Goal: Task Accomplishment & Management: Manage account settings

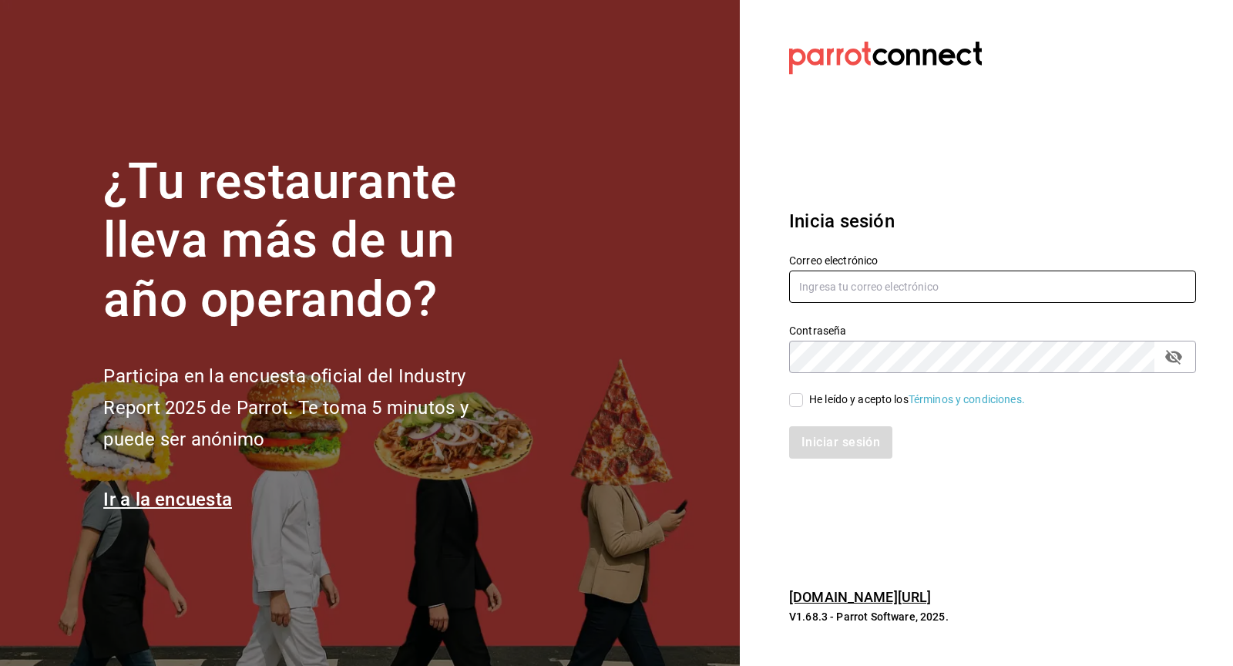
type input "[EMAIL_ADDRESS][DOMAIN_NAME]"
click at [800, 398] on input "He leído y acepto los Términos y condiciones." at bounding box center [796, 400] width 14 height 14
checkbox input "true"
click at [818, 442] on button "Iniciar sesión" at bounding box center [841, 442] width 105 height 32
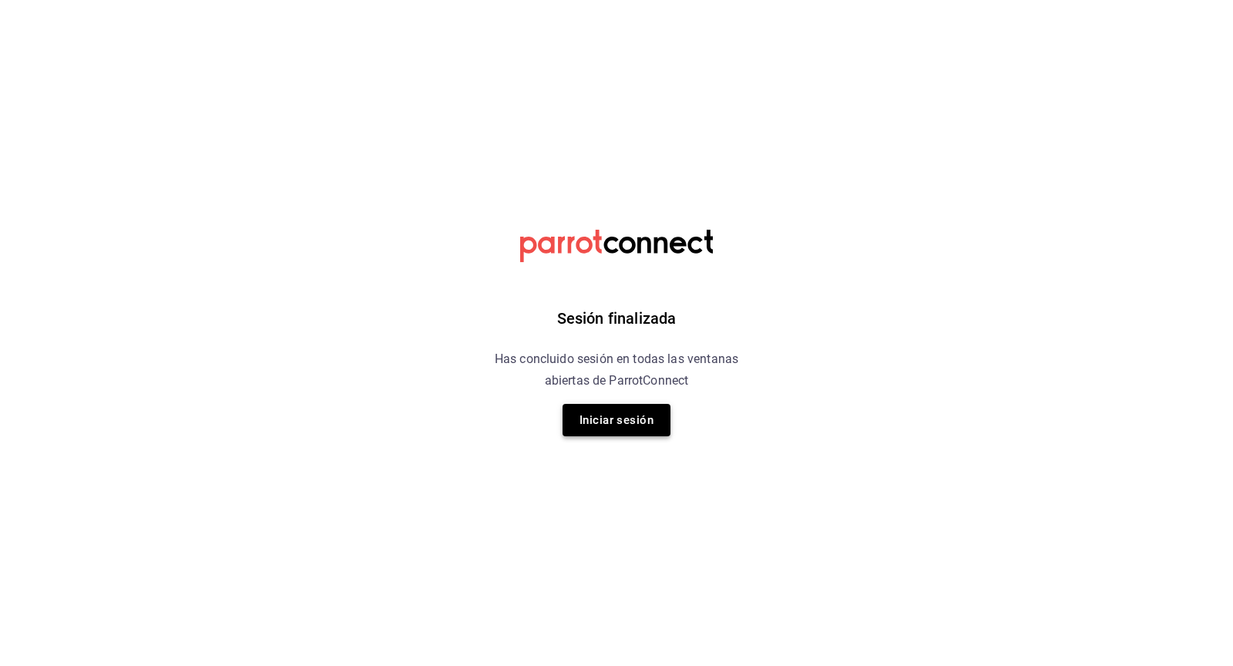
click at [640, 418] on button "Iniciar sesión" at bounding box center [617, 420] width 108 height 32
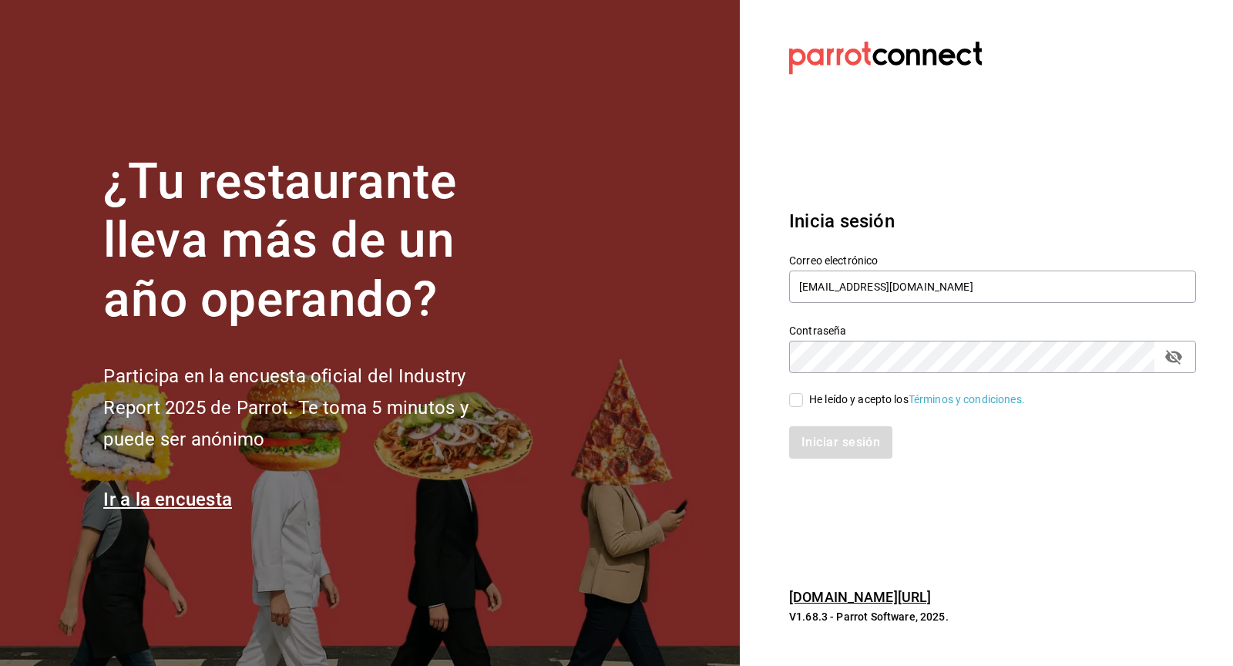
click at [794, 401] on input "He leído y acepto los Términos y condiciones." at bounding box center [796, 400] width 14 height 14
checkbox input "true"
click at [829, 435] on button "Iniciar sesión" at bounding box center [841, 442] width 105 height 32
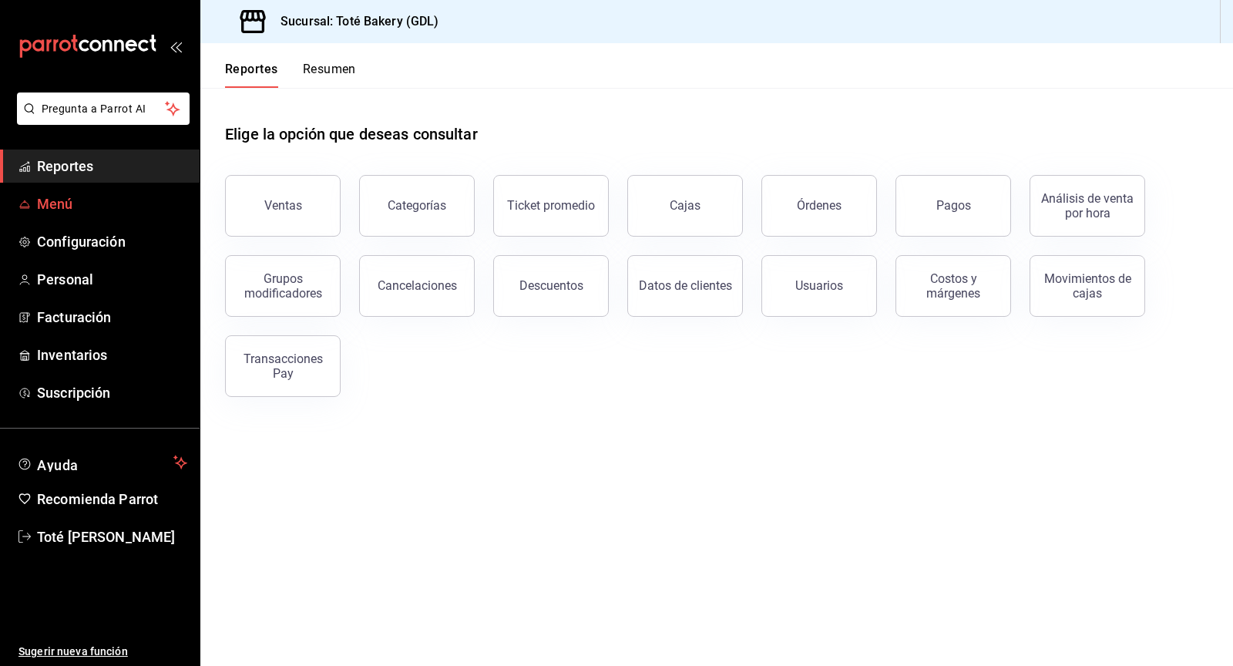
click at [72, 199] on span "Menú" at bounding box center [112, 203] width 150 height 21
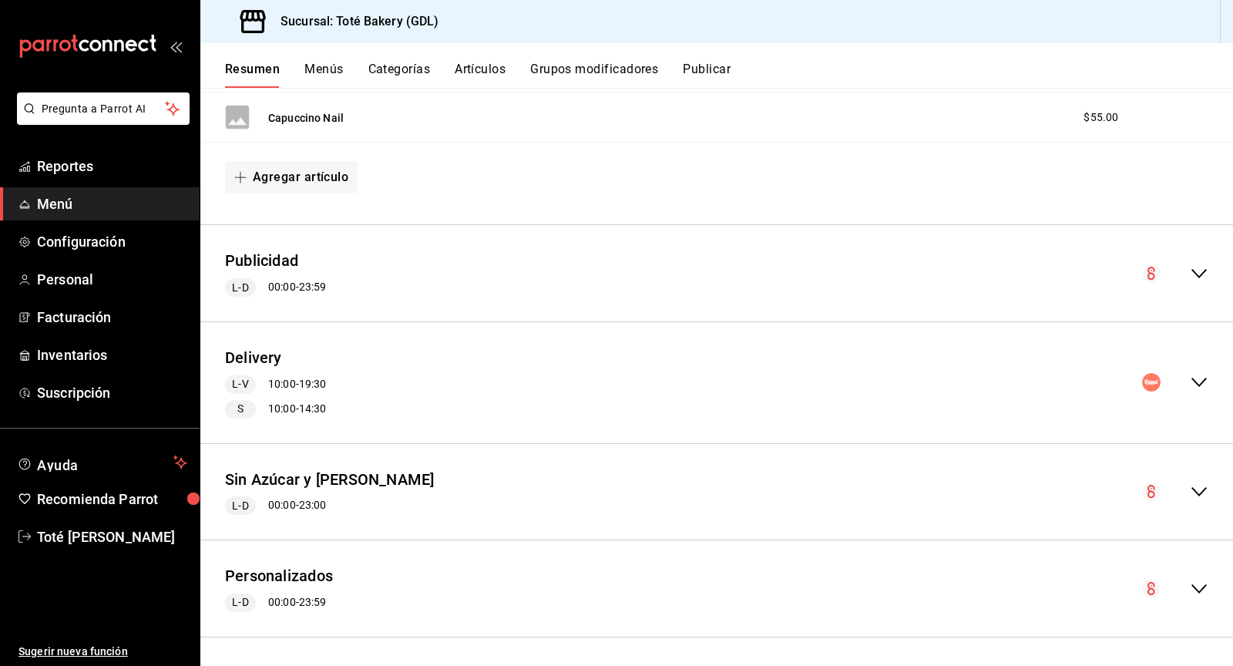
scroll to position [560, 0]
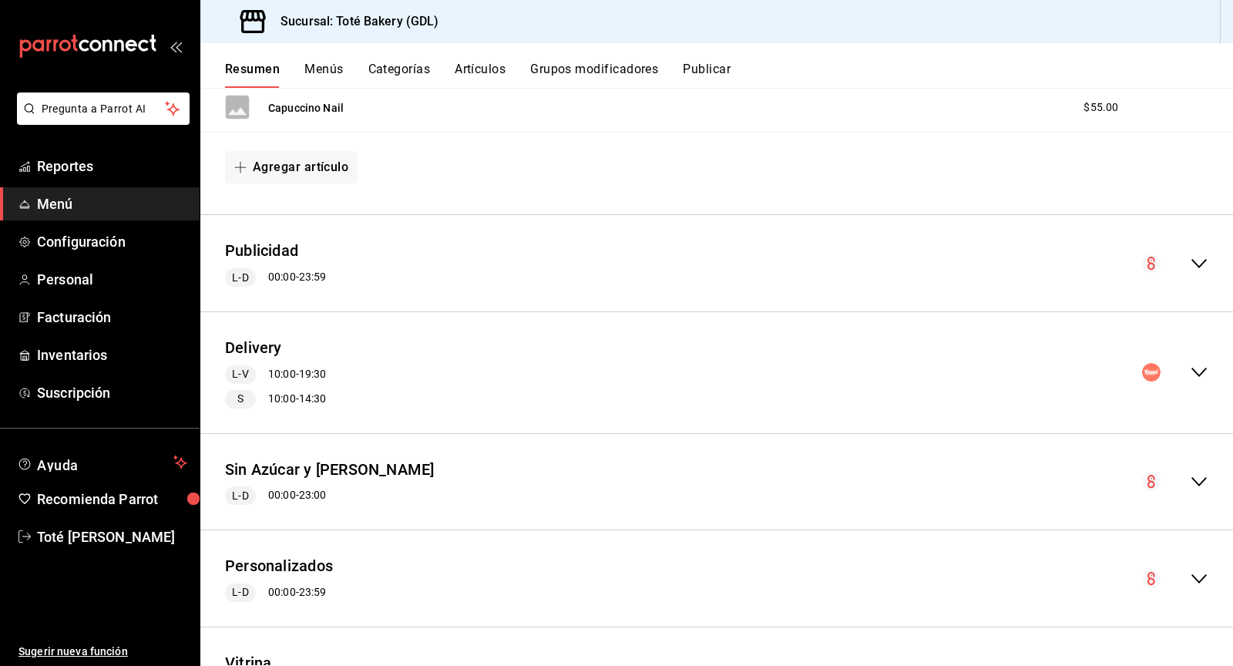
click at [1193, 259] on icon "collapse-menu-row" at bounding box center [1199, 263] width 18 height 18
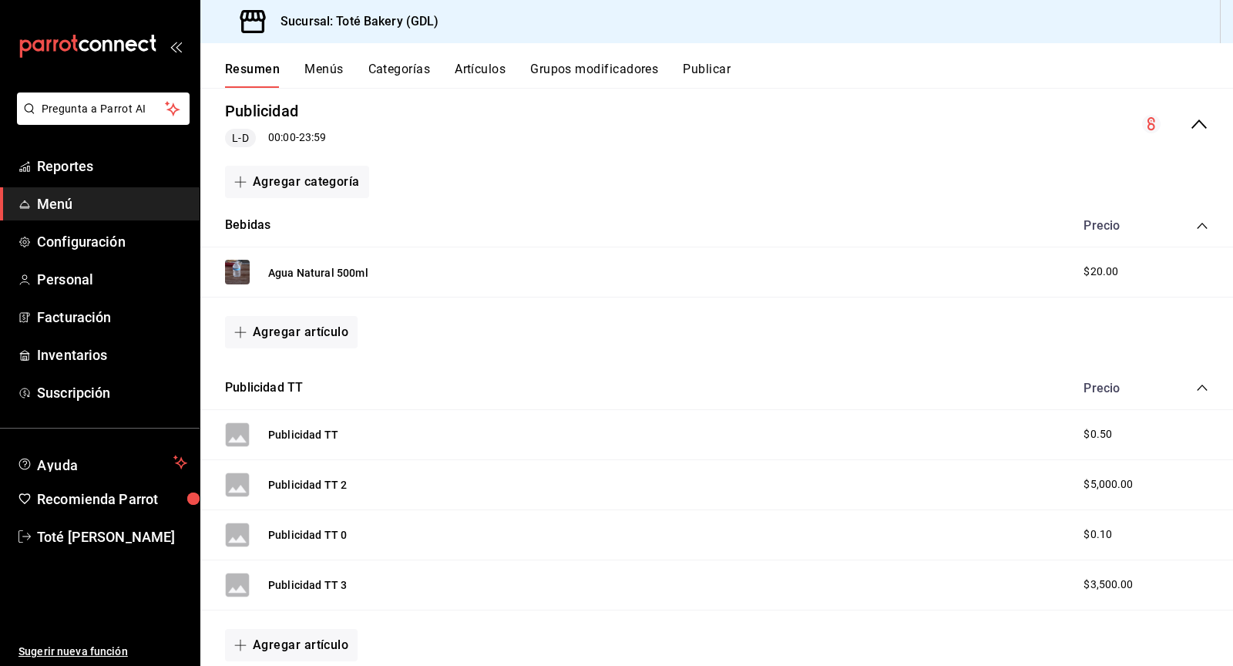
scroll to position [709, 0]
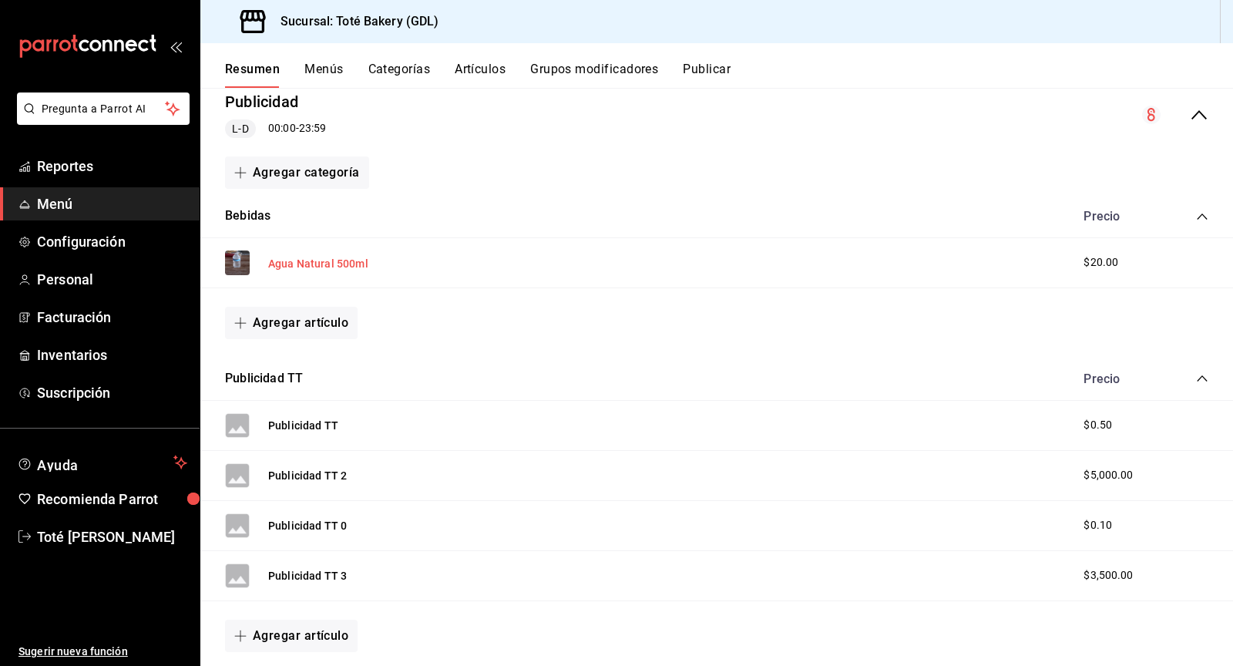
click at [301, 258] on button "Agua Natural 500ml" at bounding box center [318, 263] width 100 height 15
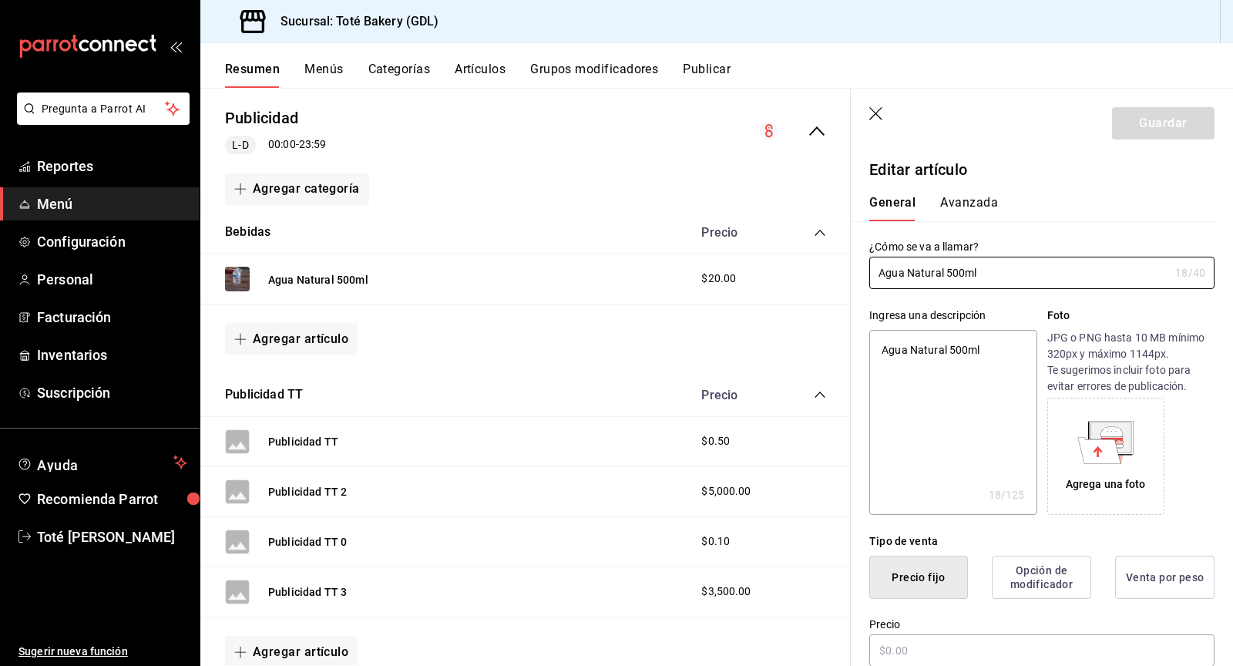
type textarea "x"
type input "$20.00"
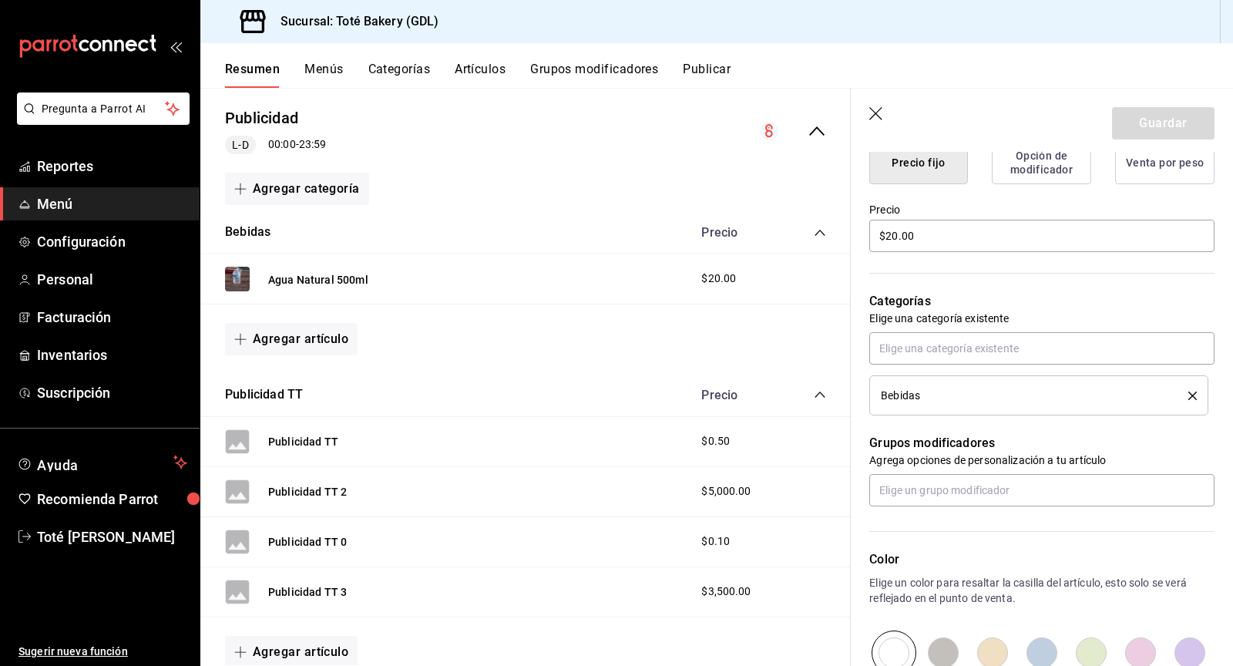
type textarea "x"
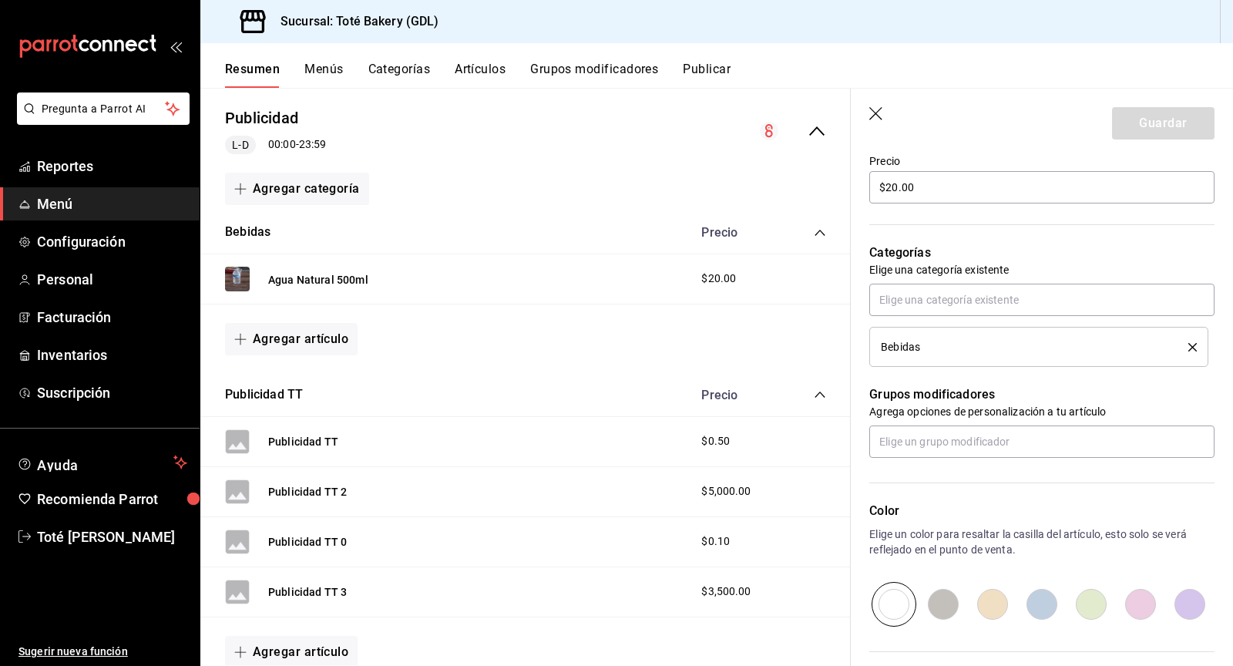
scroll to position [615, 0]
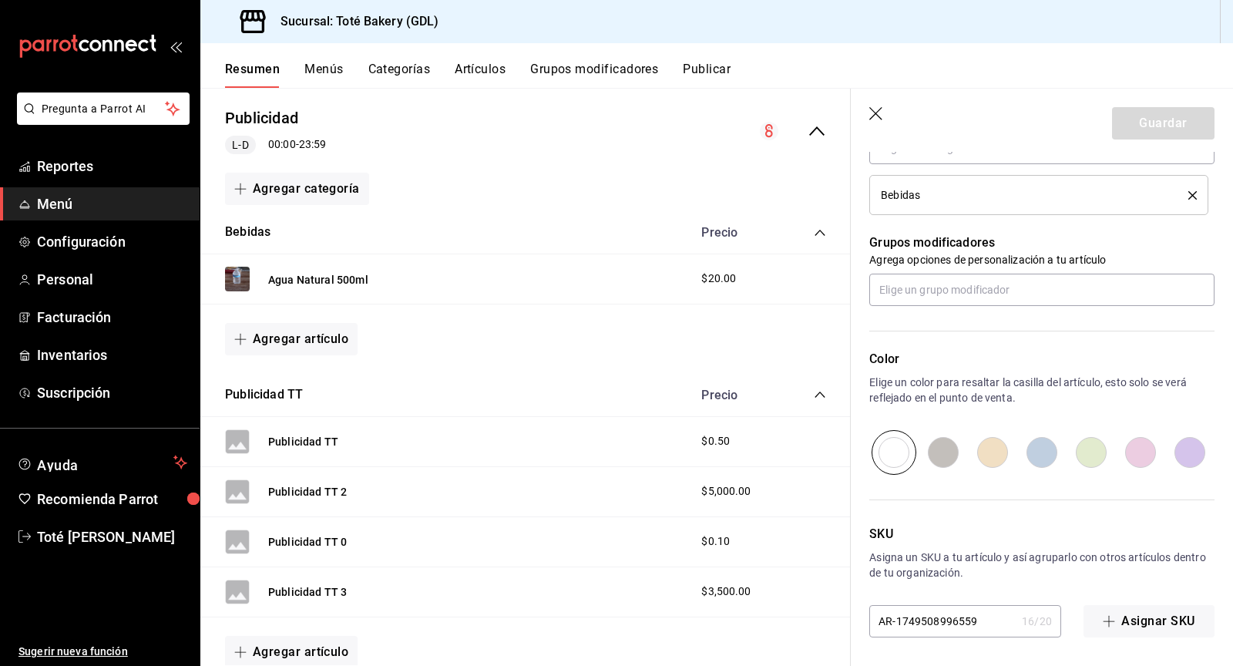
click at [877, 110] on icon "button" at bounding box center [876, 114] width 15 height 15
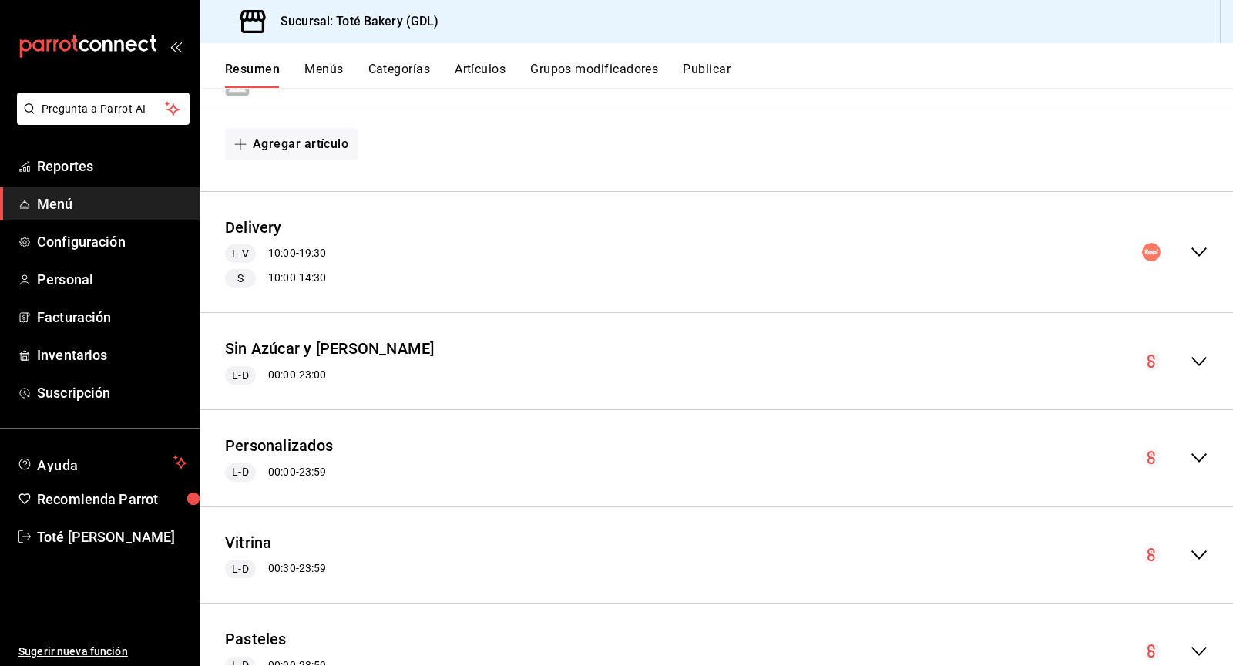
scroll to position [1154, 0]
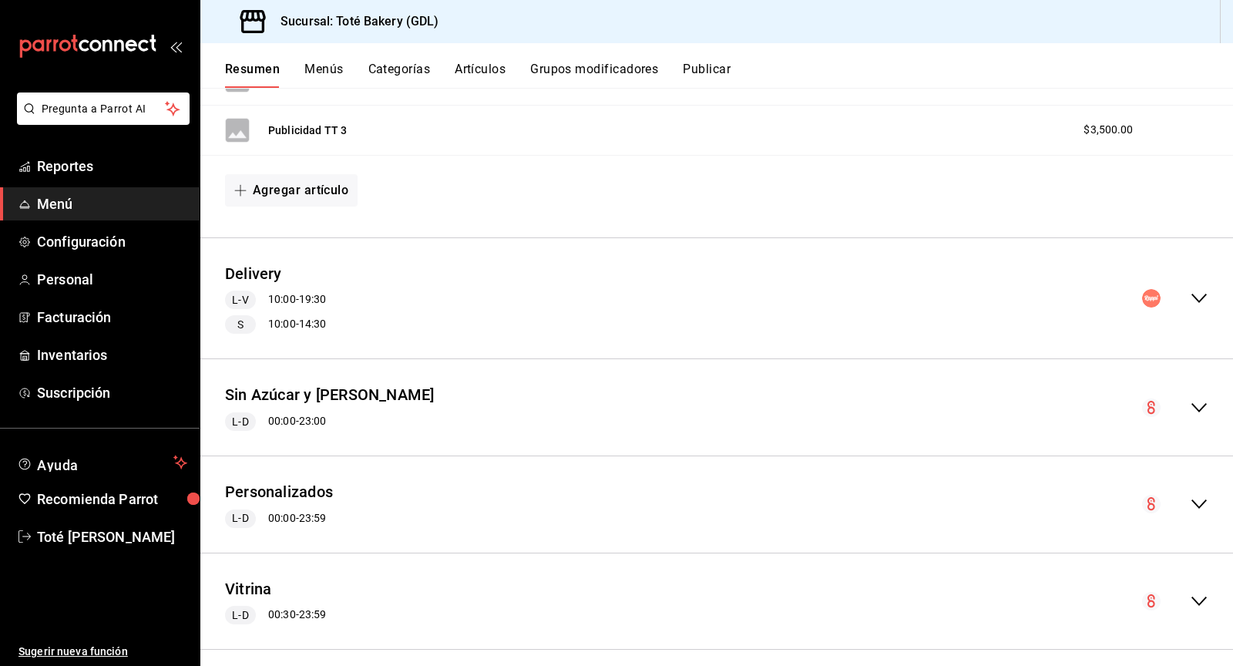
click at [1187, 289] on div "collapse-menu-row" at bounding box center [1175, 298] width 66 height 18
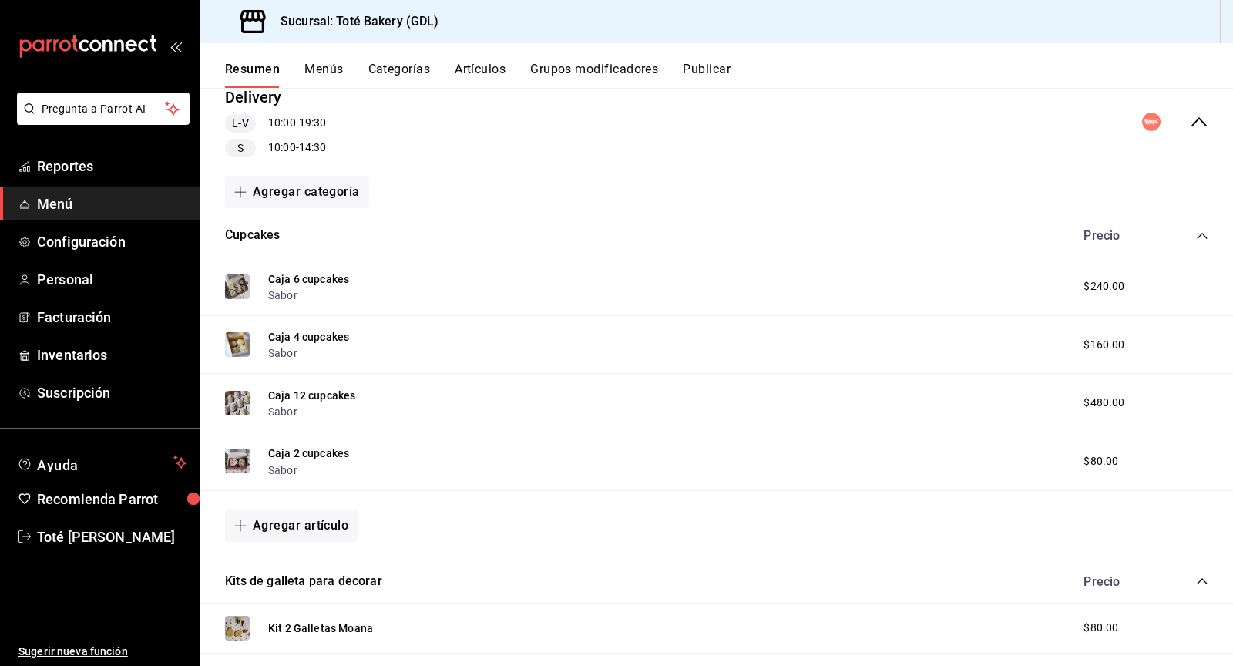
scroll to position [1308, 0]
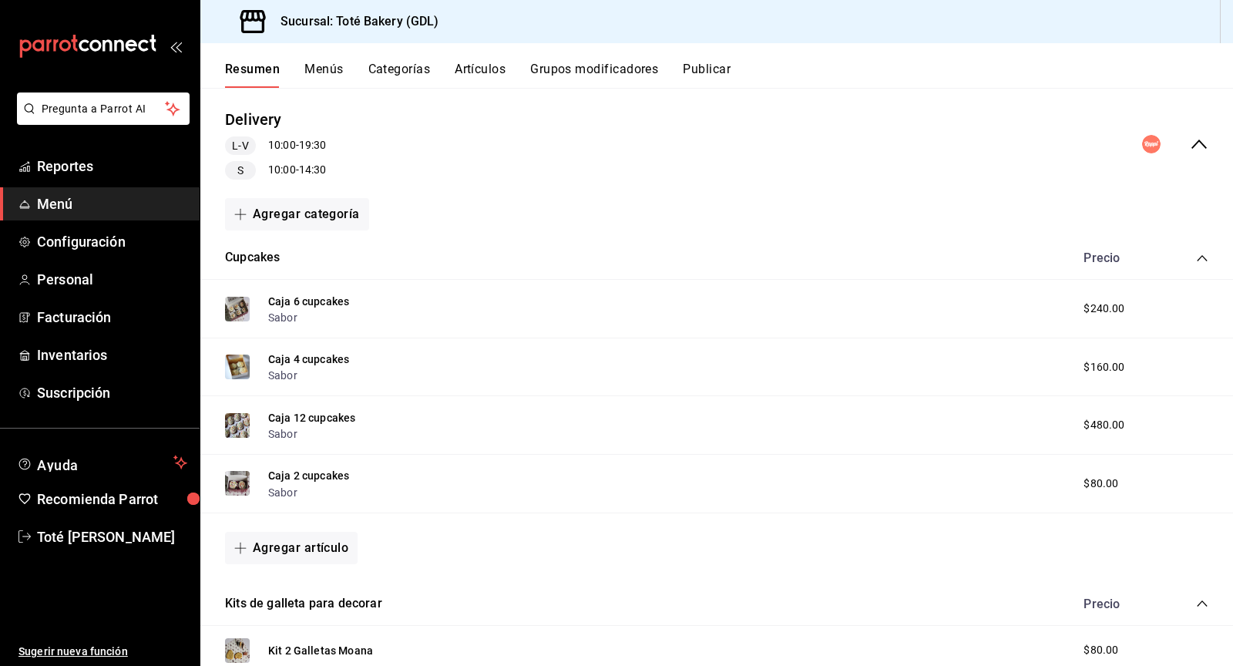
click at [1198, 252] on icon "collapse-category-row" at bounding box center [1202, 258] width 12 height 12
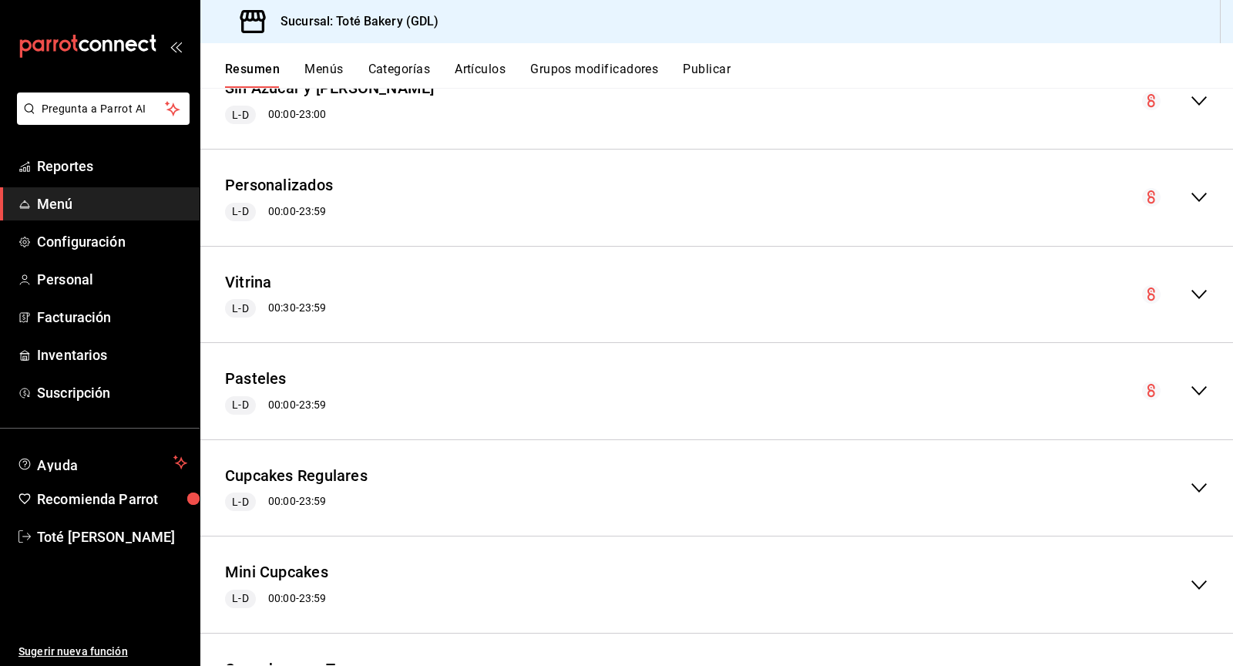
scroll to position [2585, 0]
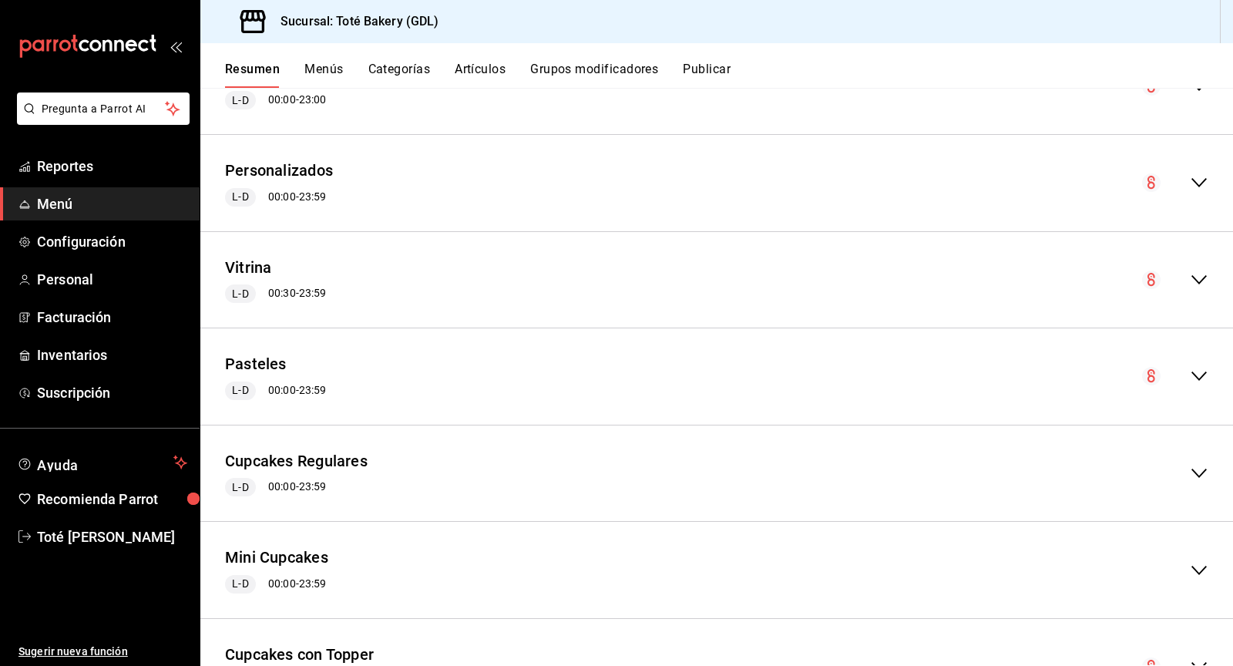
click at [1194, 173] on icon "collapse-menu-row" at bounding box center [1199, 182] width 18 height 18
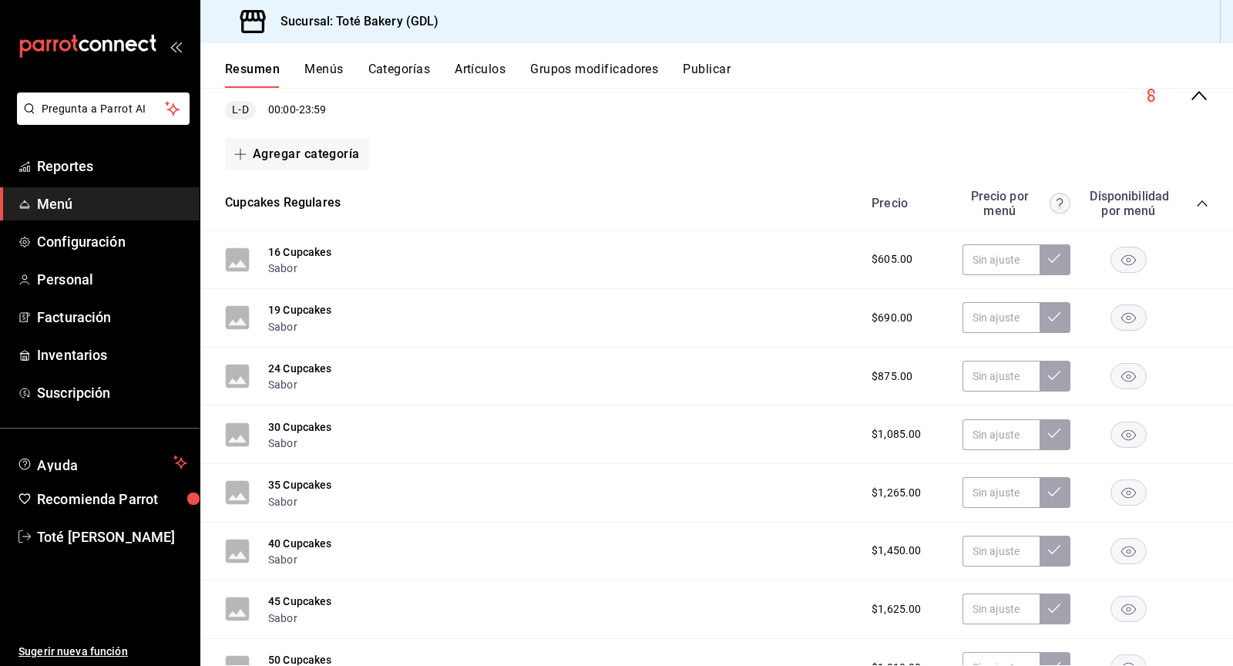
scroll to position [2675, 0]
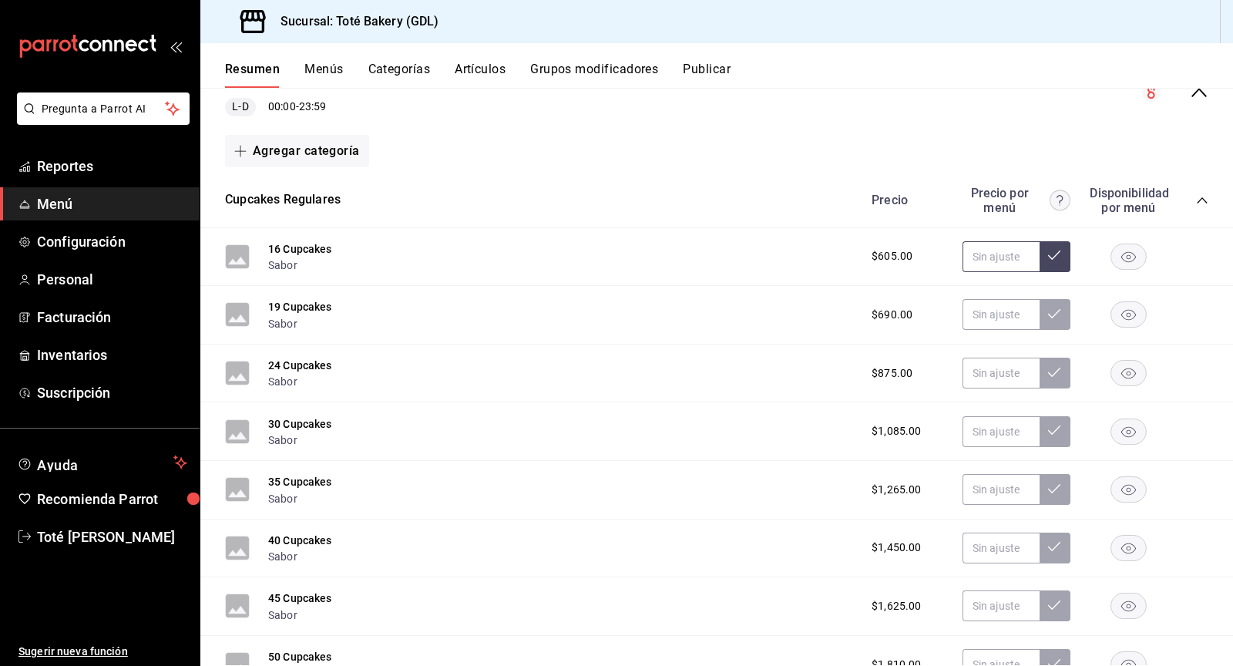
click at [1009, 243] on input "text" at bounding box center [1000, 256] width 77 height 31
type input "$645.00"
click at [1012, 299] on input "text" at bounding box center [1000, 314] width 77 height 31
click at [1061, 241] on button at bounding box center [1055, 256] width 31 height 31
click at [999, 241] on input "text" at bounding box center [1000, 256] width 77 height 31
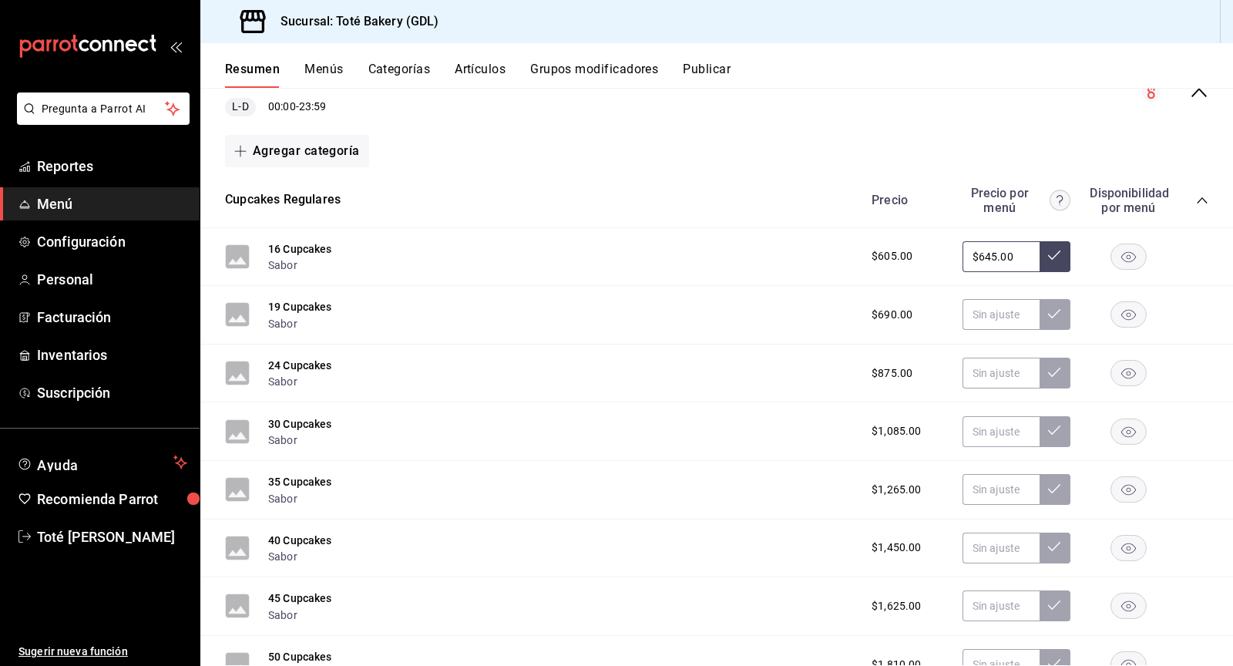
type input "$645.00"
click at [1059, 249] on icon at bounding box center [1054, 255] width 12 height 12
click at [1006, 301] on input "text" at bounding box center [1000, 314] width 77 height 31
type input "$735.00"
click at [1047, 299] on button at bounding box center [1055, 314] width 31 height 31
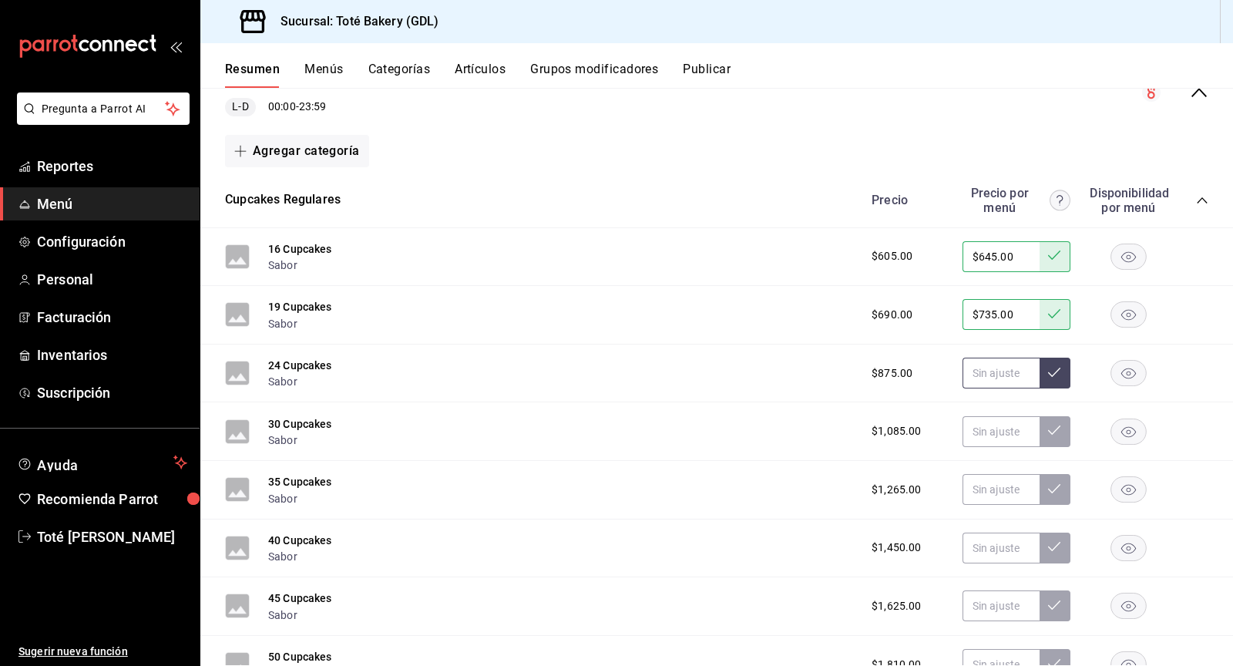
click at [998, 358] on input "text" at bounding box center [1000, 373] width 77 height 31
type input "$930.00"
click at [1056, 368] on icon at bounding box center [1054, 372] width 12 height 9
click at [989, 419] on input "text" at bounding box center [1000, 431] width 77 height 31
type input "$1150.00"
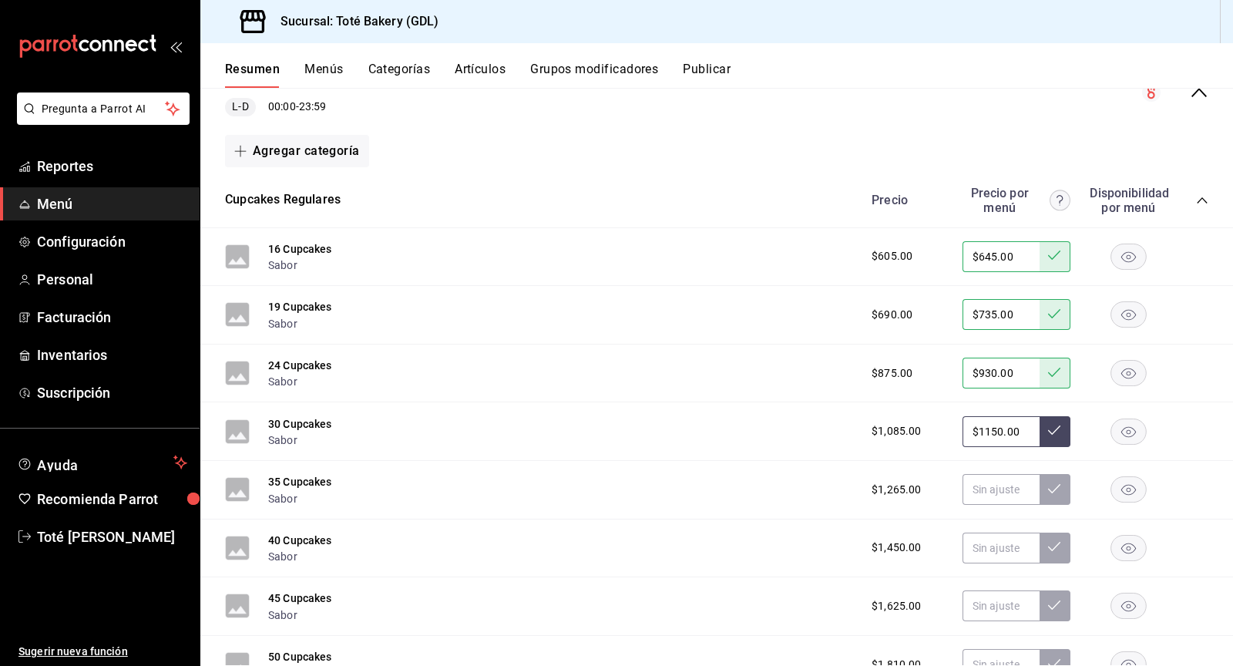
click at [1074, 420] on div "$1,085.00 $1150.00" at bounding box center [1032, 431] width 352 height 31
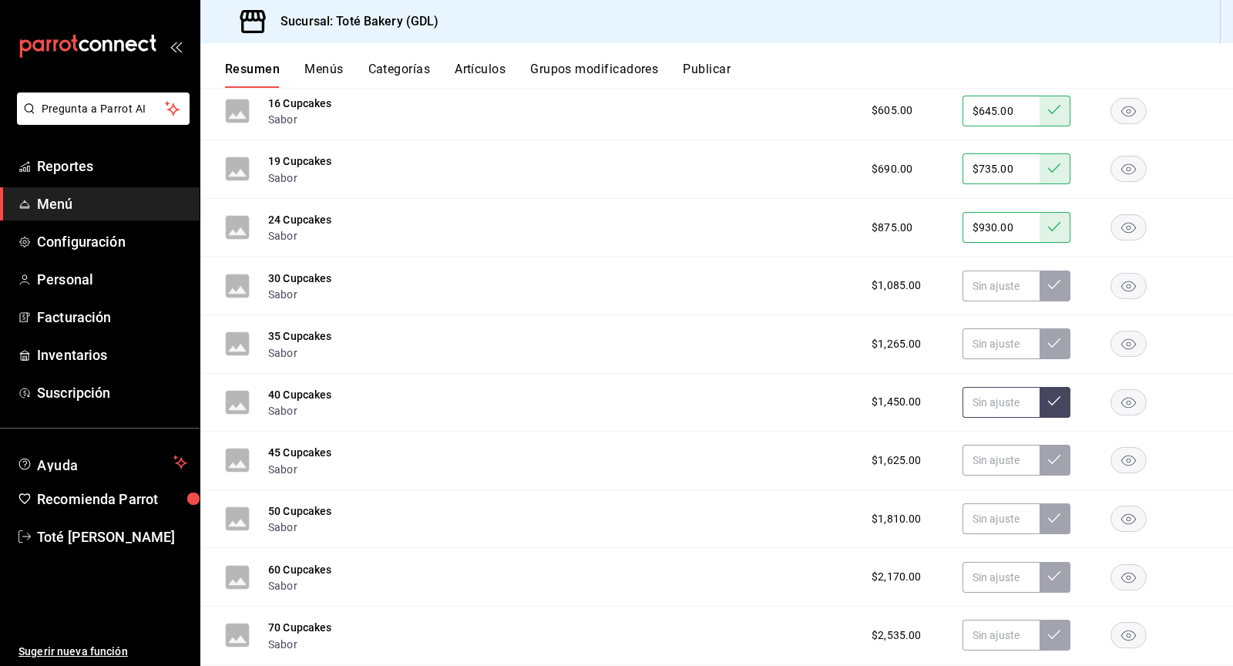
scroll to position [2913, 0]
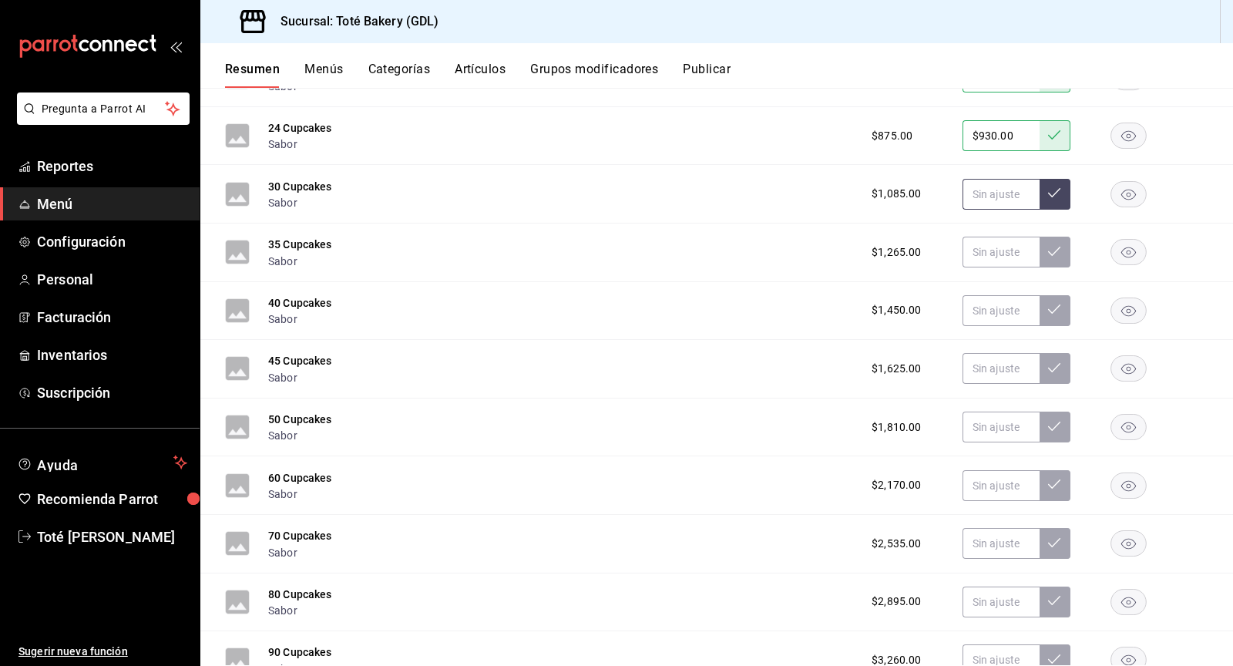
click at [1009, 180] on input "text" at bounding box center [1000, 194] width 77 height 31
type input "$1150.00"
click at [1064, 179] on button at bounding box center [1055, 194] width 31 height 31
click at [991, 241] on input "text" at bounding box center [1000, 252] width 77 height 31
type input "$1340.00"
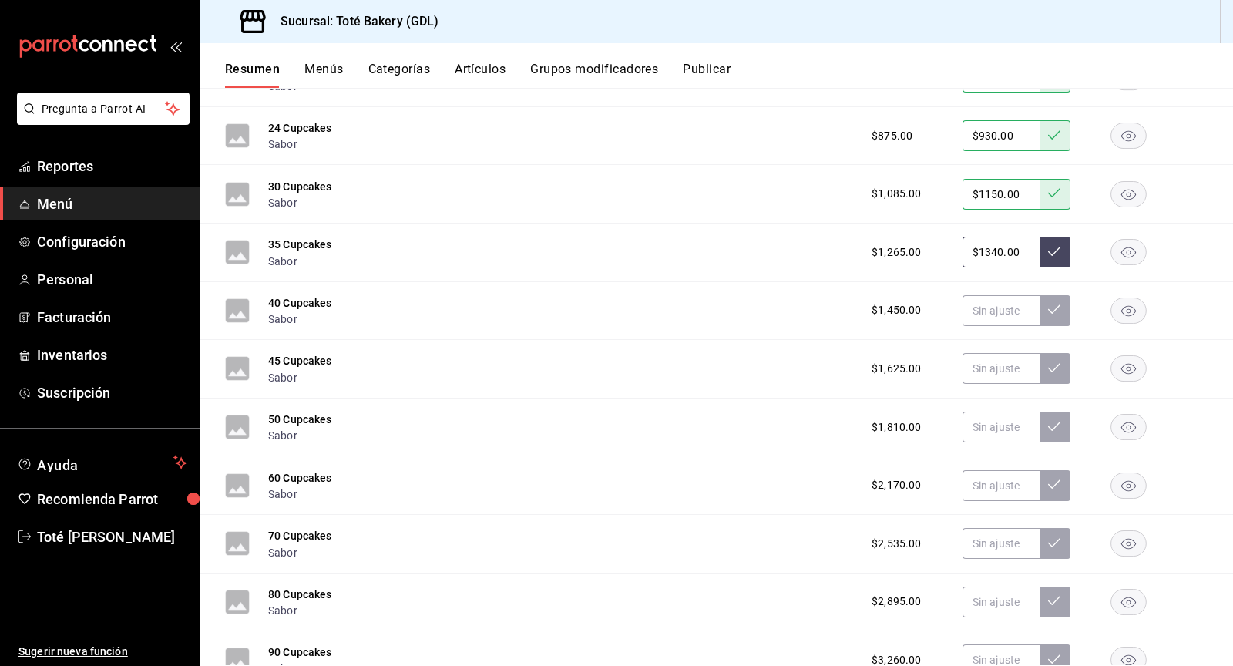
click at [1060, 245] on icon at bounding box center [1054, 251] width 12 height 12
click at [1016, 295] on input "text" at bounding box center [1000, 310] width 77 height 31
type input "$1535.00"
click at [1052, 301] on button at bounding box center [1055, 310] width 31 height 31
click at [1006, 353] on input "text" at bounding box center [1000, 368] width 77 height 31
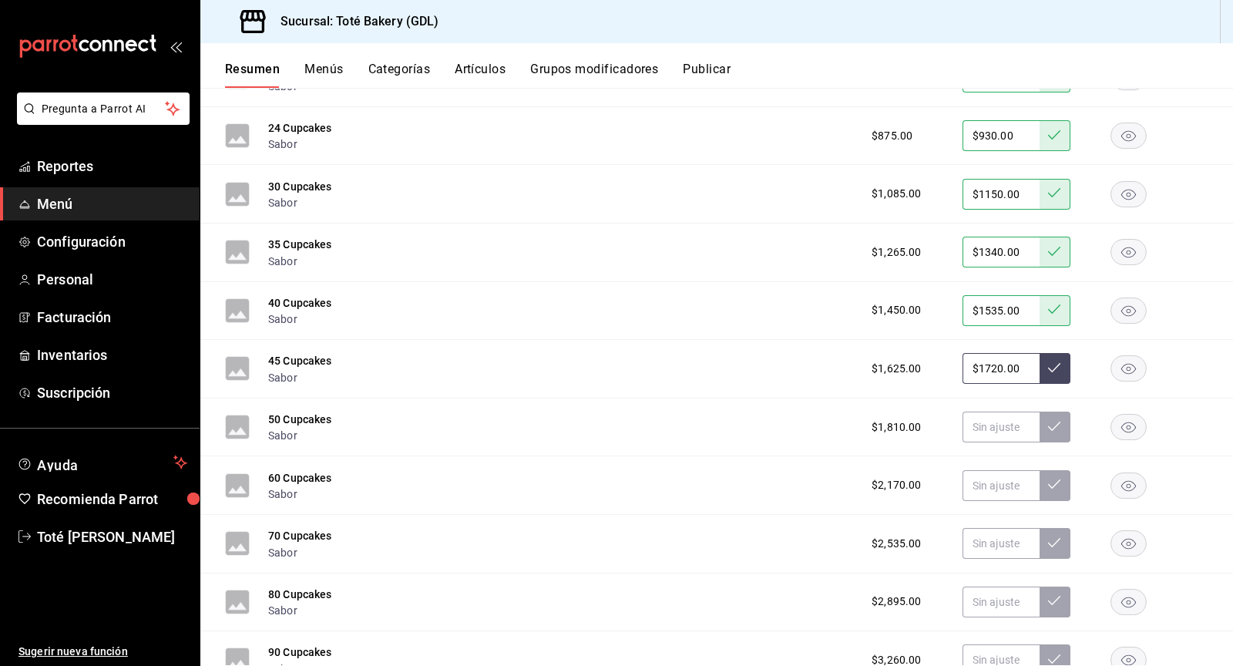
type input "$1720.00"
click at [1067, 353] on button at bounding box center [1055, 368] width 31 height 31
click at [1018, 413] on input "text" at bounding box center [1000, 426] width 77 height 31
type input "$1920.00"
click at [1067, 411] on button at bounding box center [1055, 426] width 31 height 31
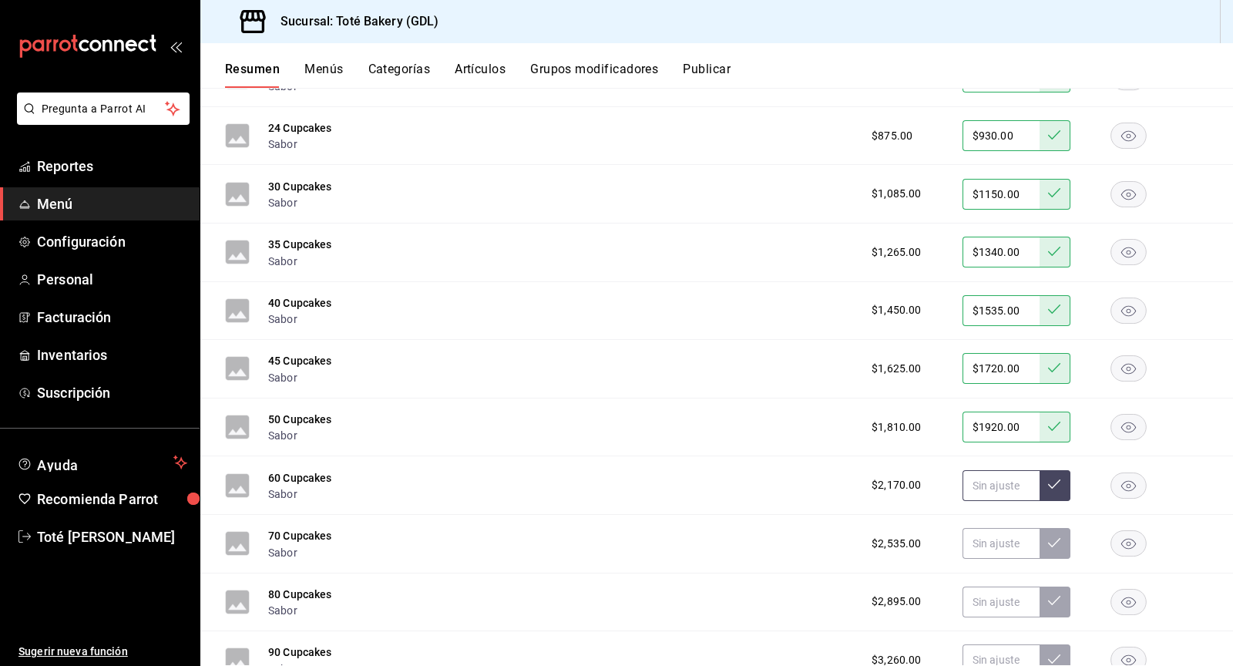
click at [981, 476] on input "text" at bounding box center [1000, 485] width 77 height 31
type input "$1.00"
type input "$2300.00"
click at [1056, 478] on icon at bounding box center [1054, 484] width 12 height 12
click at [1006, 528] on input "text" at bounding box center [1000, 543] width 77 height 31
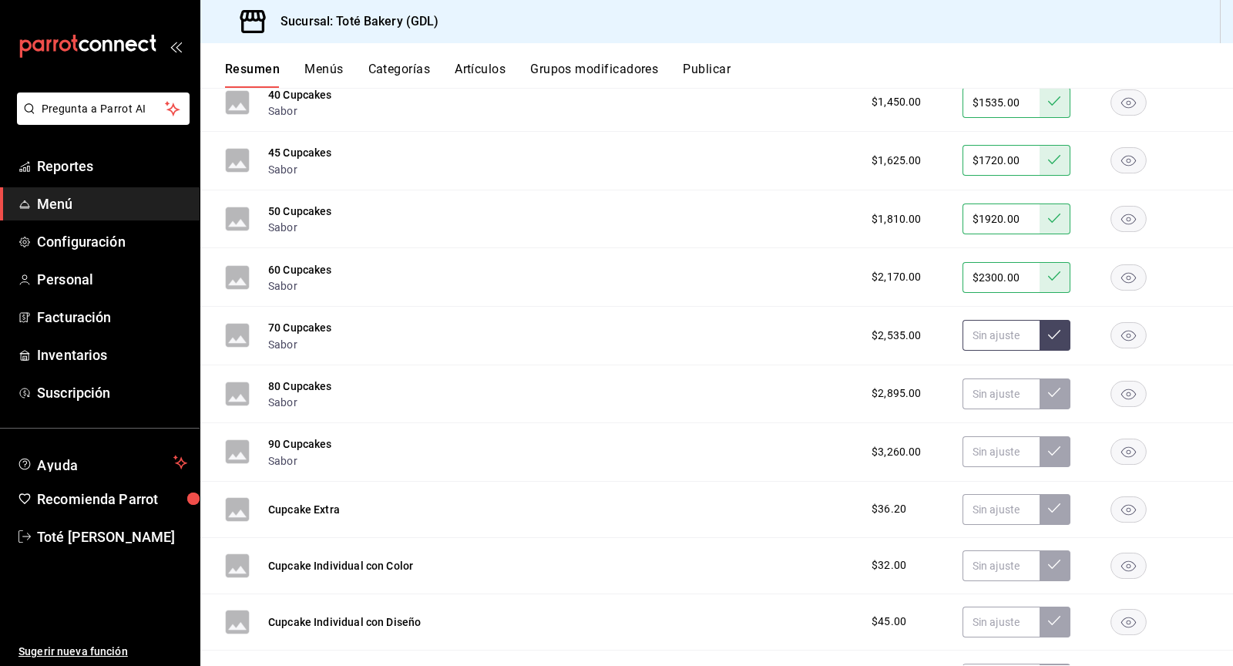
scroll to position [3124, 0]
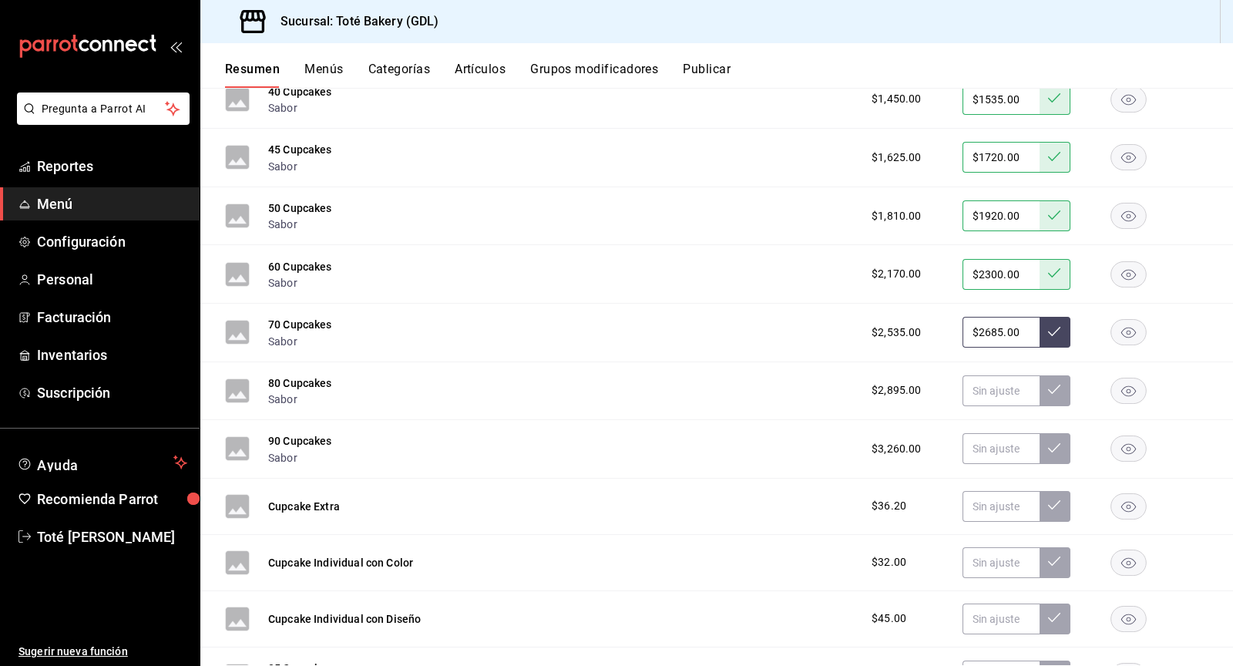
type input "$2685.00"
click at [1059, 325] on icon at bounding box center [1054, 331] width 12 height 12
click at [1016, 375] on input "text" at bounding box center [1000, 390] width 77 height 31
type input "$3070.00"
click at [1056, 383] on icon at bounding box center [1054, 389] width 12 height 12
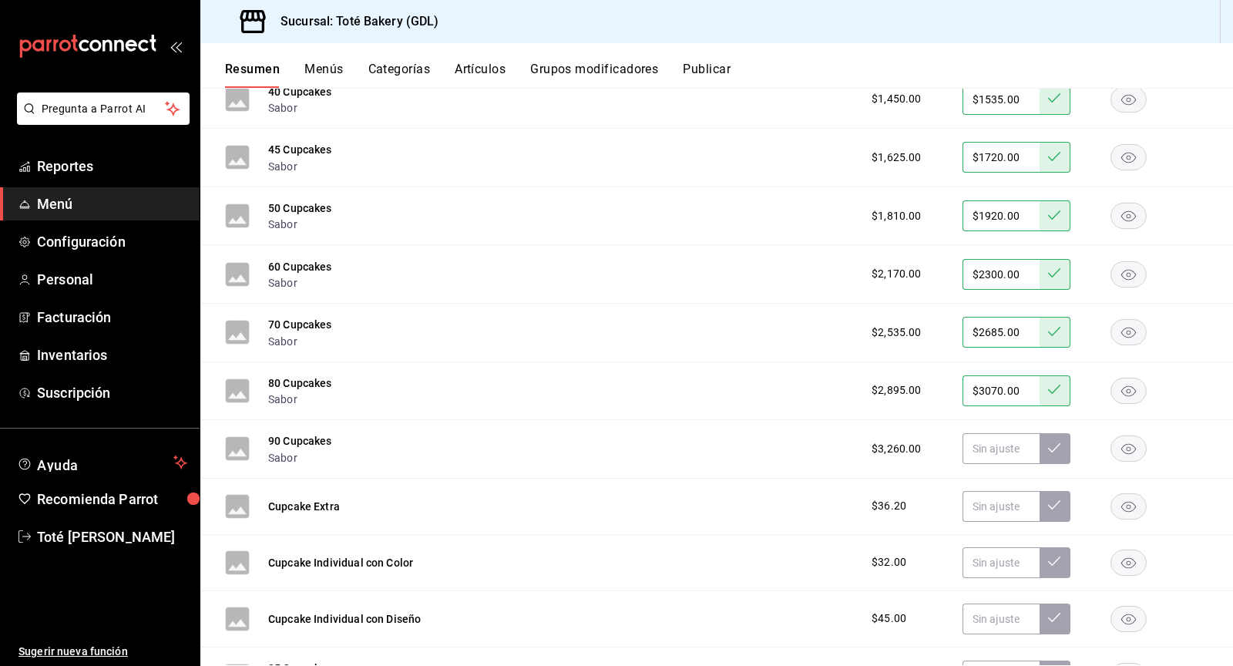
click at [991, 449] on div "90 Cupcakes Sabor $3,260.00" at bounding box center [716, 449] width 1033 height 59
click at [996, 440] on input "text" at bounding box center [1000, 448] width 77 height 31
type input "$3450.00"
click at [1062, 433] on button at bounding box center [1055, 448] width 31 height 31
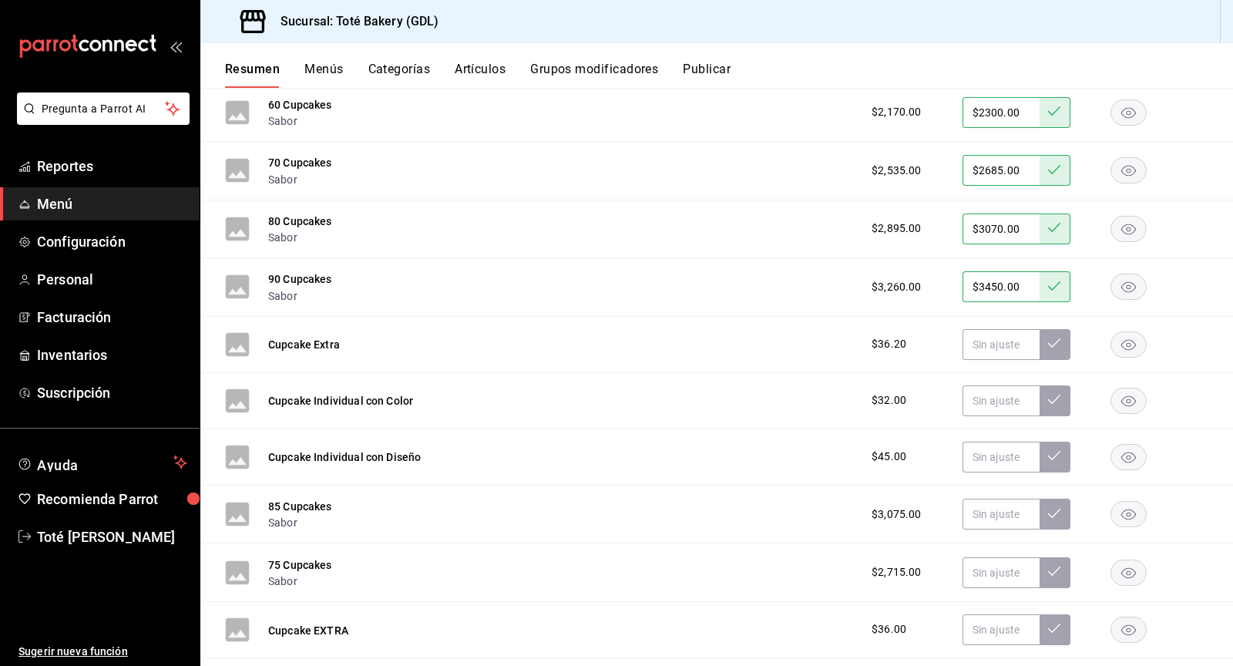
scroll to position [3287, 0]
click at [989, 498] on input "text" at bounding box center [1000, 513] width 77 height 31
click at [983, 498] on input "$2255.00" at bounding box center [1000, 513] width 77 height 31
type input "$3255.00"
click at [1060, 506] on icon at bounding box center [1054, 512] width 12 height 12
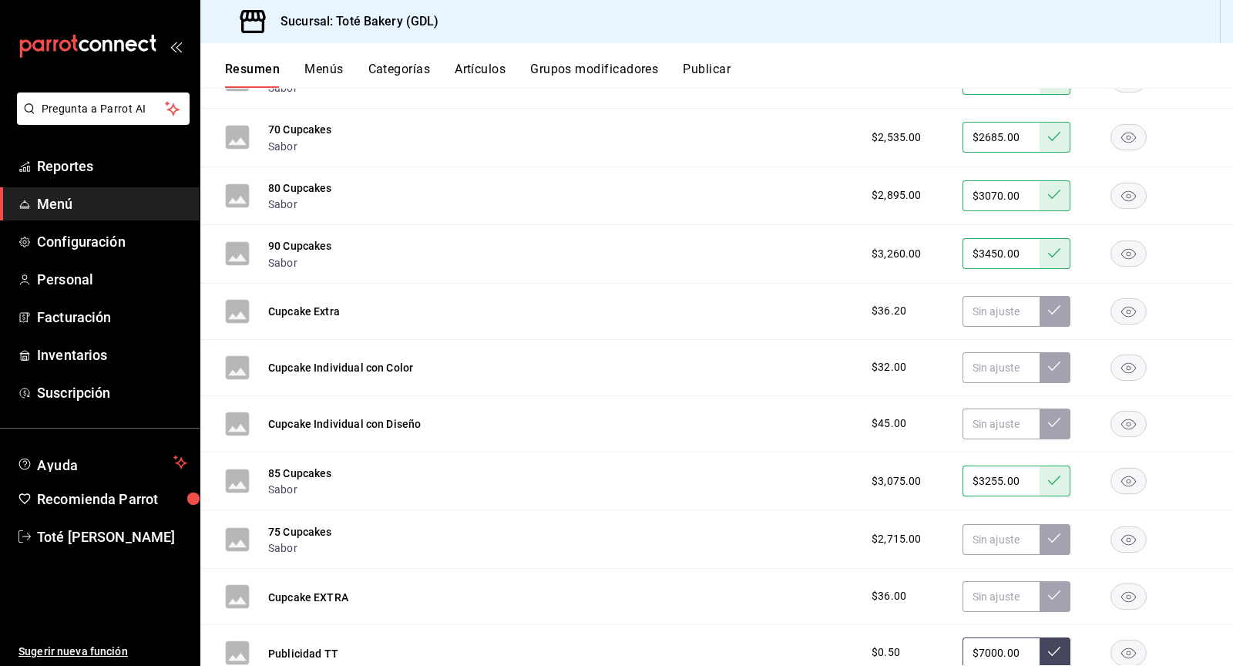
scroll to position [3310, 0]
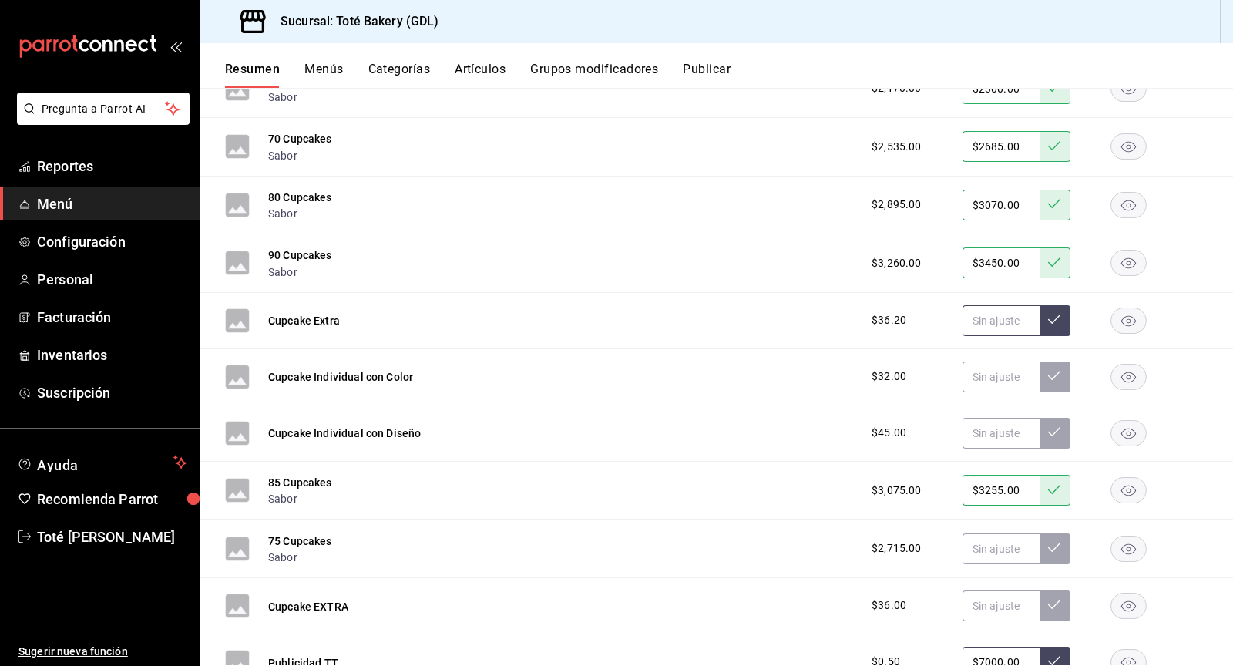
click at [1003, 311] on input "text" at bounding box center [1000, 320] width 77 height 31
type input "$38.50"
click at [1056, 313] on icon at bounding box center [1054, 319] width 12 height 12
click at [989, 361] on input "text" at bounding box center [1000, 376] width 77 height 31
type input "$2.00"
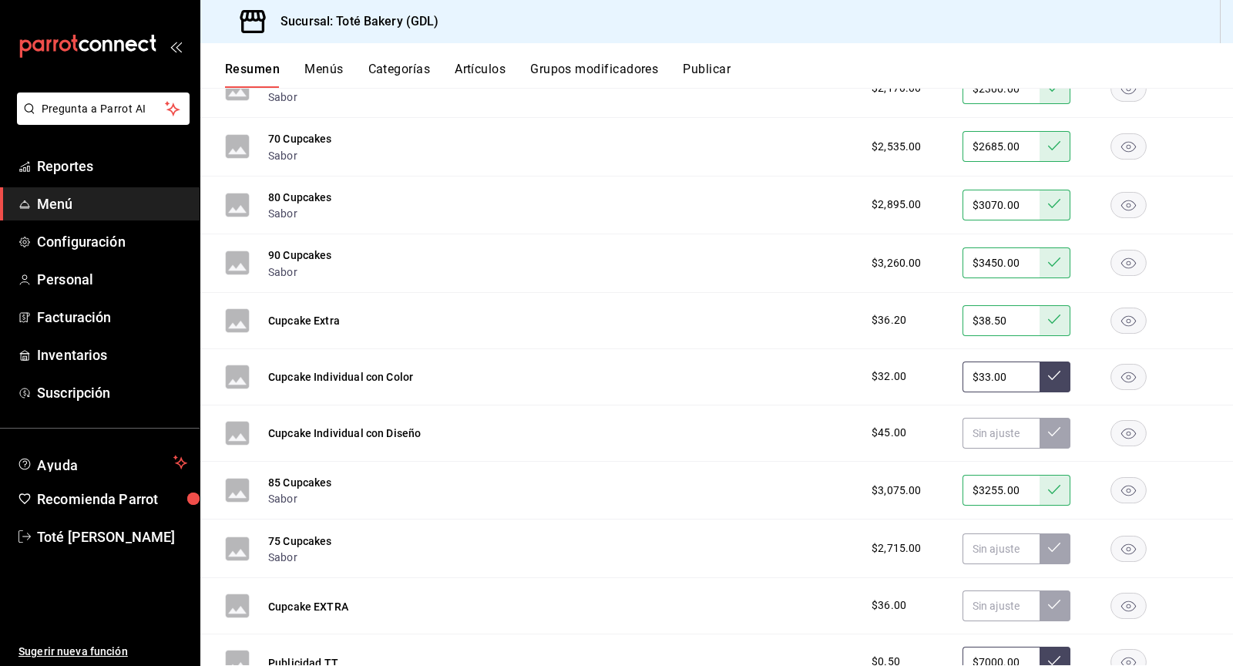
type input "$33.00"
click at [1050, 368] on button at bounding box center [1055, 376] width 31 height 31
click at [977, 418] on input "text" at bounding box center [1000, 433] width 77 height 31
type input "$47.00"
click at [1055, 418] on button at bounding box center [1055, 433] width 31 height 31
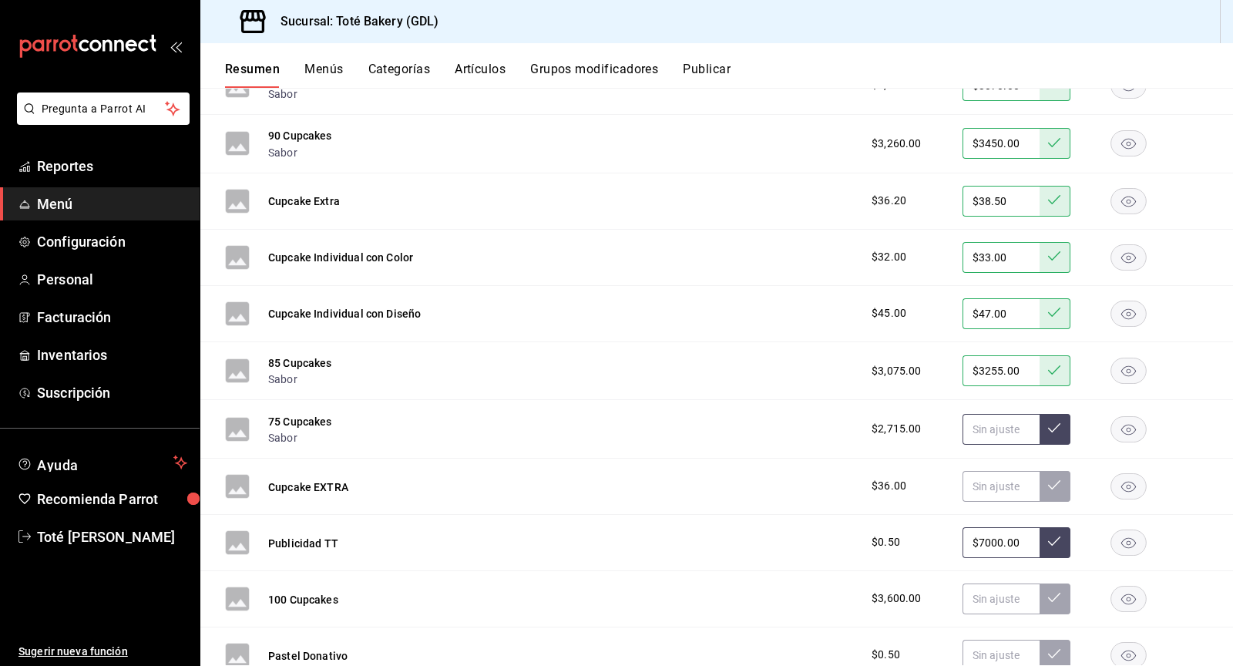
scroll to position [3431, 0]
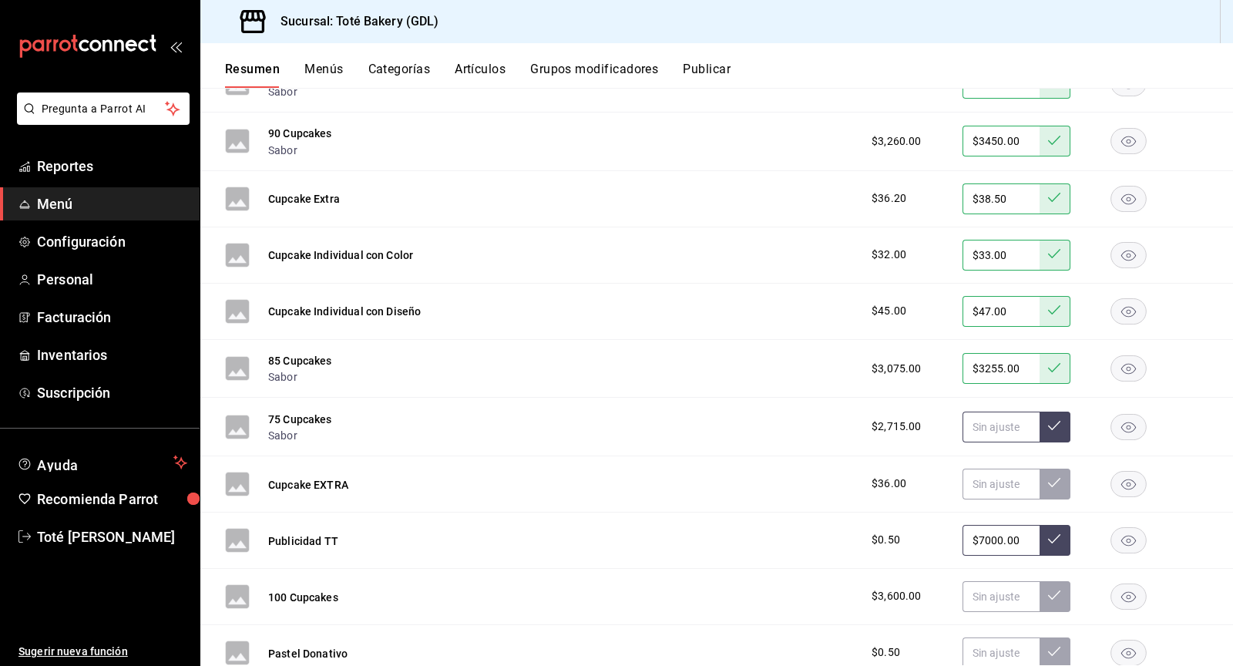
click at [993, 411] on input "text" at bounding box center [1000, 426] width 77 height 31
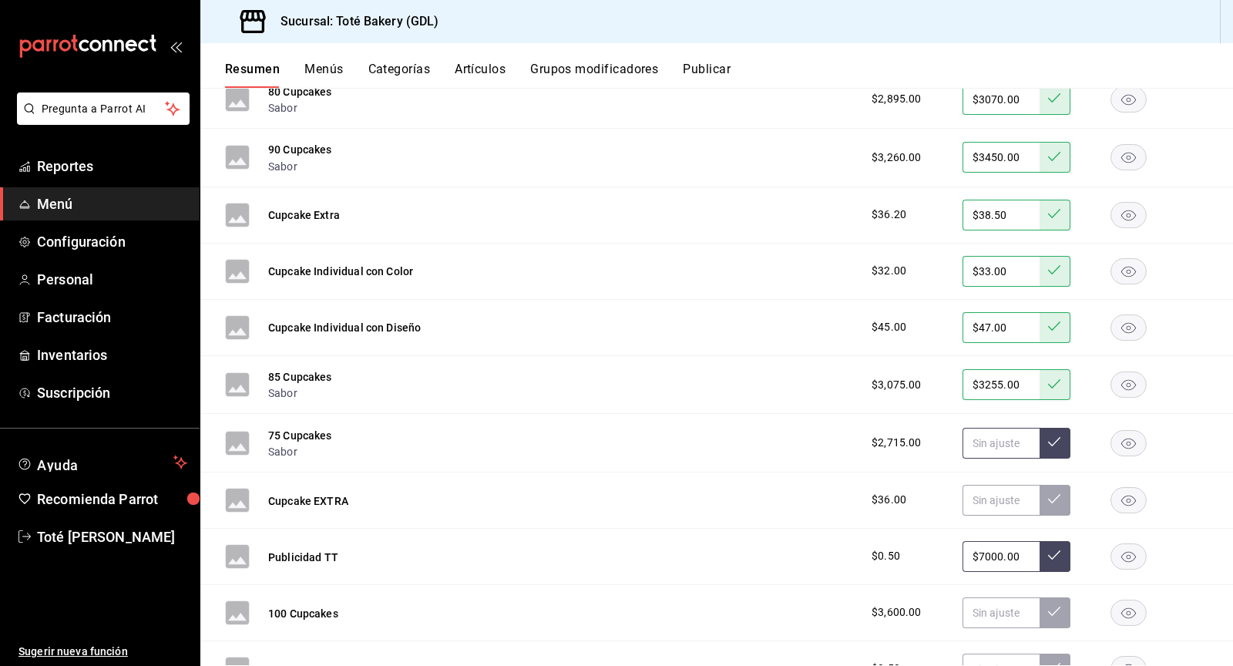
scroll to position [3416, 0]
click at [998, 368] on input "$3255.00" at bounding box center [1000, 383] width 77 height 31
type input "$3270.00"
click at [1060, 368] on button at bounding box center [1055, 383] width 31 height 31
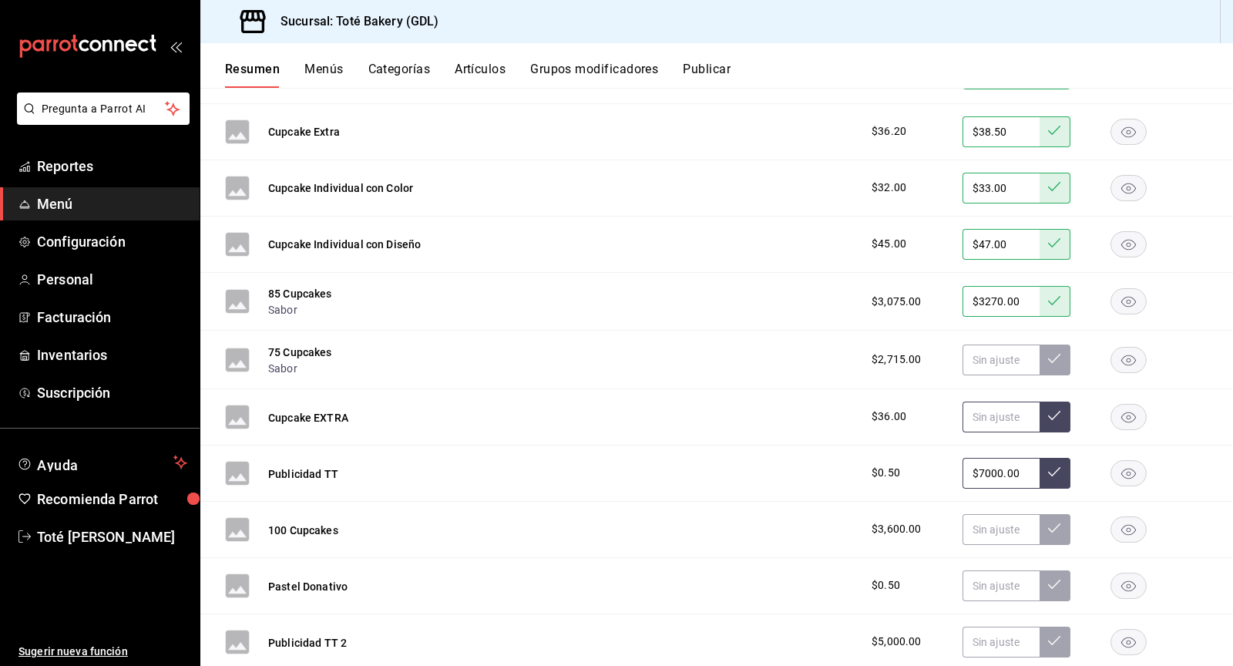
scroll to position [3541, 0]
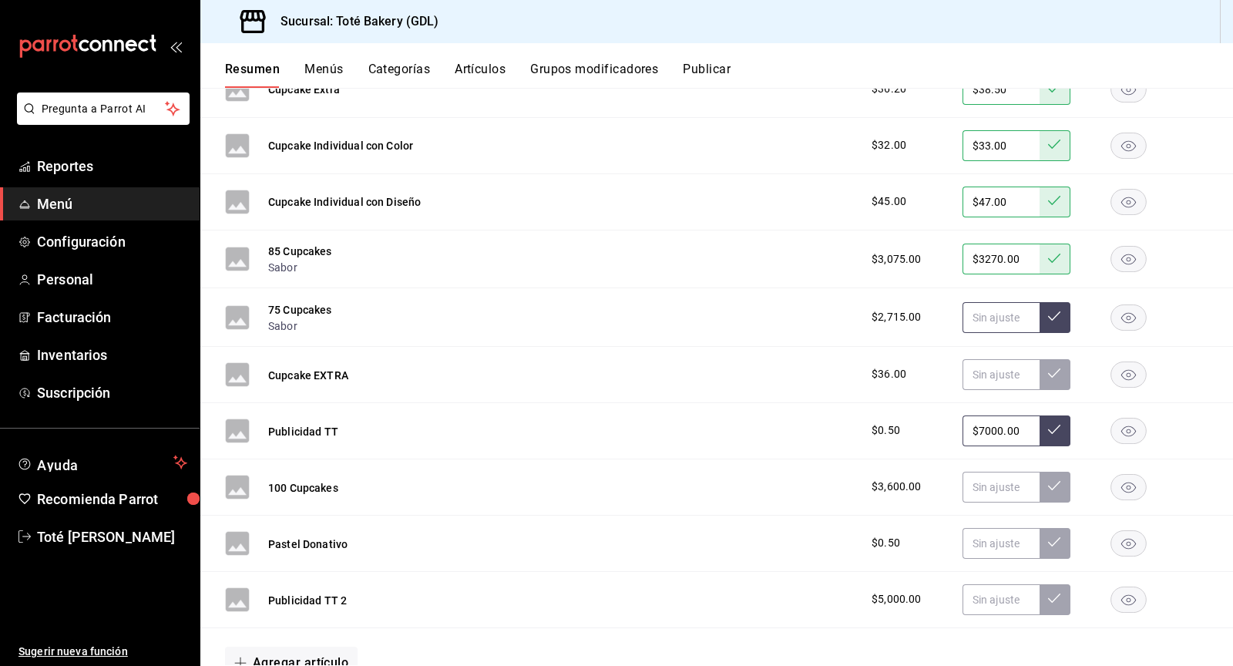
click at [1006, 302] on input "text" at bounding box center [1000, 317] width 77 height 31
type input "$2885.00"
click at [1053, 310] on icon at bounding box center [1054, 316] width 12 height 12
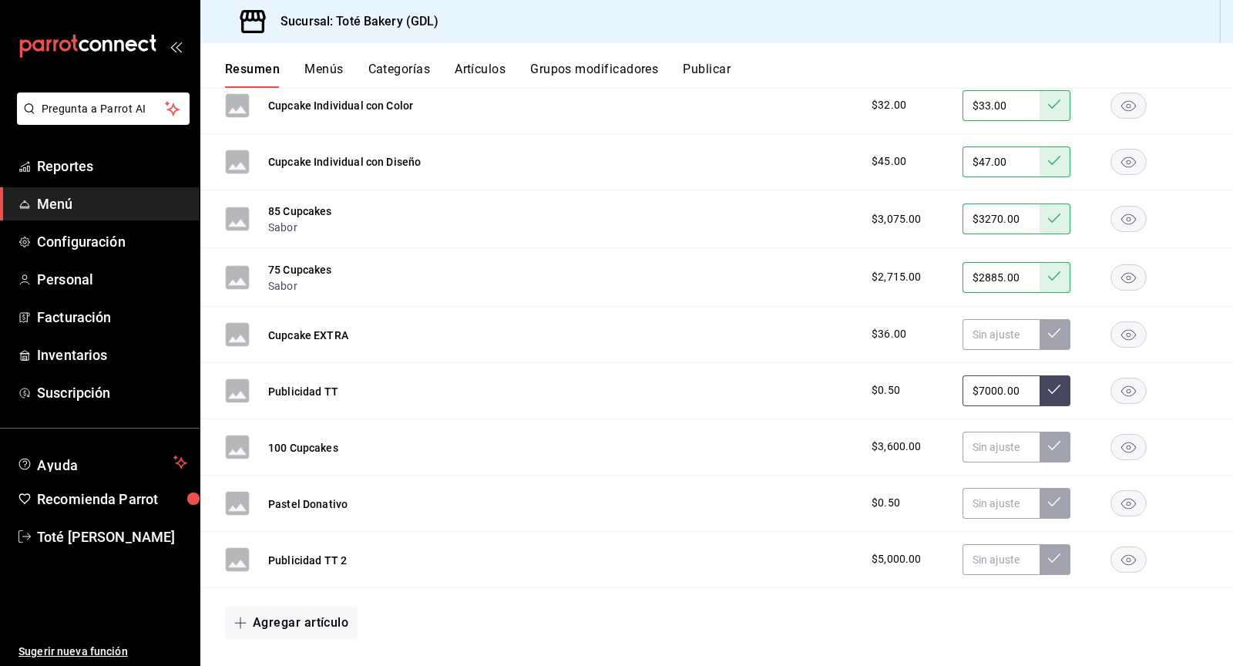
scroll to position [3583, 0]
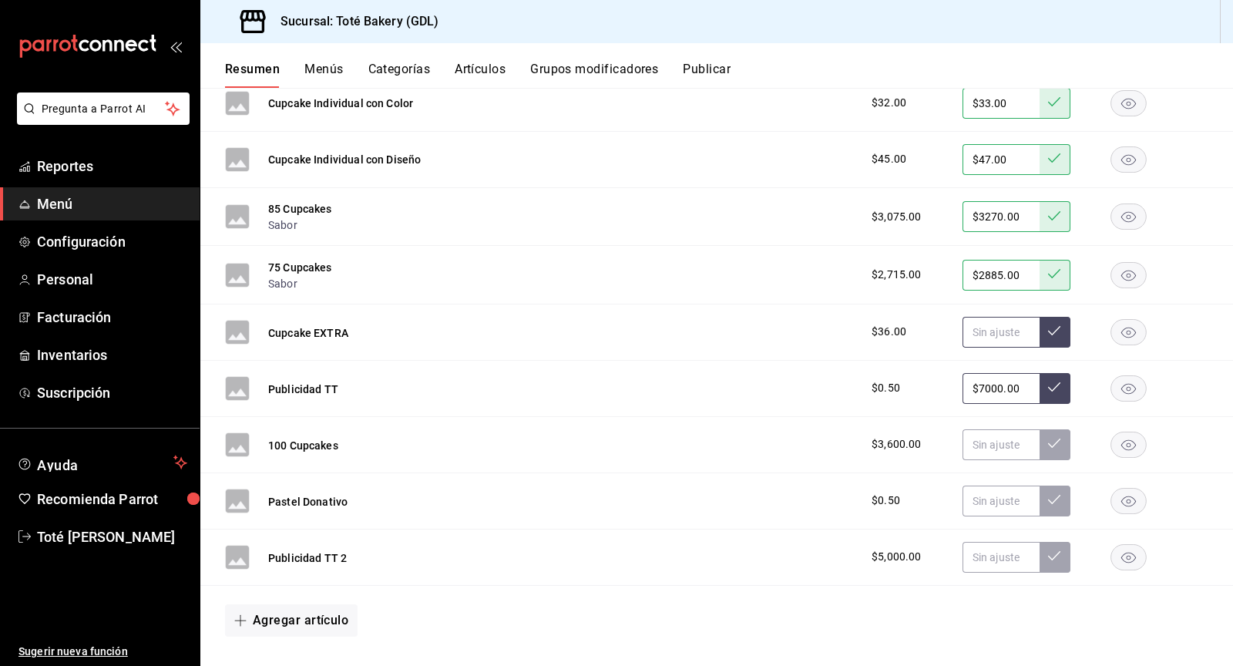
click at [993, 317] on input "text" at bounding box center [1000, 332] width 77 height 31
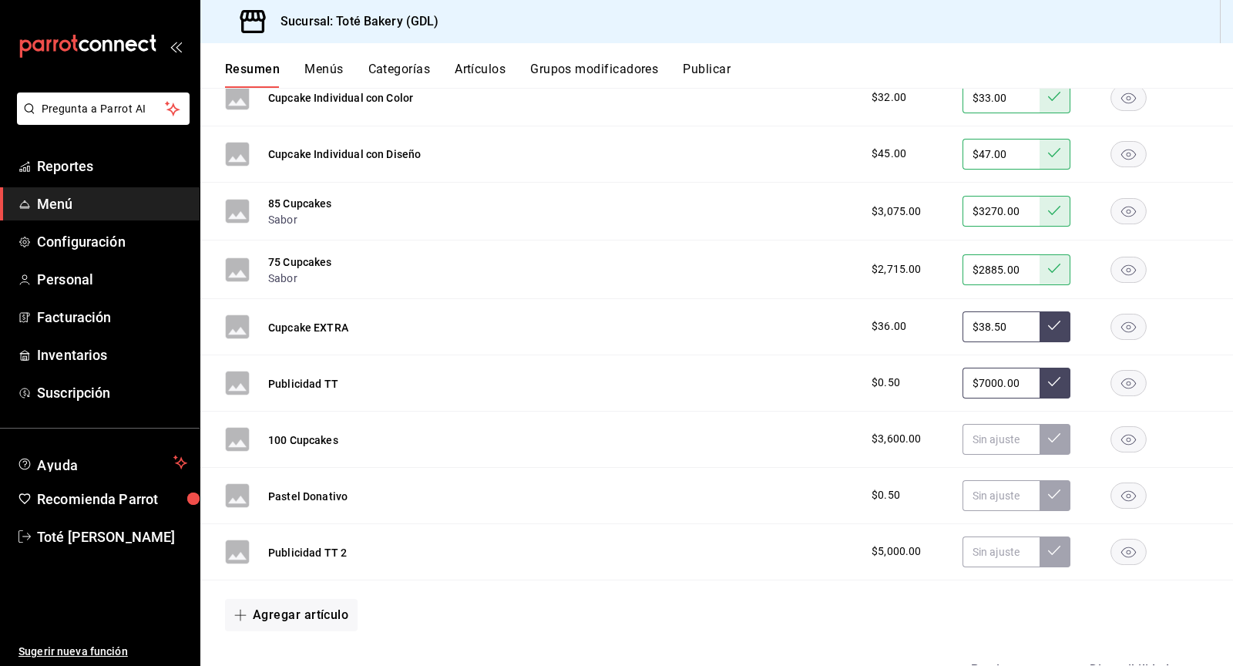
type input "$38.50"
click at [1066, 311] on button at bounding box center [1055, 326] width 31 height 31
click at [993, 424] on input "text" at bounding box center [1000, 439] width 77 height 31
click at [1133, 370] on rect "button" at bounding box center [1128, 382] width 35 height 25
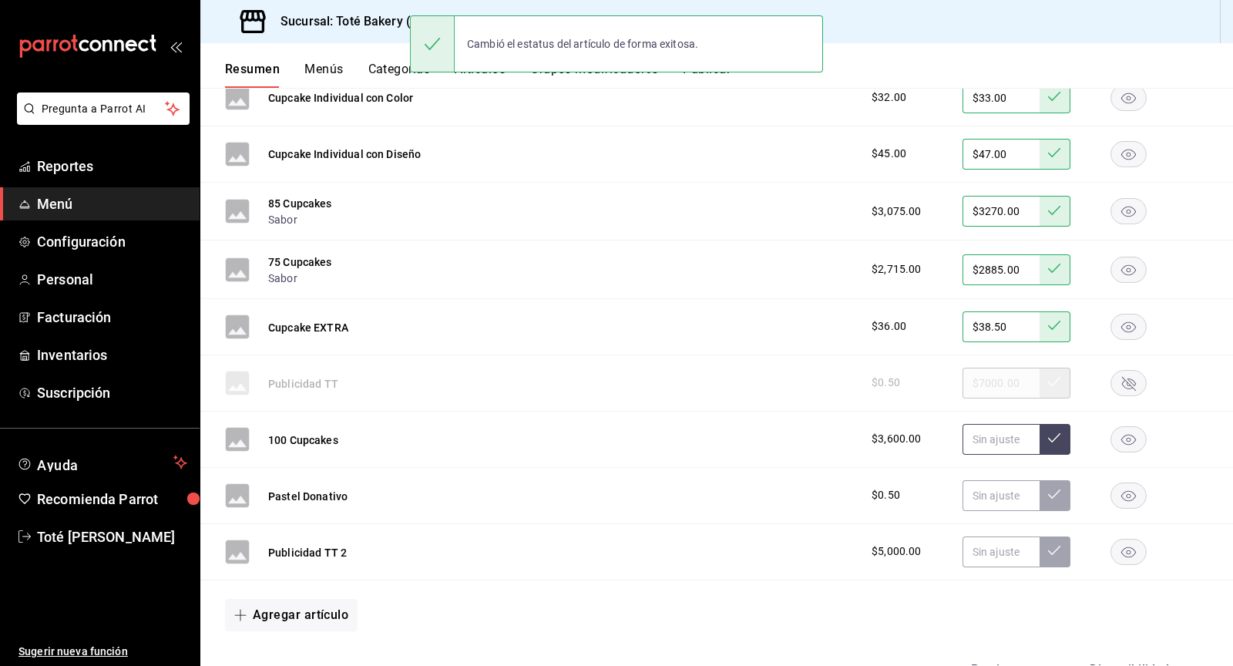
click at [999, 428] on input "text" at bounding box center [1000, 439] width 77 height 31
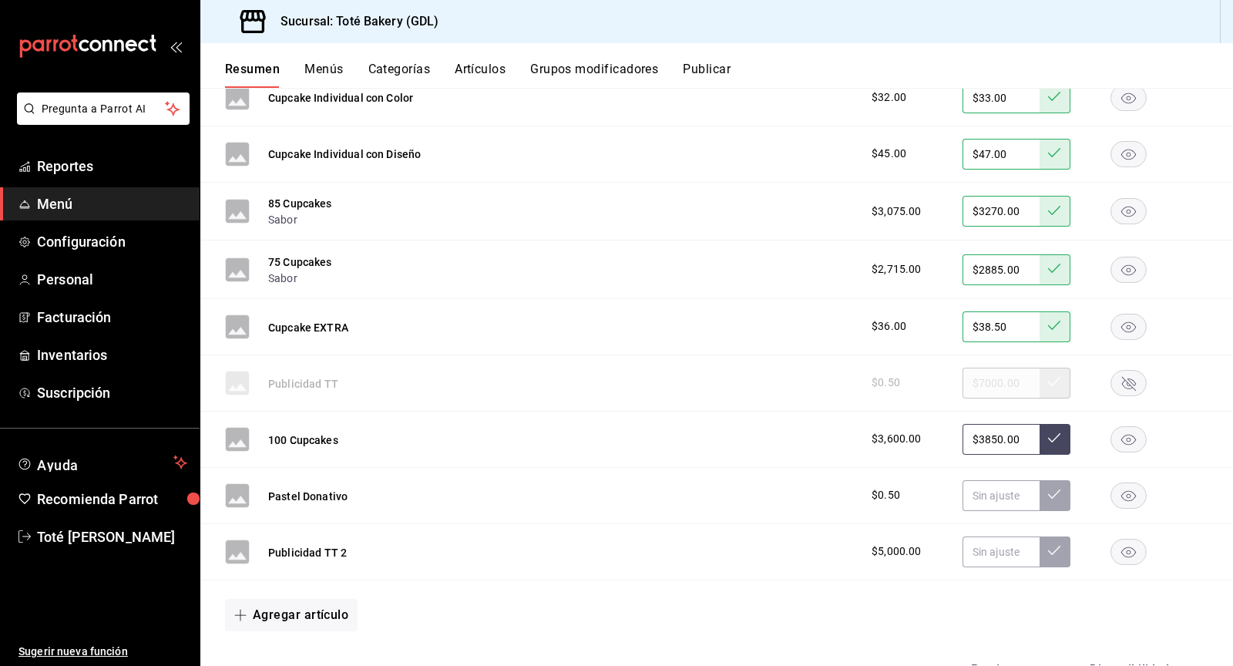
type input "$3850.00"
click at [1046, 424] on button at bounding box center [1055, 439] width 31 height 31
click at [1130, 539] on rect "button" at bounding box center [1128, 551] width 35 height 25
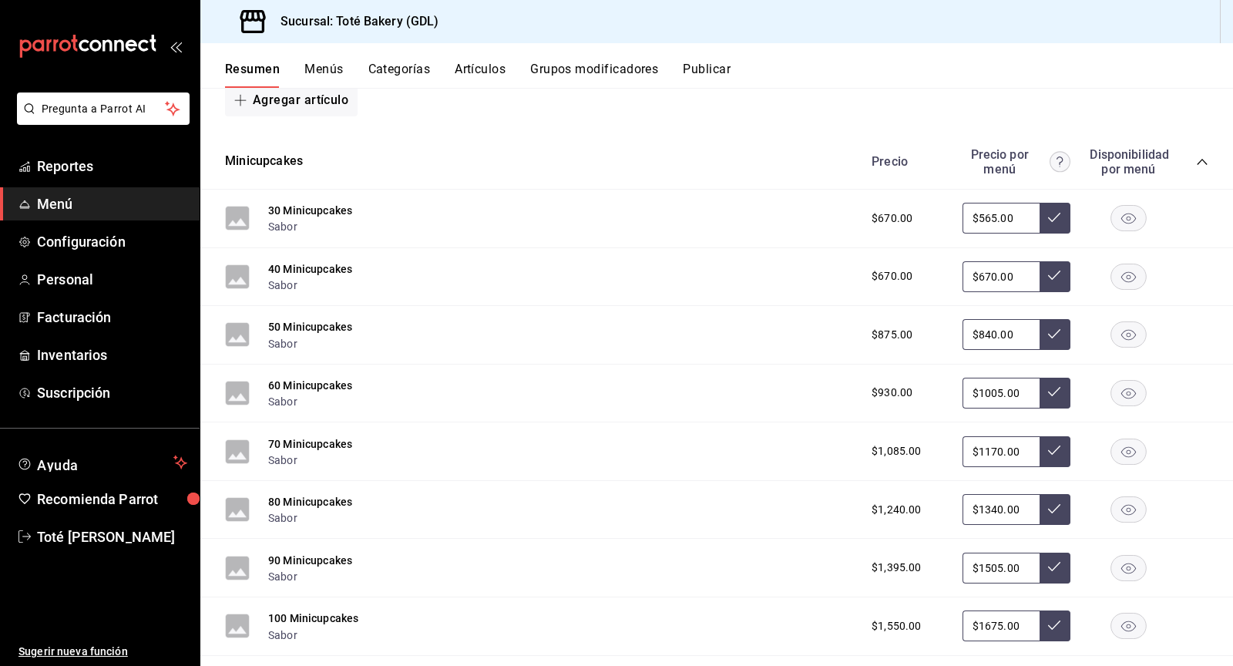
scroll to position [4104, 0]
drag, startPoint x: 1018, startPoint y: 196, endPoint x: 962, endPoint y: 193, distance: 56.3
click at [962, 202] on div "$670.00 $565.00" at bounding box center [1032, 217] width 352 height 31
type input "$600.00"
click at [1056, 210] on icon at bounding box center [1054, 216] width 12 height 12
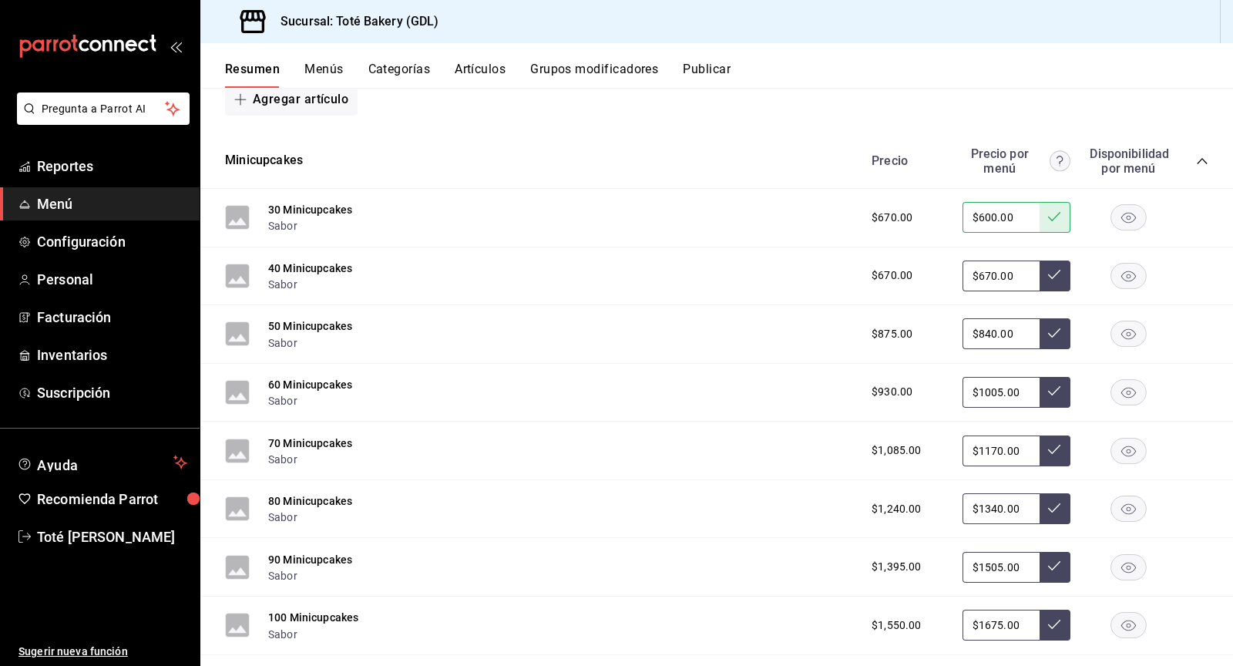
click at [1007, 260] on input "$670.00" at bounding box center [1000, 275] width 77 height 31
click at [999, 260] on input "$670.00" at bounding box center [1000, 275] width 77 height 31
type input "$710.00"
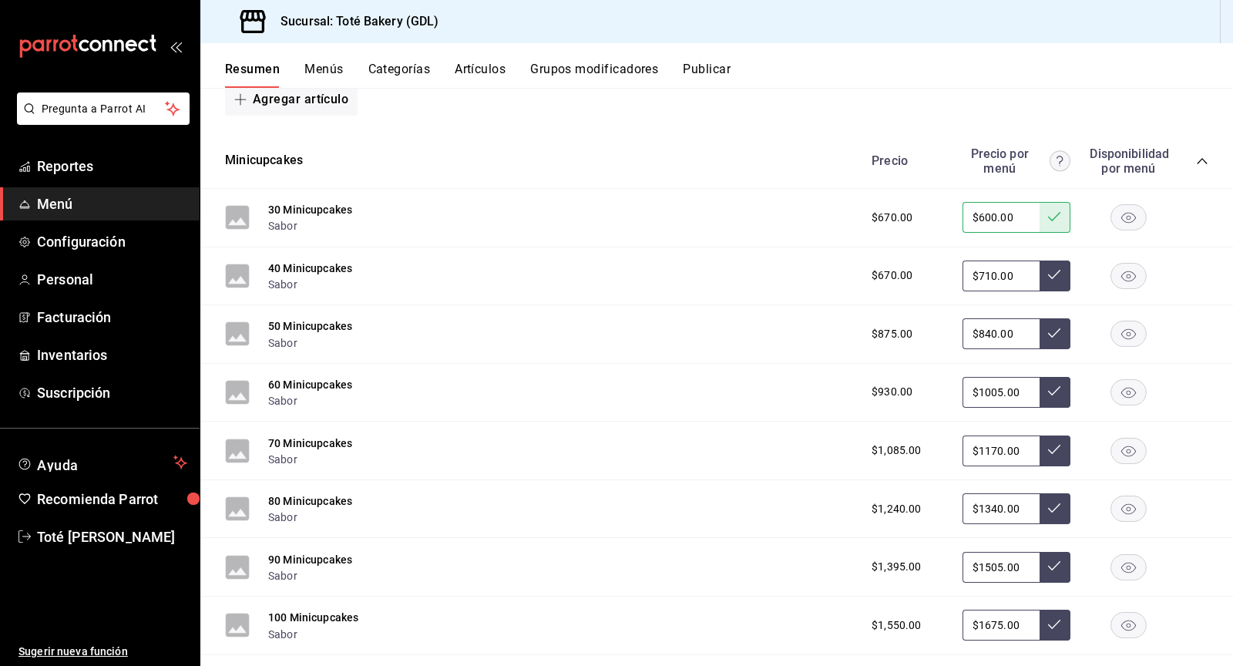
click at [1062, 260] on button at bounding box center [1055, 275] width 31 height 31
click at [986, 318] on input "$840.00" at bounding box center [1000, 333] width 77 height 31
type input "$890.00"
click at [1056, 327] on icon at bounding box center [1054, 333] width 12 height 12
click at [996, 377] on input "$1005.00" at bounding box center [1000, 392] width 77 height 31
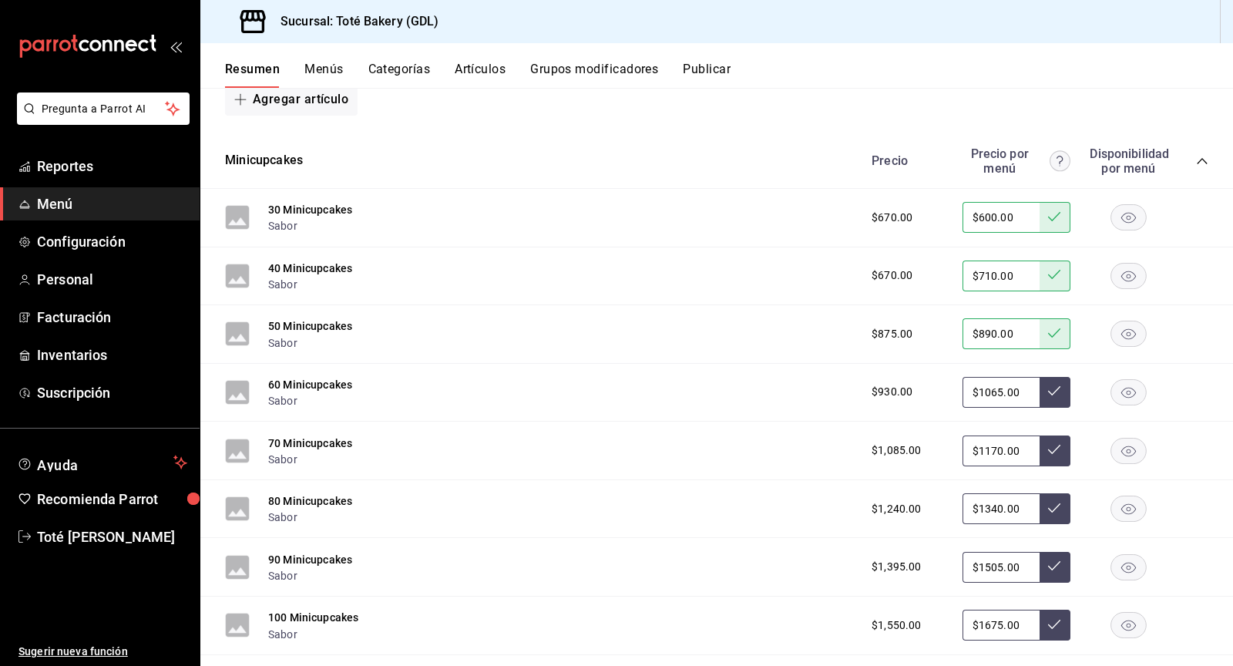
type input "$1065.00"
click at [1054, 385] on icon at bounding box center [1054, 391] width 12 height 12
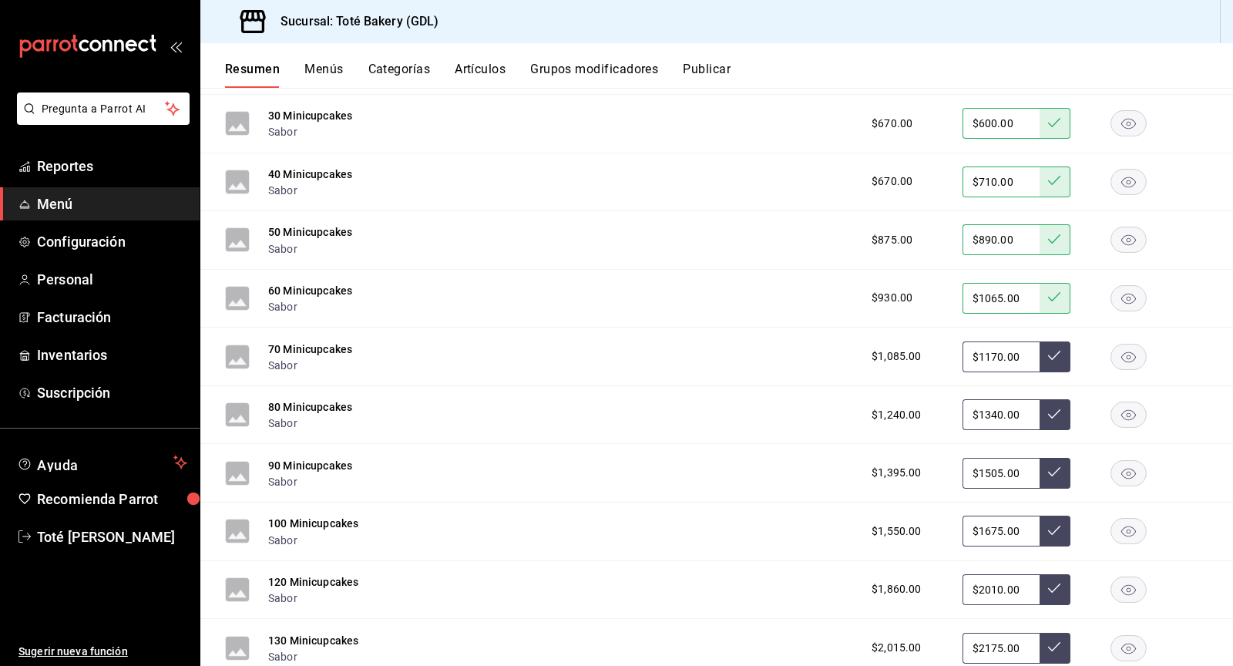
scroll to position [4231, 0]
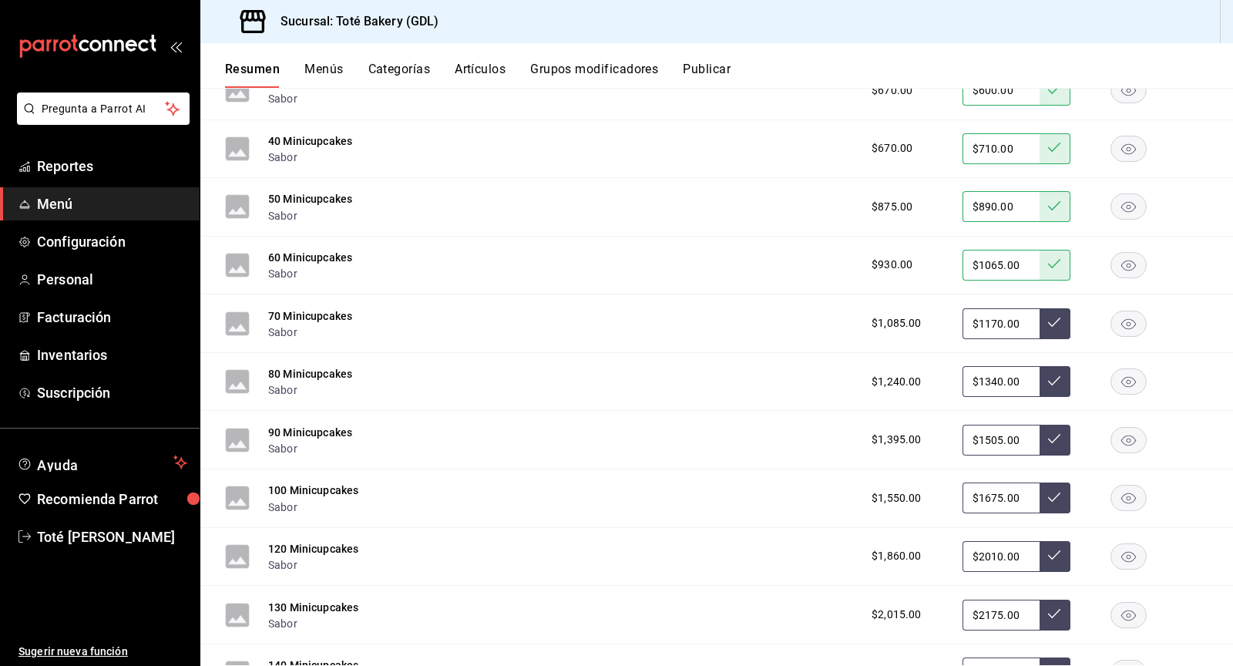
click at [1001, 308] on input "$1170.00" at bounding box center [1000, 323] width 77 height 31
type input "$1240.00"
click at [1057, 308] on button at bounding box center [1055, 323] width 31 height 31
click at [999, 366] on input "$1340.00" at bounding box center [1000, 381] width 77 height 31
type input "$1420.00"
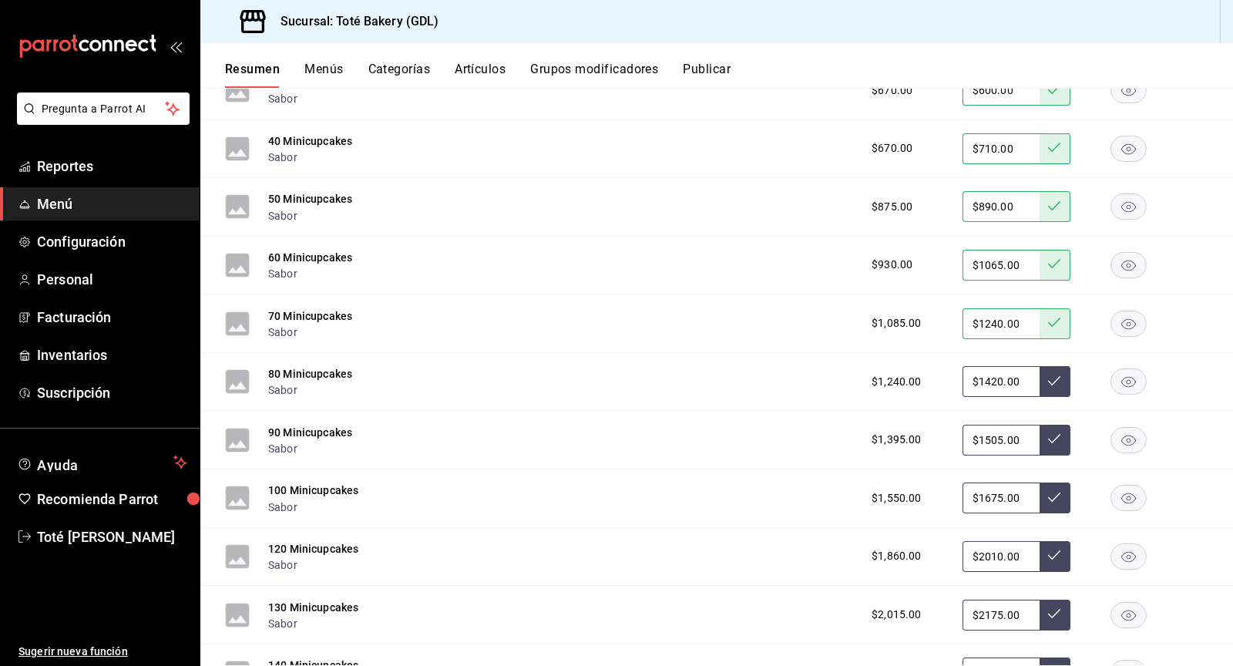
click at [1044, 366] on button at bounding box center [1055, 381] width 31 height 31
click at [996, 425] on input "$1505.00" at bounding box center [1000, 440] width 77 height 31
type input "$1595.00"
click at [1065, 425] on button at bounding box center [1055, 440] width 31 height 31
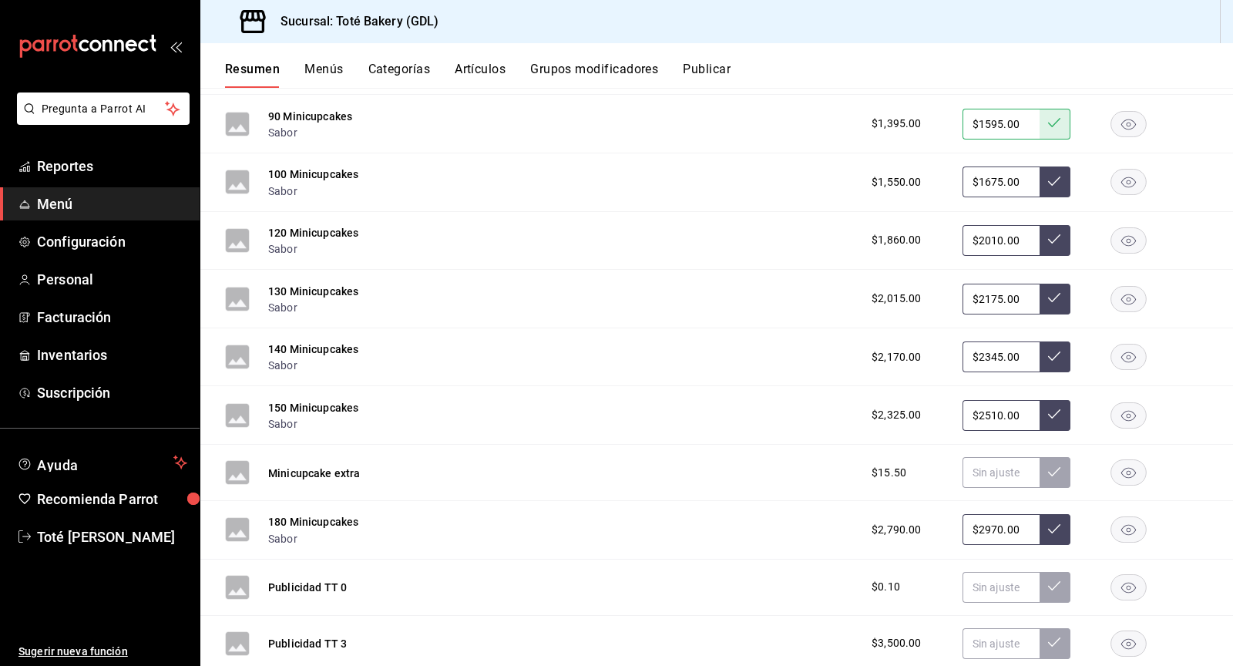
scroll to position [4551, 0]
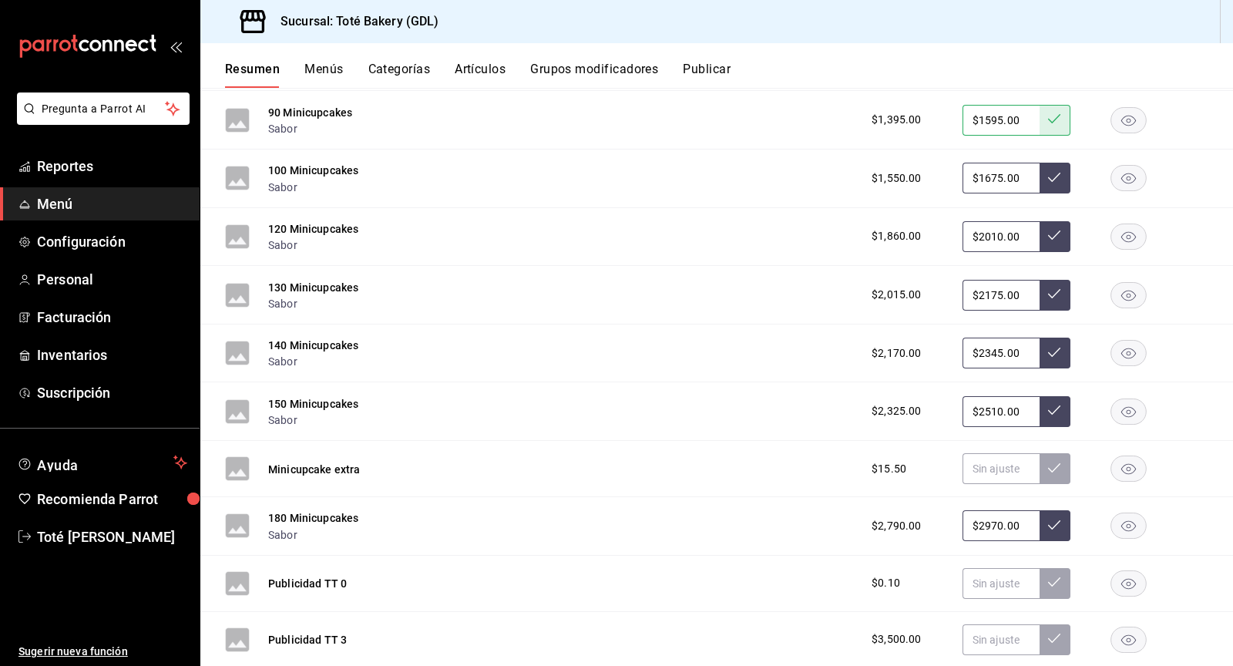
click at [992, 163] on input "$1675.00" at bounding box center [1000, 178] width 77 height 31
type input "$1775.00"
click at [1063, 163] on button at bounding box center [1055, 178] width 31 height 31
click at [996, 221] on input "$2010.00" at bounding box center [1000, 236] width 77 height 31
type input "$2130.00"
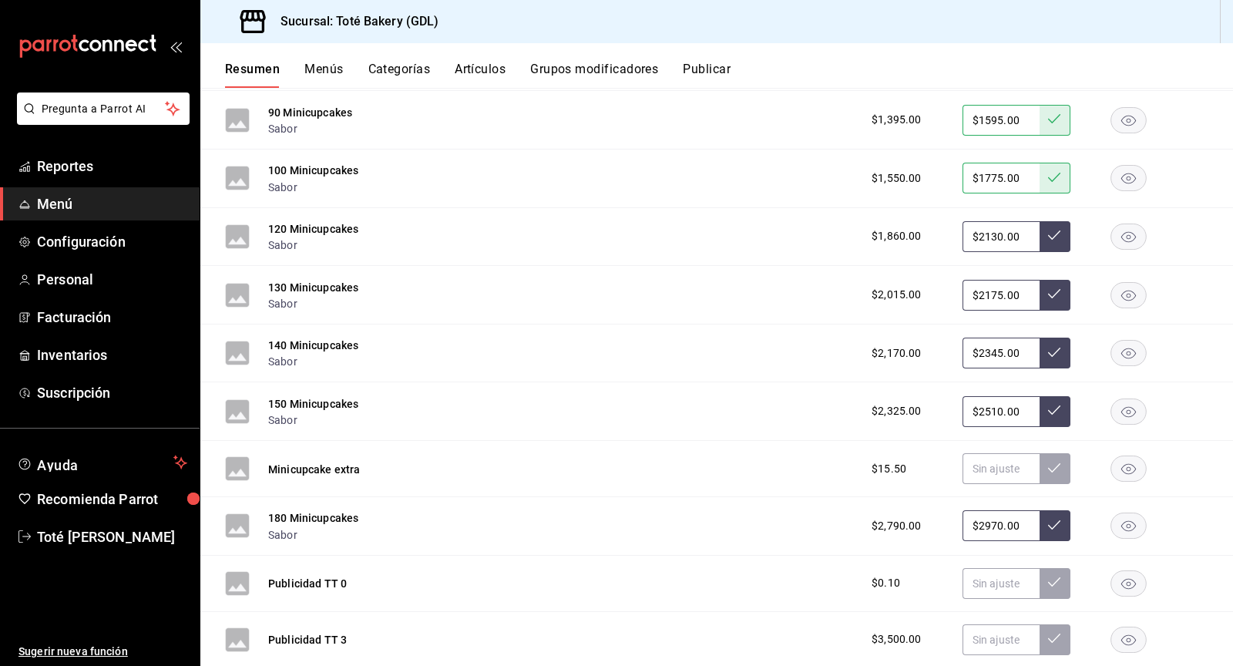
click at [1052, 229] on icon at bounding box center [1054, 235] width 12 height 12
click at [999, 280] on input "$2175.00" at bounding box center [1000, 295] width 77 height 31
type input "$2305.00"
click at [1051, 287] on icon at bounding box center [1054, 293] width 12 height 12
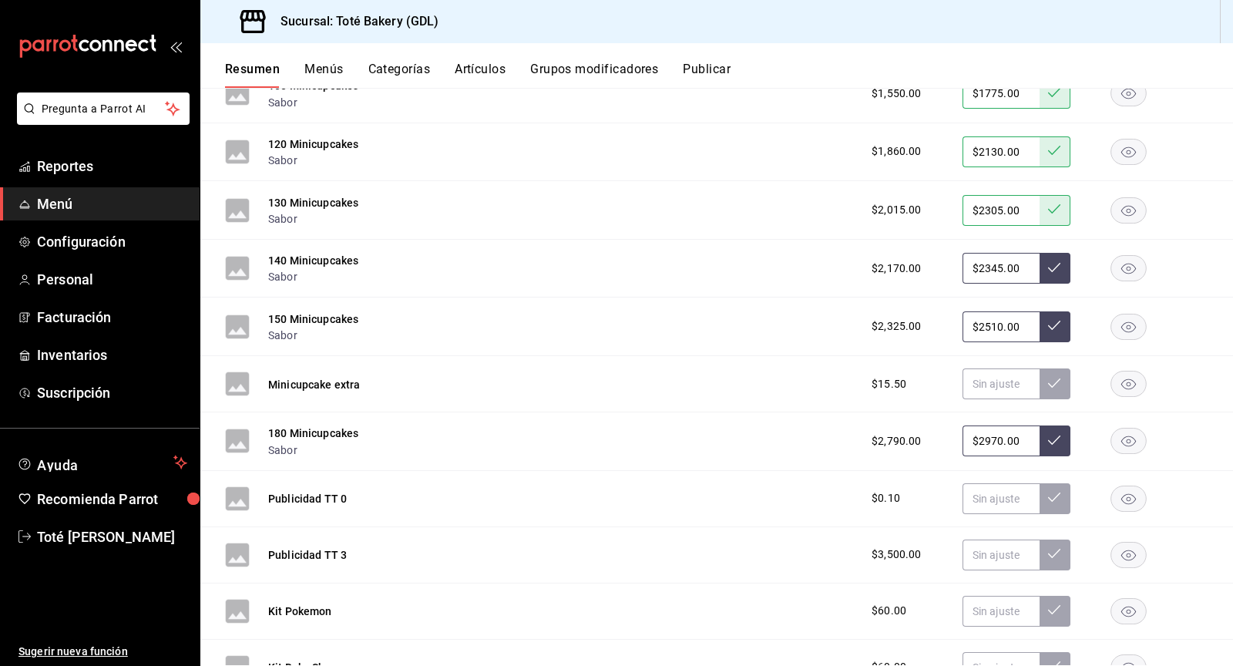
scroll to position [4640, 0]
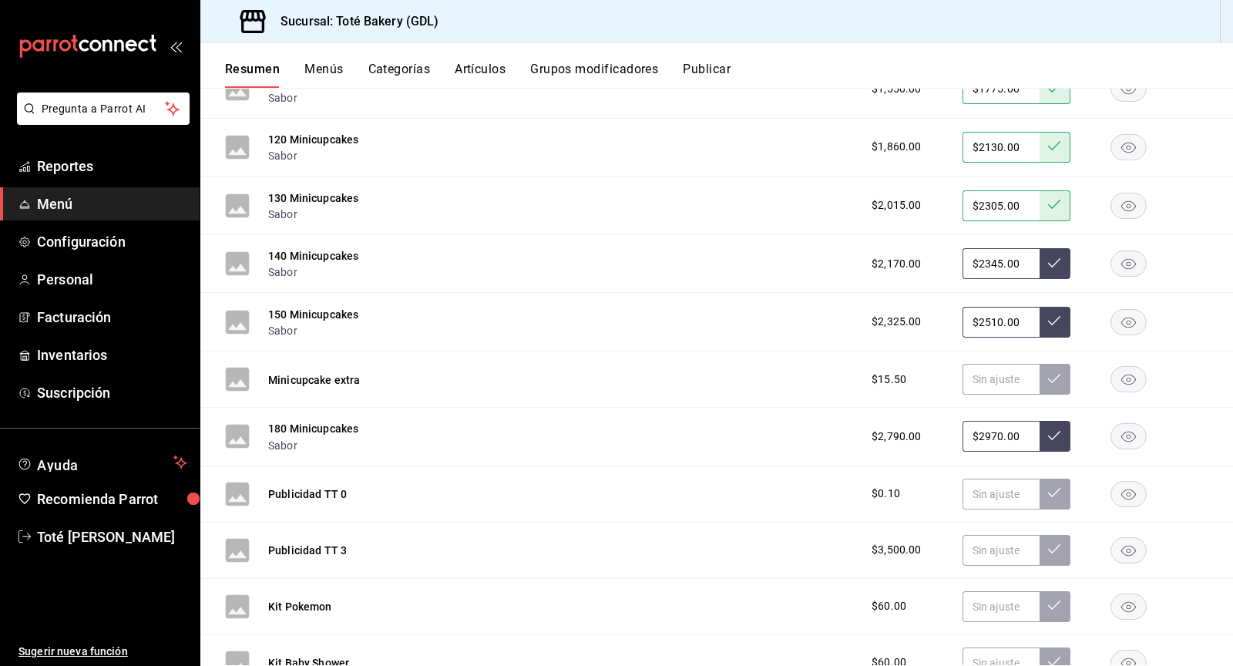
click at [996, 248] on input "$2345.00" at bounding box center [1000, 263] width 77 height 31
type input "$2485.00"
click at [1055, 257] on icon at bounding box center [1054, 263] width 12 height 12
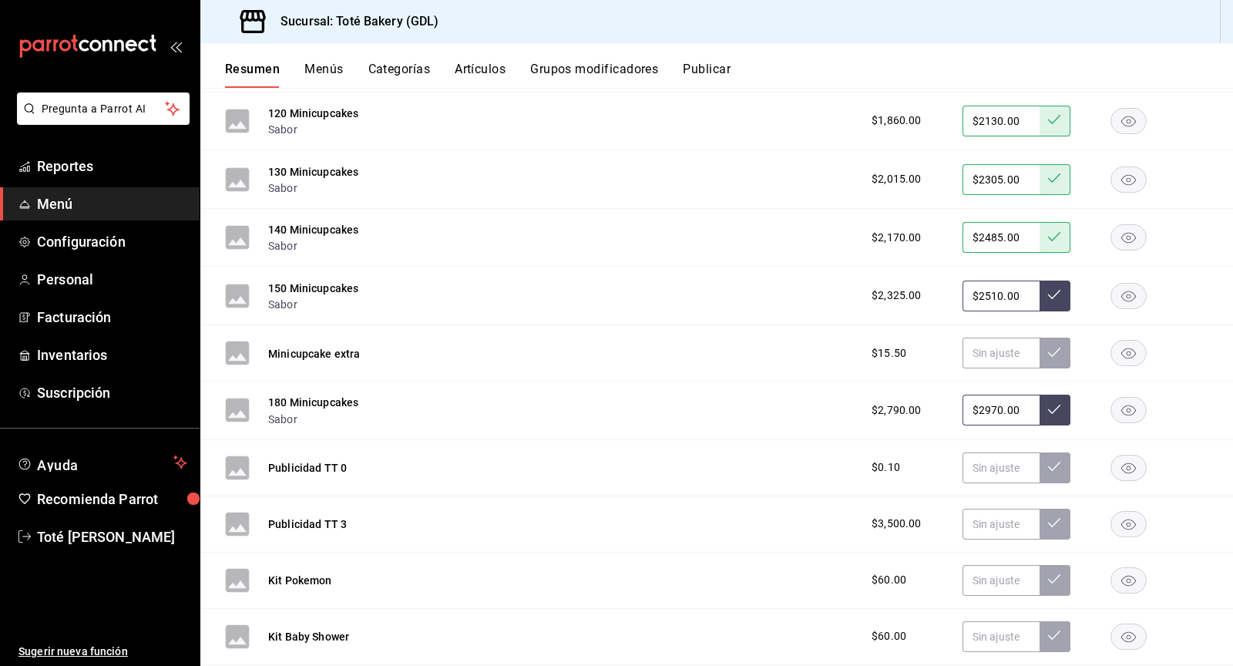
scroll to position [4676, 0]
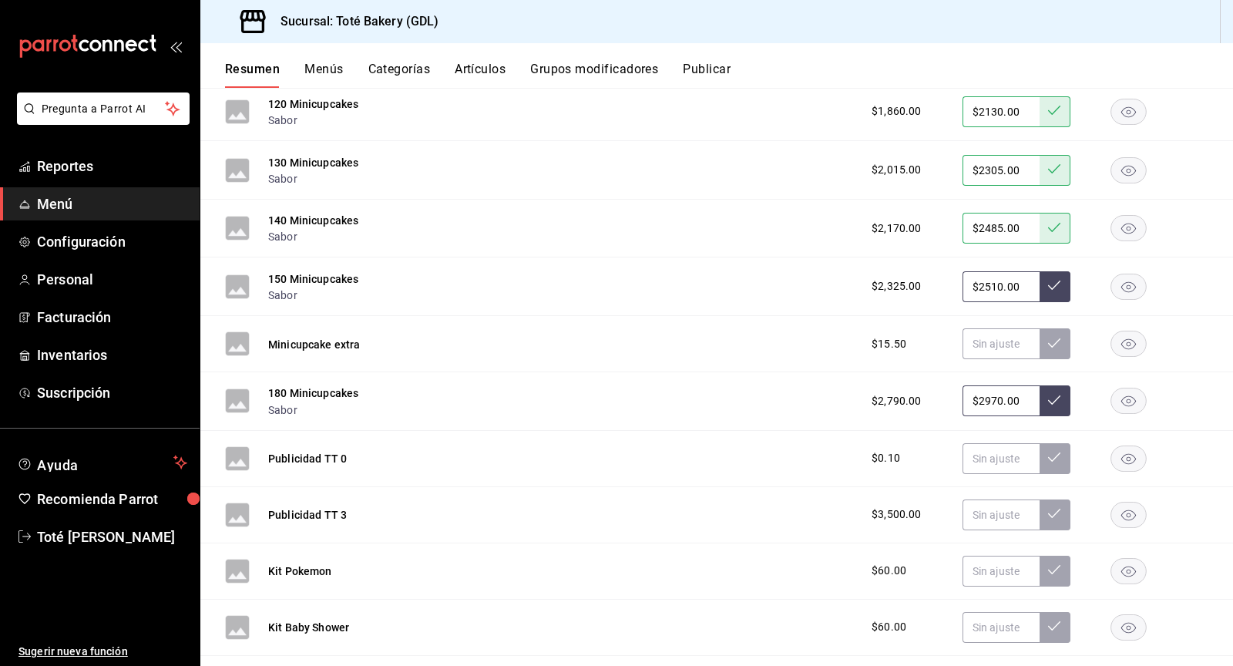
click at [999, 271] on input "$2510.00" at bounding box center [1000, 286] width 77 height 31
type input "$2660.00"
click at [1063, 271] on button at bounding box center [1055, 286] width 31 height 31
click at [1000, 328] on input "text" at bounding box center [1000, 343] width 77 height 31
type input "$18.00"
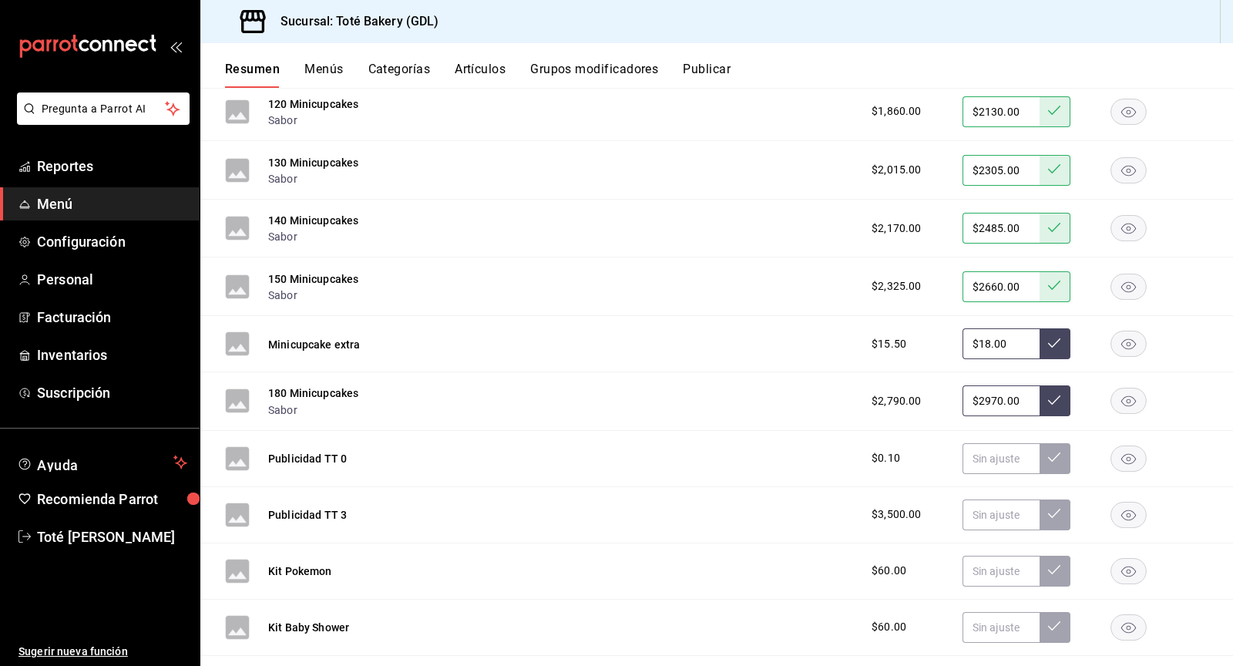
click at [1049, 337] on icon at bounding box center [1054, 343] width 12 height 12
drag, startPoint x: 1000, startPoint y: 375, endPoint x: 969, endPoint y: 375, distance: 31.6
click at [969, 385] on input "$2970.00" at bounding box center [1000, 400] width 77 height 31
drag, startPoint x: 1018, startPoint y: 375, endPoint x: 958, endPoint y: 374, distance: 60.1
click at [958, 385] on div "$2,790.00 $1952970.00" at bounding box center [1032, 400] width 352 height 31
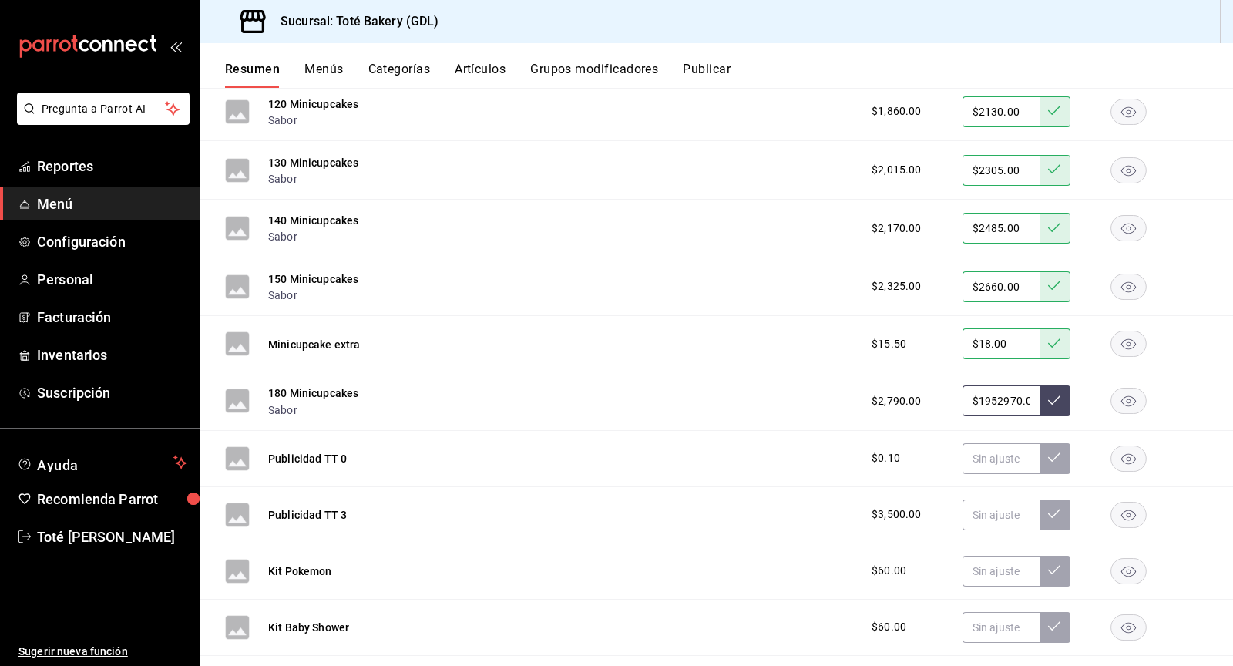
click at [1036, 385] on input "$1952970.00" at bounding box center [1000, 400] width 77 height 31
type input "$1.00"
type input "$3195.00"
click at [1058, 394] on icon at bounding box center [1054, 400] width 12 height 12
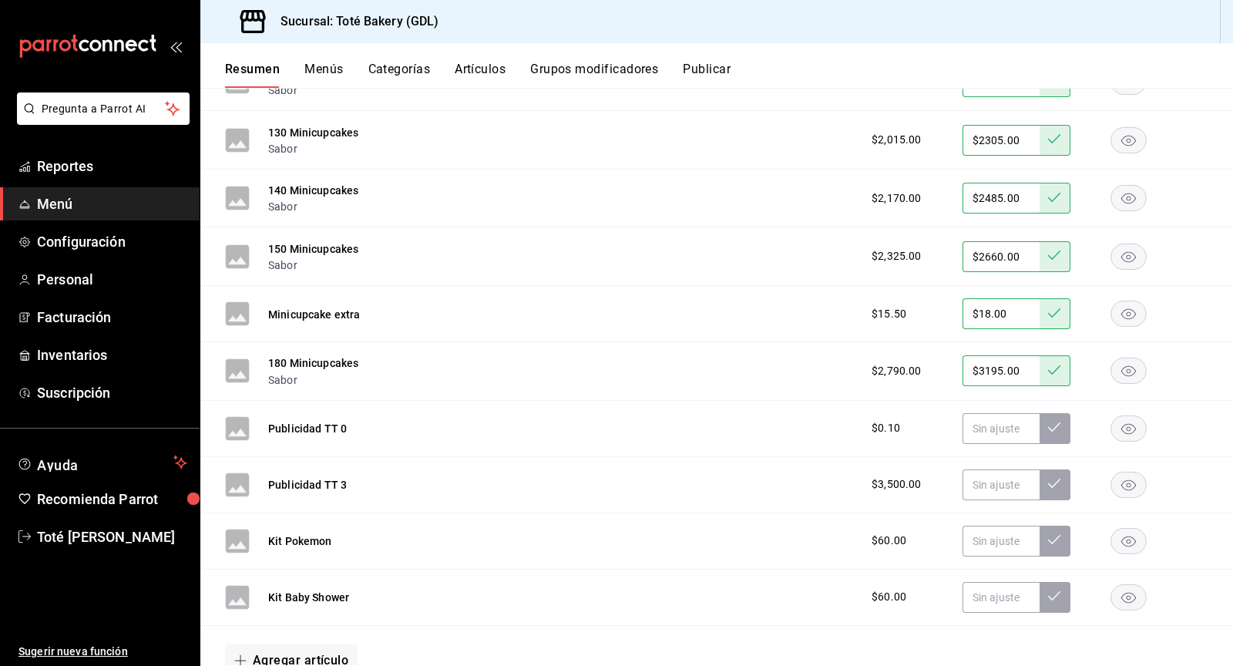
scroll to position [4714, 0]
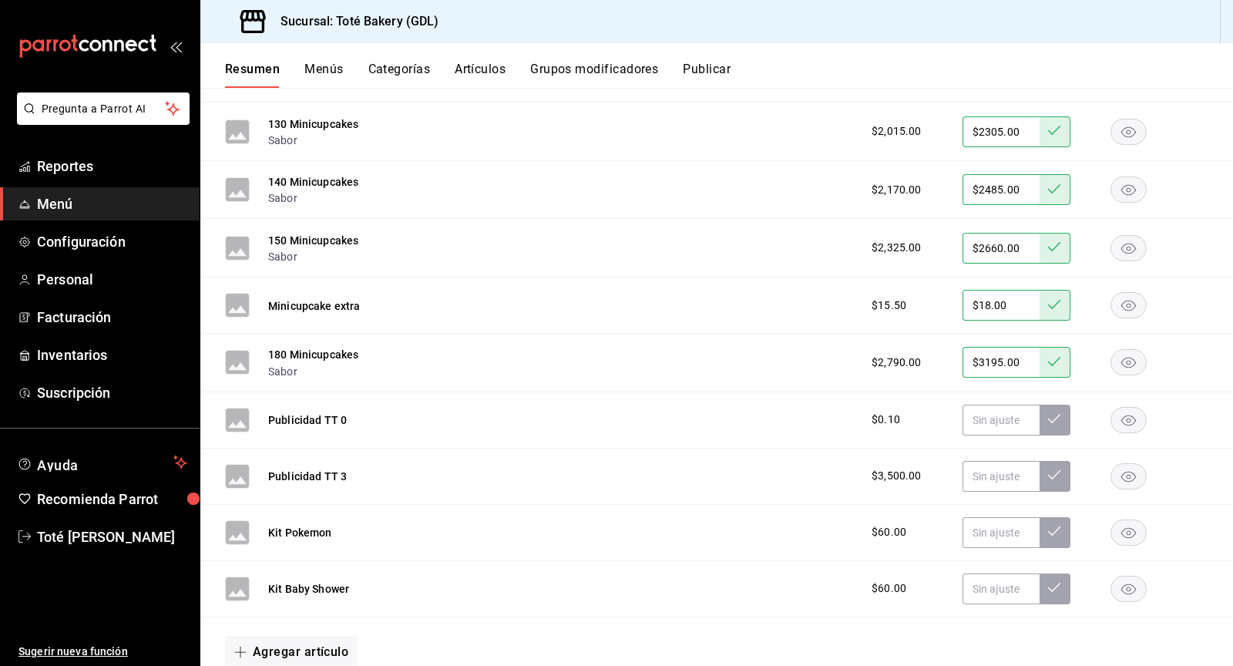
click at [1124, 519] on rect "button" at bounding box center [1128, 531] width 35 height 25
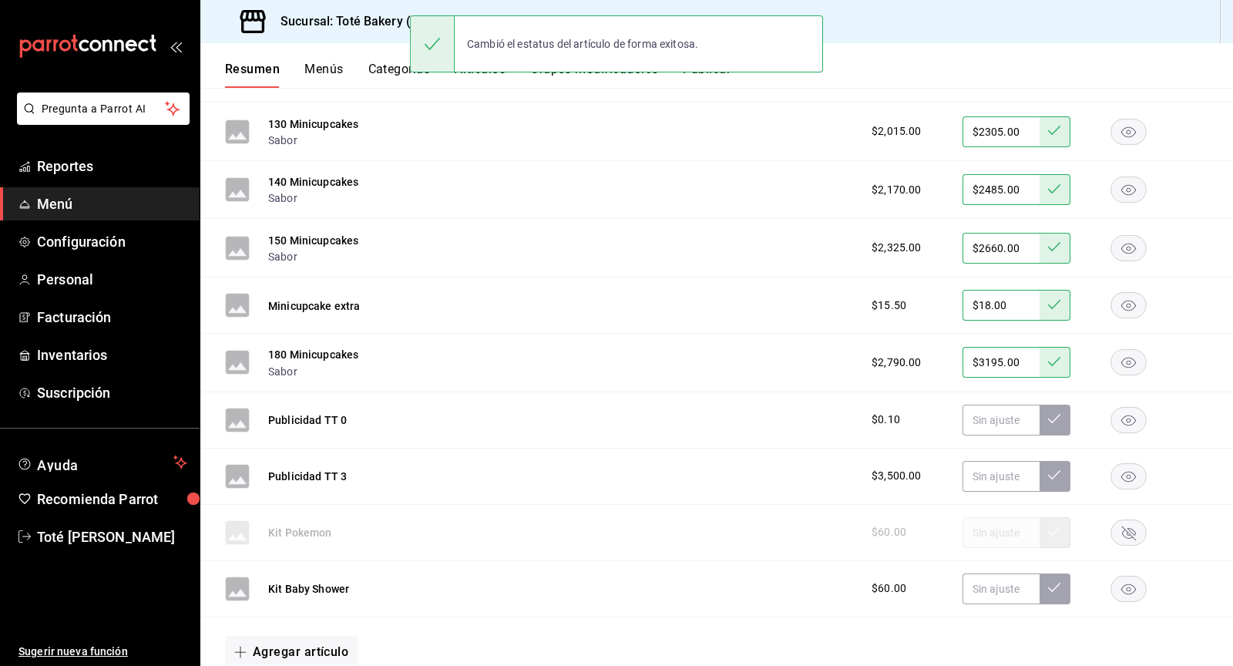
click at [1130, 583] on icon "button" at bounding box center [1128, 588] width 15 height 11
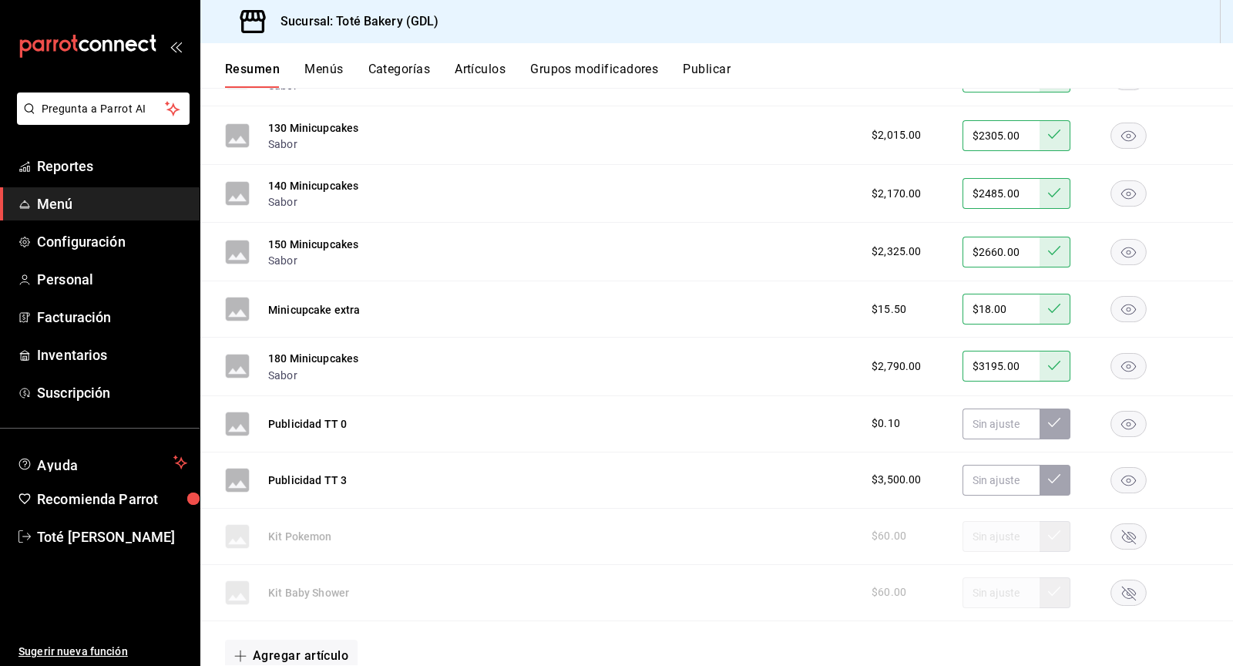
scroll to position [4728, 0]
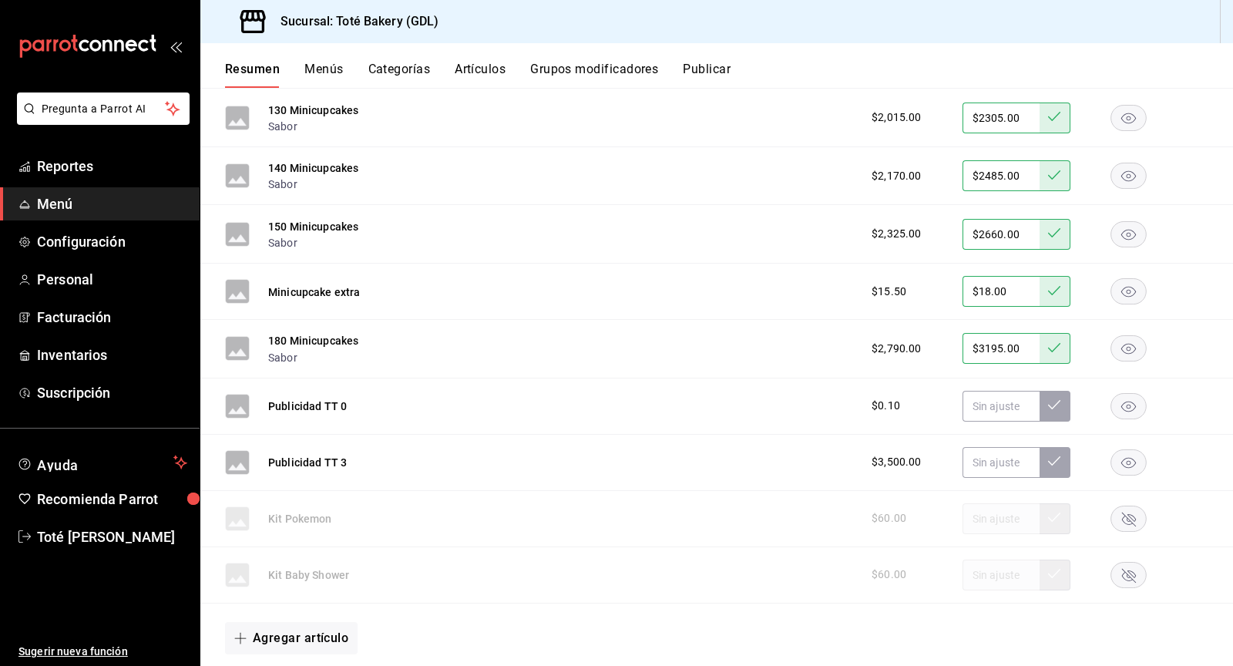
click at [291, 491] on div "Kit Pokemon $60.00" at bounding box center [716, 519] width 1033 height 56
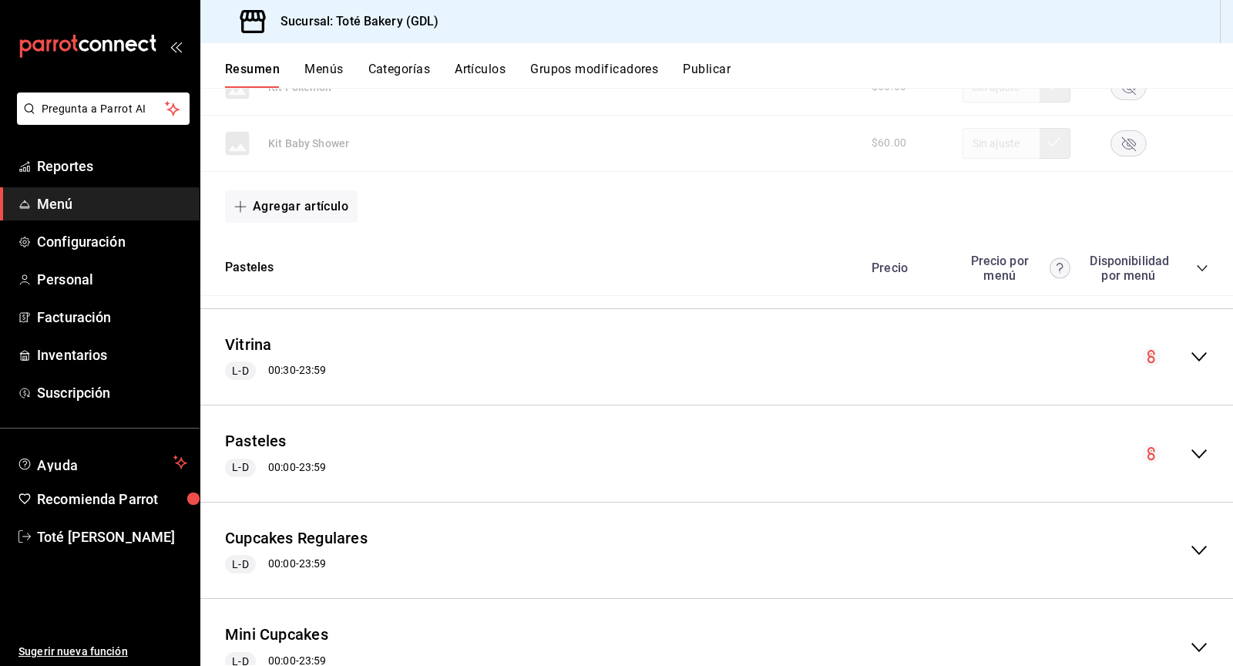
scroll to position [5164, 0]
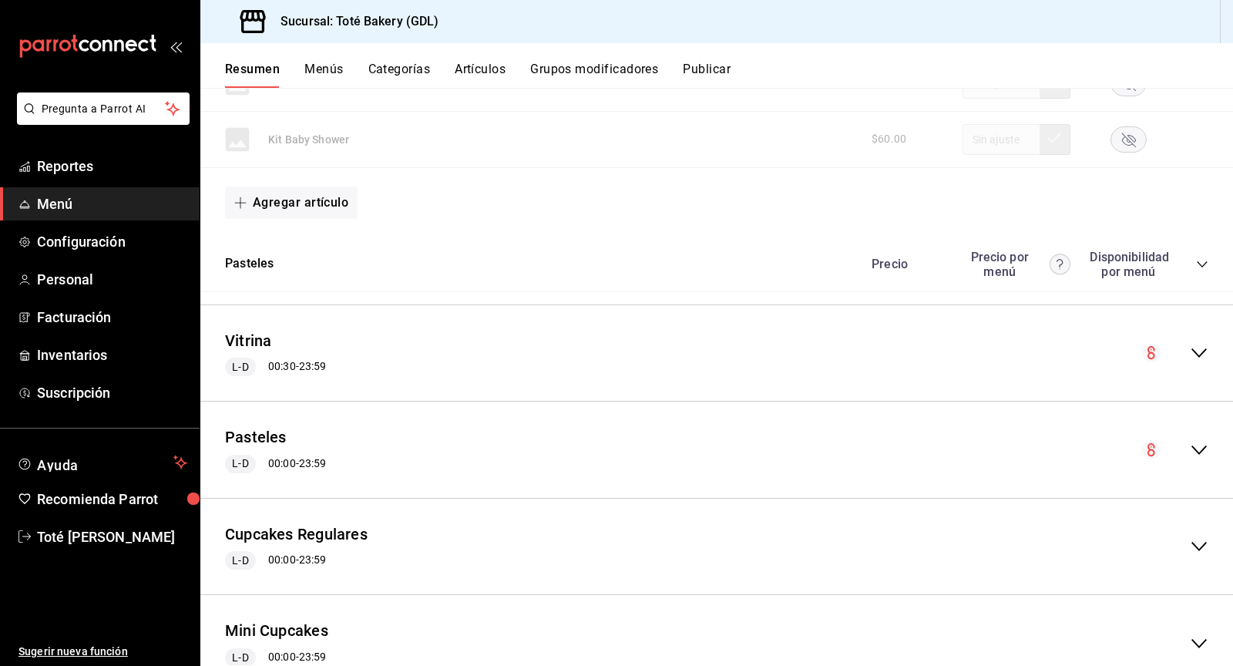
click at [1192, 250] on div "Precio Precio por menú Disponibilidad por menú" at bounding box center [1032, 264] width 352 height 29
click at [1201, 258] on icon "collapse-category-row" at bounding box center [1202, 264] width 12 height 12
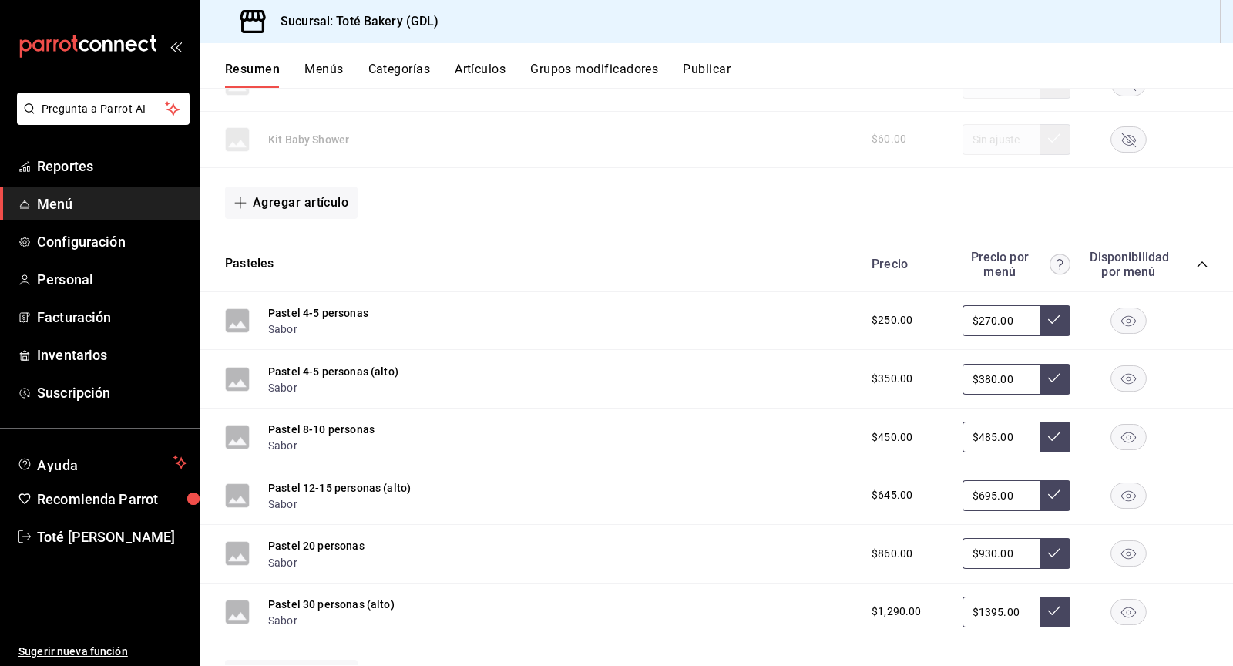
drag, startPoint x: 1014, startPoint y: 292, endPoint x: 964, endPoint y: 287, distance: 50.3
click at [964, 305] on input "$270.00" at bounding box center [1000, 320] width 77 height 31
type input "$285.00"
click at [1046, 305] on button at bounding box center [1055, 320] width 31 height 31
drag, startPoint x: 1012, startPoint y: 354, endPoint x: 969, endPoint y: 352, distance: 42.4
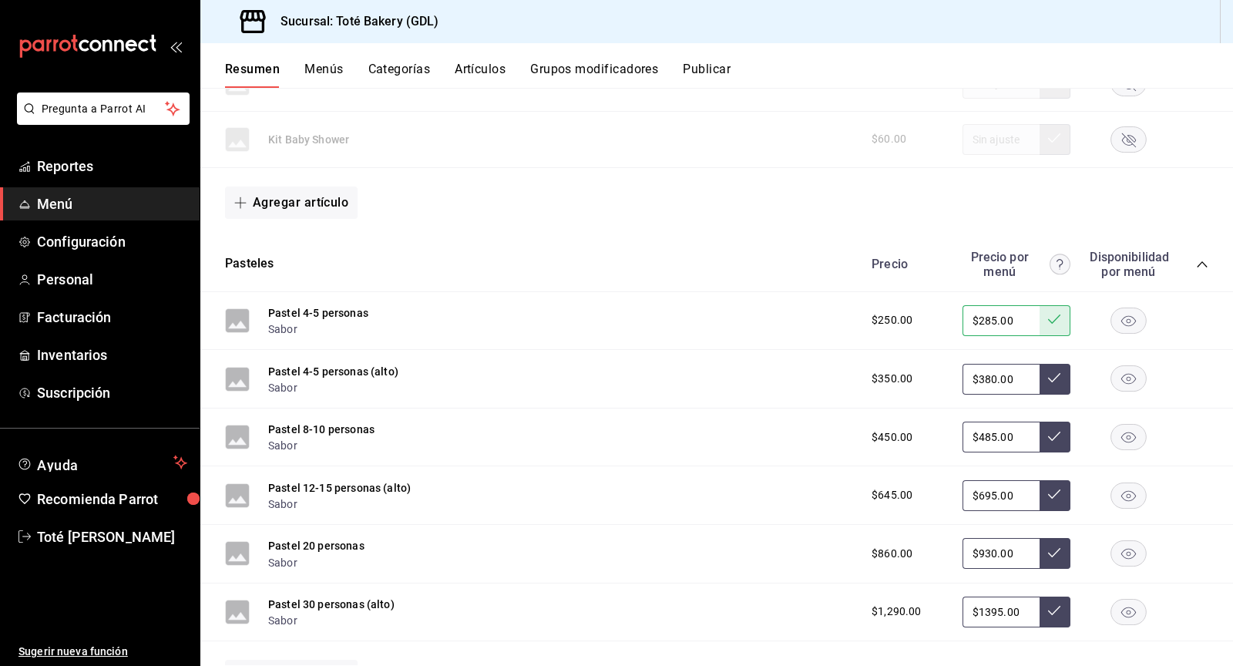
click at [969, 364] on input "$380.00" at bounding box center [1000, 379] width 77 height 31
type input "$400.00"
click at [1052, 371] on icon at bounding box center [1054, 377] width 12 height 12
drag, startPoint x: 1014, startPoint y: 412, endPoint x: 969, endPoint y: 412, distance: 44.7
click at [969, 422] on input "$485.00" at bounding box center [1000, 437] width 77 height 31
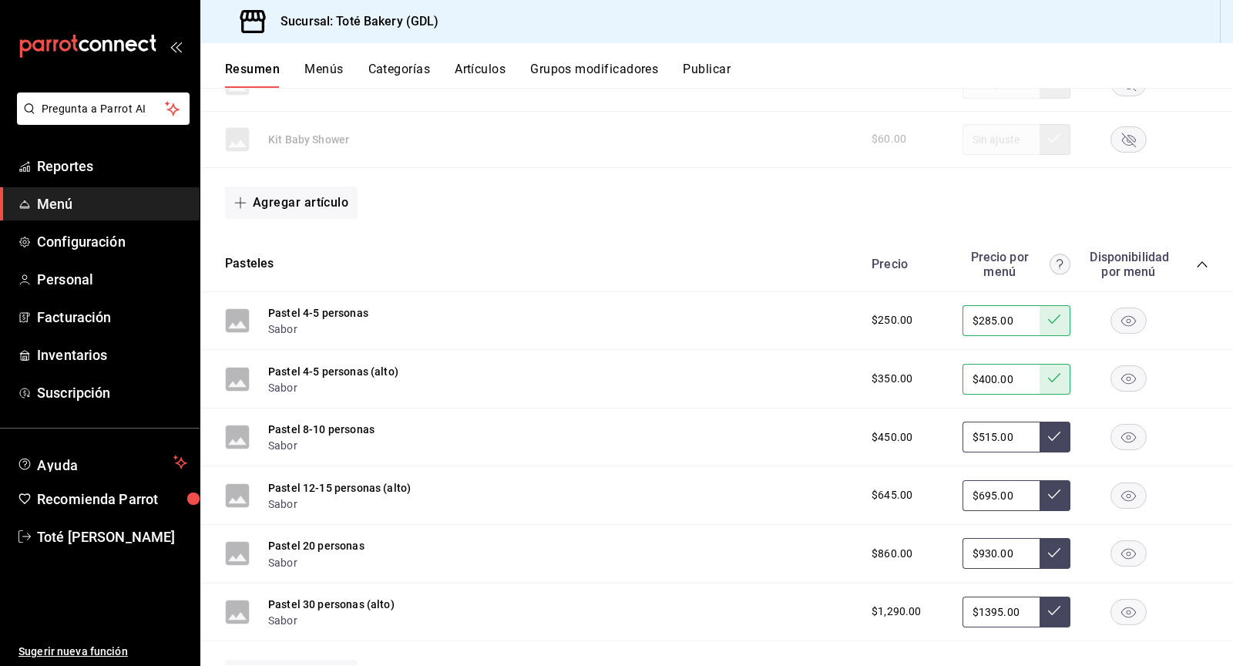
type input "$515.00"
click at [1046, 422] on button at bounding box center [1055, 437] width 31 height 31
drag, startPoint x: 1015, startPoint y: 469, endPoint x: 949, endPoint y: 470, distance: 65.5
click at [949, 480] on div "$645.00 $695.00" at bounding box center [1032, 495] width 352 height 31
type input "$735.00"
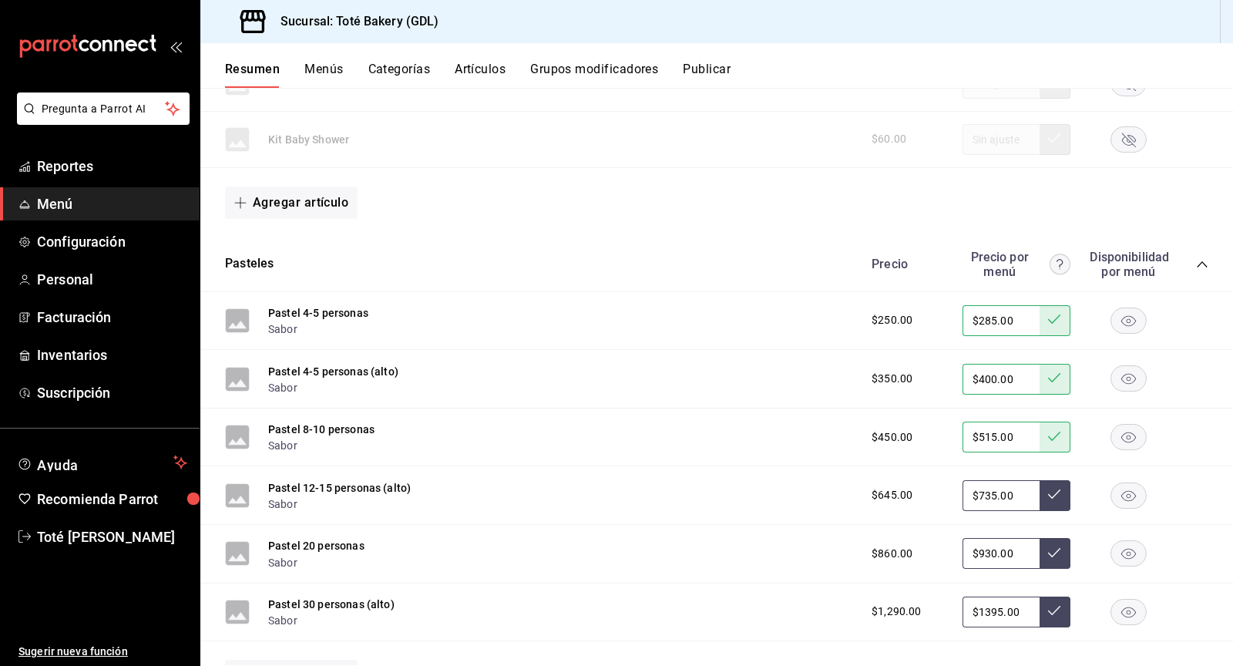
click at [1060, 488] on icon at bounding box center [1054, 494] width 12 height 12
drag, startPoint x: 989, startPoint y: 529, endPoint x: 964, endPoint y: 528, distance: 24.7
click at [964, 538] on input "$930.00" at bounding box center [1000, 553] width 77 height 31
type input "$985.00"
click at [1054, 546] on icon at bounding box center [1054, 552] width 12 height 12
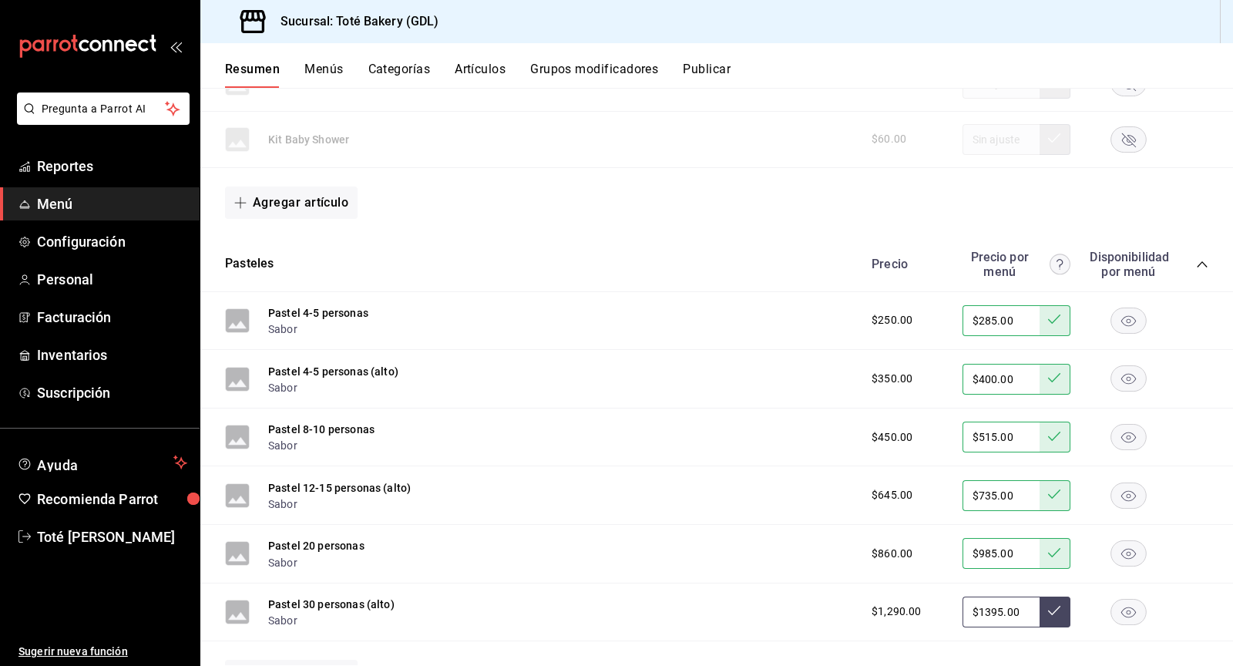
click at [1052, 596] on button at bounding box center [1055, 611] width 31 height 31
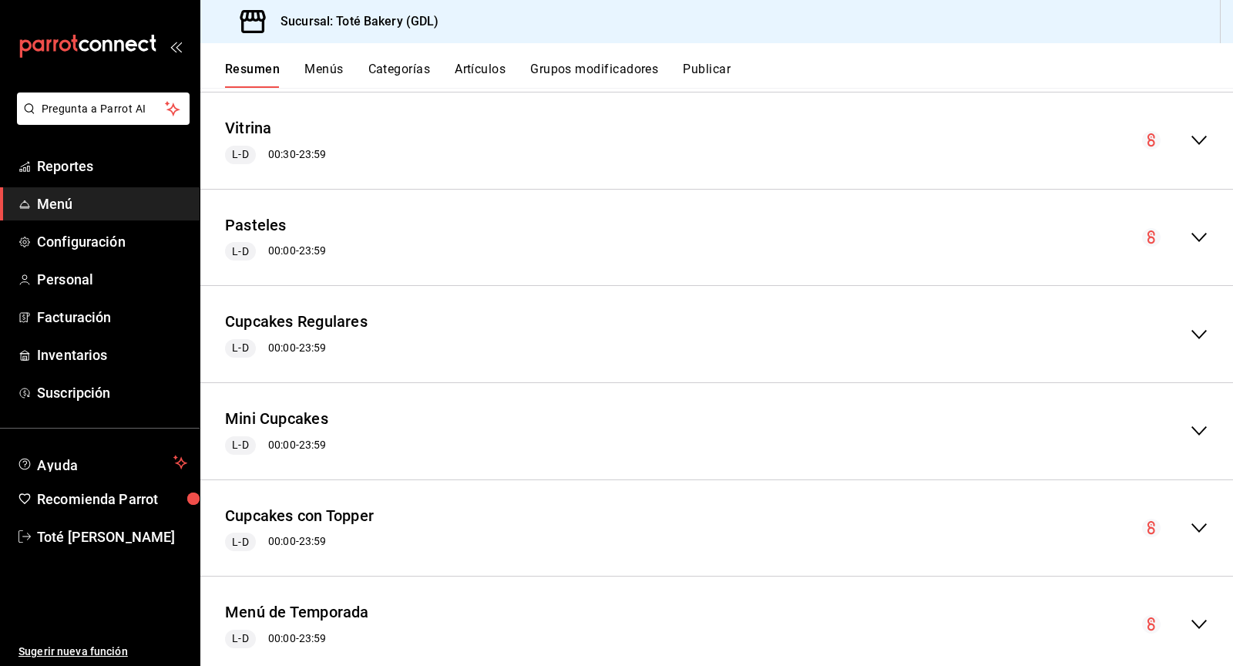
scroll to position [5800, 0]
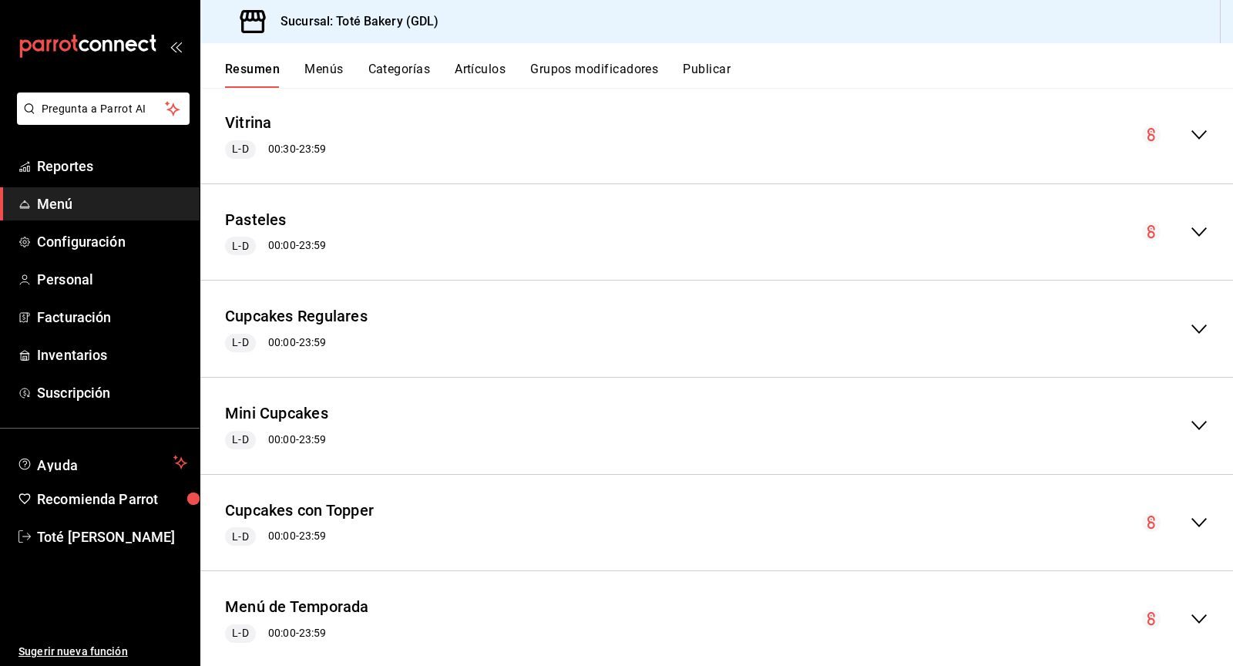
click at [1191, 513] on icon "collapse-menu-row" at bounding box center [1199, 522] width 18 height 18
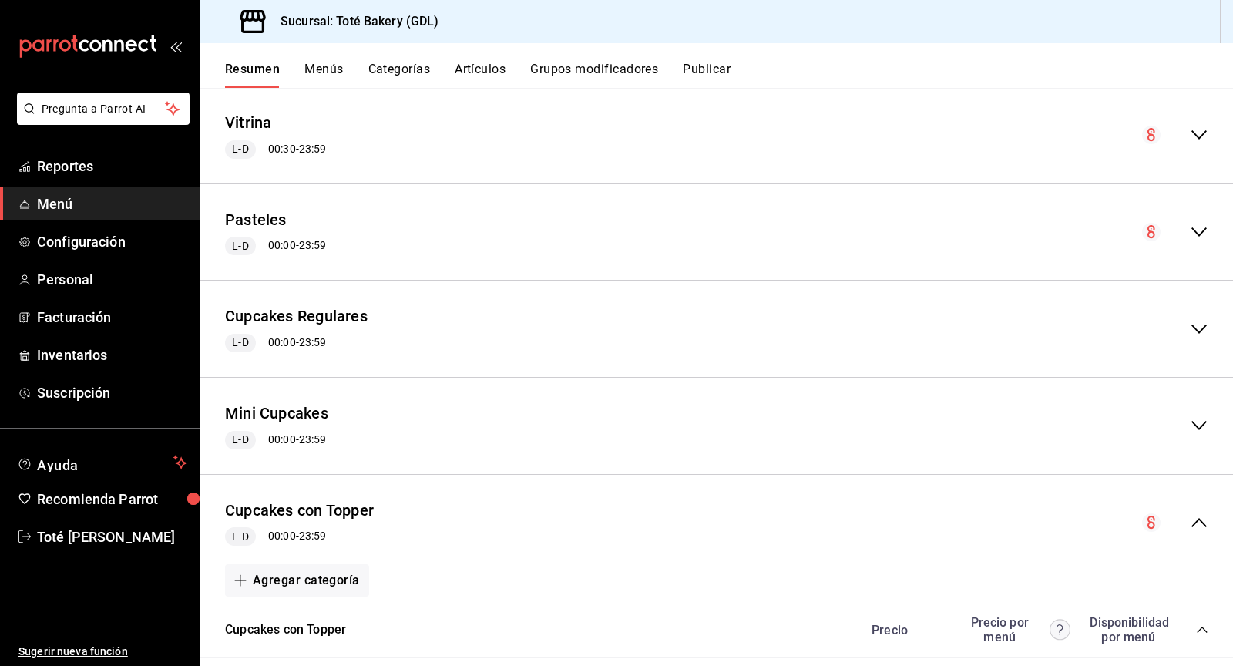
click at [1197, 320] on icon "collapse-menu-row" at bounding box center [1199, 329] width 18 height 18
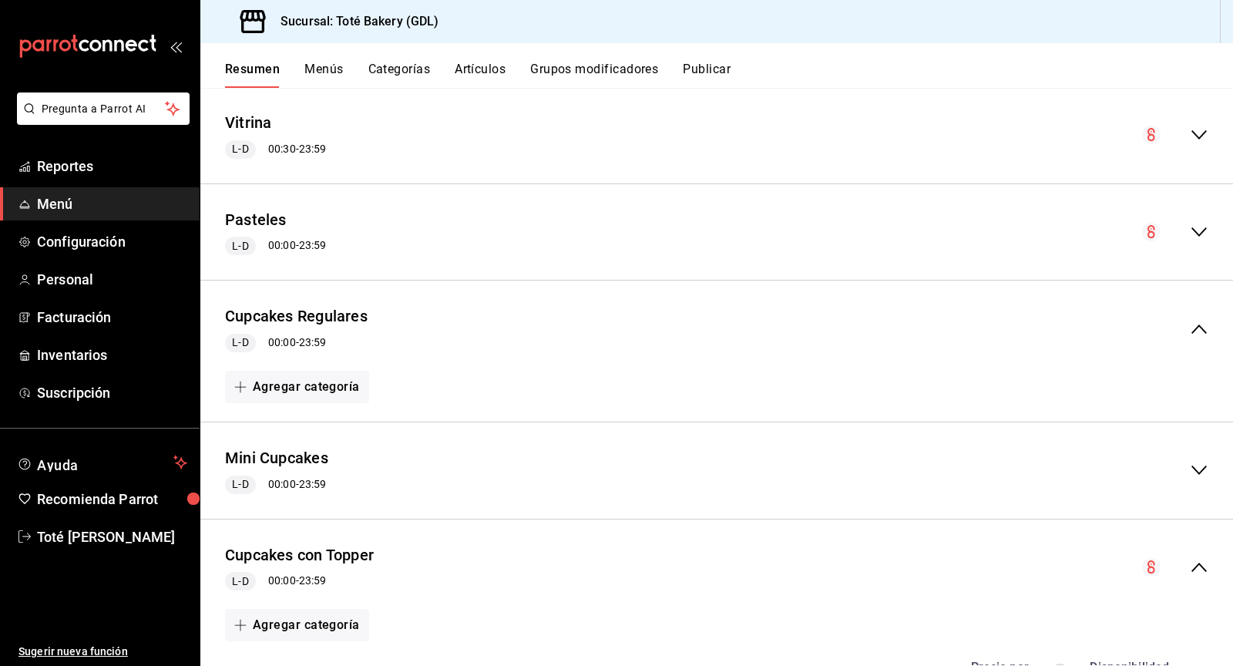
click at [1201, 320] on icon "collapse-menu-row" at bounding box center [1199, 329] width 18 height 18
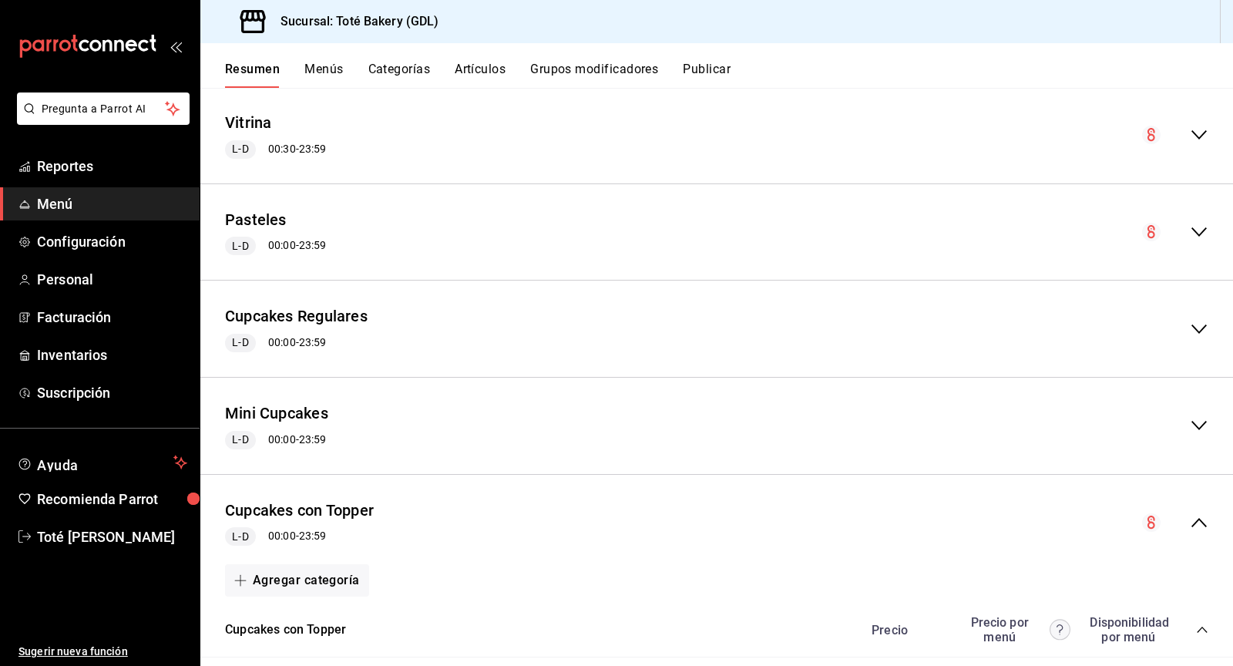
click at [1191, 416] on icon "collapse-menu-row" at bounding box center [1199, 425] width 18 height 18
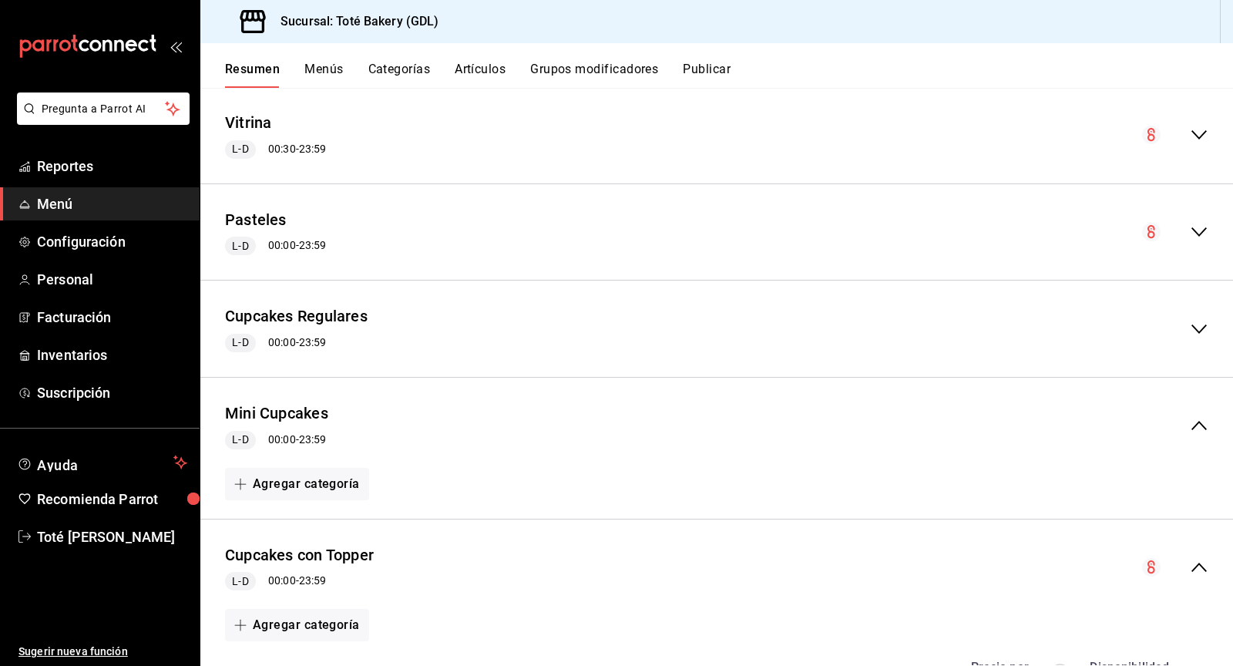
click at [1191, 416] on icon "collapse-menu-row" at bounding box center [1199, 425] width 18 height 18
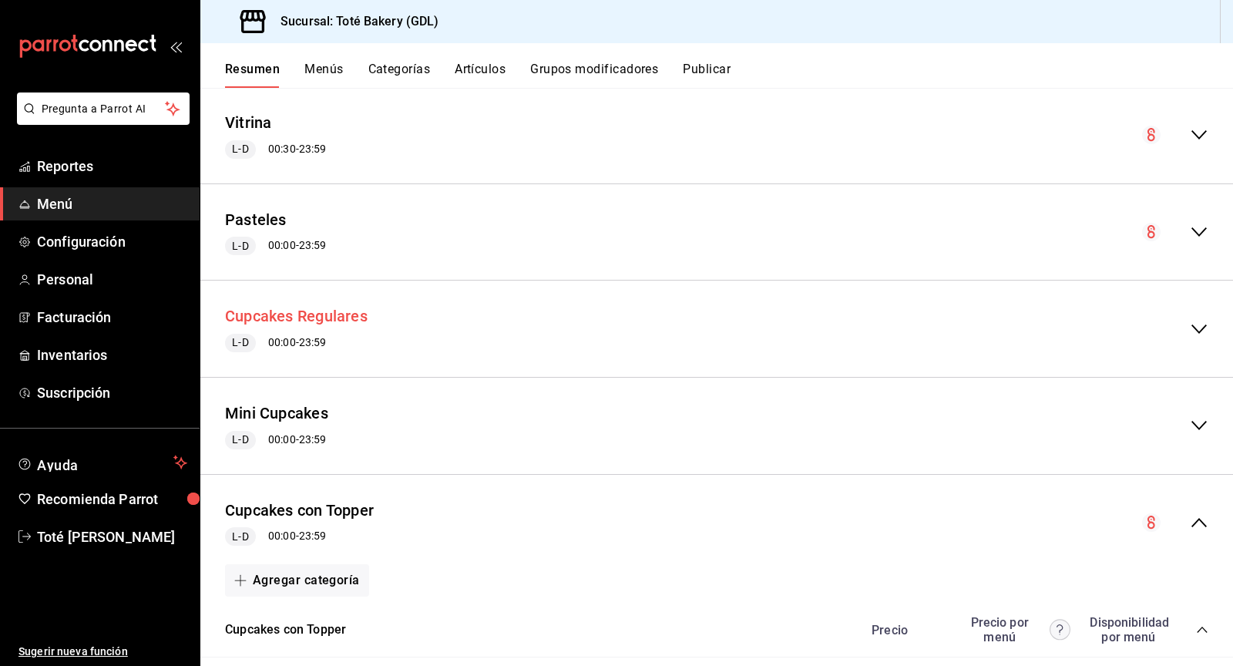
click at [334, 305] on button "Cupcakes Regulares" at bounding box center [296, 316] width 143 height 22
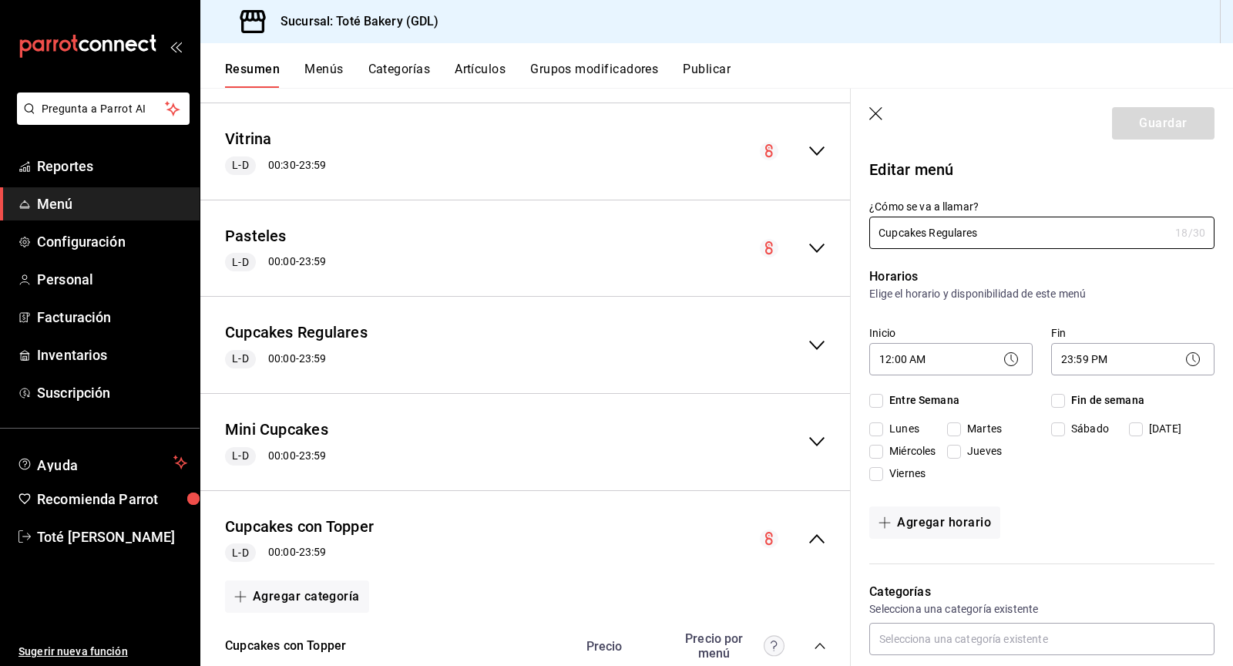
checkbox input "true"
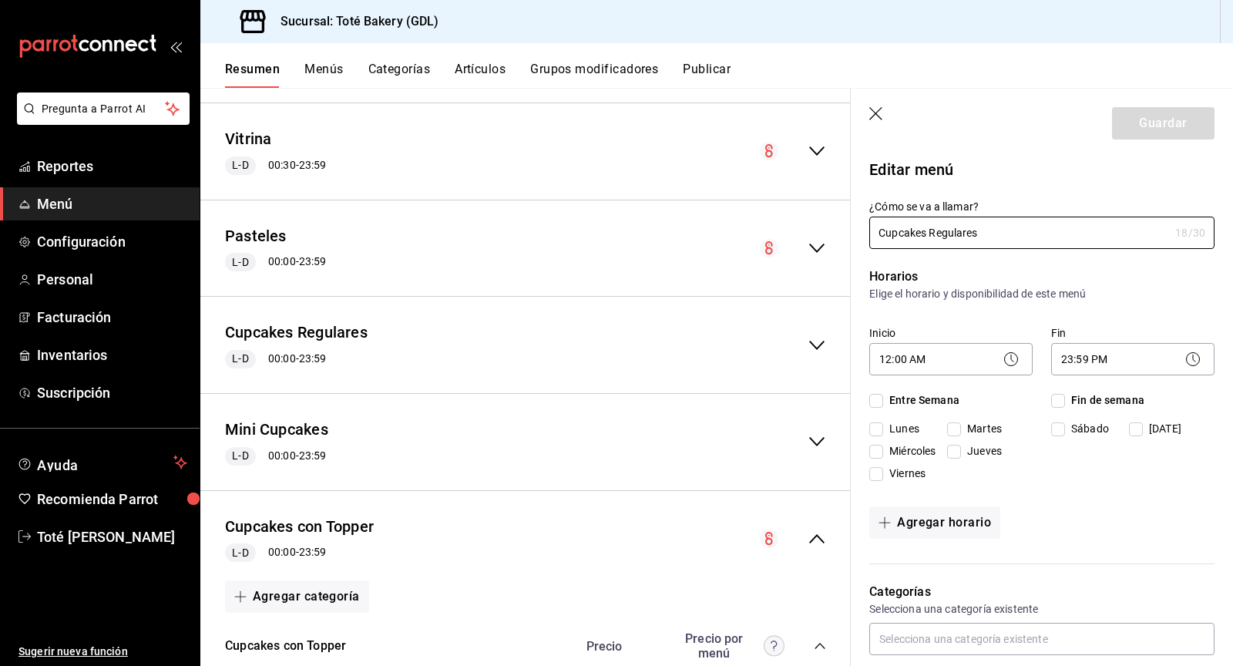
checkbox input "true"
click at [873, 115] on icon "button" at bounding box center [875, 113] width 13 height 13
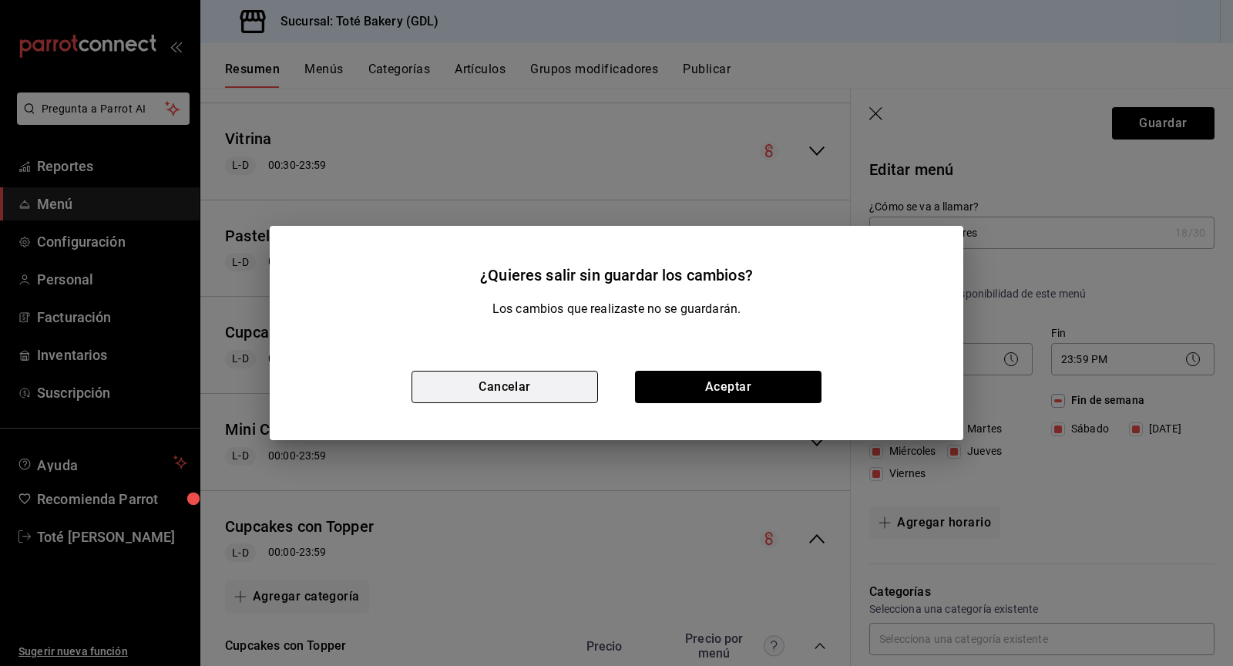
click at [561, 393] on button "Cancelar" at bounding box center [504, 387] width 186 height 32
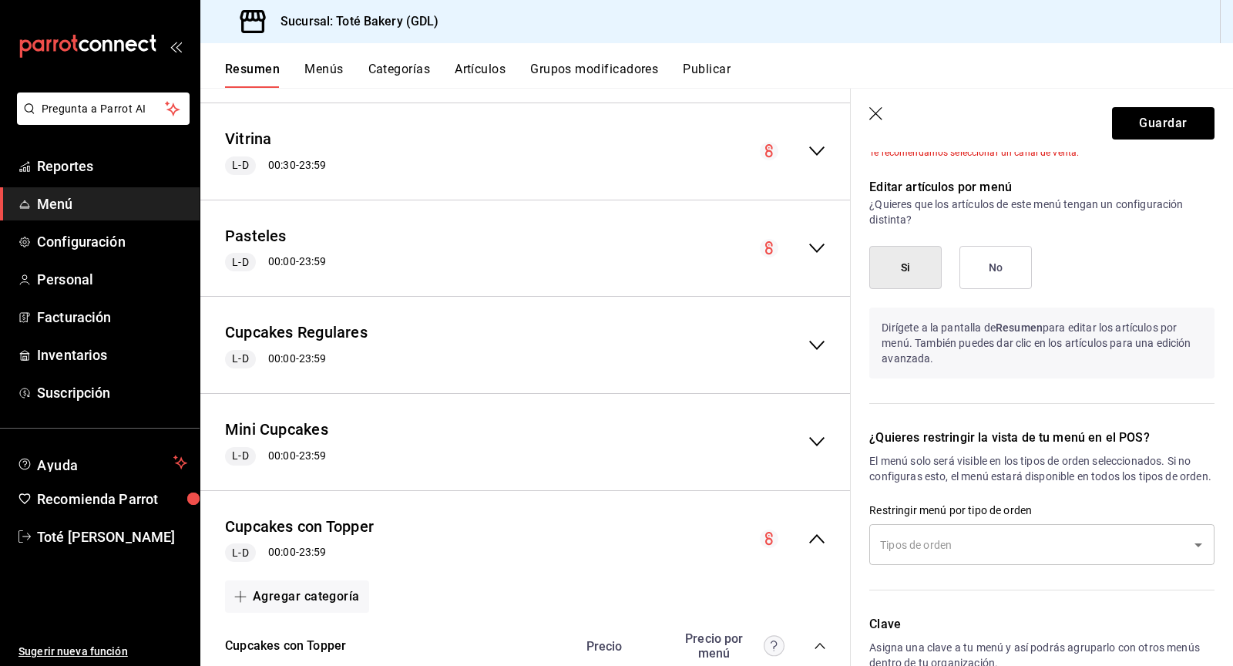
scroll to position [875, 0]
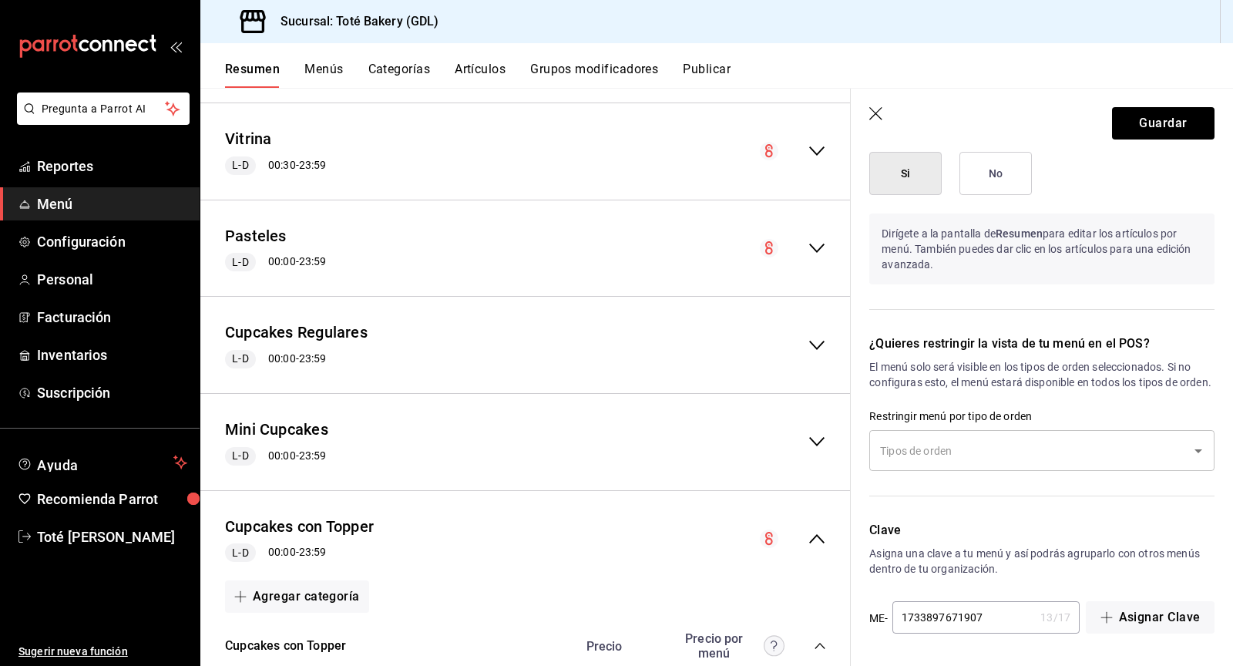
click at [876, 110] on icon "button" at bounding box center [876, 114] width 15 height 15
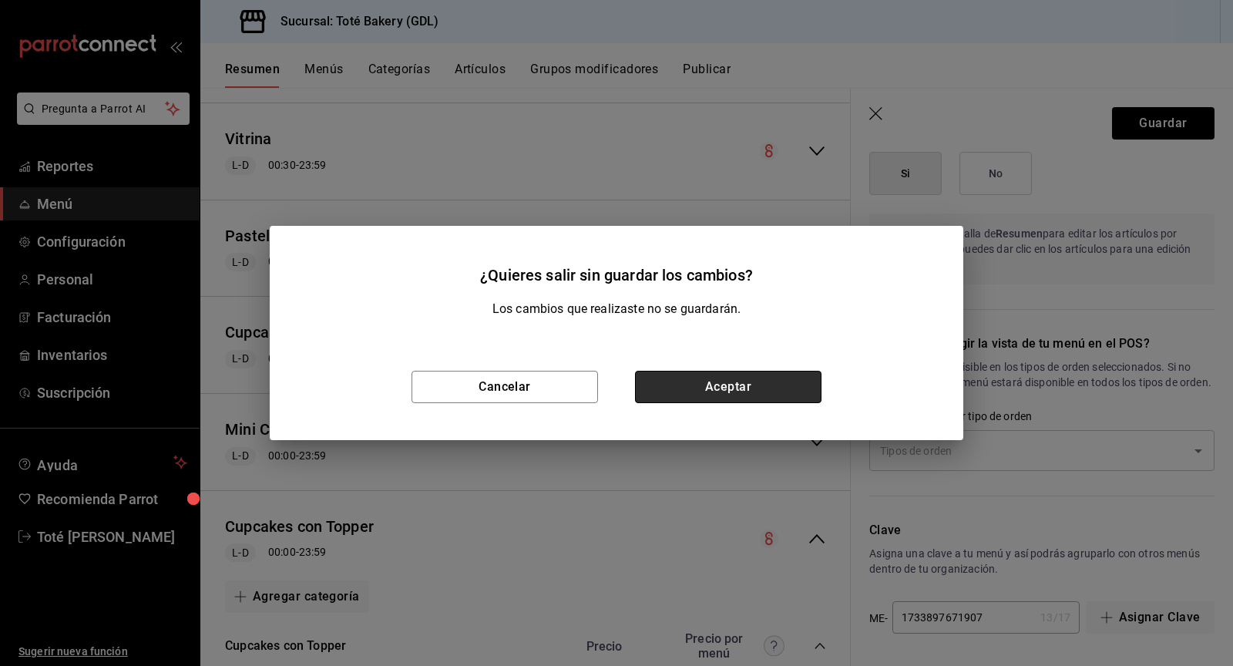
click at [715, 394] on button "Aceptar" at bounding box center [728, 387] width 186 height 32
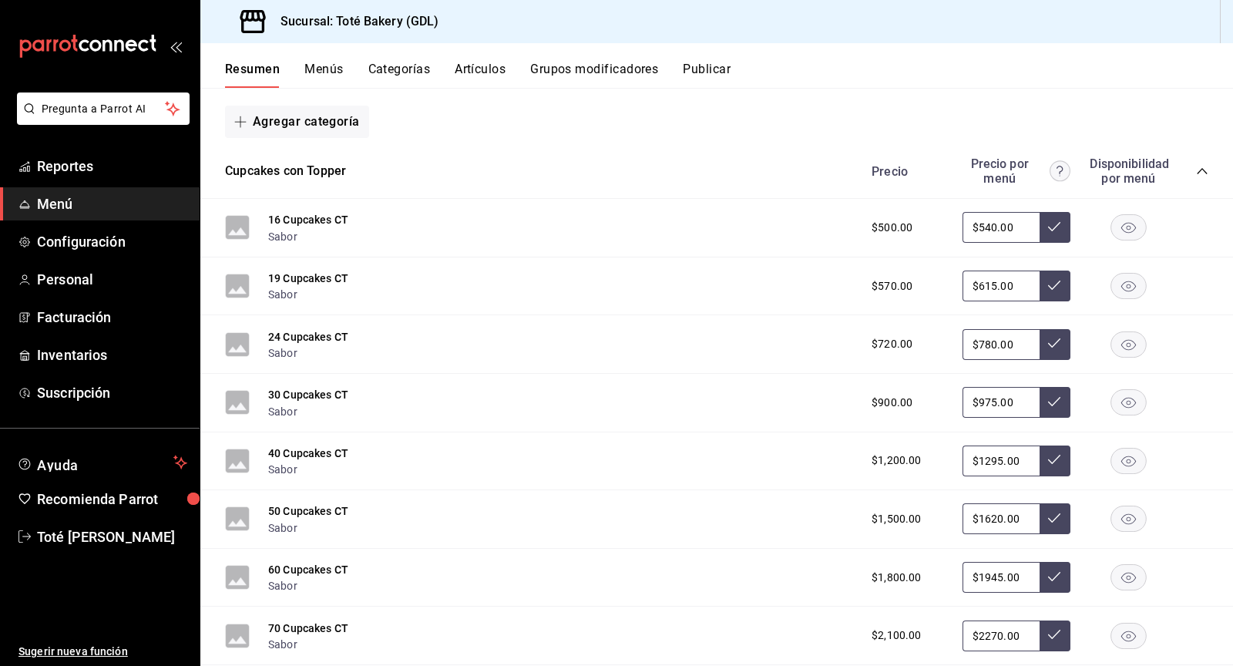
scroll to position [6253, 0]
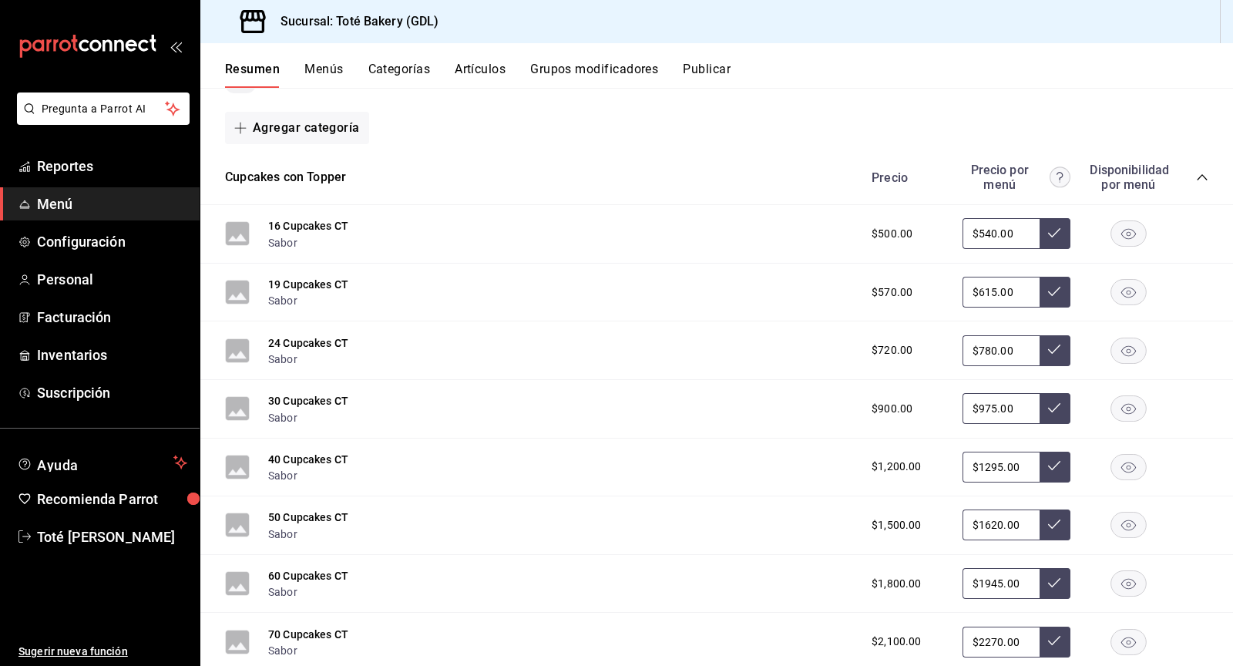
click at [990, 218] on input "$540.00" at bounding box center [1000, 233] width 77 height 31
type input "$570.00"
click at [1061, 218] on button at bounding box center [1055, 233] width 31 height 31
click at [991, 277] on input "$615.00" at bounding box center [1000, 292] width 77 height 31
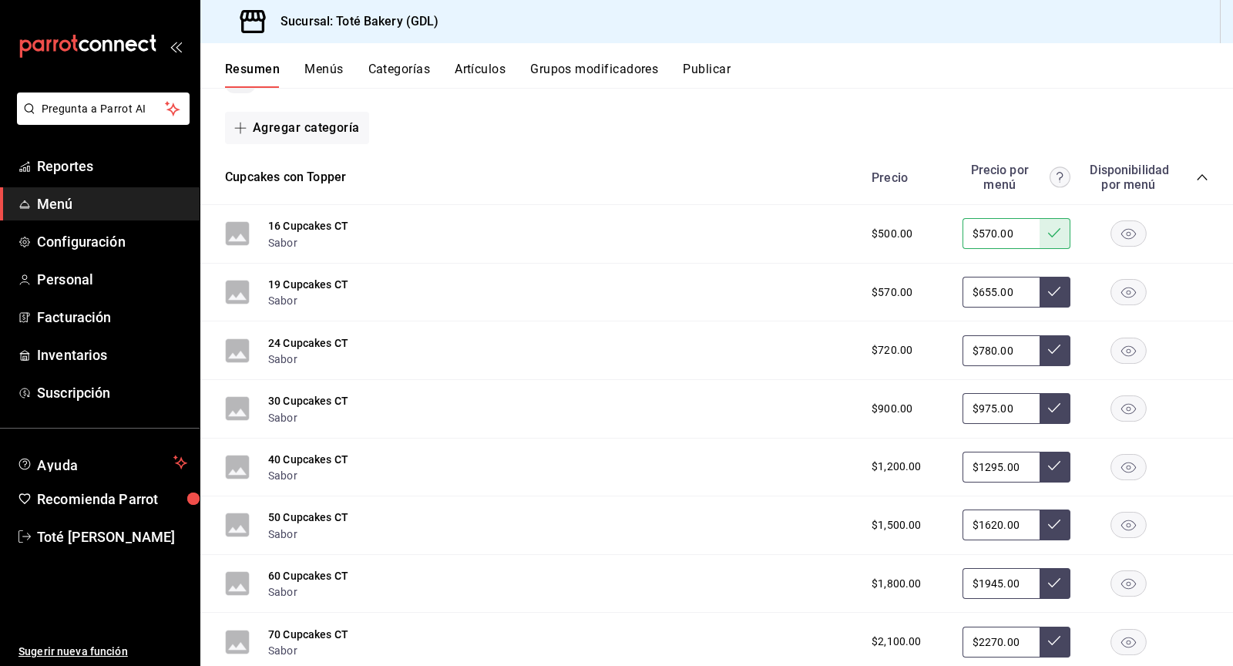
type input "$655.00"
click at [1050, 287] on icon at bounding box center [1054, 291] width 12 height 9
click at [998, 335] on input "$780.00" at bounding box center [1000, 350] width 77 height 31
type input "$7.00"
type input "$830.00"
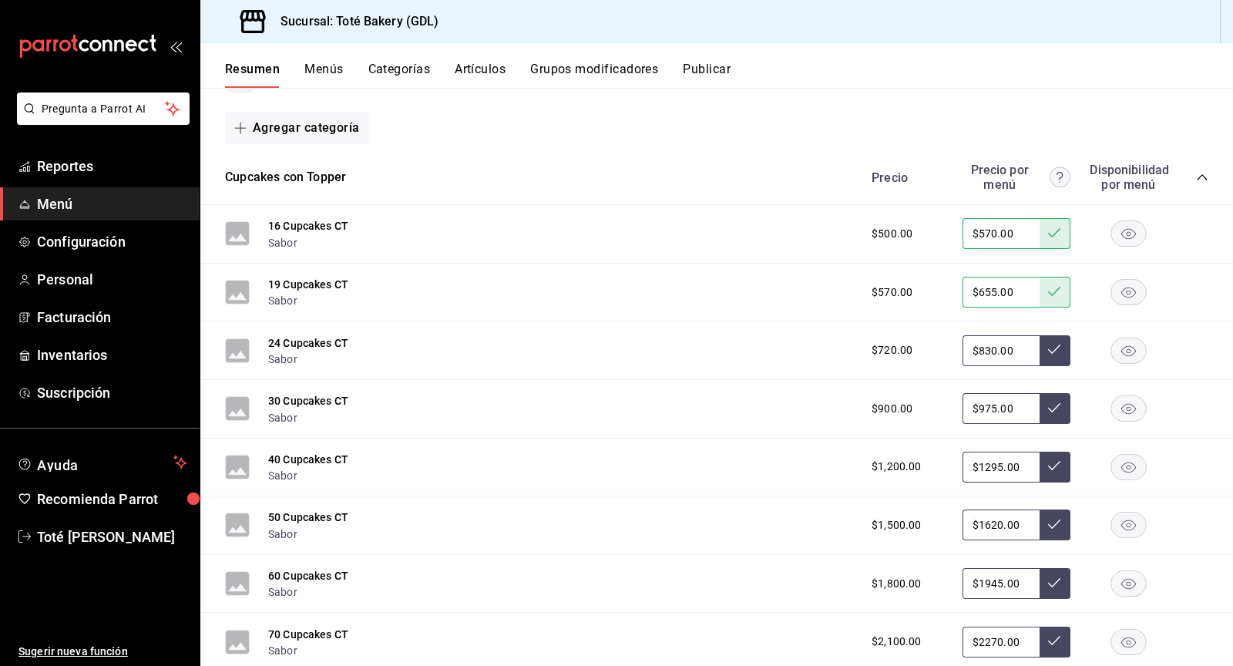
click at [1051, 343] on icon at bounding box center [1054, 349] width 12 height 12
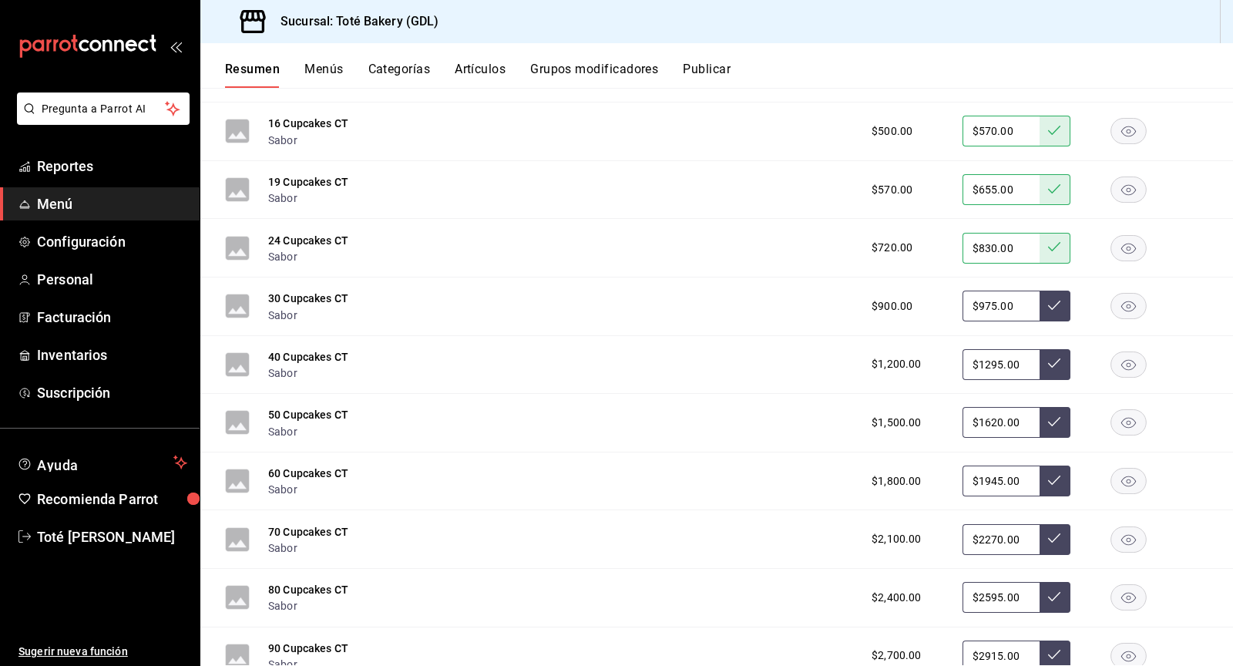
scroll to position [6360, 0]
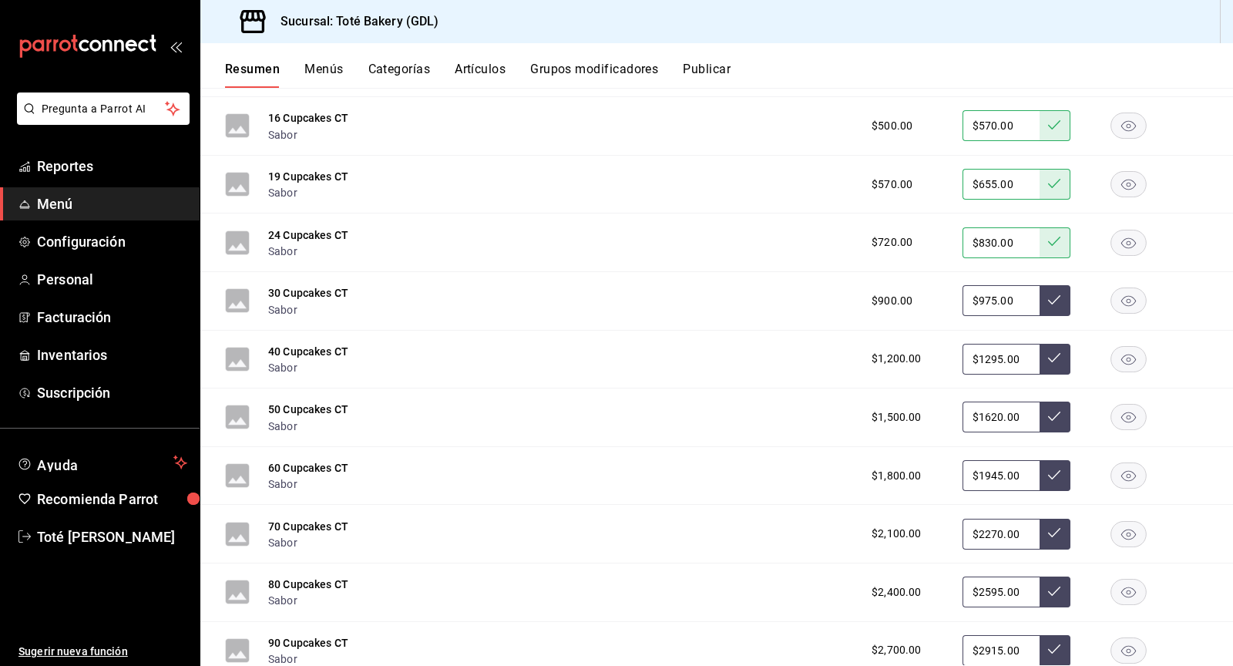
drag, startPoint x: 1013, startPoint y: 265, endPoint x: 954, endPoint y: 265, distance: 59.3
click at [954, 285] on div "$900.00 $975.00" at bounding box center [1032, 300] width 352 height 31
type input "$1030.00"
click at [1047, 285] on button at bounding box center [1055, 300] width 31 height 31
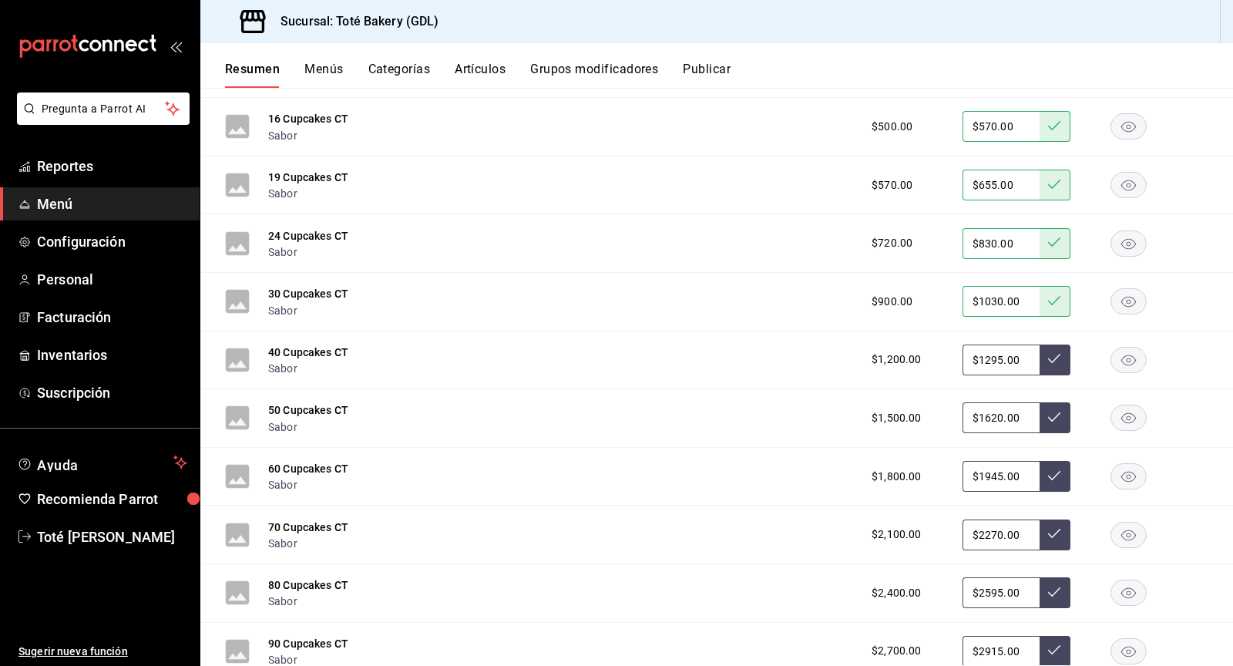
drag, startPoint x: 1020, startPoint y: 324, endPoint x: 976, endPoint y: 324, distance: 43.9
click at [976, 344] on input "$1295.00" at bounding box center [1000, 359] width 77 height 31
type input "$1155.00"
click at [1055, 352] on icon at bounding box center [1054, 358] width 12 height 12
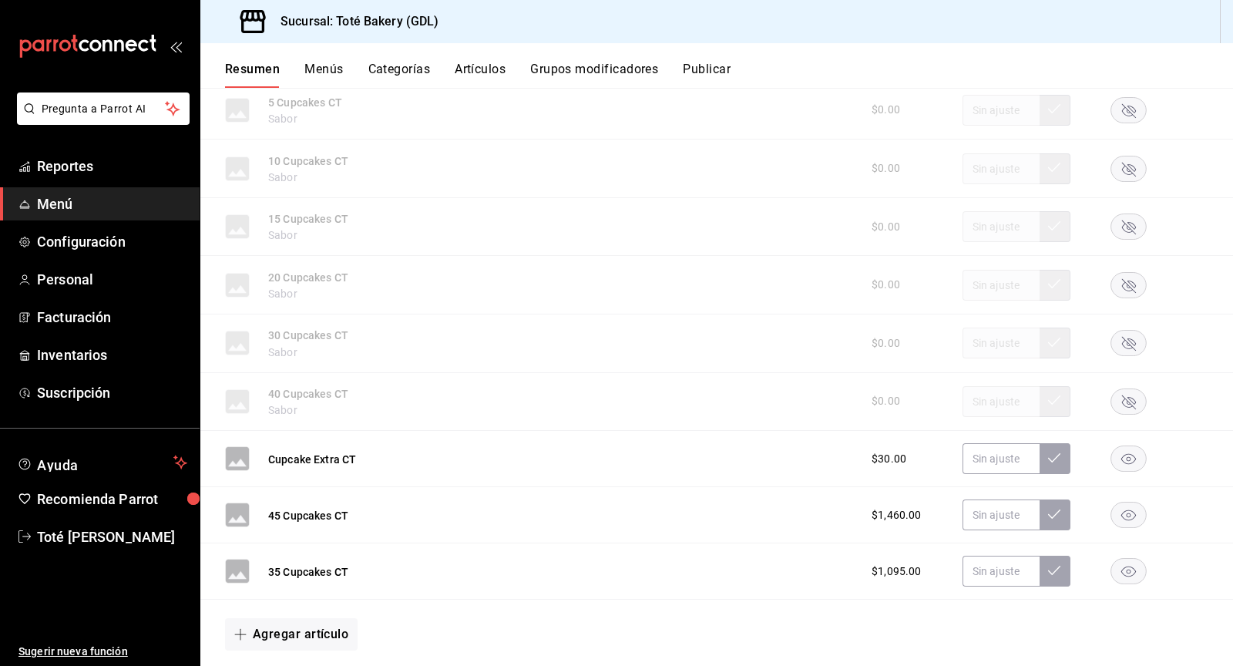
scroll to position [7042, 0]
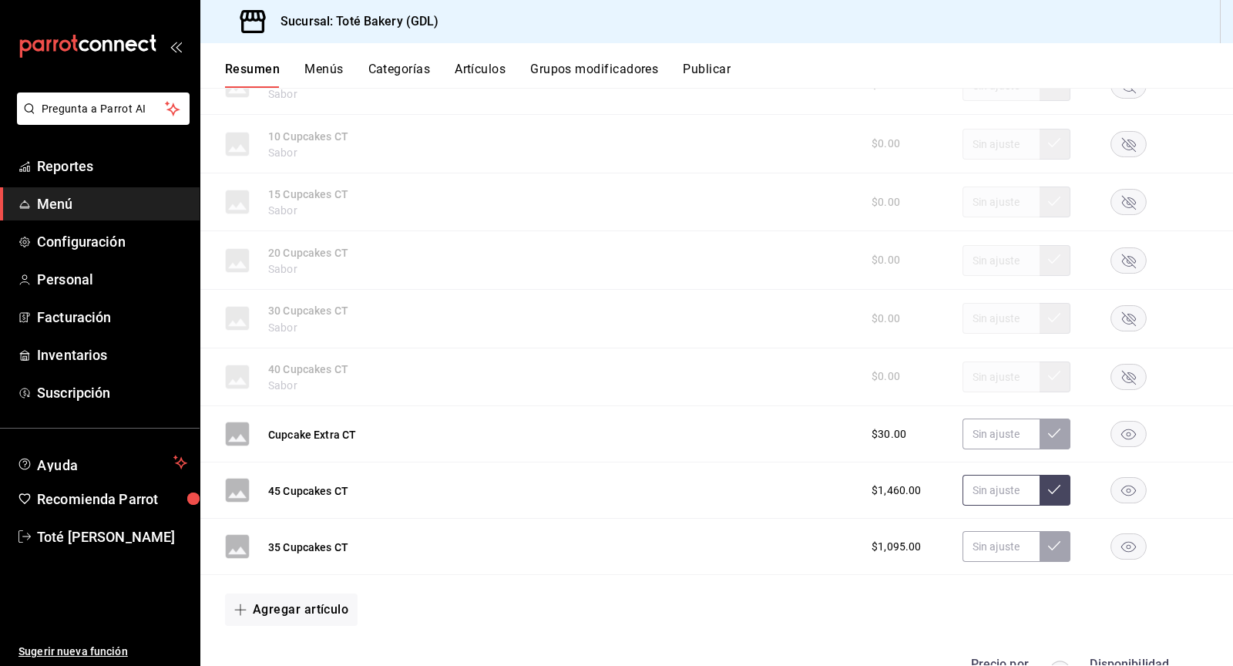
click at [1000, 475] on input "text" at bounding box center [1000, 490] width 77 height 31
type input "$1540.00"
click at [1059, 483] on icon at bounding box center [1054, 489] width 12 height 12
click at [1018, 531] on input "text" at bounding box center [1000, 546] width 77 height 31
type input "$1155.00"
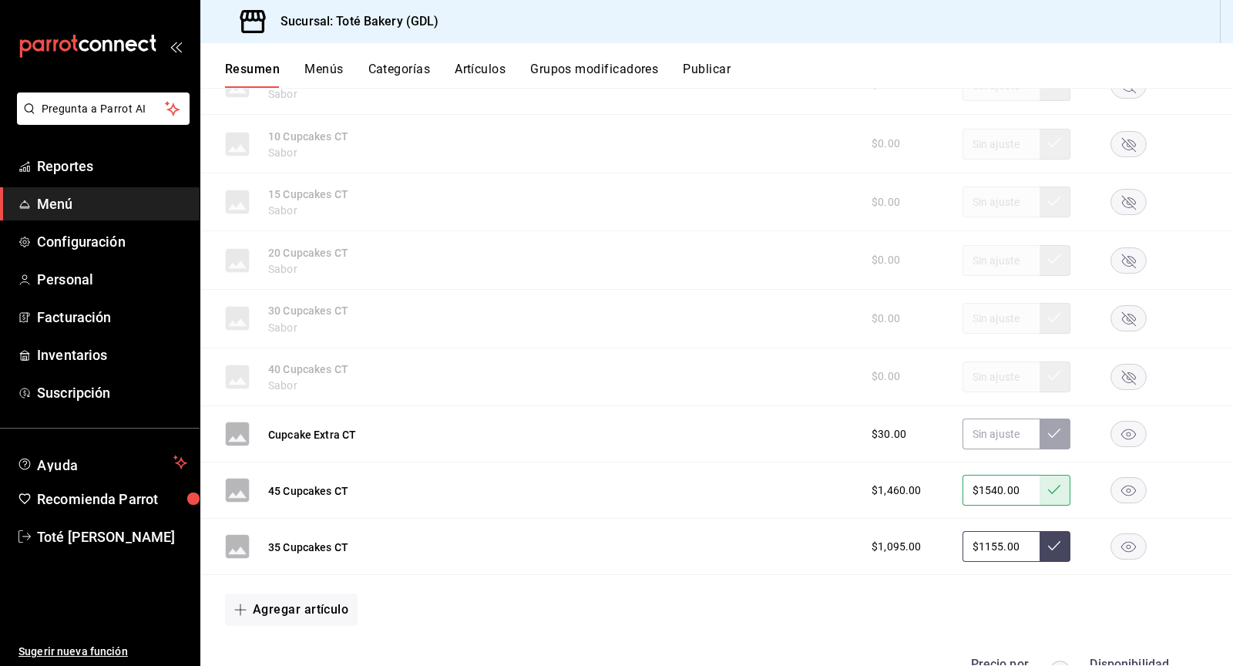
click at [1060, 539] on icon at bounding box center [1054, 545] width 12 height 12
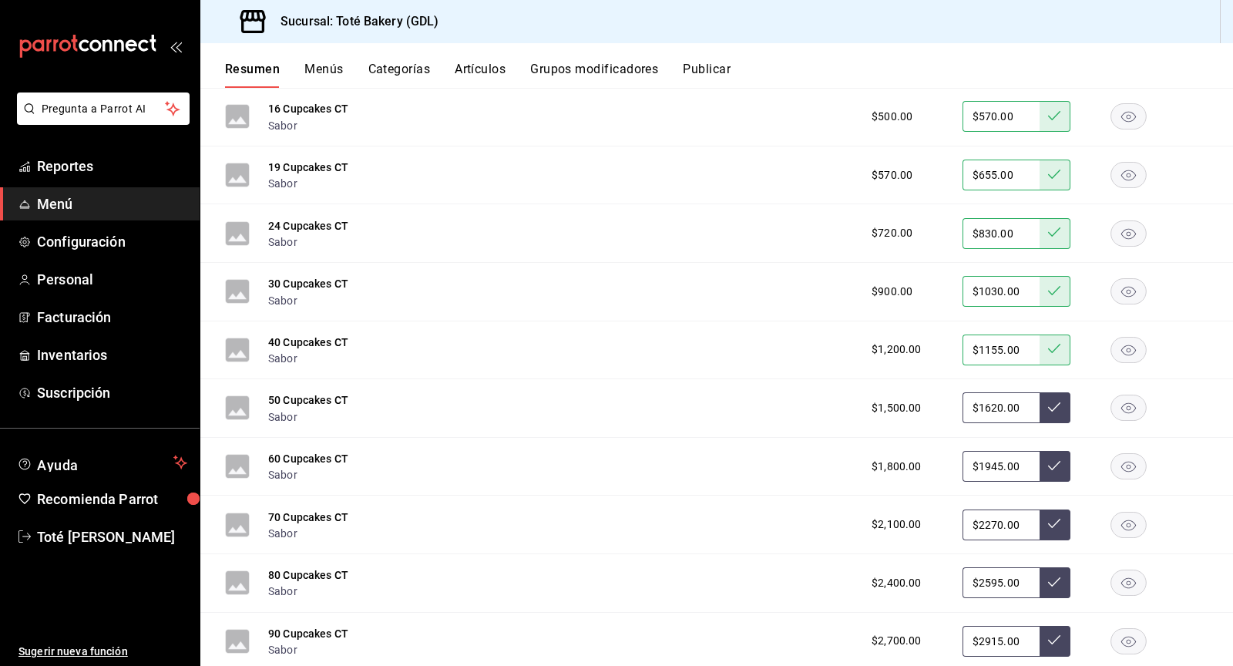
scroll to position [6363, 0]
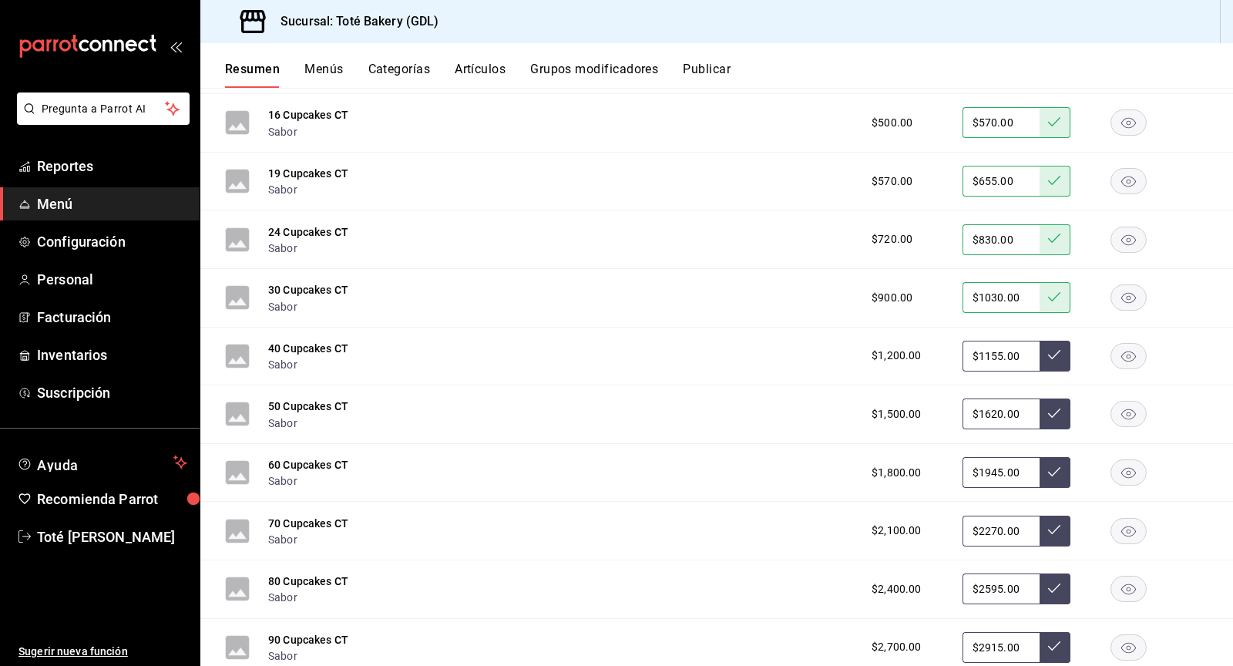
click at [996, 341] on input "$1155.00" at bounding box center [1000, 356] width 77 height 31
type input "$1365.00"
click at [1050, 341] on button at bounding box center [1055, 356] width 31 height 31
drag, startPoint x: 1020, startPoint y: 378, endPoint x: 985, endPoint y: 378, distance: 35.5
click at [984, 398] on input "$1620.00" at bounding box center [1000, 413] width 77 height 31
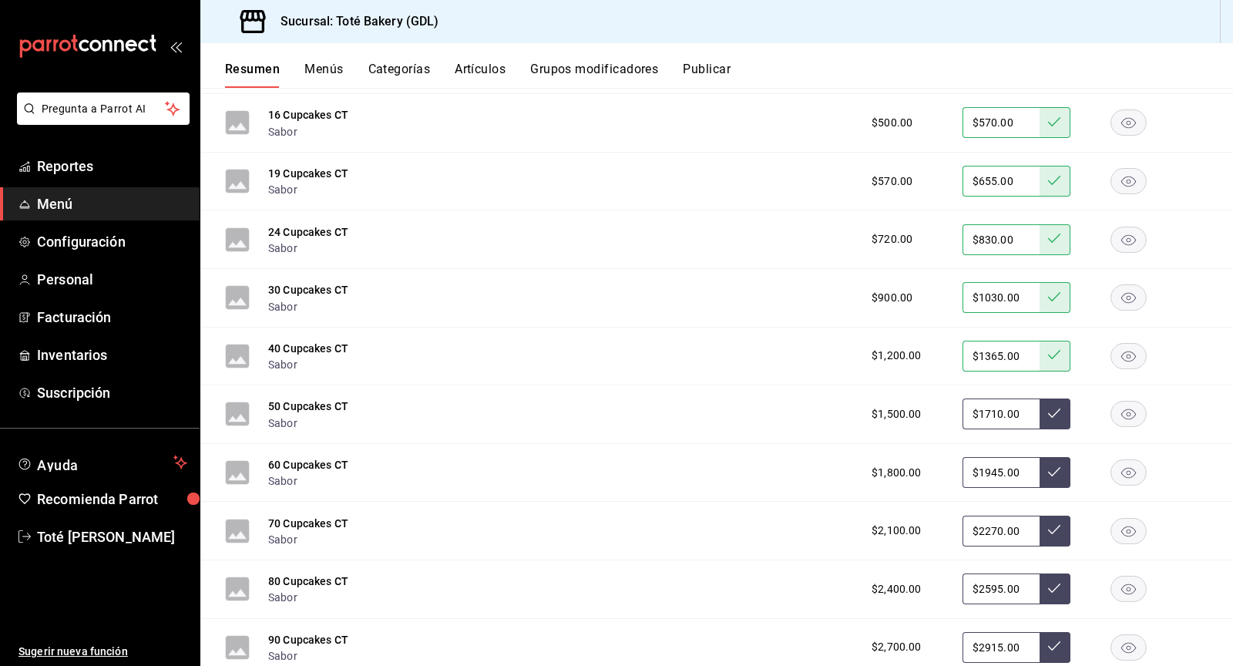
type input "$1710.00"
click at [1066, 398] on button at bounding box center [1055, 413] width 31 height 31
drag, startPoint x: 1013, startPoint y: 440, endPoint x: 955, endPoint y: 440, distance: 58.6
click at [955, 457] on div "$1,800.00 $1945.00" at bounding box center [1032, 472] width 352 height 31
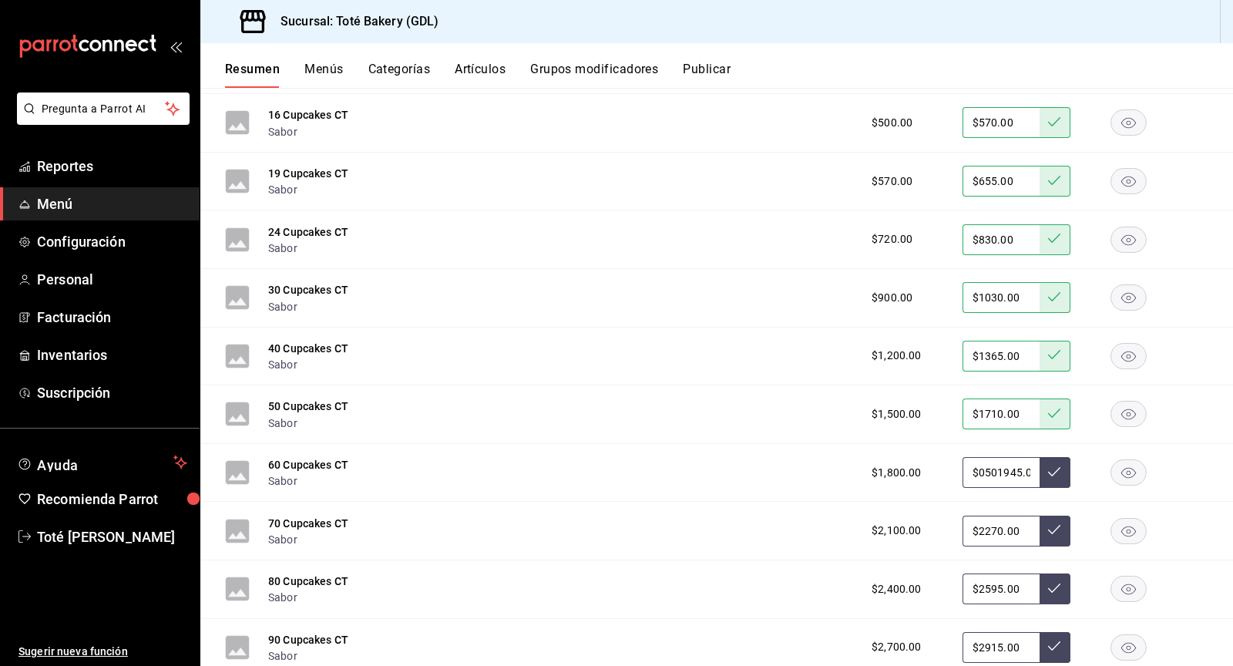
drag, startPoint x: 1030, startPoint y: 435, endPoint x: 960, endPoint y: 435, distance: 69.4
click at [960, 457] on div "$1,800.00 $0501945.00" at bounding box center [1032, 472] width 352 height 31
type input "$0.00"
type input "$2050.00"
click at [1063, 457] on button at bounding box center [1055, 472] width 31 height 31
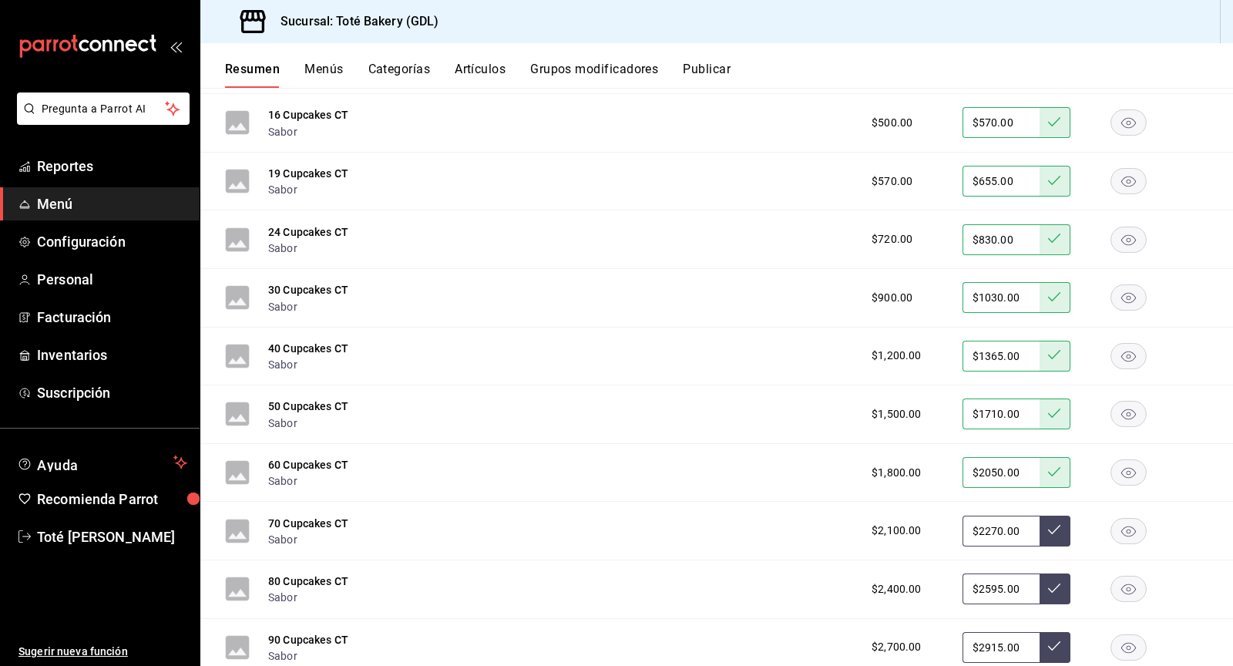
drag, startPoint x: 1027, startPoint y: 494, endPoint x: 961, endPoint y: 494, distance: 66.3
click at [961, 516] on div "$2,100.00 $2270.00" at bounding box center [1032, 531] width 352 height 31
type input "$2380.00"
click at [1058, 523] on icon at bounding box center [1054, 529] width 12 height 12
drag, startPoint x: 1019, startPoint y: 559, endPoint x: 974, endPoint y: 556, distance: 44.8
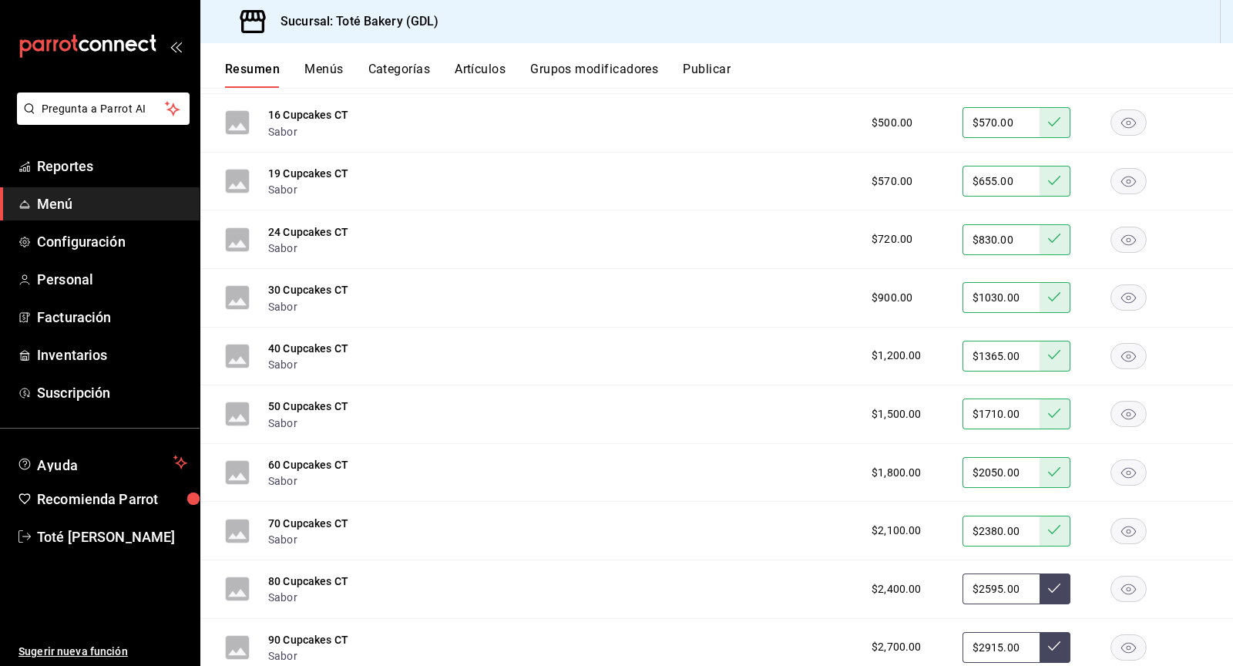
click at [974, 573] on input "$2595.00" at bounding box center [1000, 588] width 77 height 31
type input "$2700.00"
click at [1056, 582] on icon at bounding box center [1054, 588] width 12 height 12
drag, startPoint x: 1026, startPoint y: 616, endPoint x: 966, endPoint y: 616, distance: 59.3
click at [966, 632] on input "$2915.00" at bounding box center [1000, 647] width 77 height 31
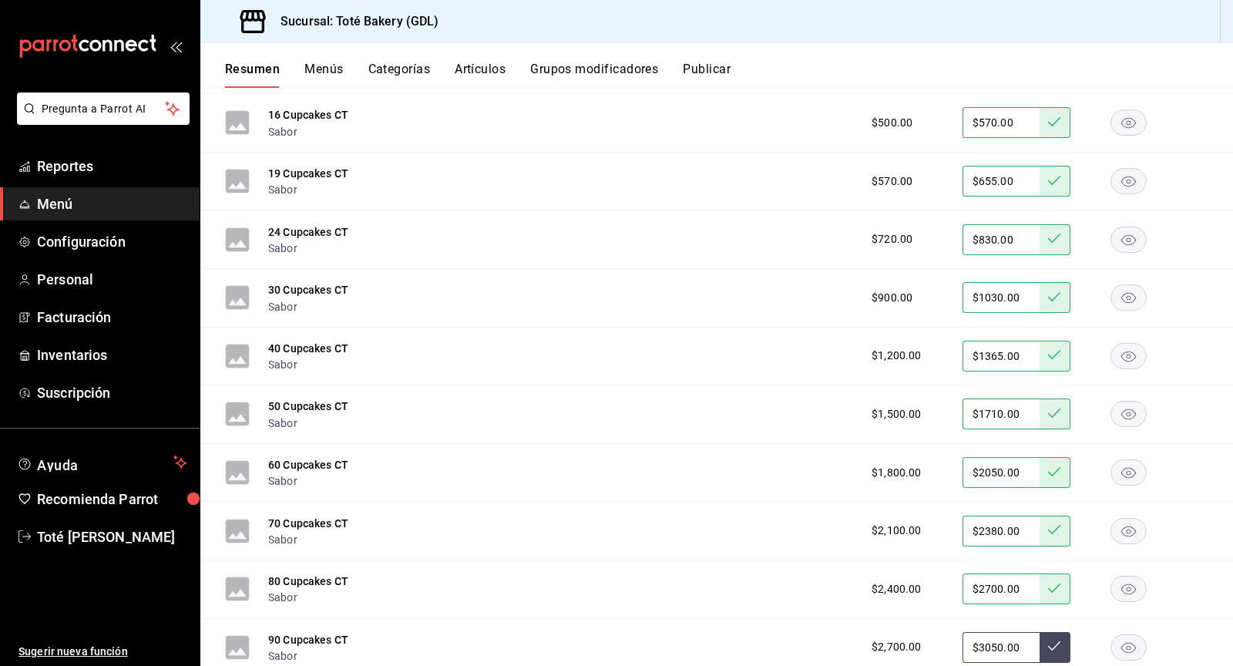
type input "$3050.00"
click at [1060, 632] on button at bounding box center [1055, 647] width 31 height 31
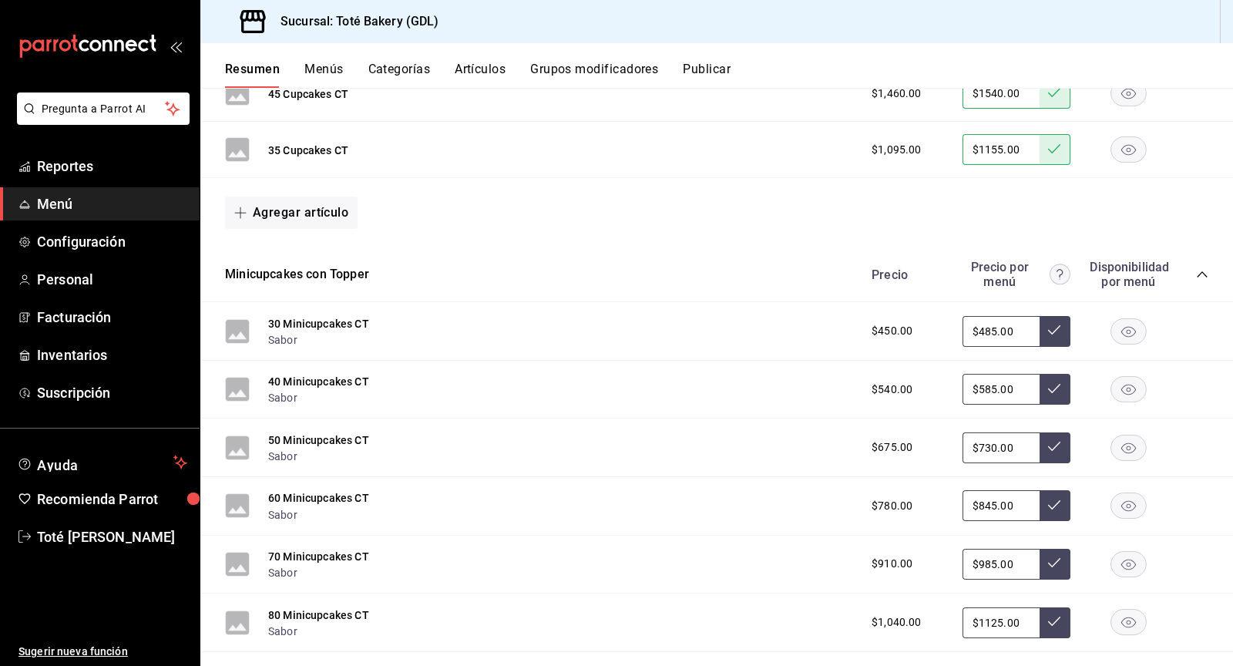
scroll to position [7445, 0]
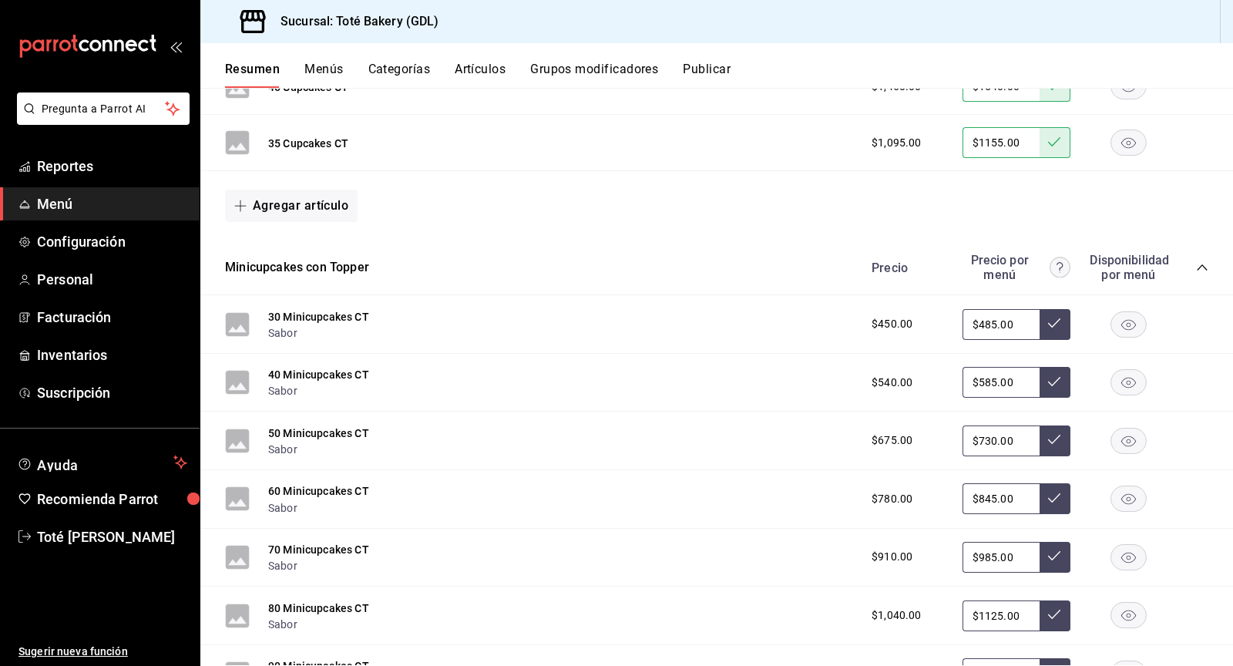
drag, startPoint x: 1007, startPoint y: 283, endPoint x: 955, endPoint y: 283, distance: 52.4
click at [955, 309] on div "$450.00 $485.00" at bounding box center [1032, 324] width 352 height 31
drag, startPoint x: 1021, startPoint y: 280, endPoint x: 970, endPoint y: 280, distance: 50.9
click at [970, 309] on input "$485.00" at bounding box center [1000, 324] width 77 height 31
type input "$515.00"
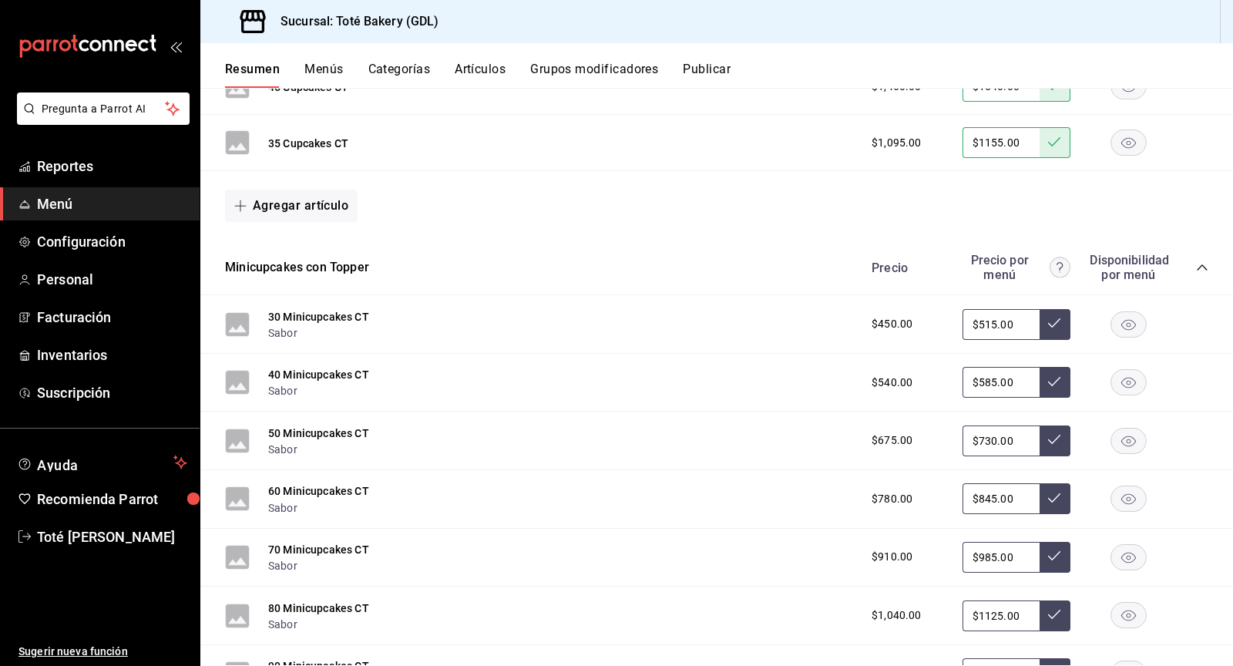
click at [1053, 317] on icon at bounding box center [1054, 323] width 12 height 12
drag, startPoint x: 1016, startPoint y: 341, endPoint x: 969, endPoint y: 337, distance: 47.2
click at [969, 367] on input "$585.00" at bounding box center [1000, 382] width 77 height 31
type input "$620.00"
click at [1067, 367] on button at bounding box center [1055, 382] width 31 height 31
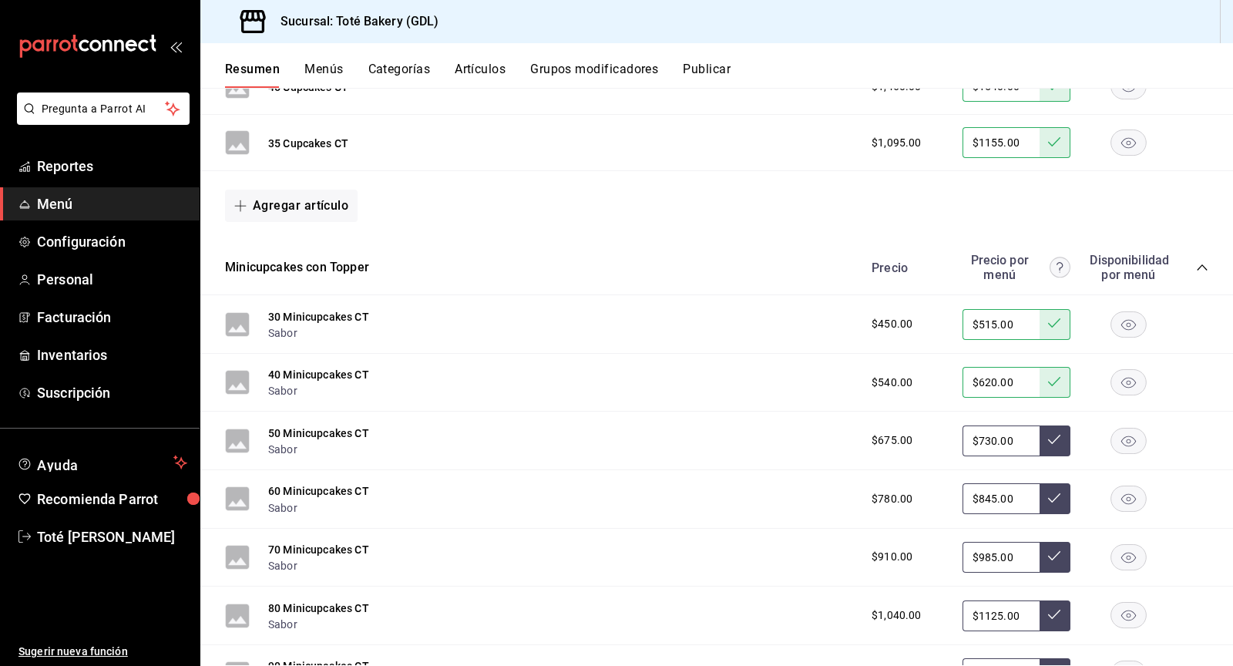
drag, startPoint x: 1021, startPoint y: 404, endPoint x: 956, endPoint y: 403, distance: 65.5
click at [956, 425] on div "$675.00 $730.00" at bounding box center [1032, 440] width 352 height 31
type input "$775.00"
click at [1055, 433] on icon at bounding box center [1054, 439] width 12 height 12
drag, startPoint x: 1021, startPoint y: 455, endPoint x: 971, endPoint y: 452, distance: 50.2
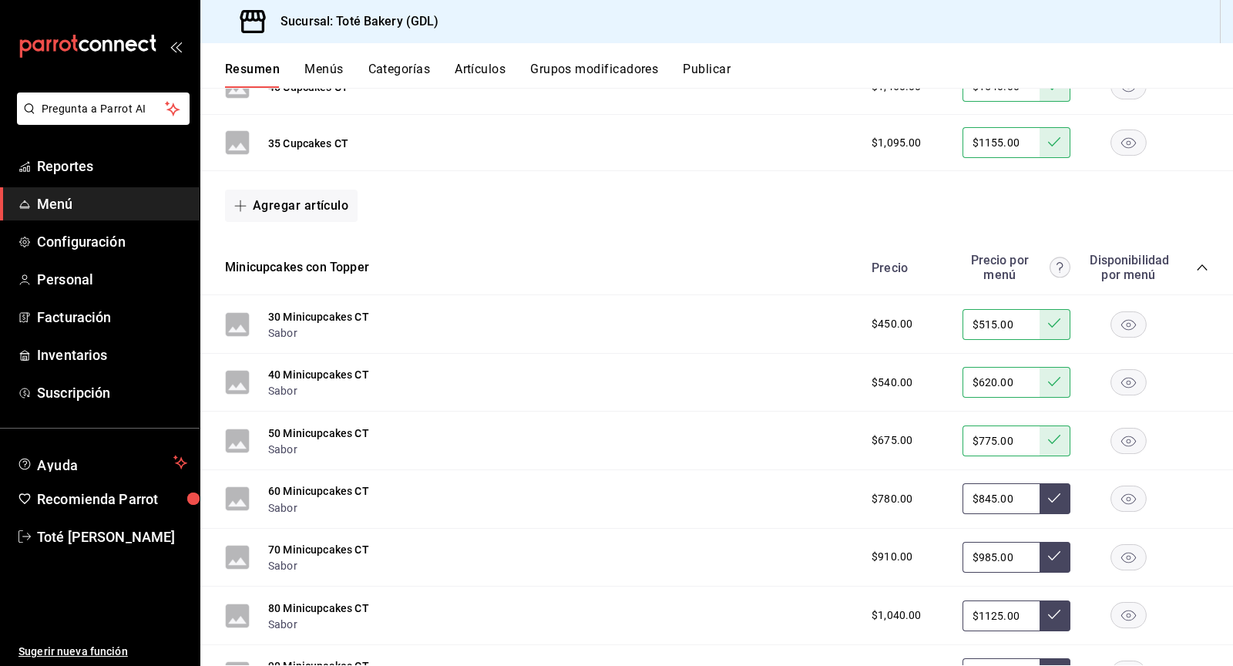
click at [971, 483] on input "$845.00" at bounding box center [1000, 498] width 77 height 31
type input "$895.00"
click at [1066, 483] on button at bounding box center [1055, 498] width 31 height 31
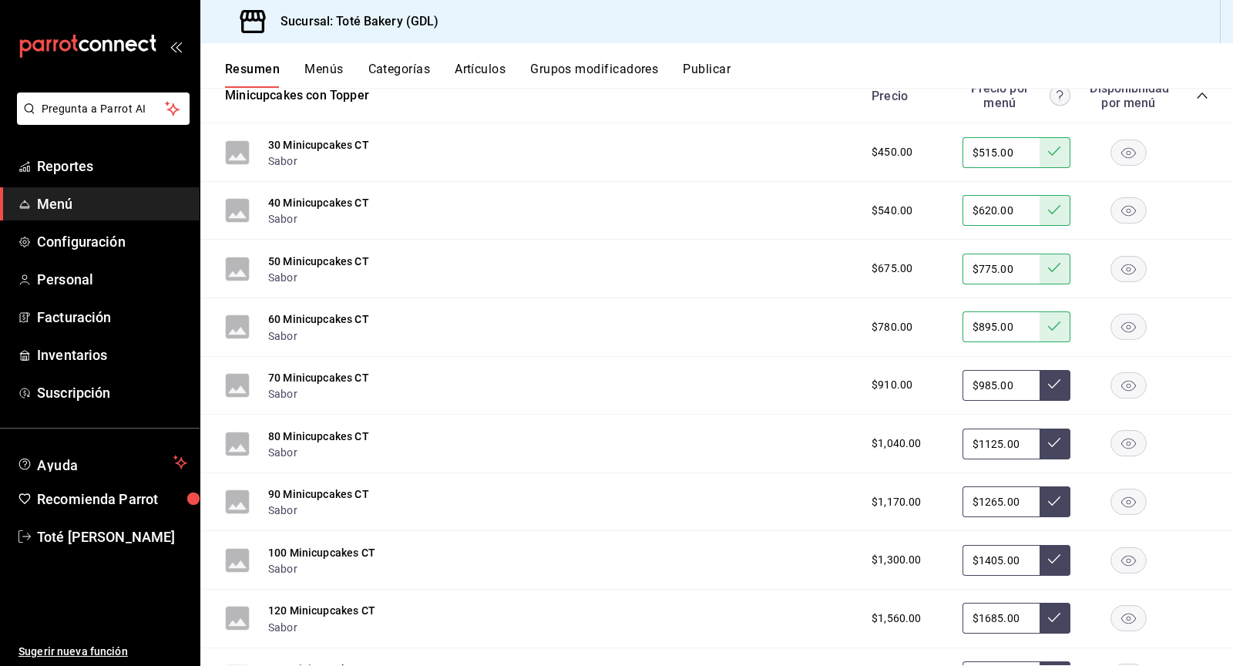
scroll to position [7714, 0]
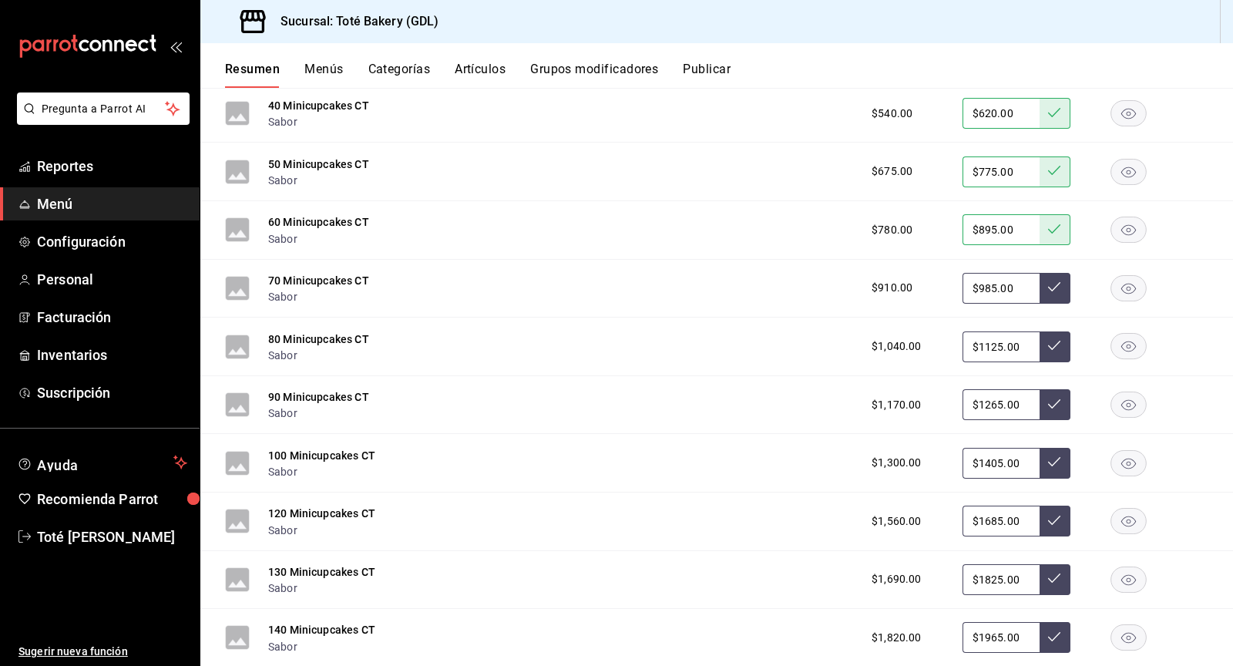
drag, startPoint x: 1018, startPoint y: 247, endPoint x: 955, endPoint y: 247, distance: 63.2
click at [954, 273] on div "$910.00 $985.00" at bounding box center [1032, 288] width 352 height 31
type input "$1045.00"
click at [1056, 280] on icon at bounding box center [1054, 286] width 12 height 12
drag, startPoint x: 1027, startPoint y: 307, endPoint x: 972, endPoint y: 306, distance: 55.5
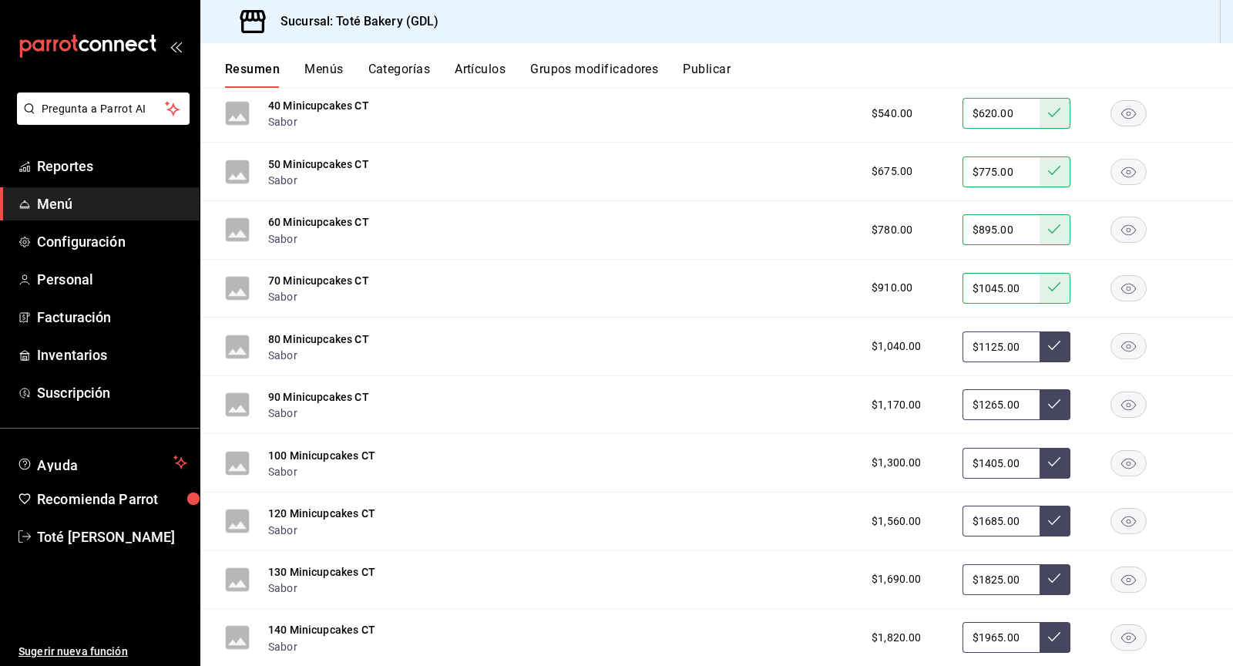
click at [972, 331] on input "$1125.00" at bounding box center [1000, 346] width 77 height 31
type input "$1195.00"
click at [1058, 339] on icon at bounding box center [1054, 345] width 12 height 12
drag, startPoint x: 1023, startPoint y: 363, endPoint x: 971, endPoint y: 362, distance: 51.6
click at [971, 389] on input "$1265.00" at bounding box center [1000, 404] width 77 height 31
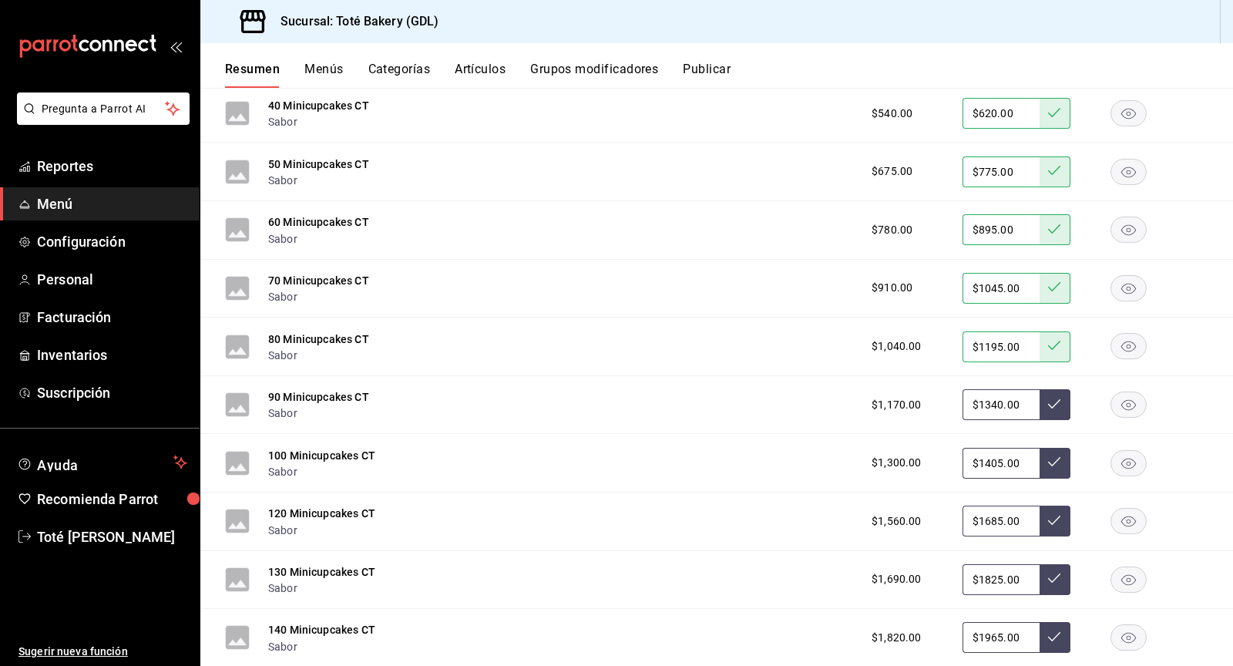
type input "$1340.00"
click at [1047, 389] on button at bounding box center [1055, 404] width 31 height 31
drag, startPoint x: 1027, startPoint y: 419, endPoint x: 963, endPoint y: 419, distance: 64.0
click at [963, 448] on input "$1405.00" at bounding box center [1000, 463] width 77 height 31
type input "$1490.00"
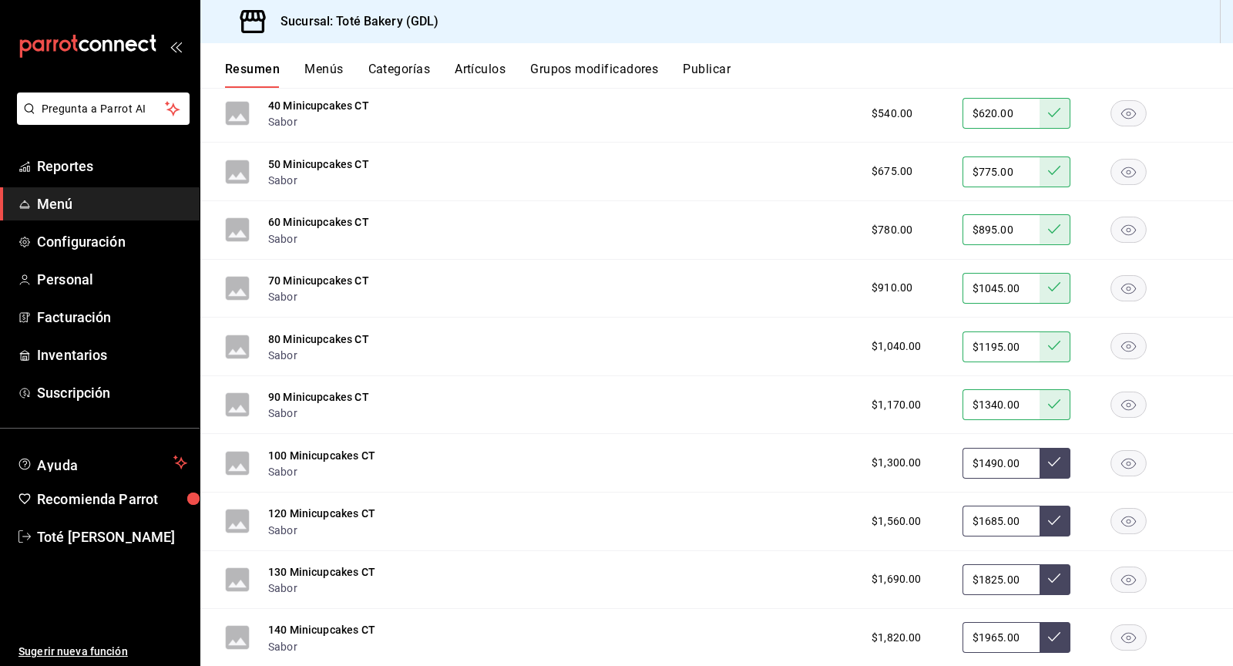
click at [1048, 455] on icon at bounding box center [1054, 461] width 12 height 12
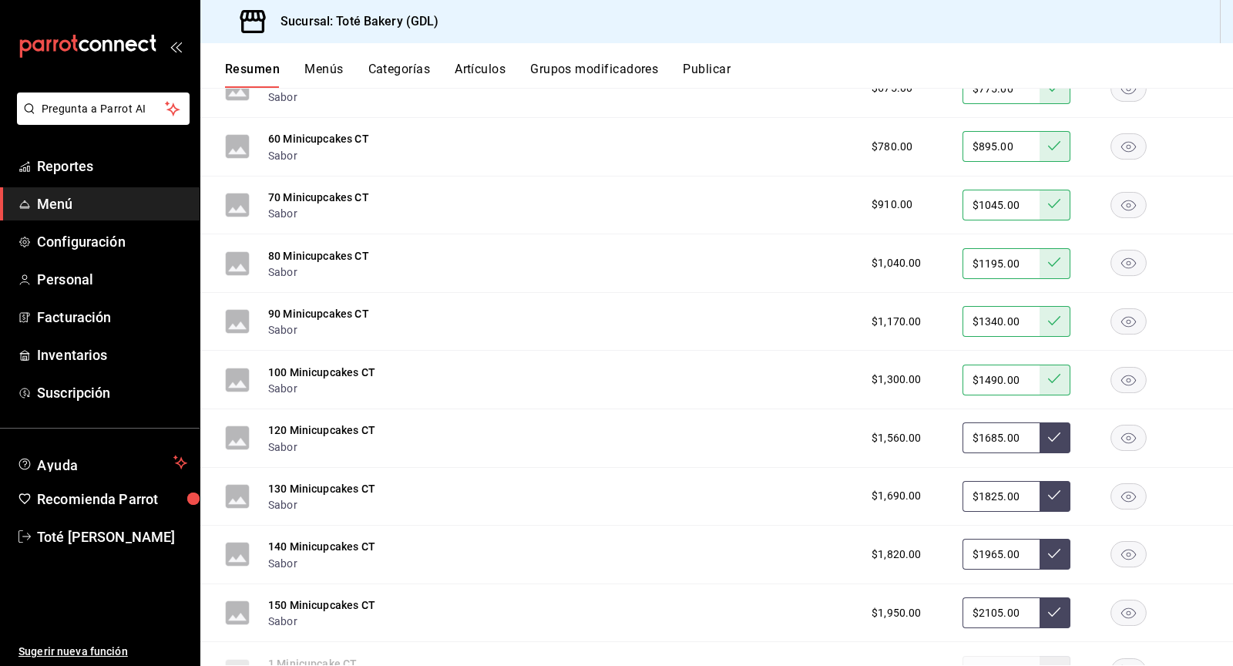
scroll to position [7812, 0]
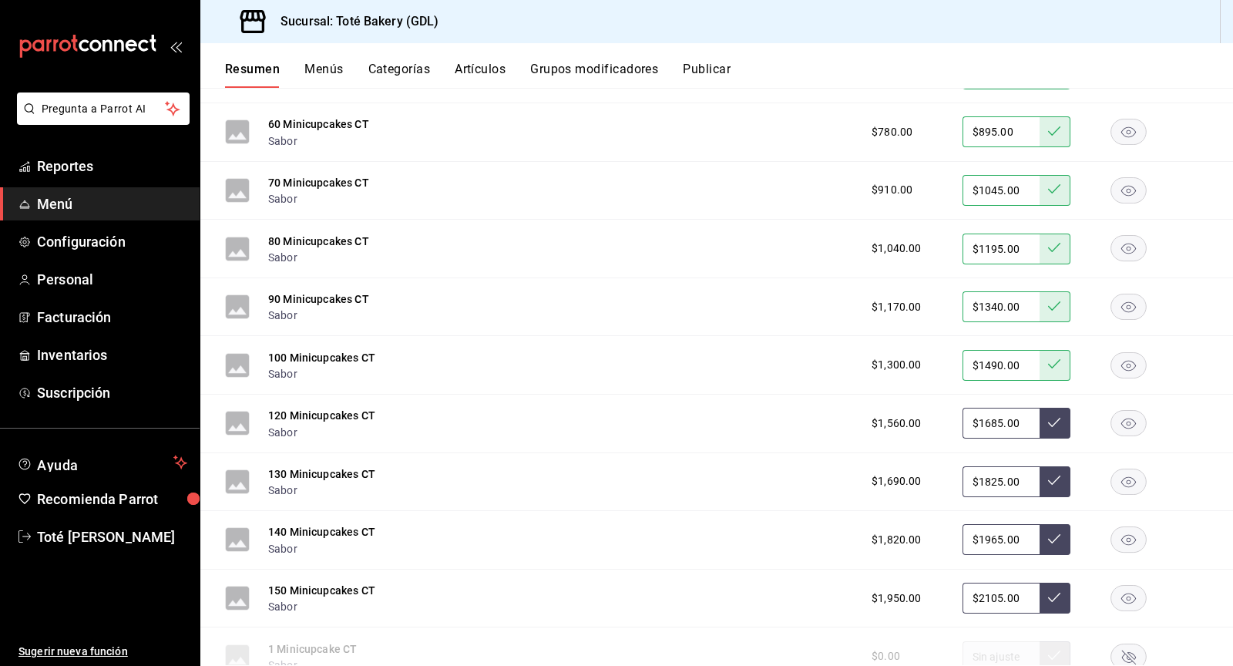
drag, startPoint x: 1032, startPoint y: 375, endPoint x: 965, endPoint y: 371, distance: 67.2
click at [965, 408] on input "$1685.00" at bounding box center [1000, 423] width 77 height 31
type input "$1785.00"
click at [1060, 408] on button at bounding box center [1055, 423] width 31 height 31
drag, startPoint x: 1009, startPoint y: 439, endPoint x: 972, endPoint y: 438, distance: 37.8
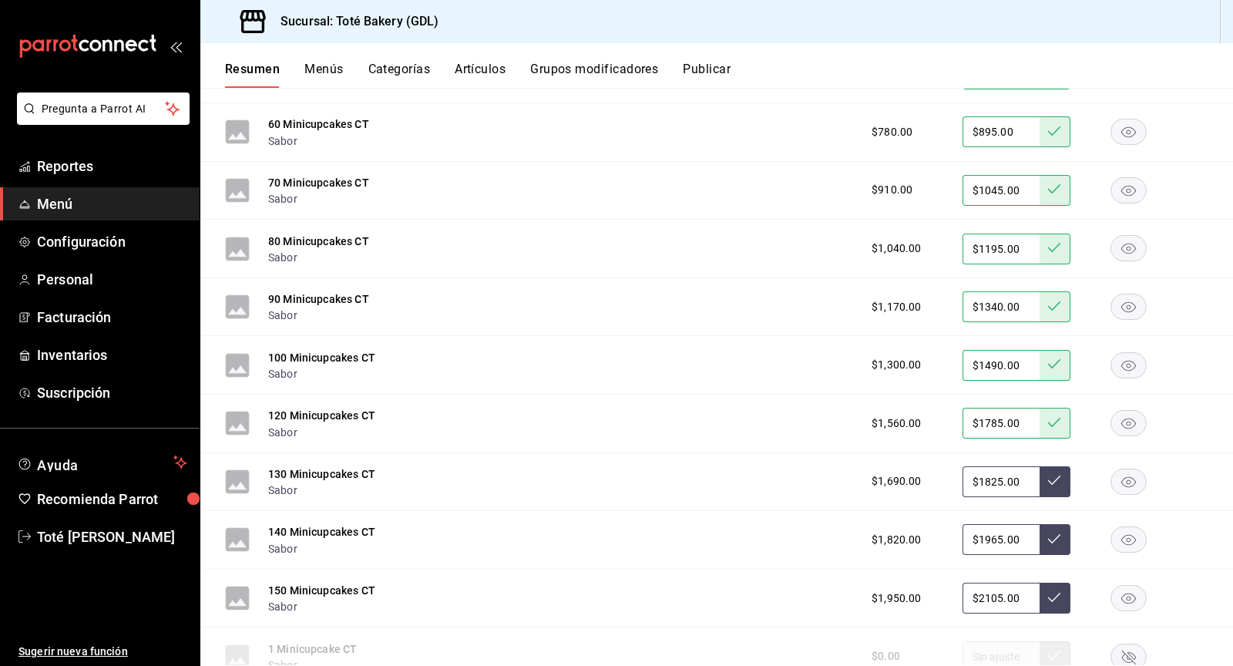
click at [972, 466] on input "$1825.00" at bounding box center [1000, 481] width 77 height 31
type input "$1935.00"
click at [1057, 474] on icon at bounding box center [1054, 480] width 12 height 12
drag, startPoint x: 1024, startPoint y: 500, endPoint x: 964, endPoint y: 498, distance: 60.2
click at [964, 524] on input "$1965.00" at bounding box center [1000, 539] width 77 height 31
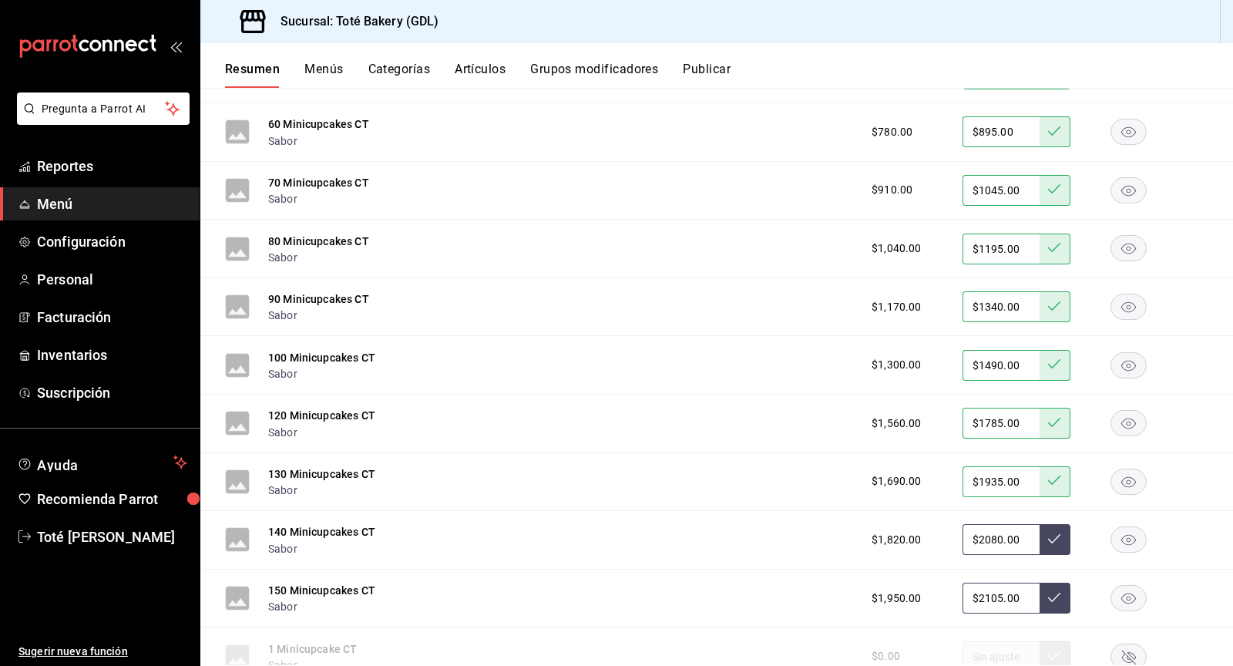
type input "$2080.00"
click at [1058, 532] on icon at bounding box center [1054, 538] width 12 height 12
drag, startPoint x: 1025, startPoint y: 553, endPoint x: 949, endPoint y: 553, distance: 75.5
click at [949, 583] on div "$1,950.00 $2105.00" at bounding box center [1032, 598] width 352 height 31
type input "$2230.00"
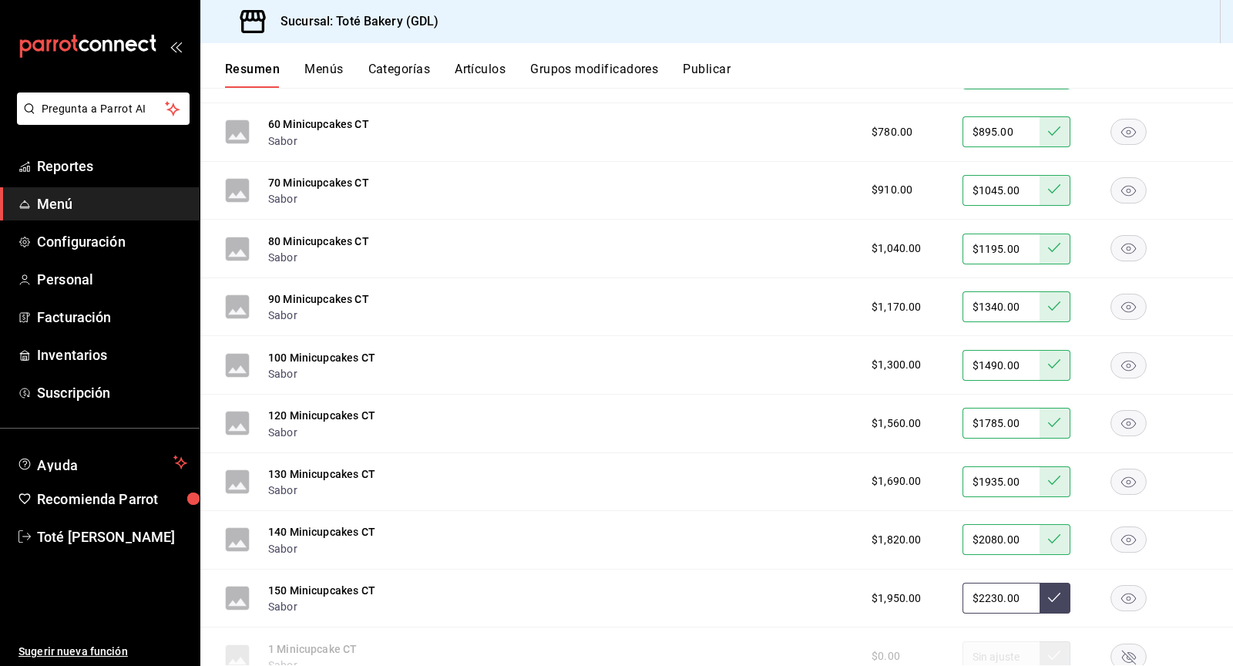
click at [1053, 591] on icon at bounding box center [1054, 597] width 12 height 12
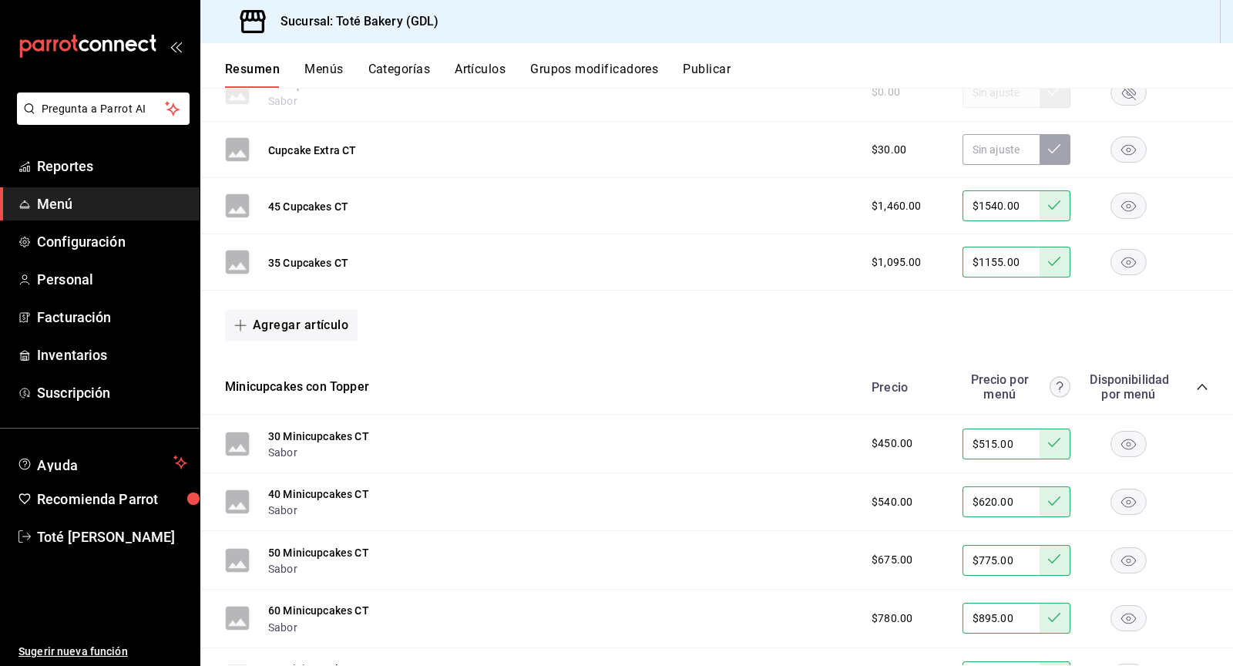
scroll to position [7460, 0]
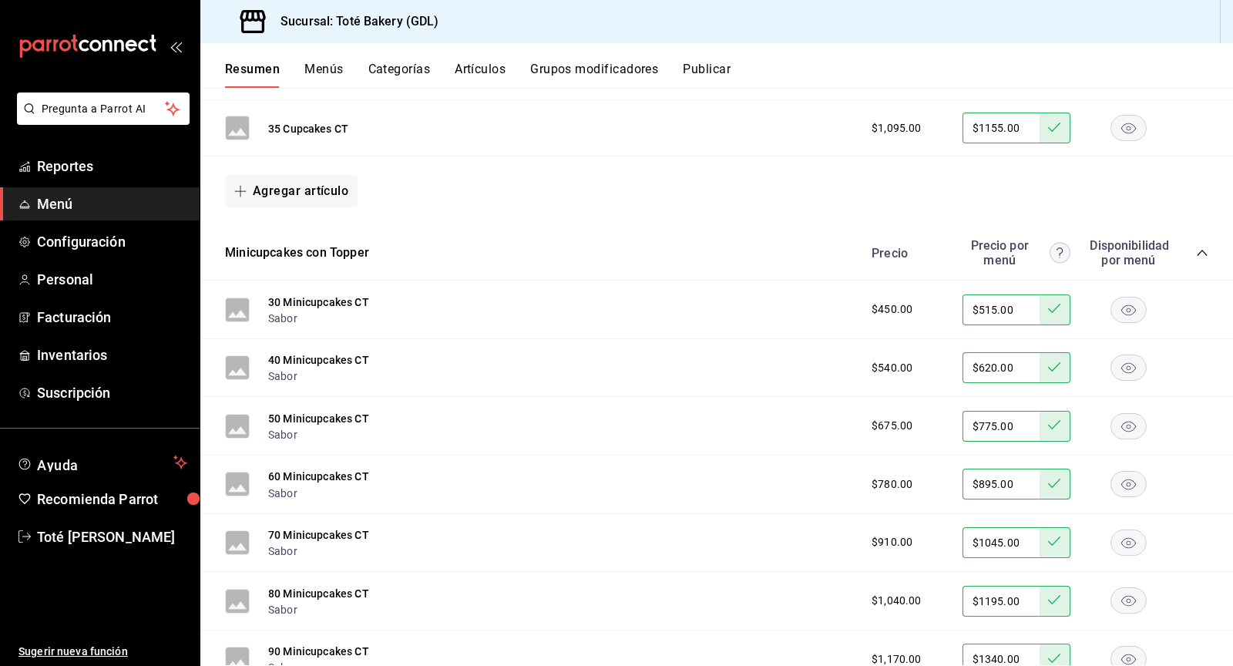
click at [1200, 247] on icon "collapse-category-row" at bounding box center [1202, 253] width 12 height 12
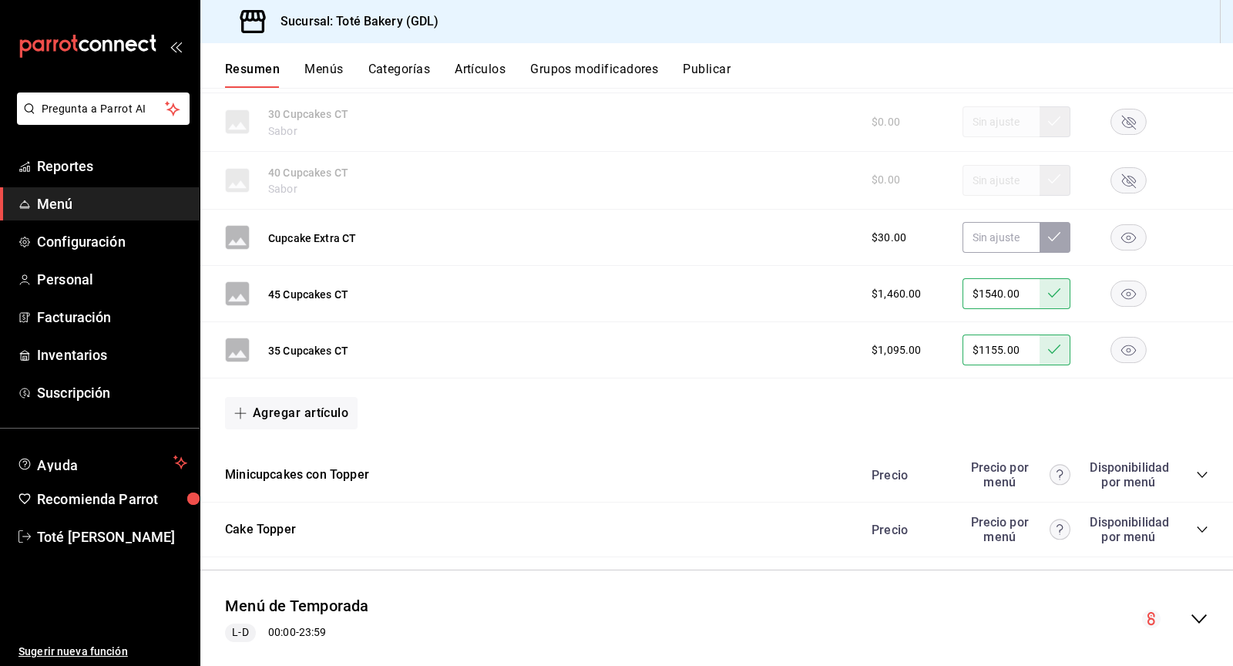
scroll to position [7230, 0]
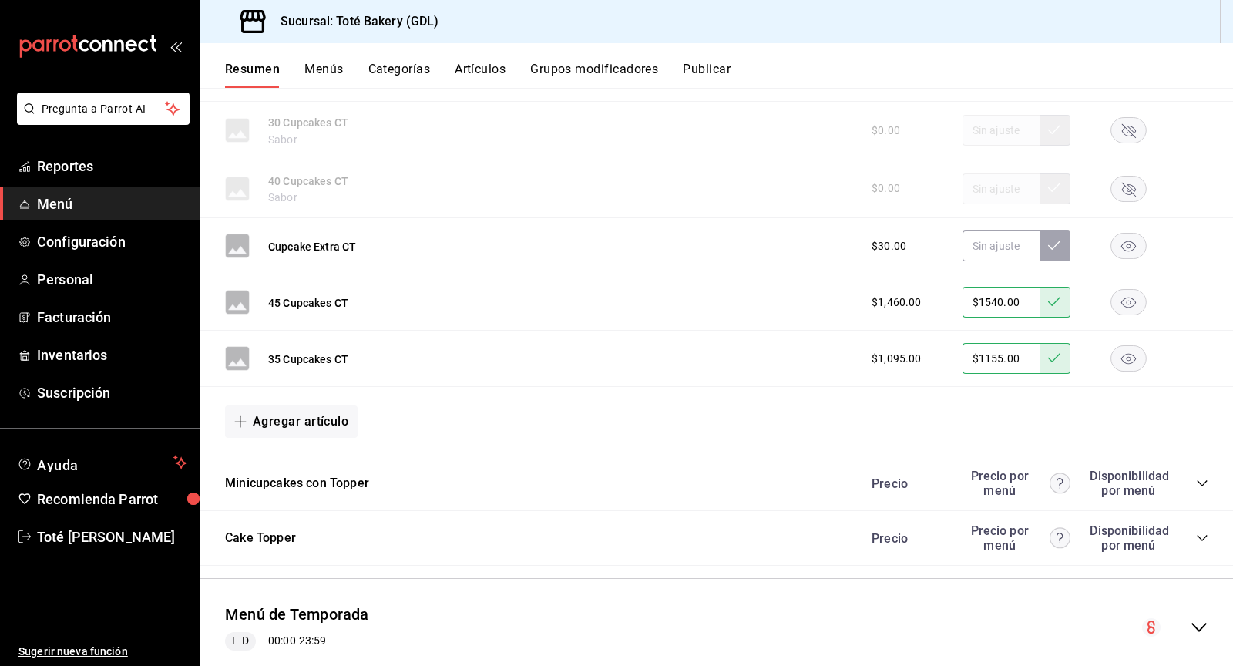
click at [1194, 618] on icon "collapse-menu-row" at bounding box center [1199, 627] width 18 height 18
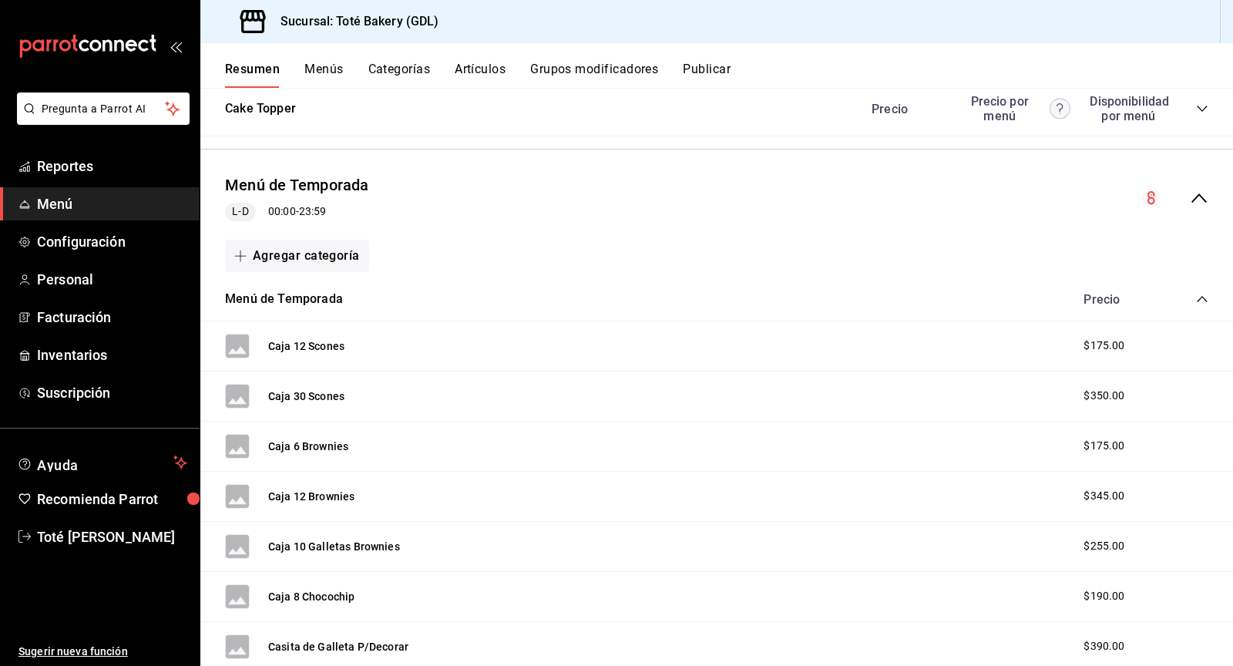
scroll to position [7661, 0]
click at [319, 237] on button "Agregar categoría" at bounding box center [297, 253] width 144 height 32
click at [395, 449] on div at bounding box center [616, 333] width 1233 height 666
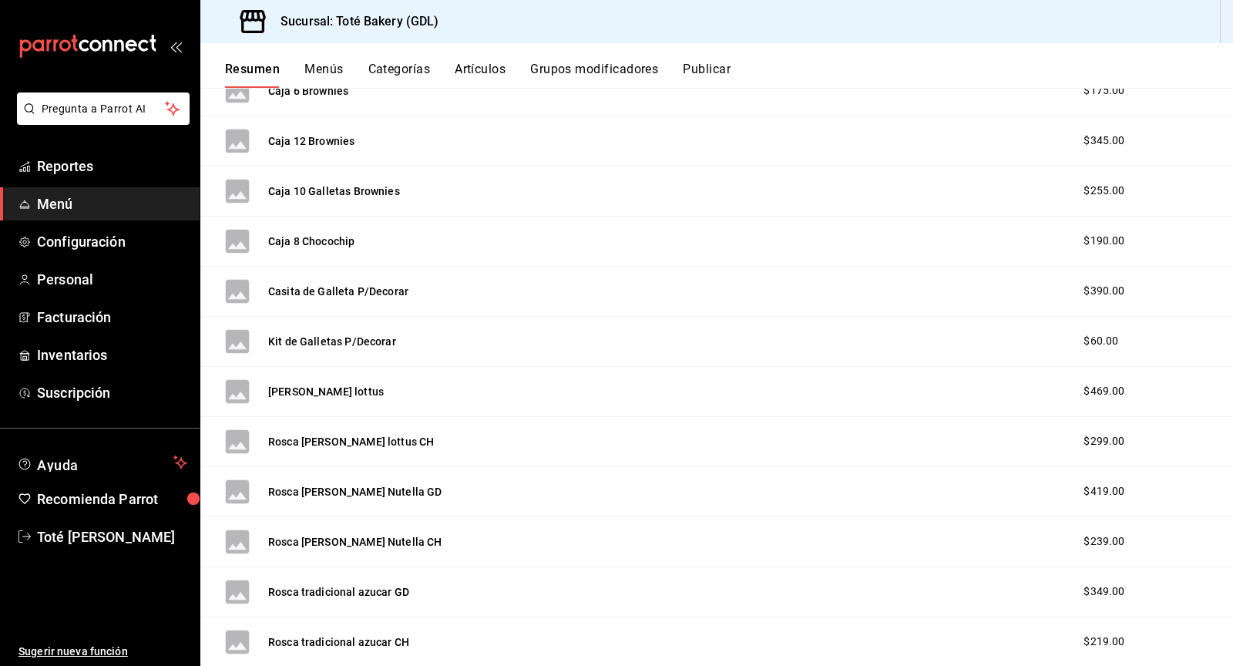
scroll to position [8132, 0]
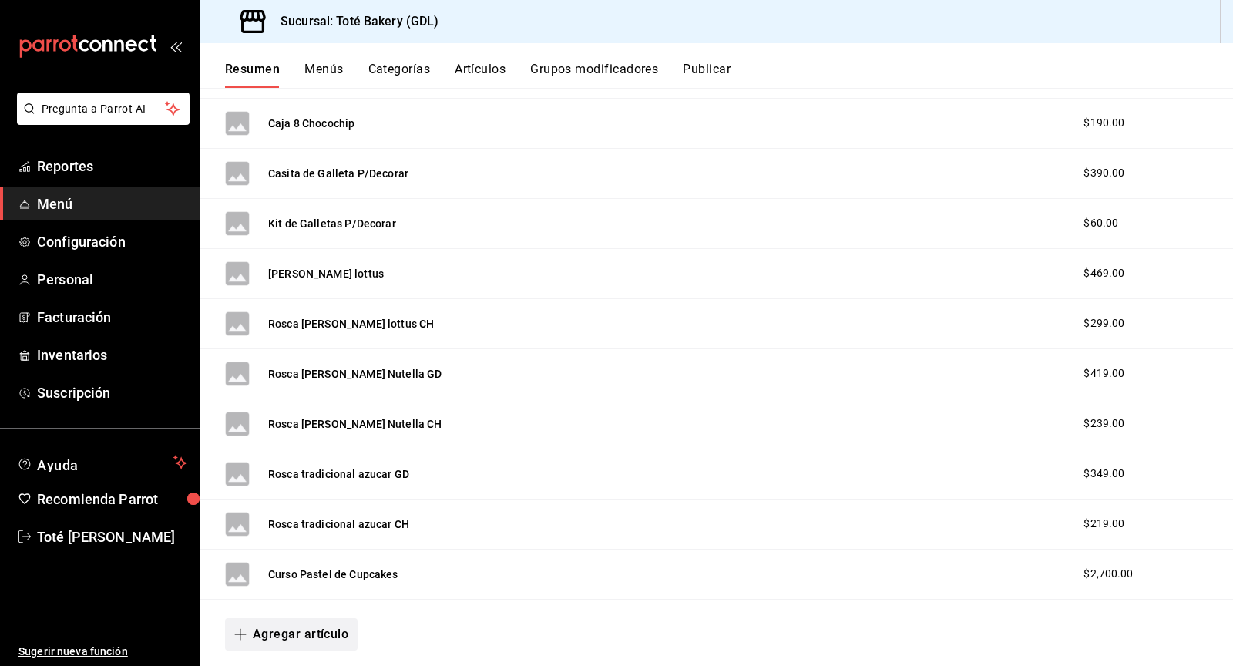
click at [307, 618] on button "Agregar artículo" at bounding box center [291, 634] width 133 height 32
click at [314, 625] on li "Artículo nuevo" at bounding box center [285, 629] width 121 height 38
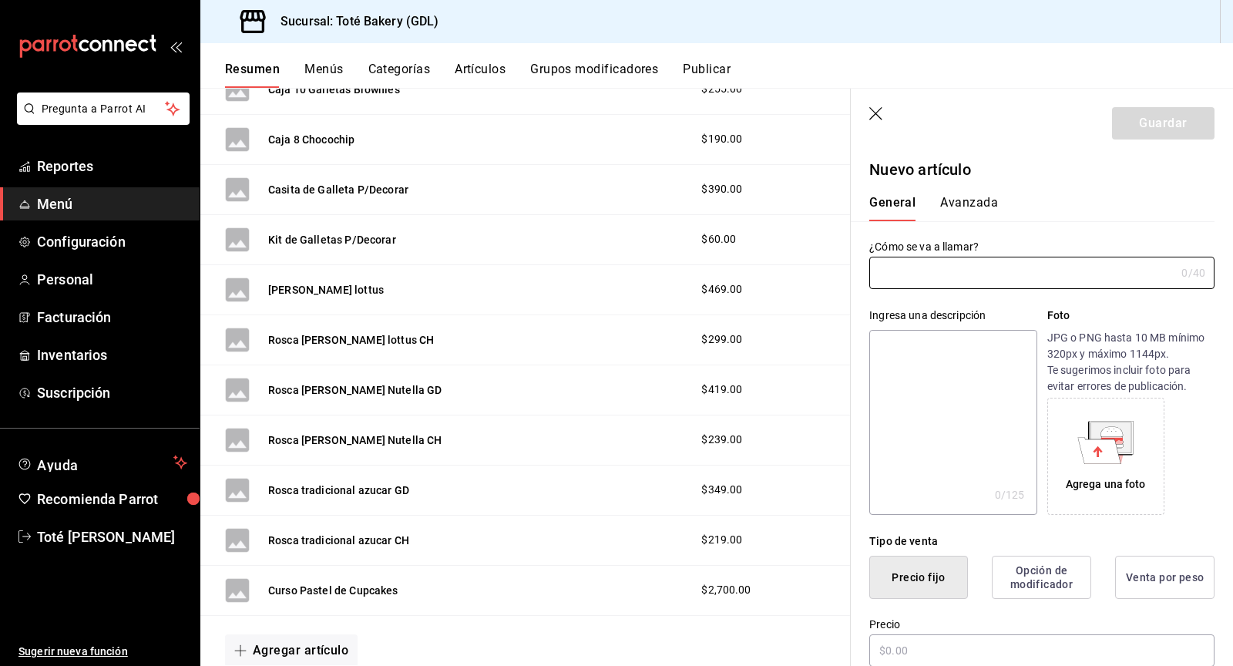
type input "AR-1756133732464"
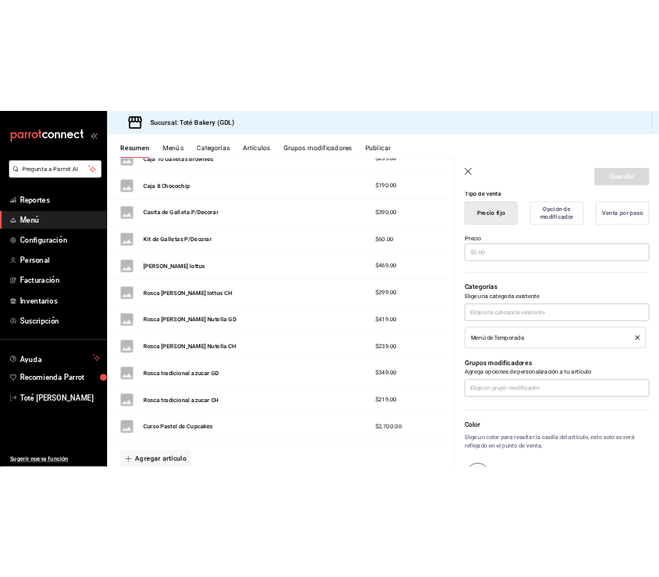
scroll to position [401, 0]
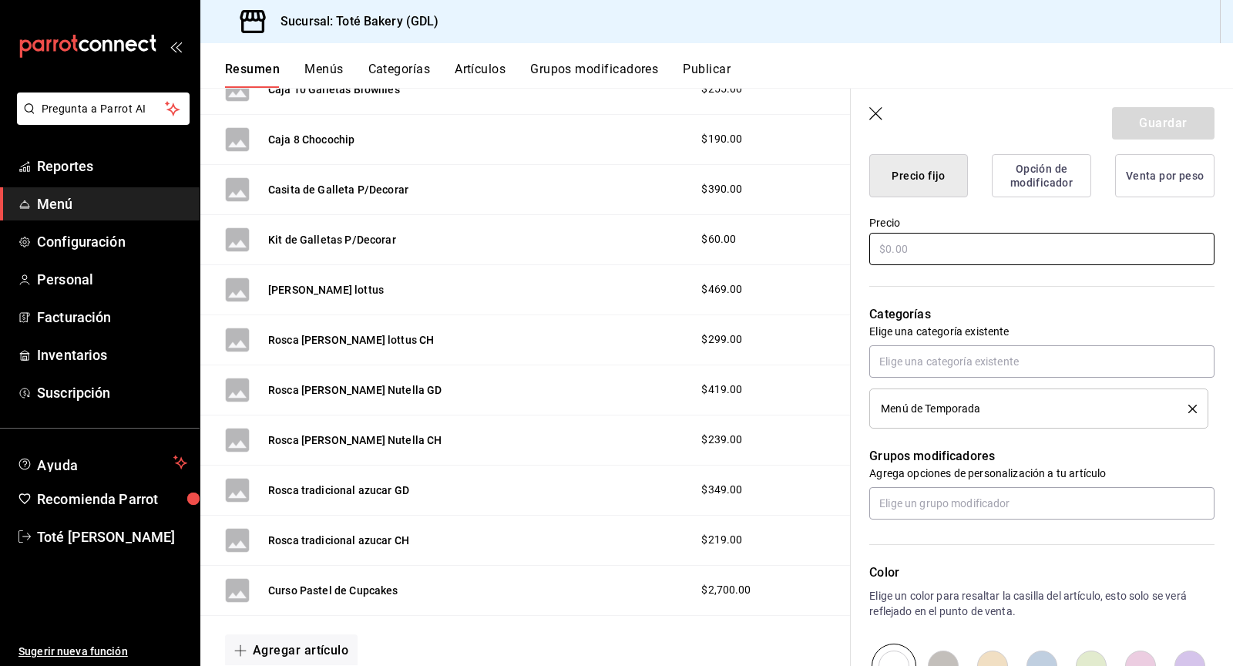
type input "Muffin Elote"
click at [966, 246] on input "text" at bounding box center [1041, 249] width 345 height 32
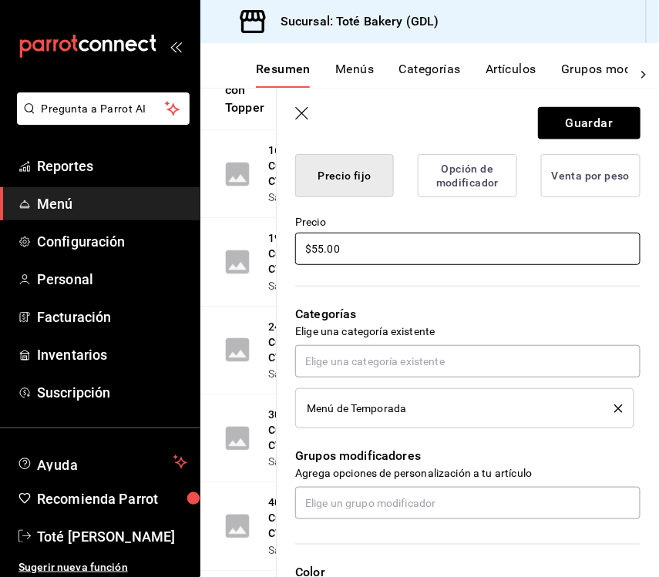
scroll to position [425, 0]
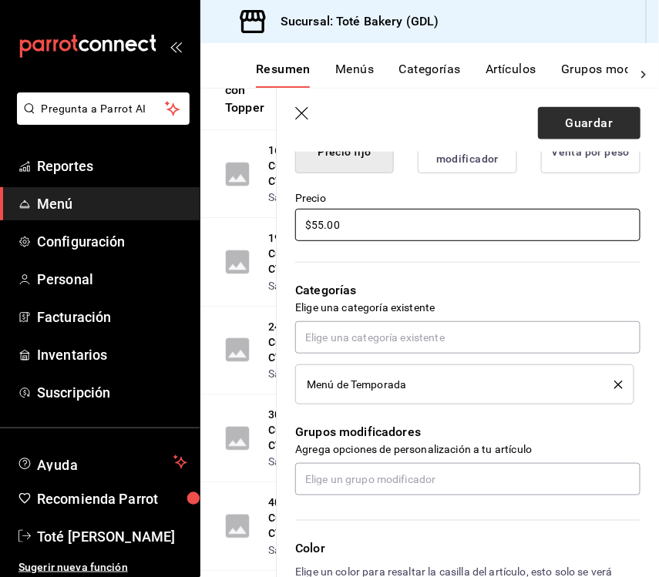
type input "$55.00"
click at [575, 127] on button "Guardar" at bounding box center [589, 123] width 102 height 32
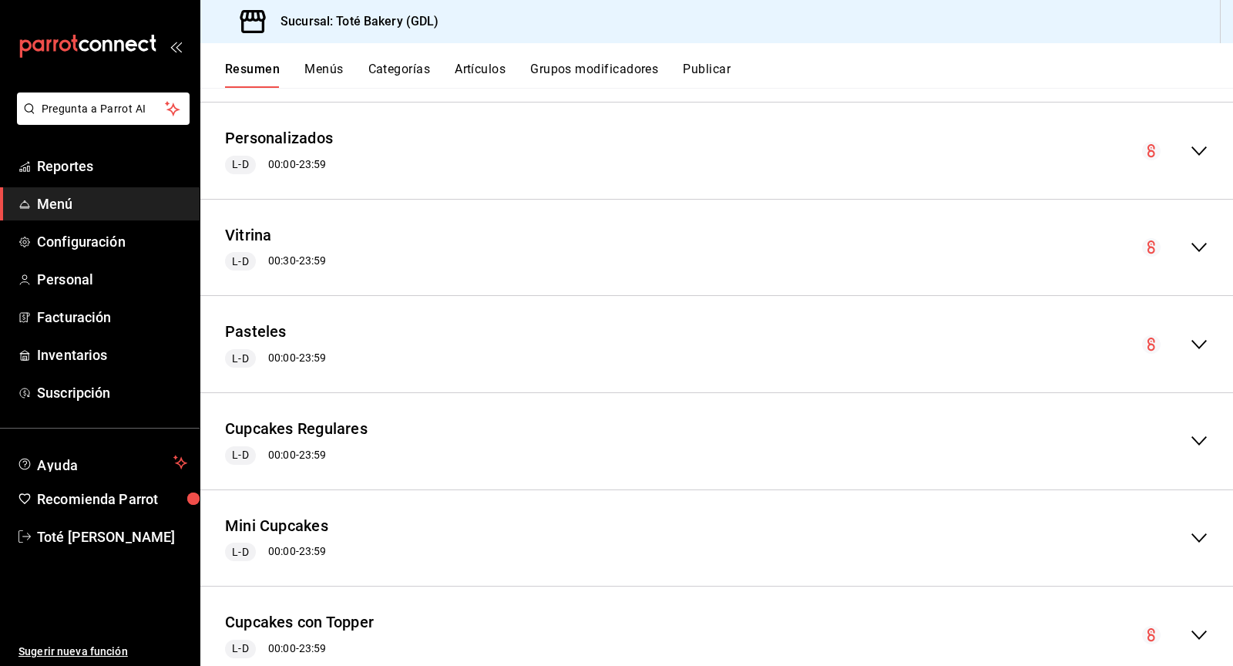
scroll to position [1016, 0]
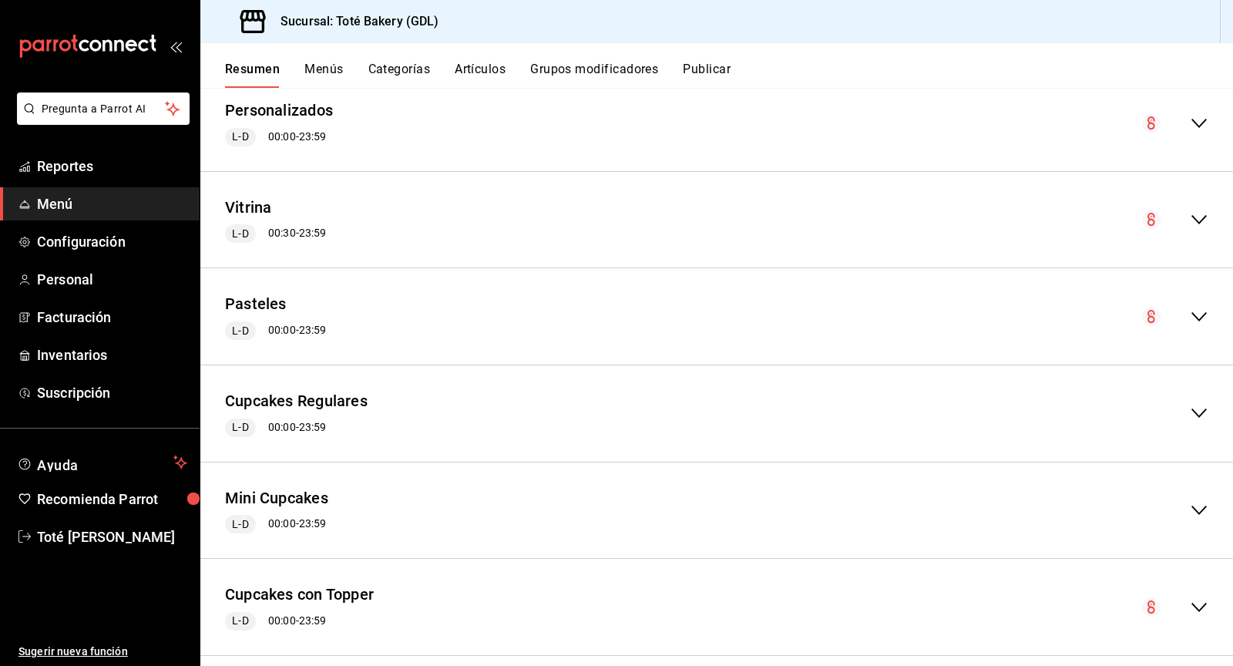
click at [1193, 219] on icon "collapse-menu-row" at bounding box center [1199, 219] width 18 height 18
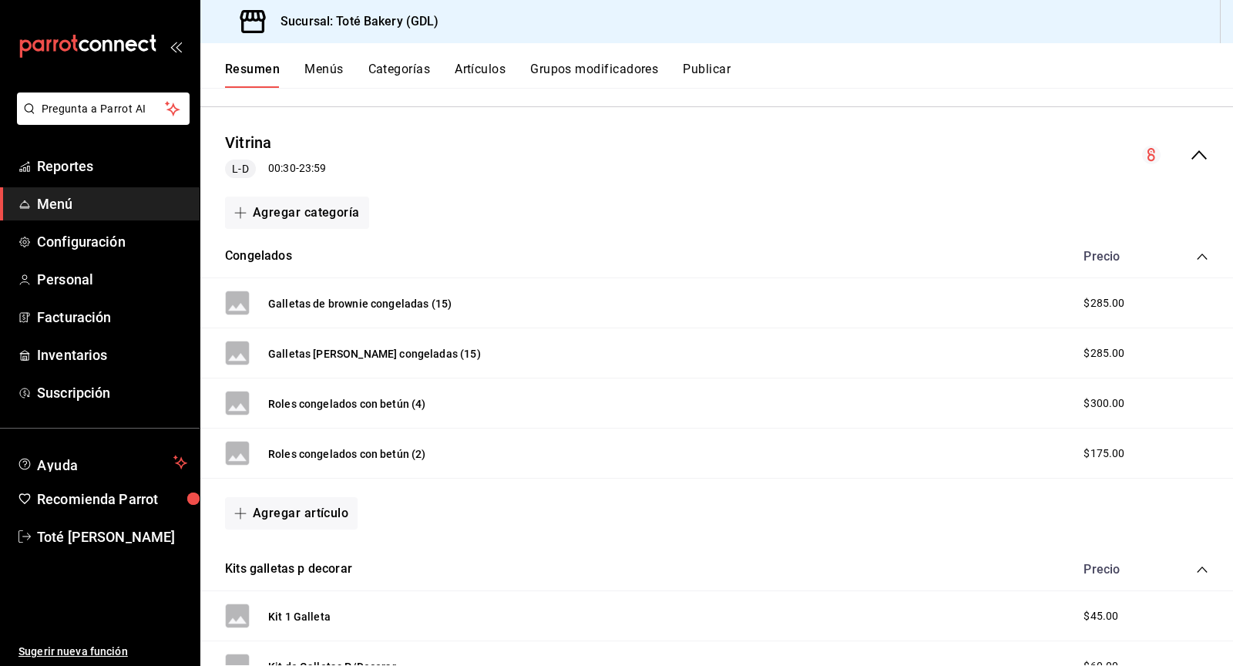
scroll to position [1071, 0]
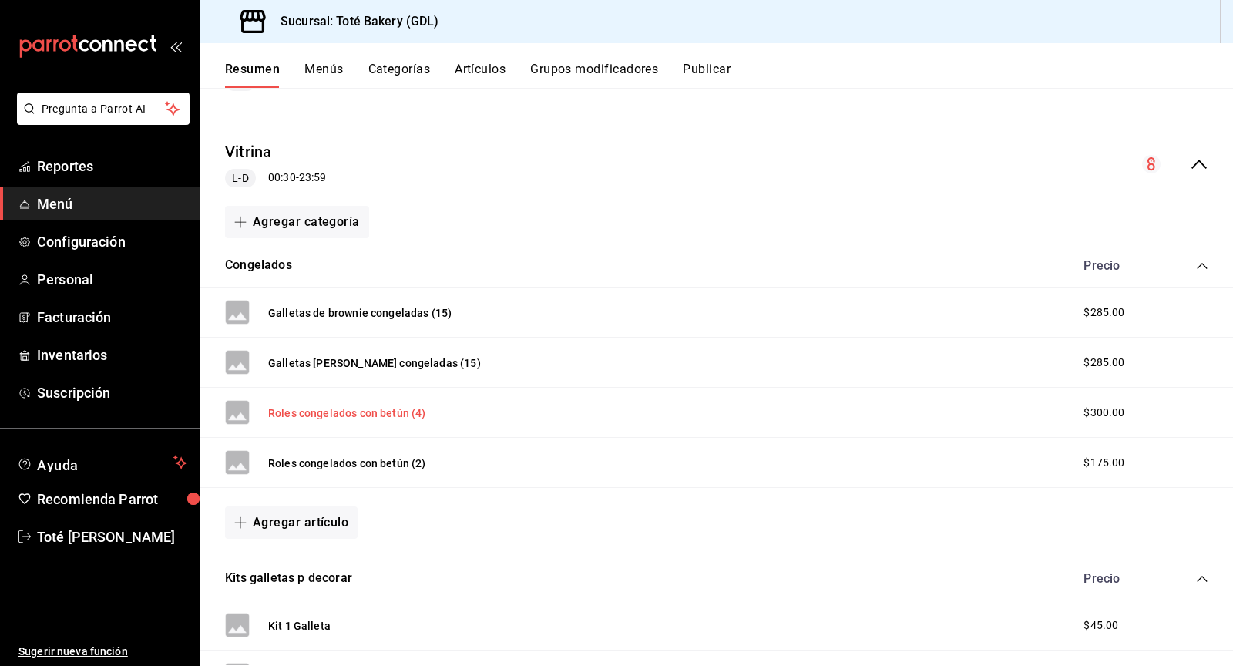
click at [390, 410] on button "Roles congelados con betún (4)" at bounding box center [347, 412] width 158 height 15
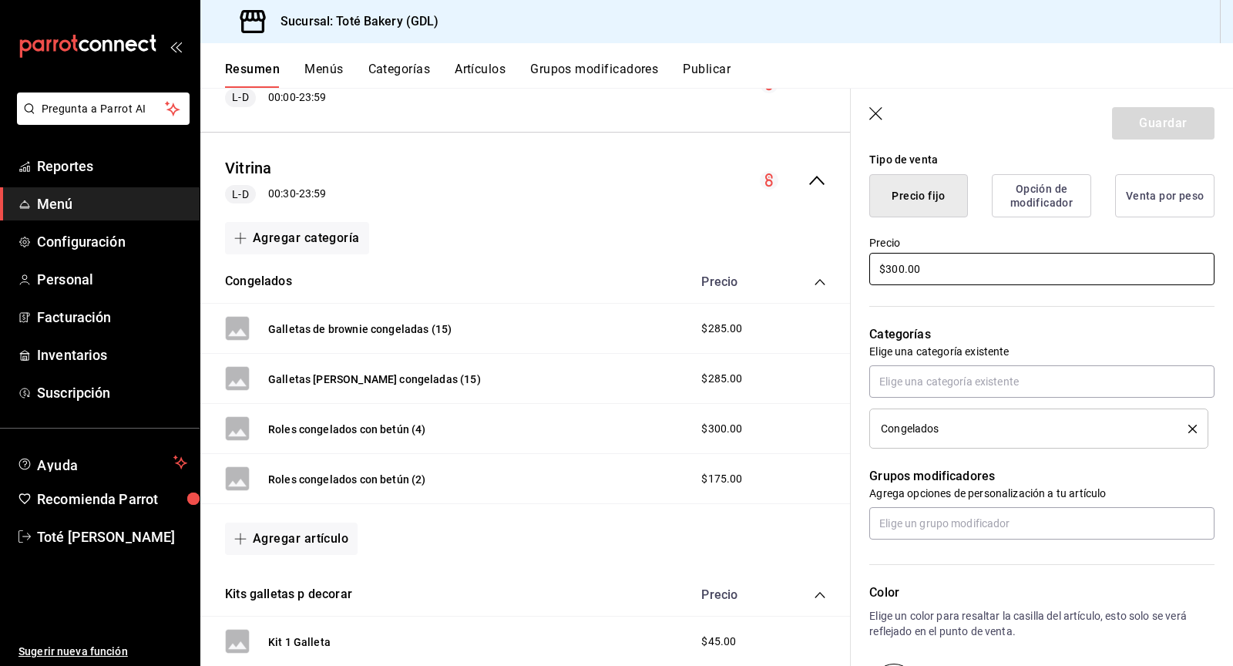
scroll to position [381, 0]
click at [896, 270] on input "$300.00" at bounding box center [1041, 270] width 345 height 32
type input "$290.00"
click at [1136, 123] on button "Guardar" at bounding box center [1163, 123] width 102 height 32
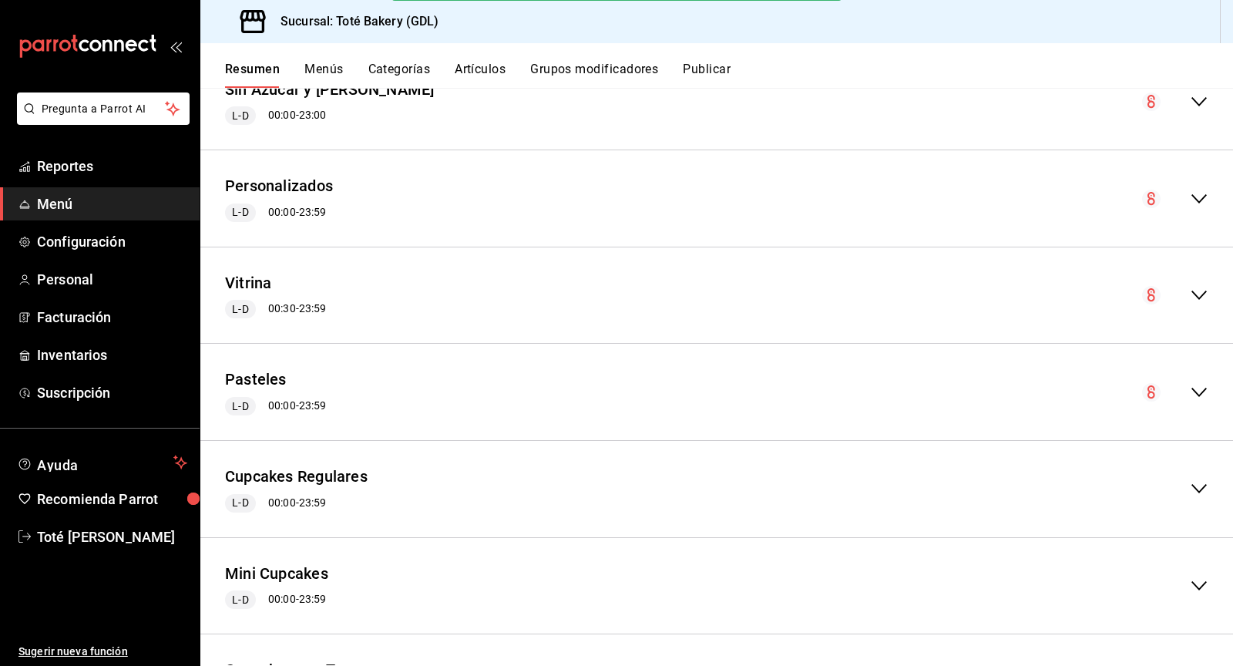
scroll to position [932, 0]
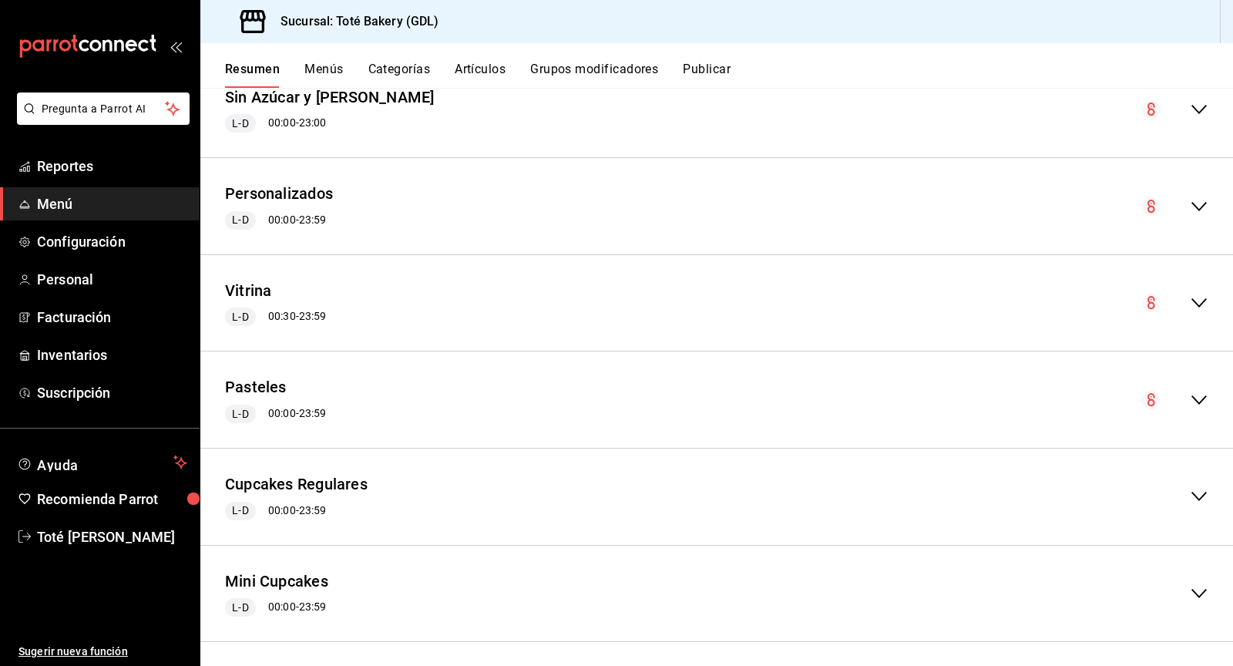
click at [1194, 300] on icon "collapse-menu-row" at bounding box center [1199, 303] width 18 height 18
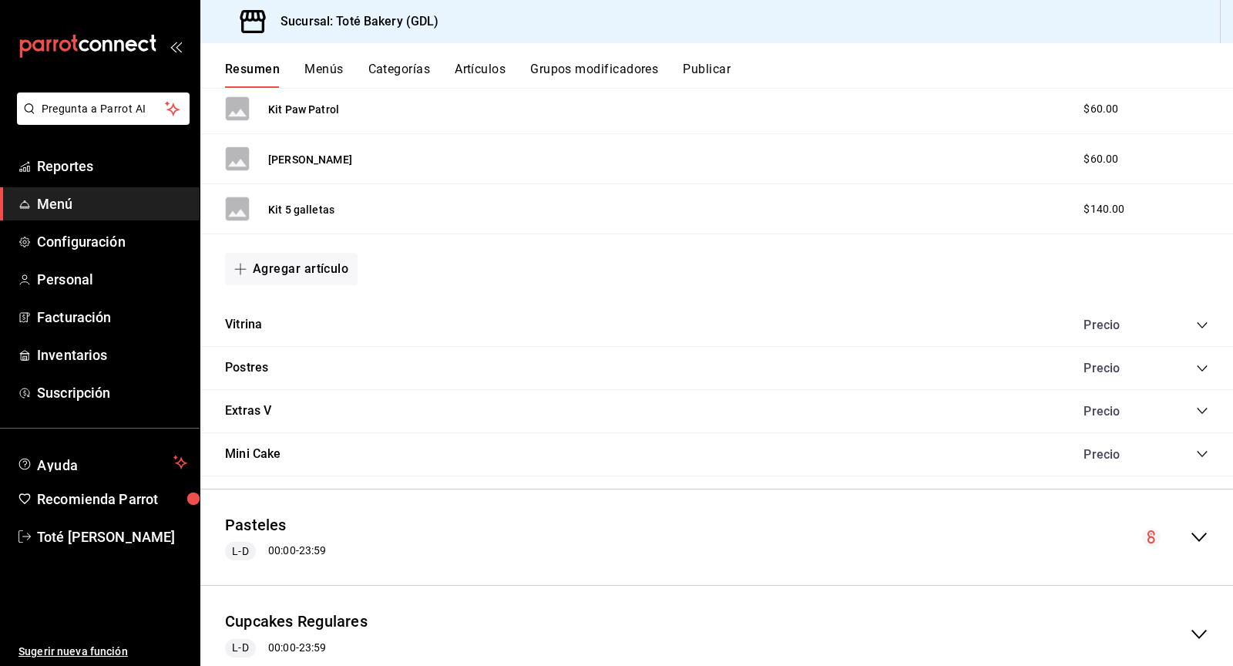
scroll to position [2336, 0]
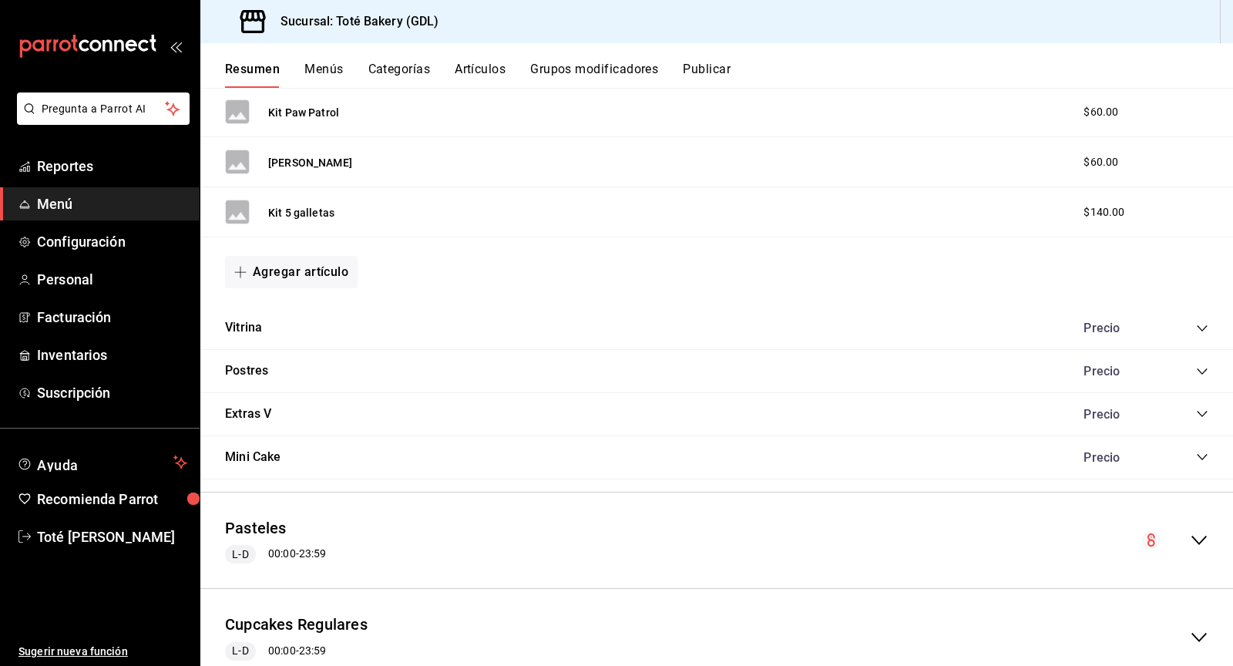
click at [1196, 322] on icon "collapse-category-row" at bounding box center [1202, 328] width 12 height 12
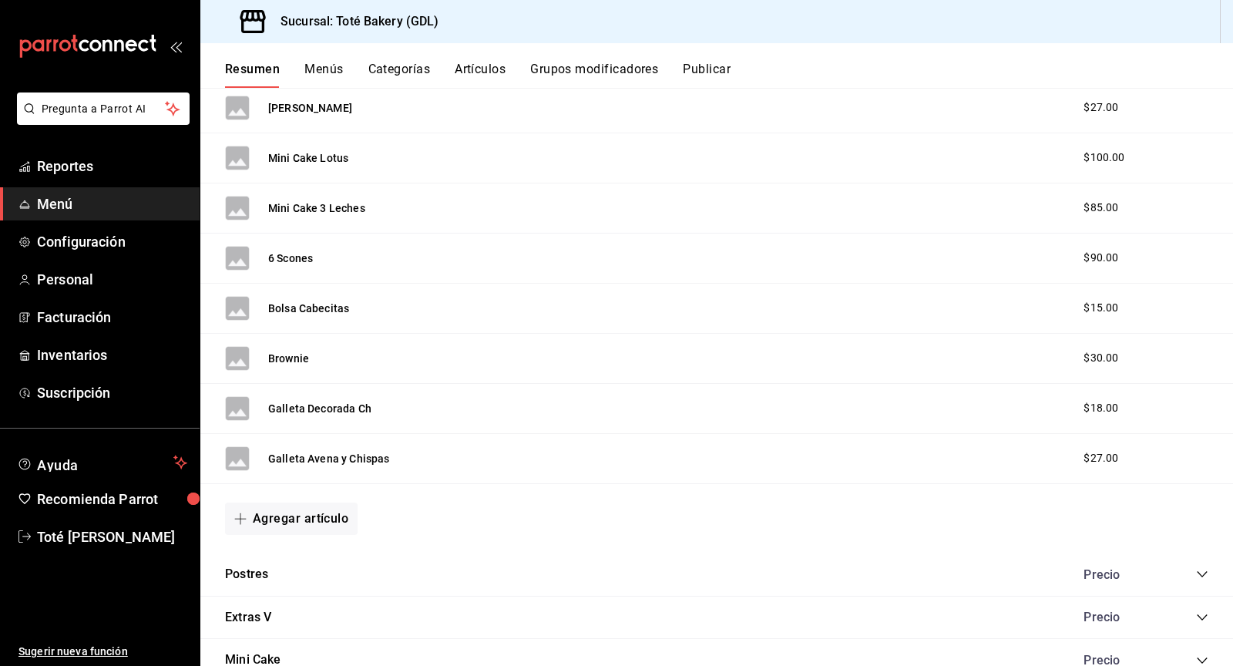
scroll to position [3176, 0]
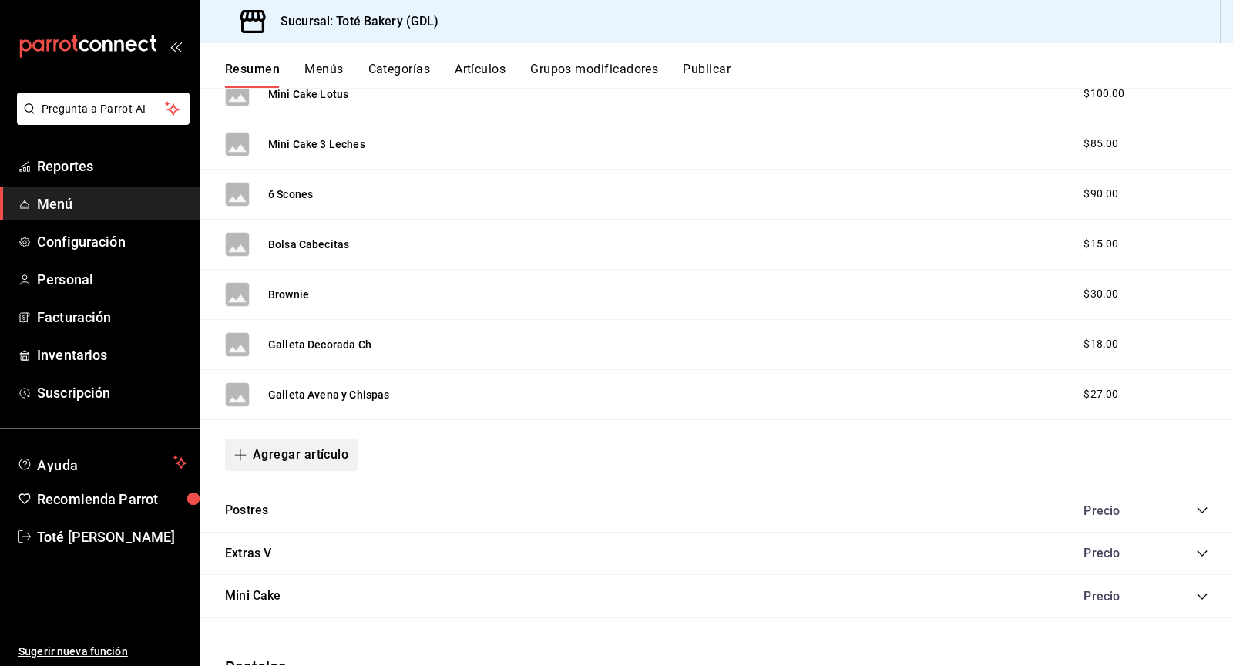
click at [341, 438] on button "Agregar artículo" at bounding box center [291, 454] width 133 height 32
click at [296, 516] on li "Artículo nuevo" at bounding box center [285, 514] width 121 height 38
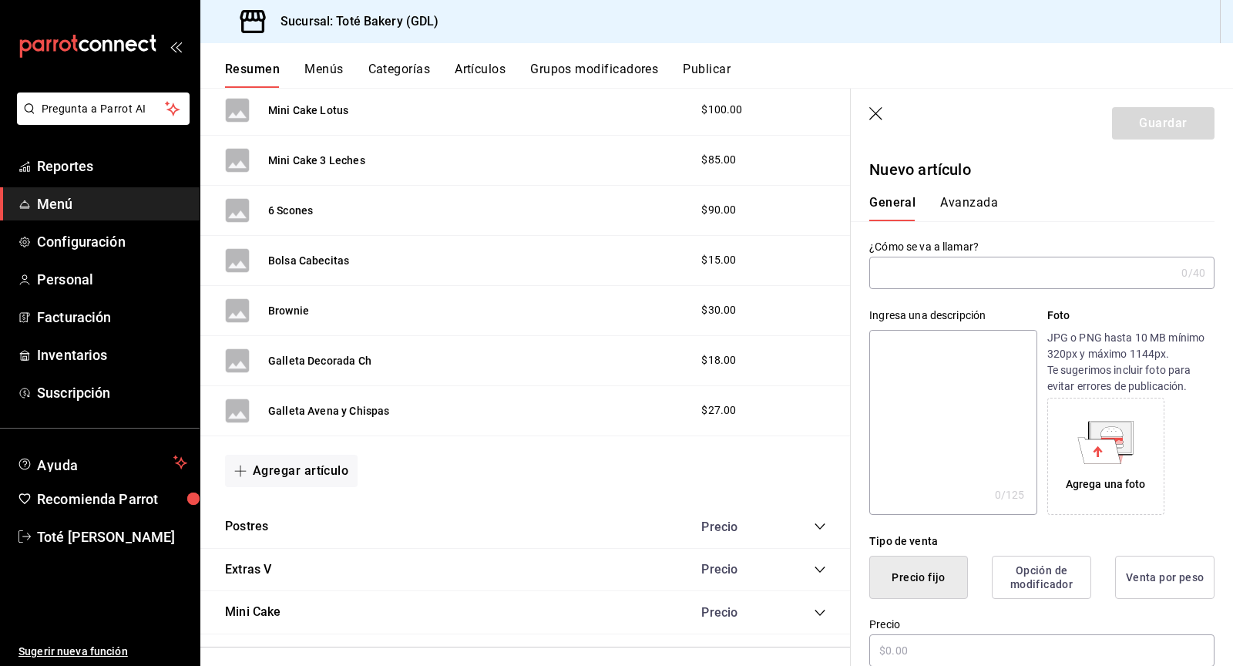
type input "AR-1756133894831"
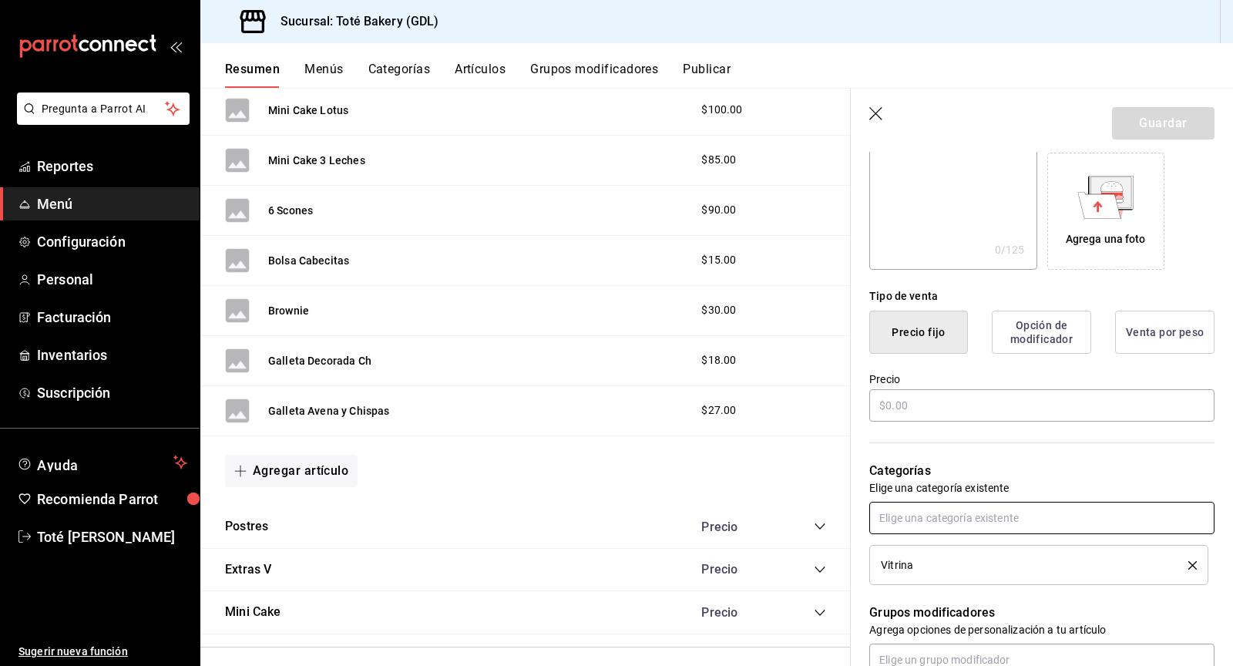
scroll to position [250, 0]
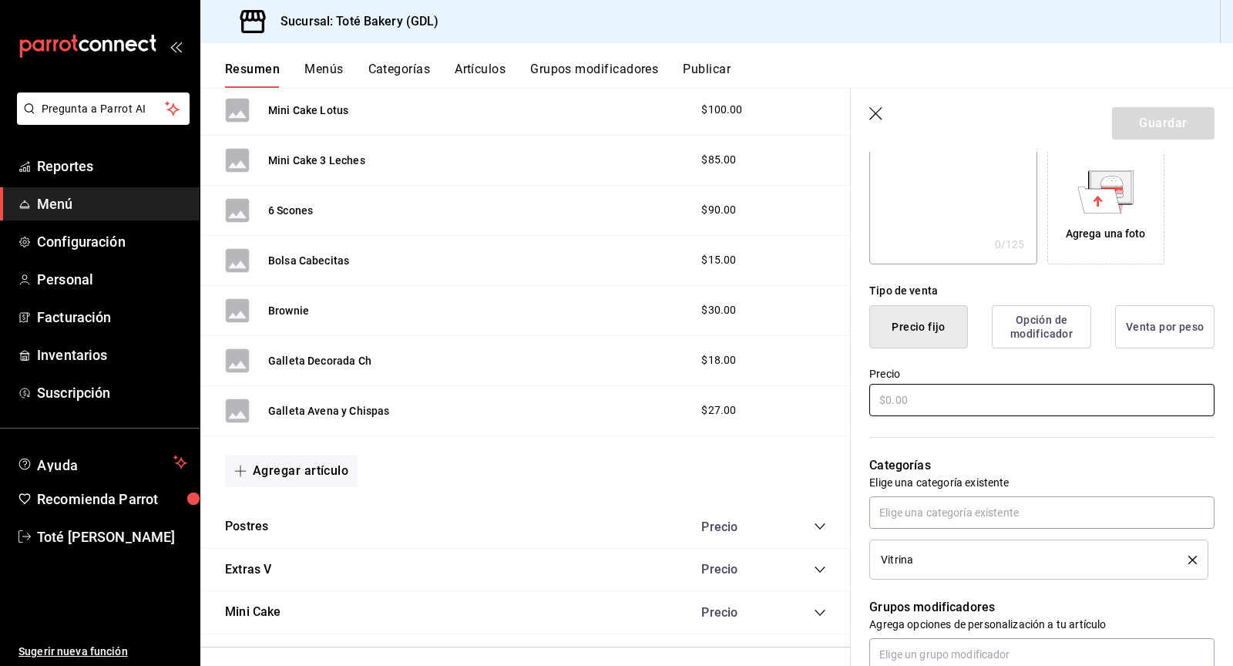
type input "Galleta Macadamia"
click at [920, 406] on input "text" at bounding box center [1041, 400] width 345 height 32
type input "$65.00"
click at [1161, 119] on button "Guardar" at bounding box center [1163, 123] width 102 height 32
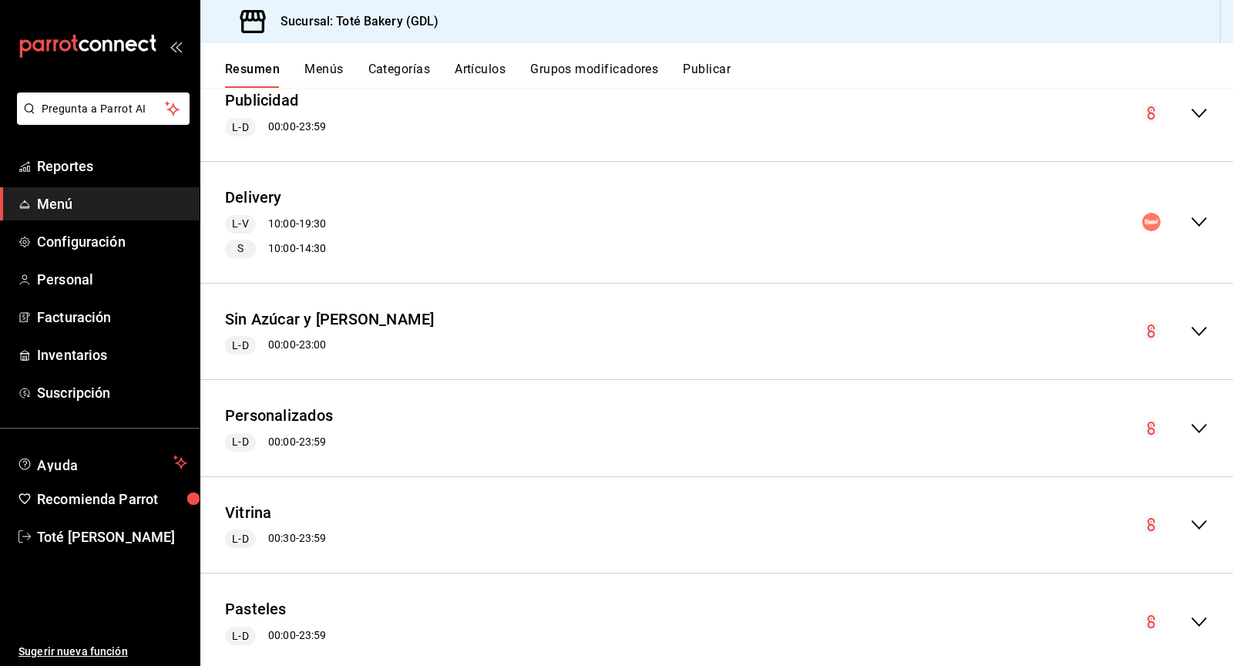
scroll to position [697, 0]
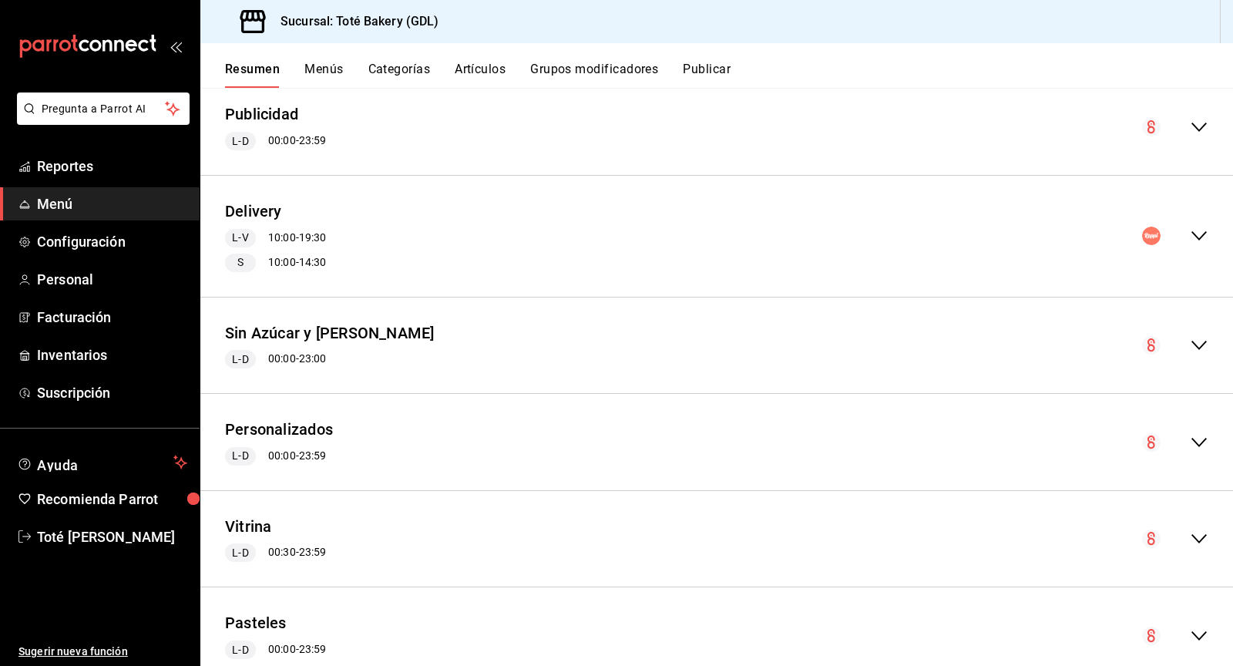
click at [1201, 227] on icon "collapse-menu-row" at bounding box center [1199, 236] width 18 height 18
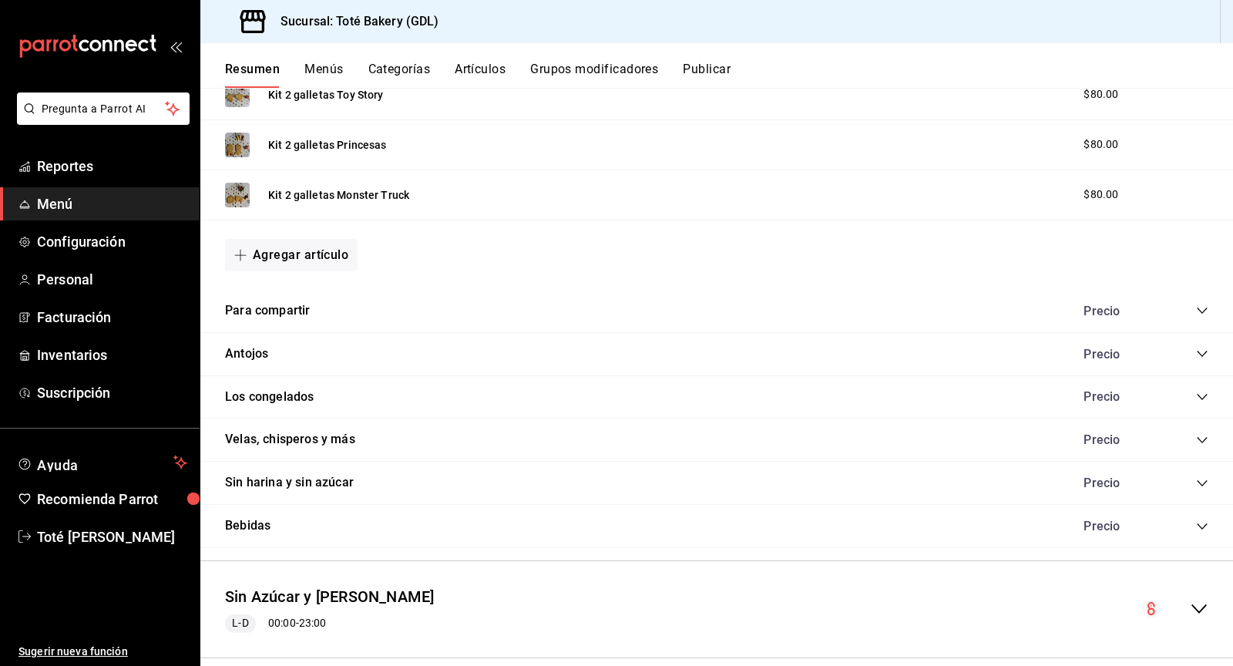
scroll to position [1866, 0]
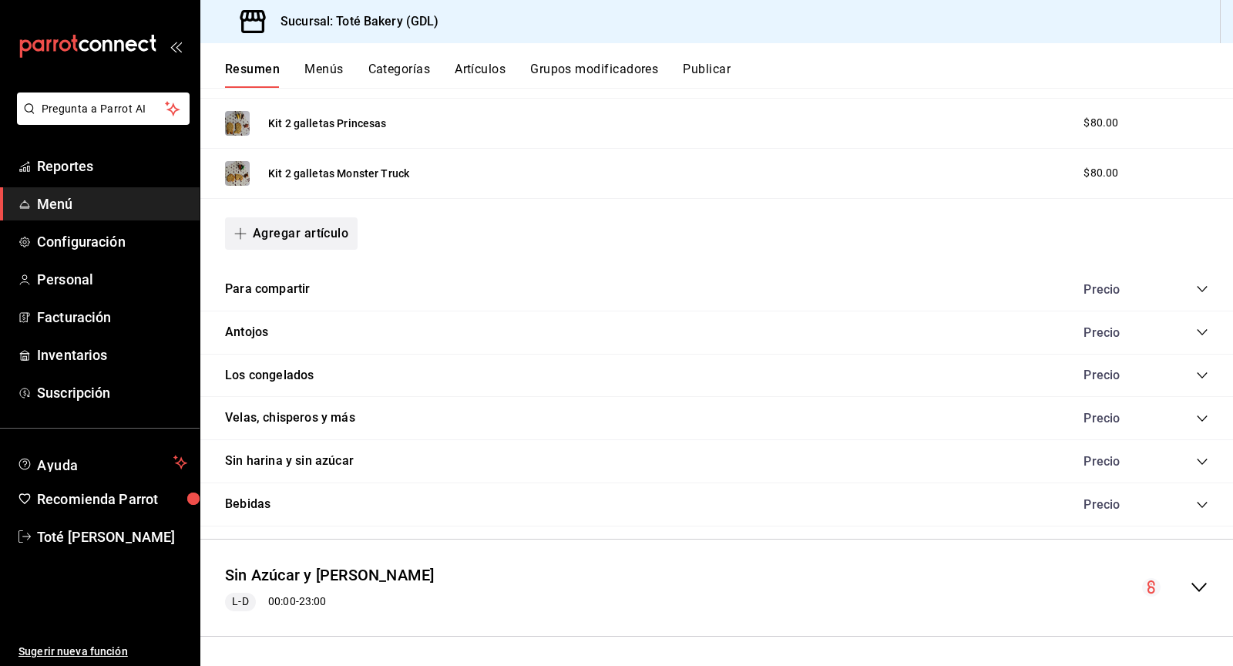
click at [311, 217] on button "Agregar artículo" at bounding box center [291, 233] width 133 height 32
click at [432, 236] on div at bounding box center [616, 333] width 1233 height 666
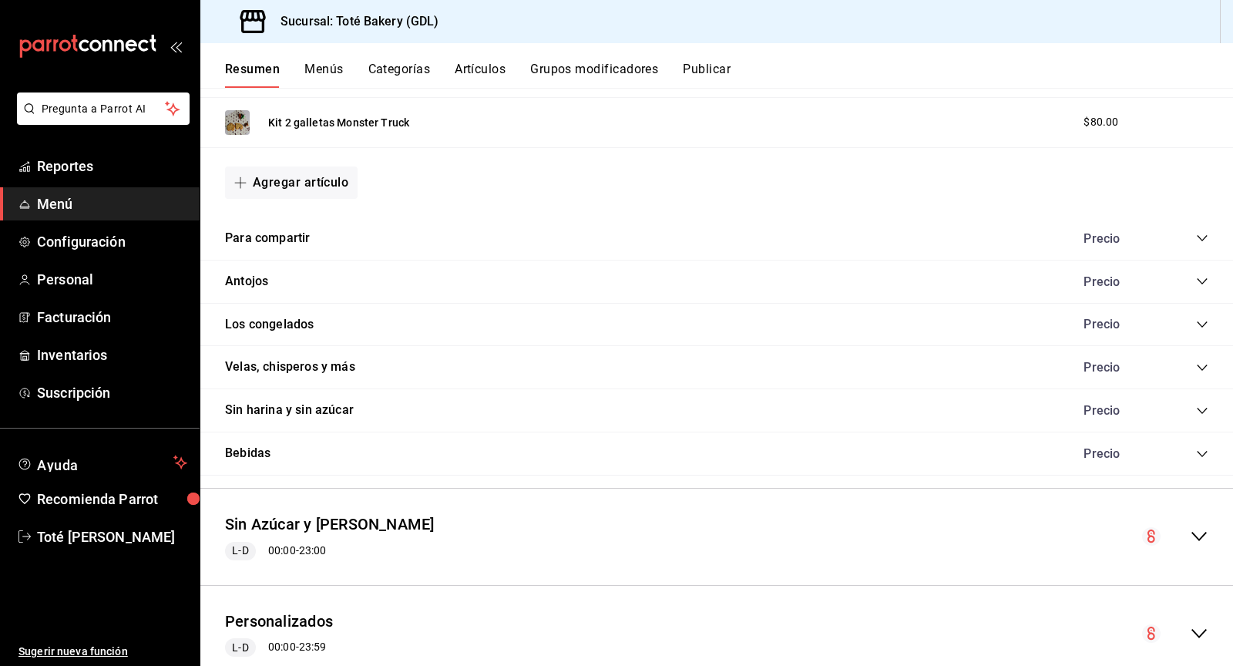
scroll to position [1969, 0]
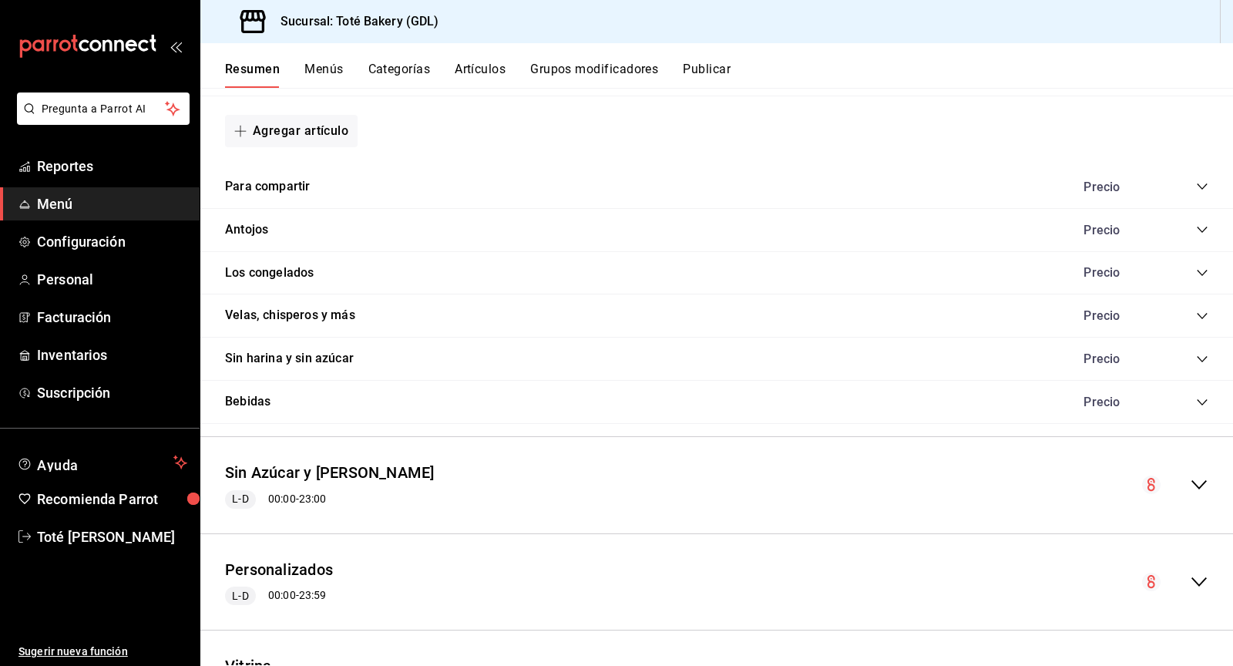
click at [1197, 223] on icon "collapse-category-row" at bounding box center [1202, 229] width 12 height 12
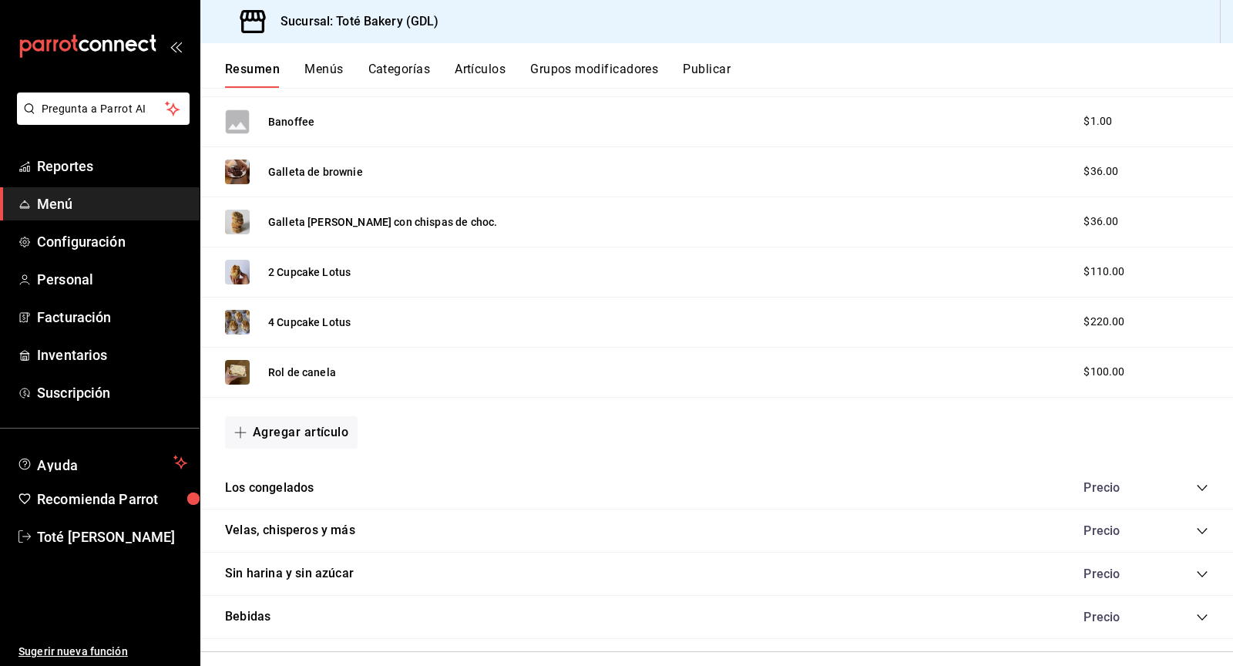
scroll to position [2316, 0]
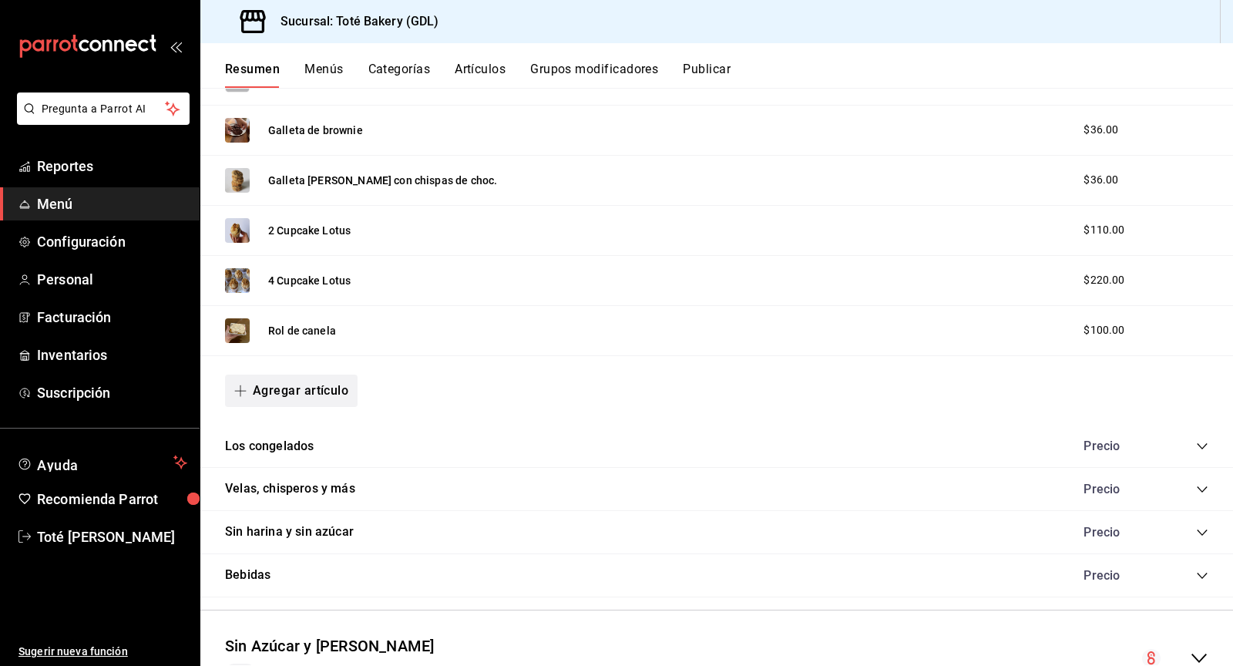
click at [298, 378] on button "Agregar artículo" at bounding box center [291, 391] width 133 height 32
click at [300, 452] on li "Artículo nuevo" at bounding box center [285, 455] width 121 height 38
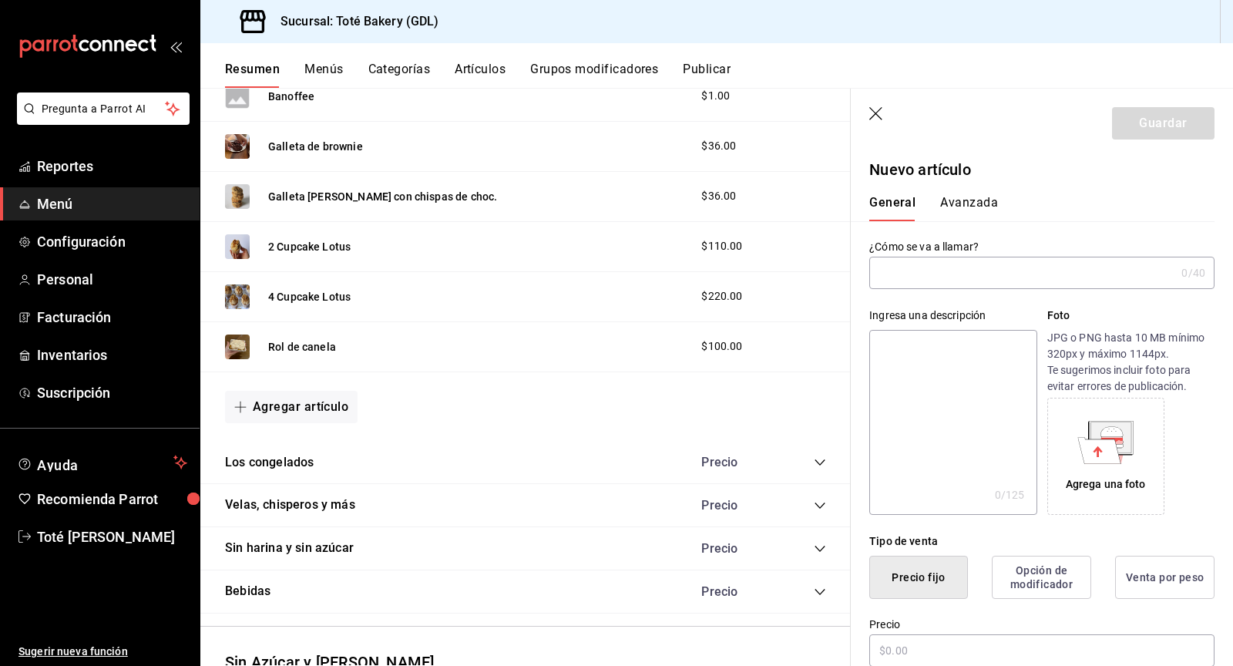
type input "AR-1756133932382"
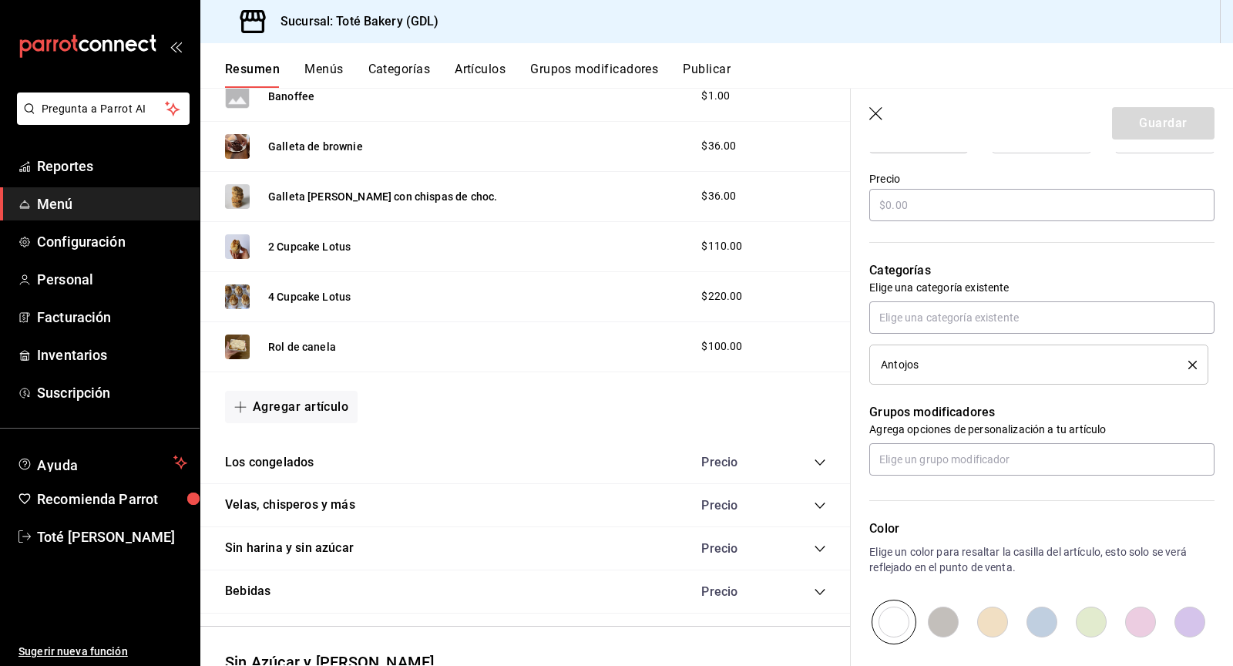
scroll to position [448, 0]
type input "Pan De Elote"
click at [908, 197] on input "text" at bounding box center [1041, 202] width 345 height 32
click at [912, 198] on input "text" at bounding box center [1041, 202] width 345 height 32
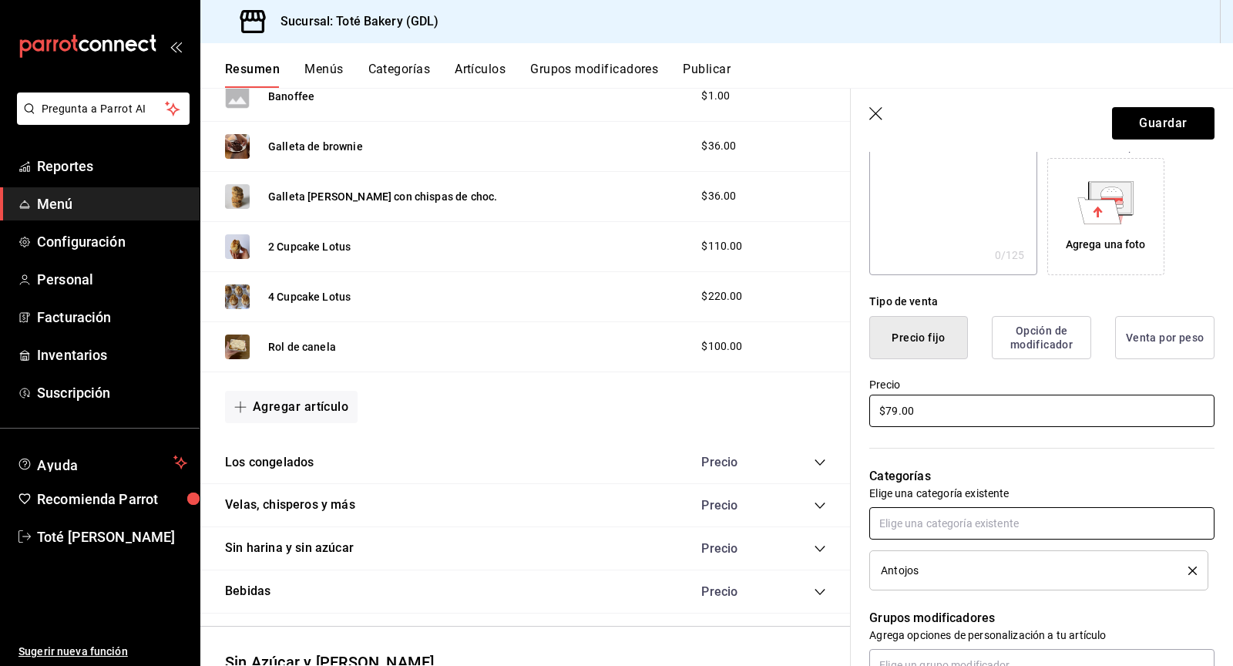
scroll to position [235, 0]
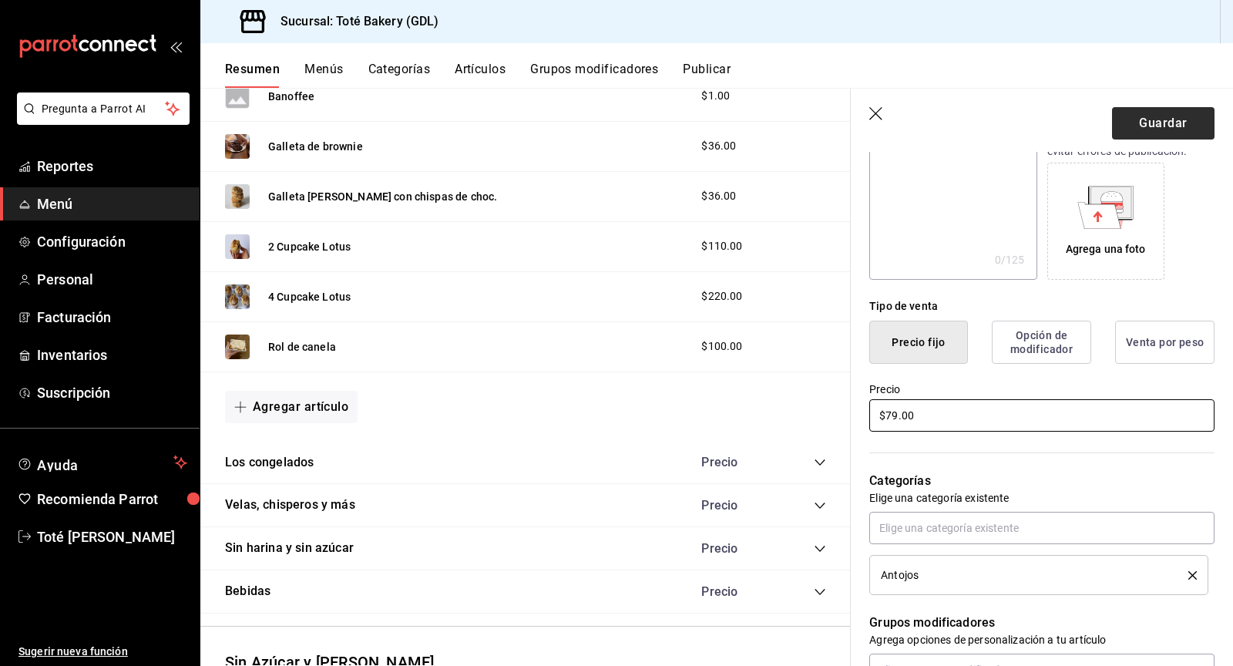
type input "$79.00"
click at [1136, 123] on button "Guardar" at bounding box center [1163, 123] width 102 height 32
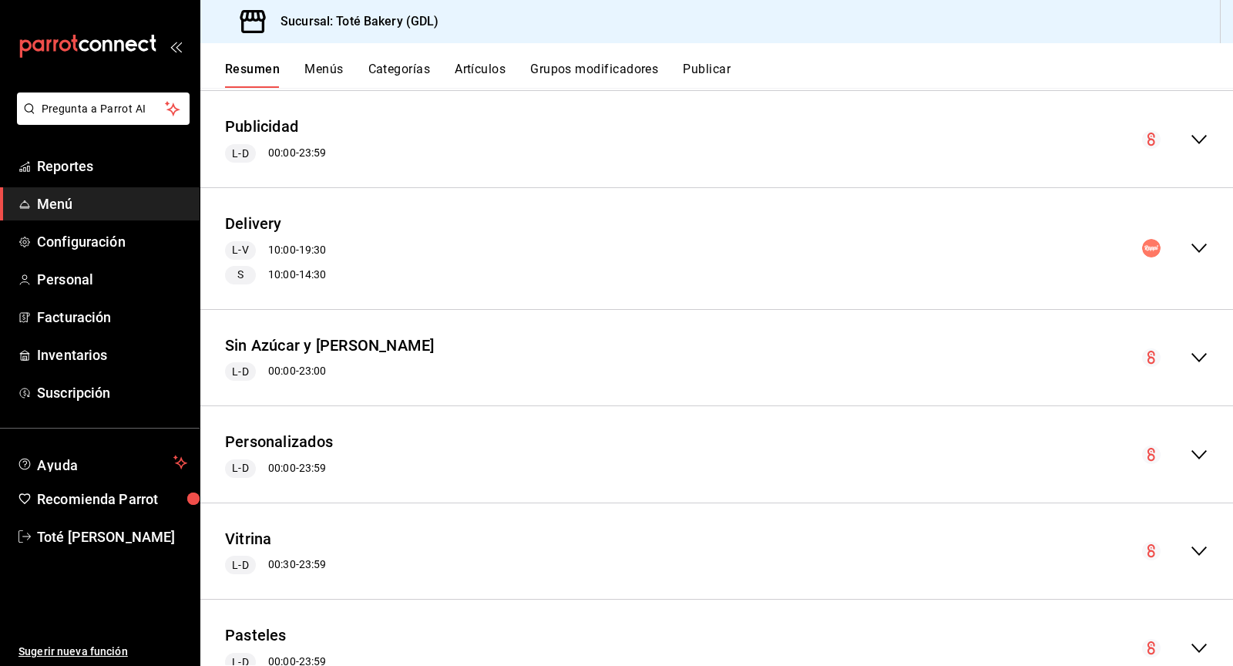
scroll to position [667, 0]
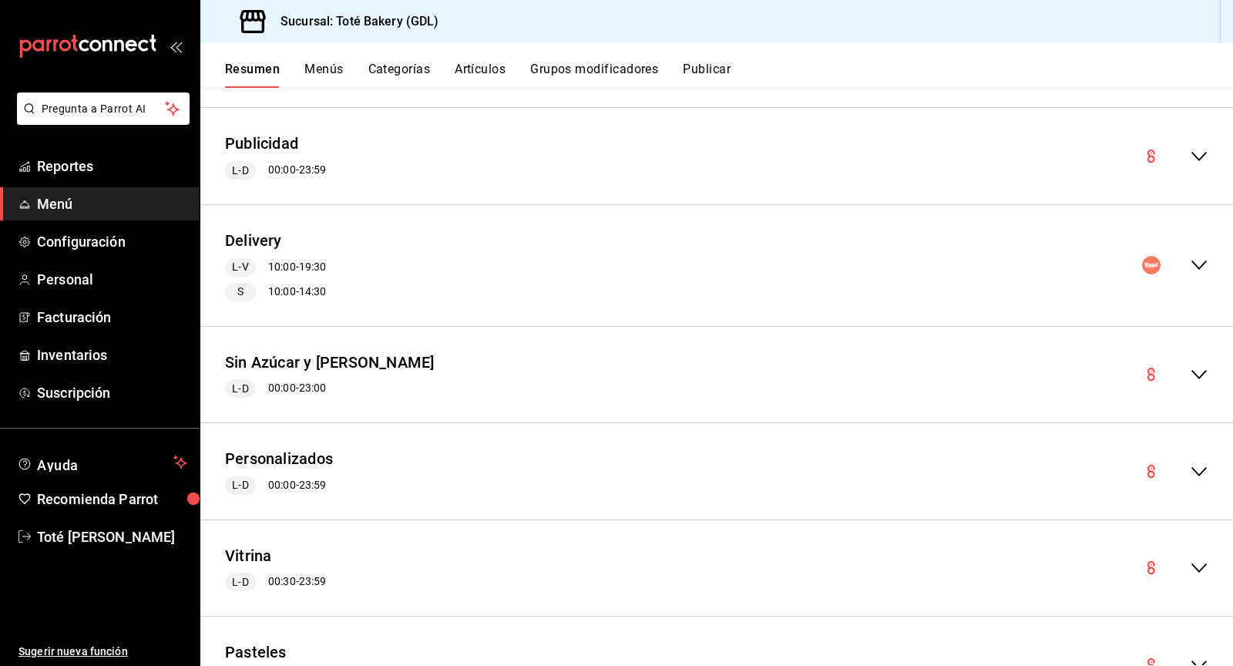
click at [1197, 257] on icon "collapse-menu-row" at bounding box center [1199, 265] width 18 height 18
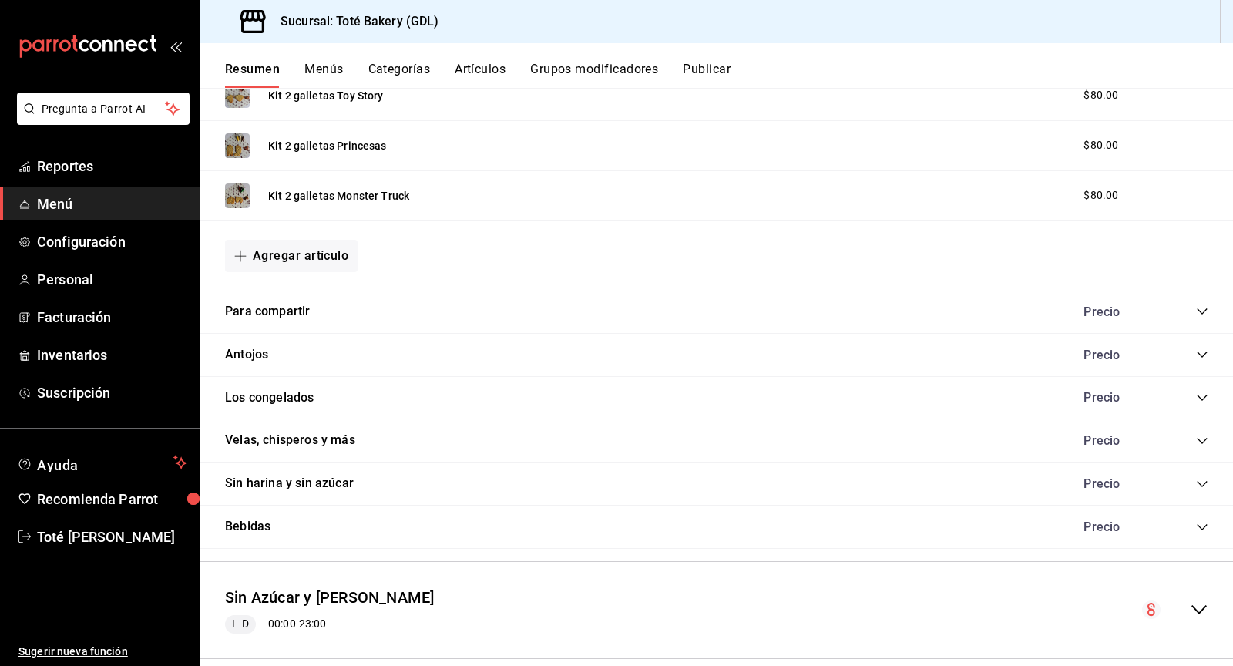
scroll to position [1803, 0]
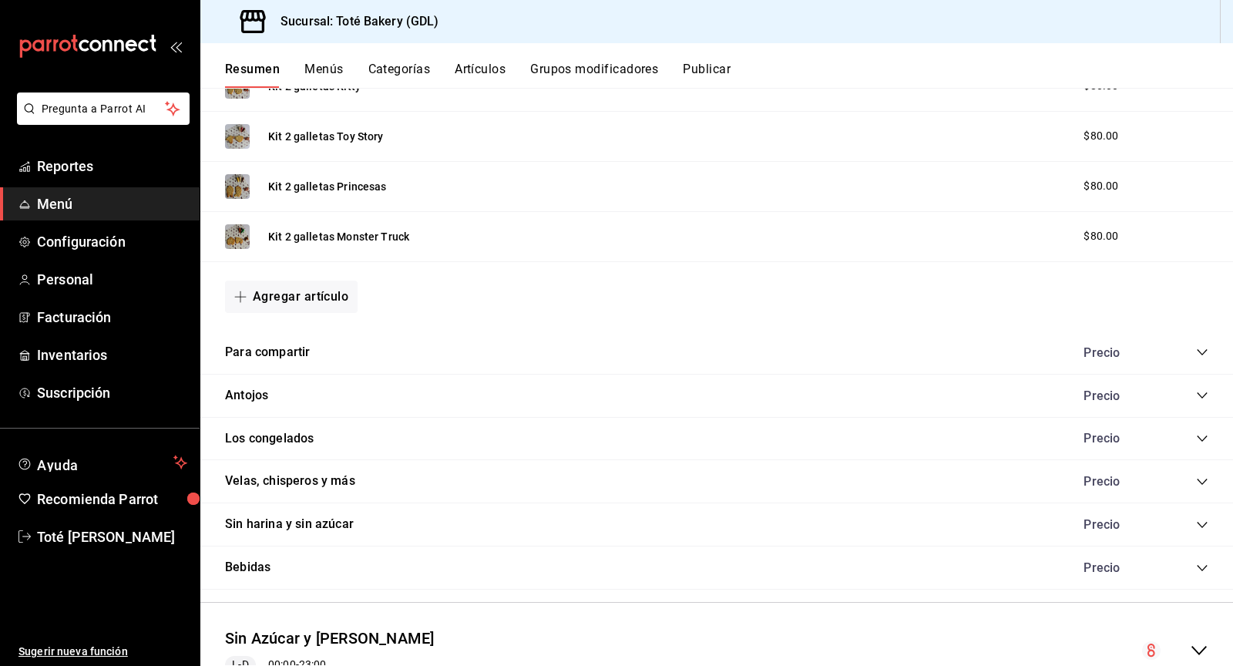
click at [1201, 390] on icon "collapse-category-row" at bounding box center [1202, 395] width 12 height 12
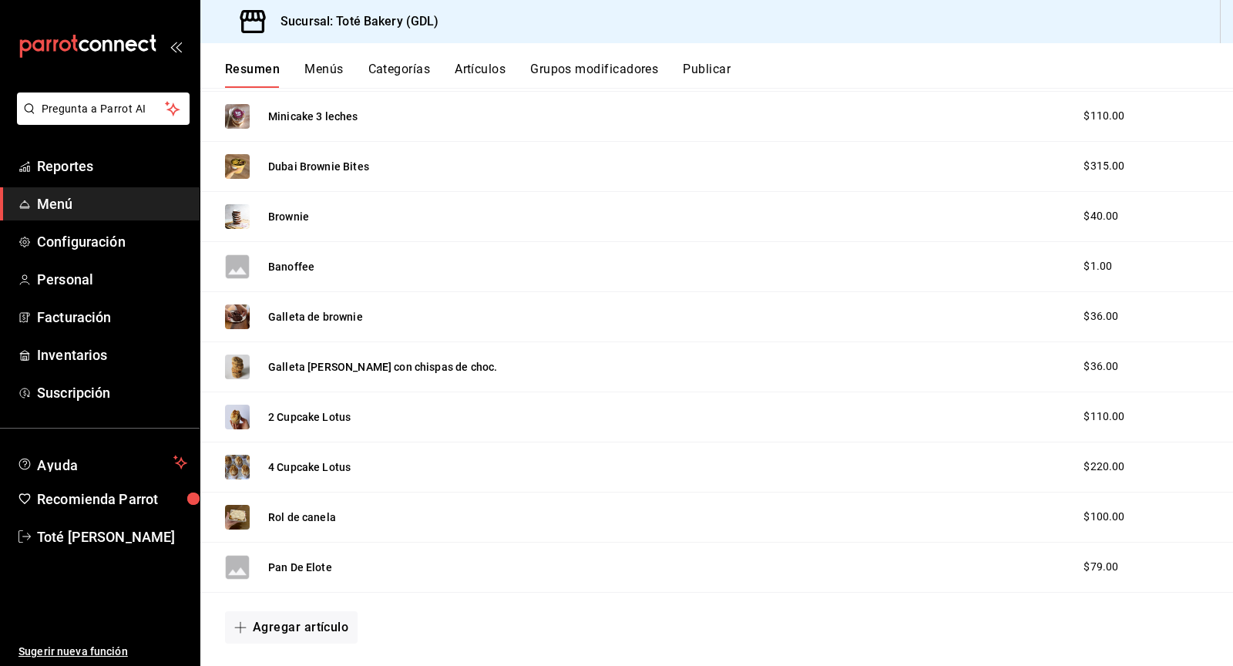
scroll to position [2229, 0]
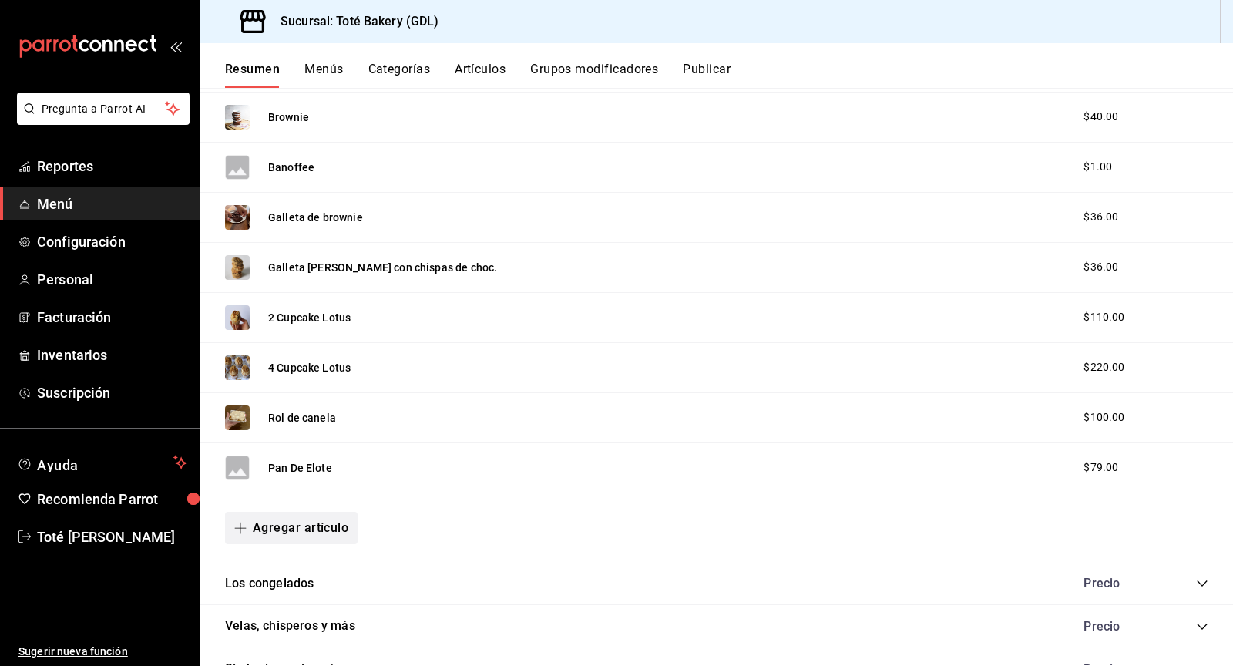
click at [274, 512] on button "Agregar artículo" at bounding box center [291, 528] width 133 height 32
click at [313, 589] on li "Artículo nuevo" at bounding box center [285, 592] width 121 height 38
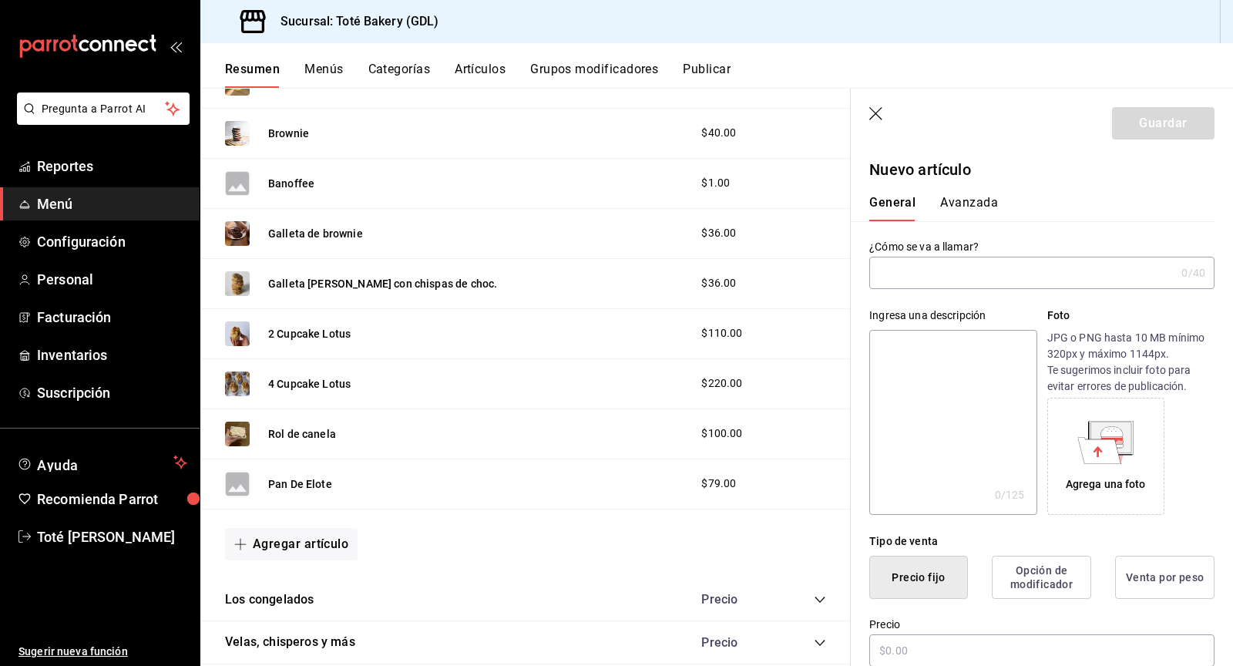
type input "AR-1756133989422"
type input "Galleta Macadamia"
click at [956, 348] on textarea at bounding box center [952, 422] width 167 height 185
type textarea "N"
type textarea "x"
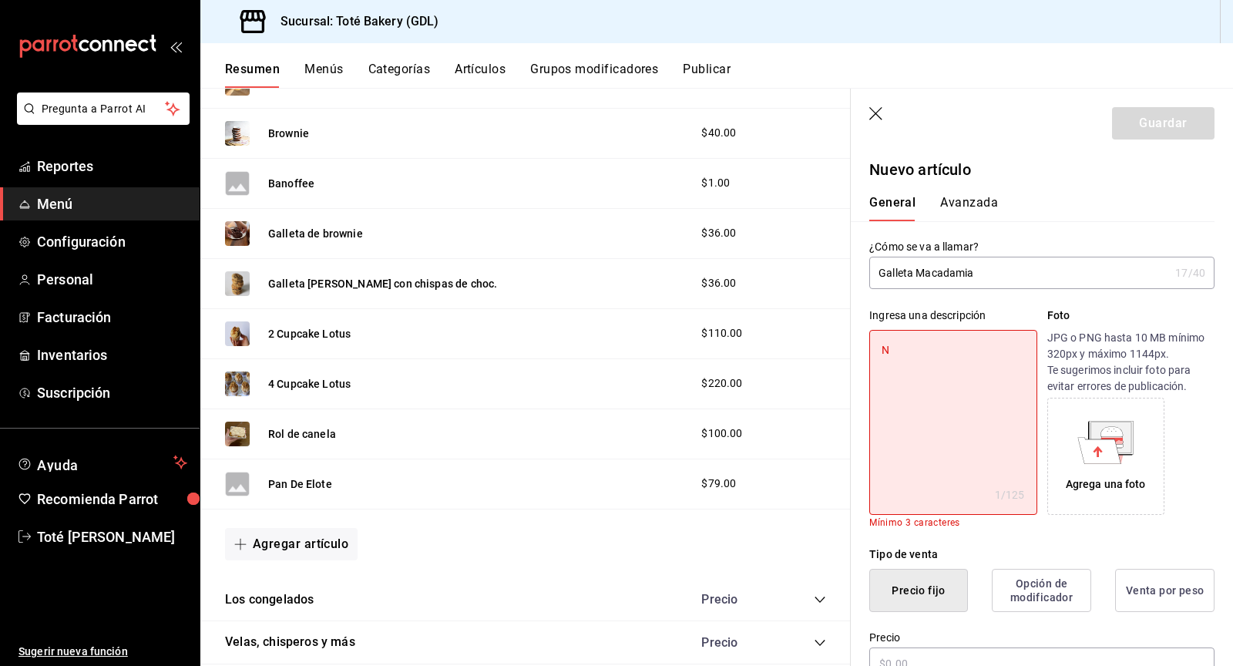
type textarea "Nu"
type textarea "x"
type textarea "Nue"
type textarea "x"
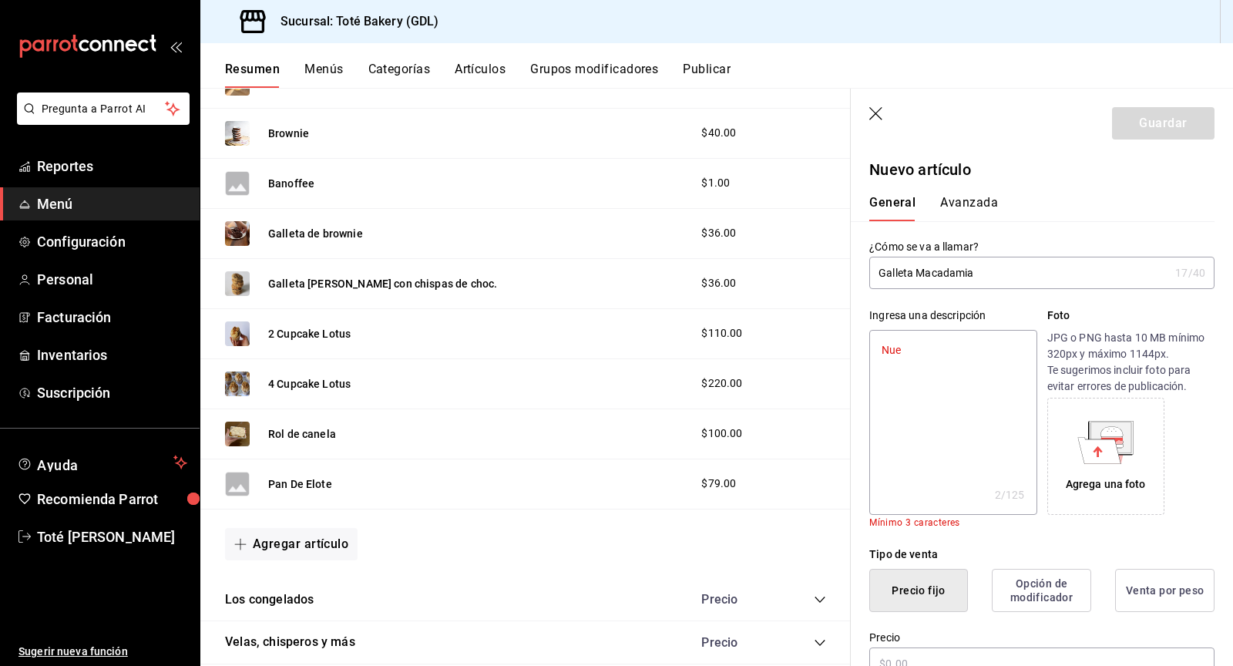
type textarea "Nues"
type textarea "x"
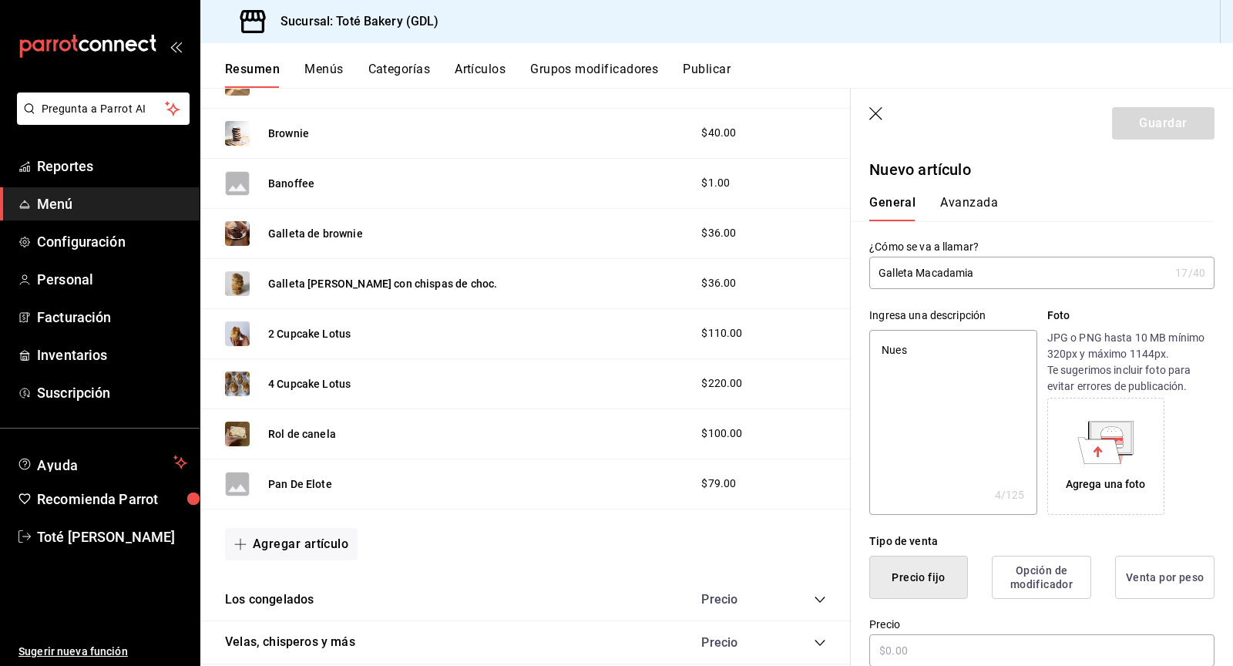
type textarea "Nuest"
type textarea "x"
type textarea "Nuestra"
type textarea "x"
type textarea "Nuestra"
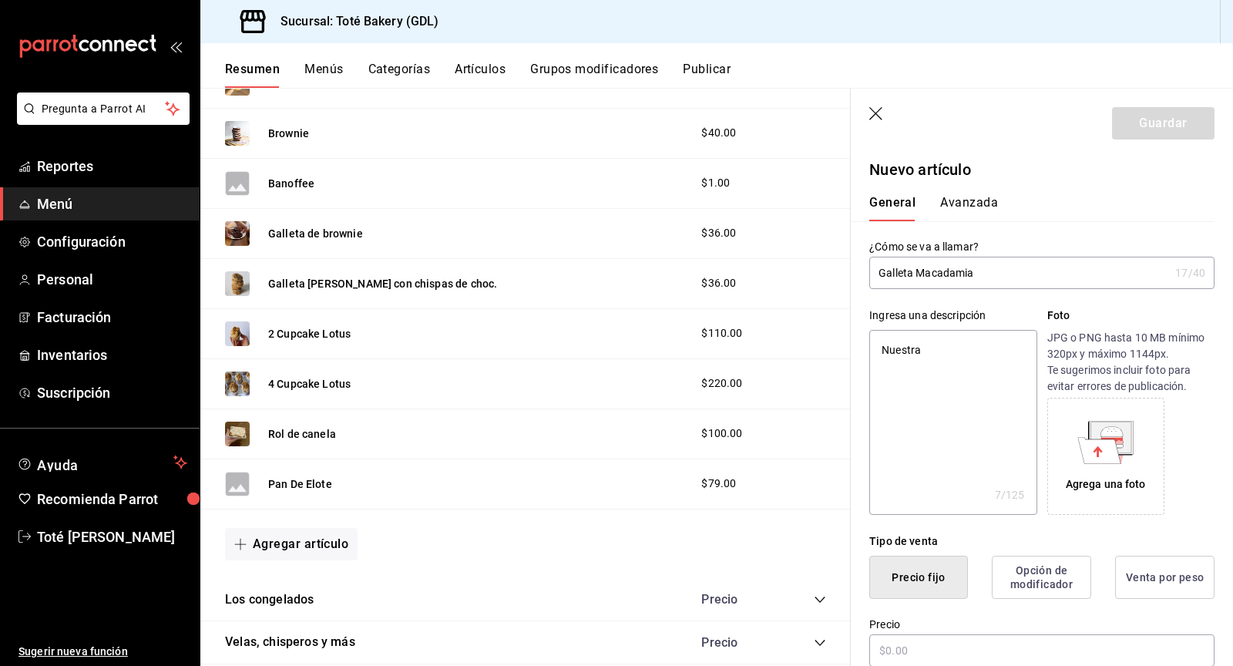
type textarea "x"
type textarea "Nuestra ga"
type textarea "x"
type textarea "Nuestra gal"
type textarea "x"
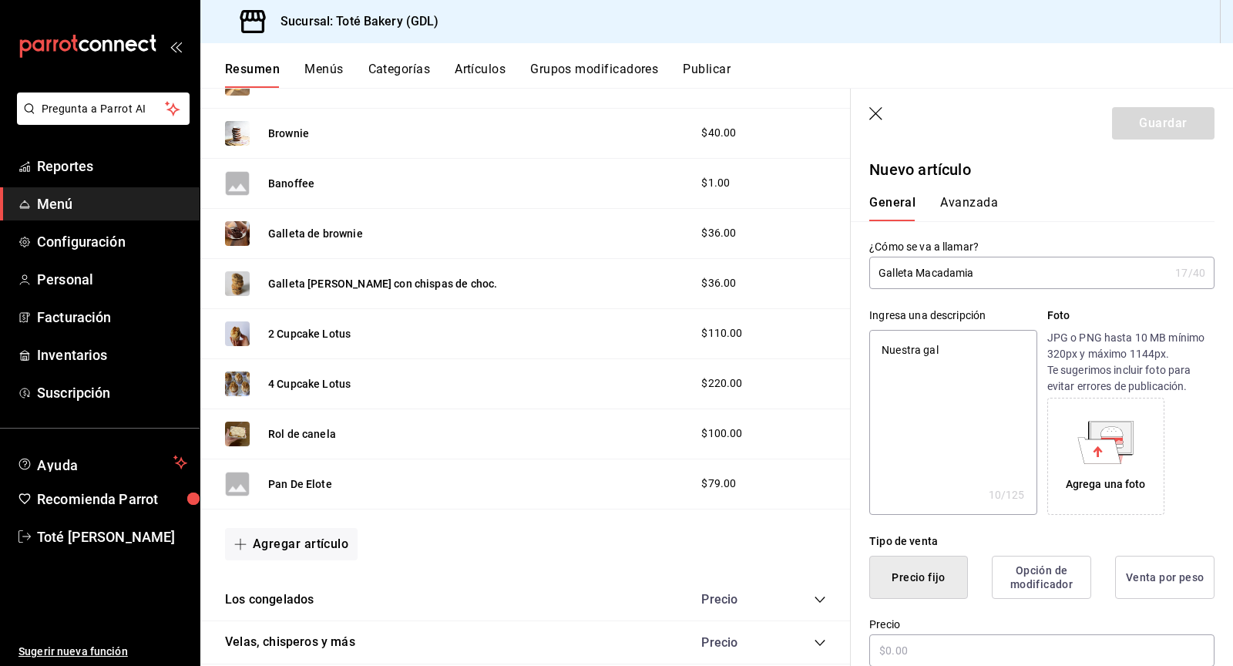
type textarea "Nuestra gall"
type textarea "x"
type textarea "Nuestra [PERSON_NAME]"
type textarea "x"
type textarea "Nuestra galleta"
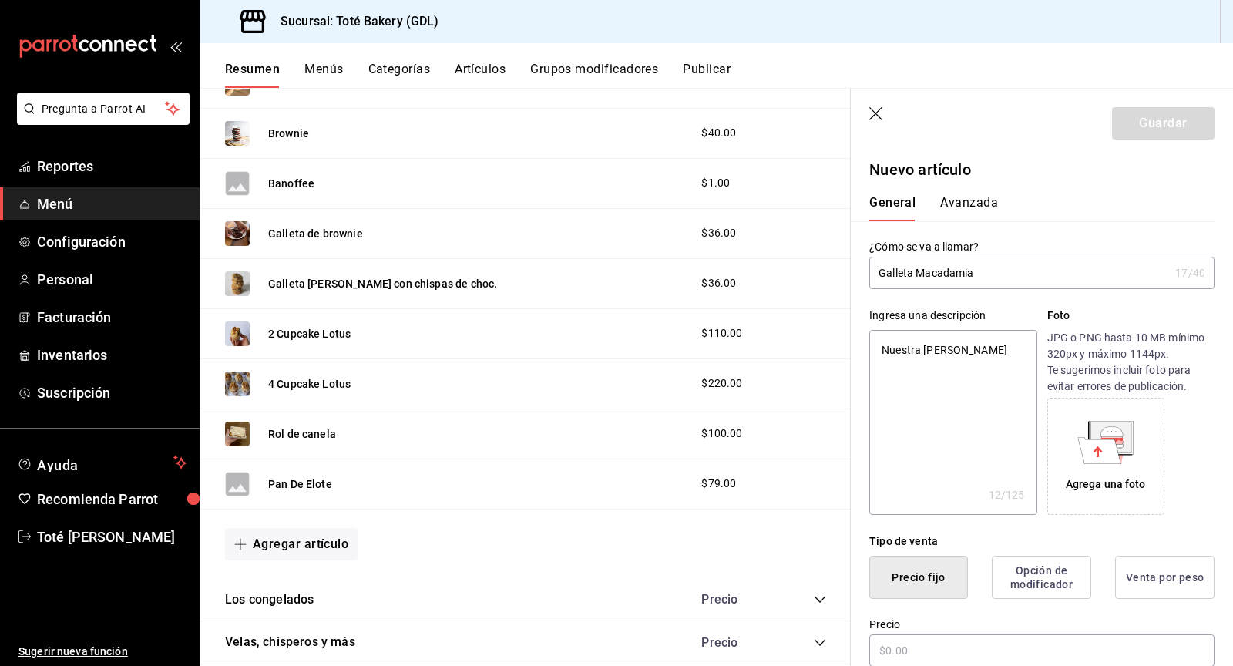
type textarea "x"
type textarea "Nuestra galleta"
type textarea "x"
type textarea "Nuestra galleta e"
type textarea "x"
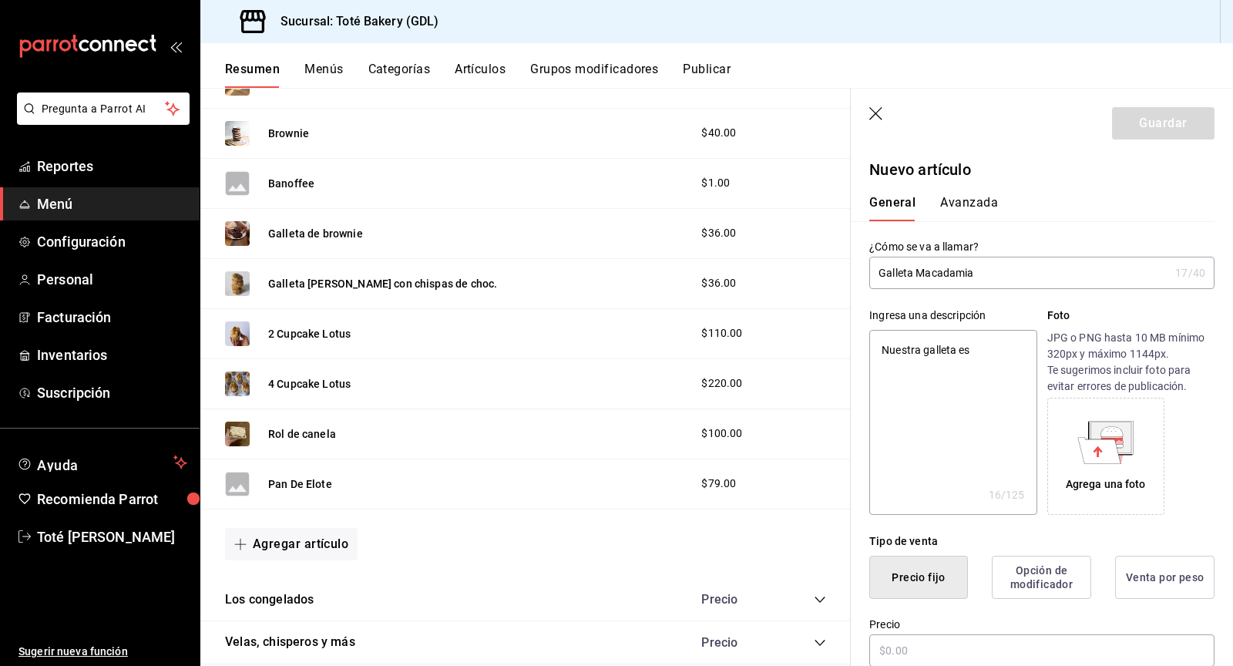
type textarea "Nuestra galleta est"
type textarea "x"
type textarea "Nuestra galleta esti"
type textarea "x"
type textarea "Nuestra galleta estil"
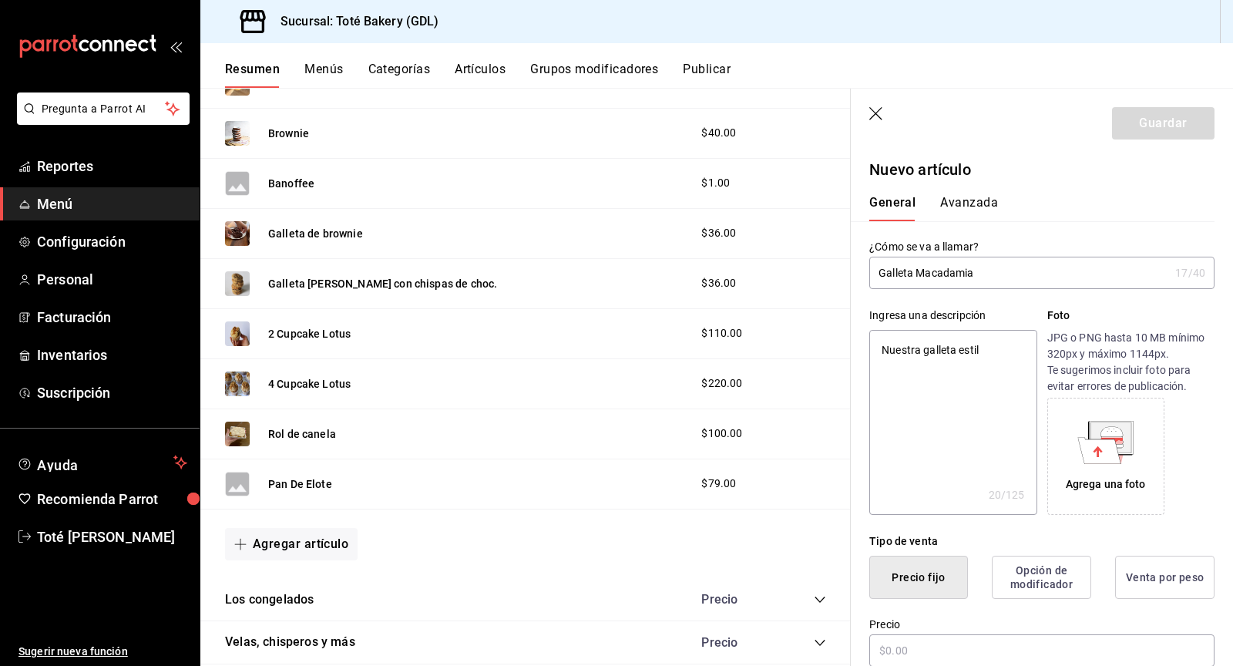
type textarea "x"
type textarea "Nuestra galleta estilo"
type textarea "x"
type textarea "Nuestra galleta estilo"
type textarea "x"
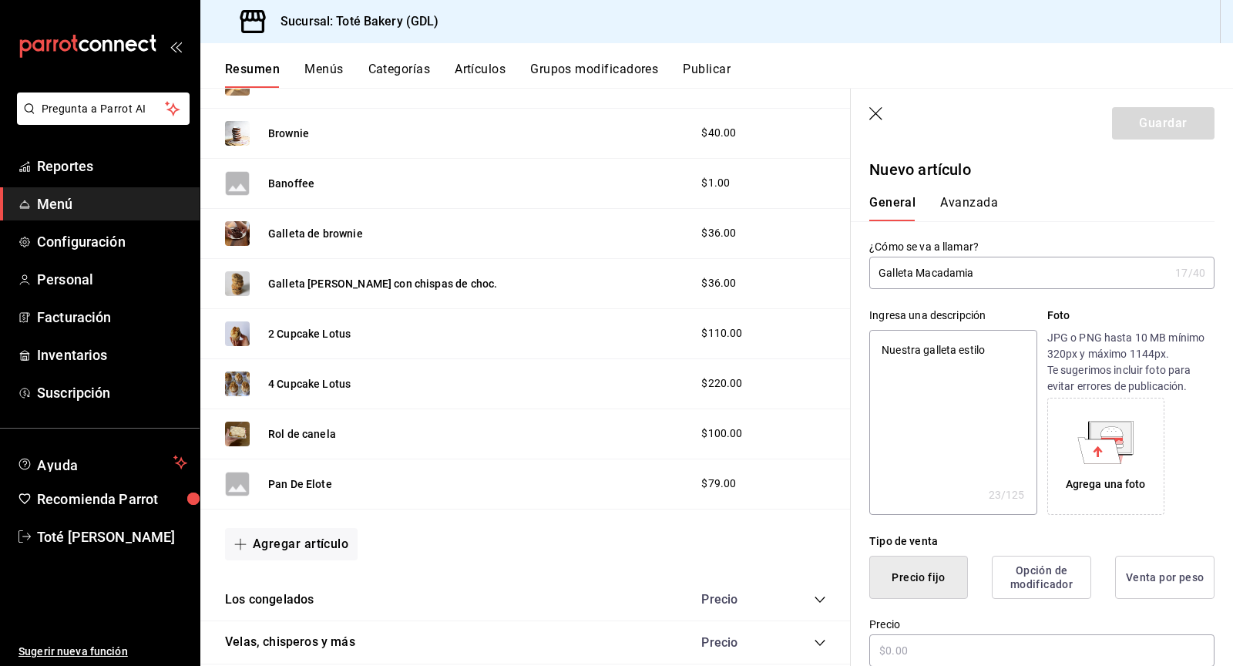
type textarea "Nuestra galleta estilo N"
type textarea "x"
type textarea "Nuestra galleta estilo NY"
type textarea "x"
type textarea "Nuestra galleta estilo NY,"
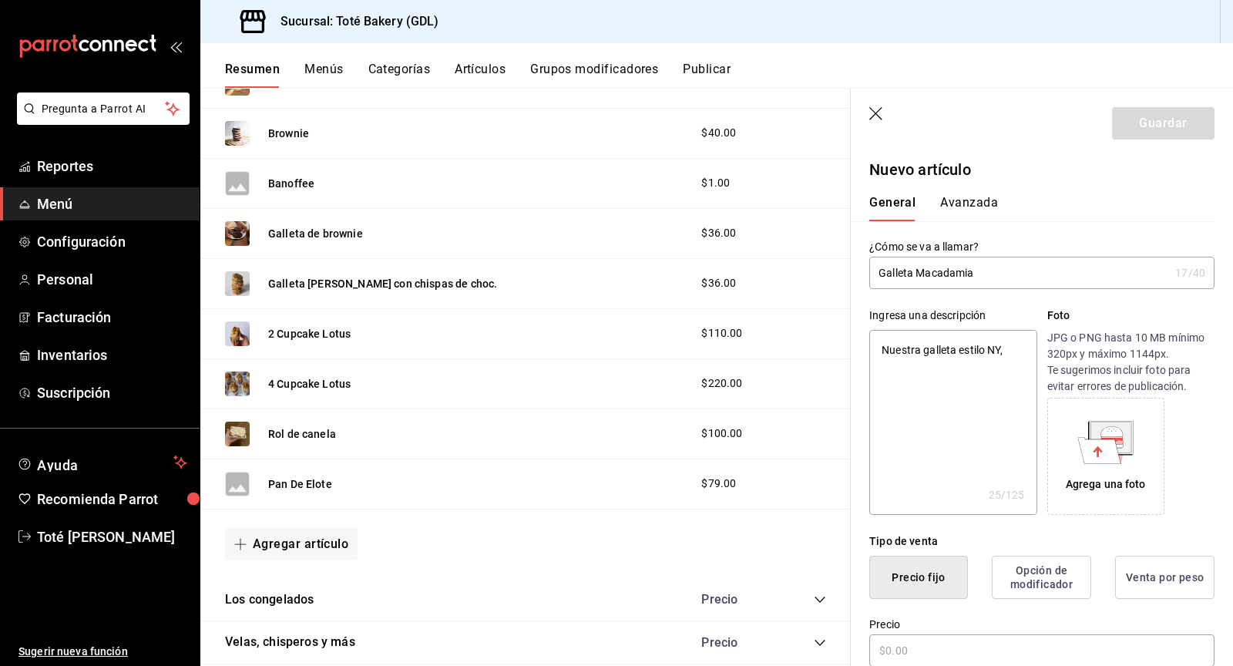
type textarea "x"
type textarea "Nuestra galleta estilo NY, c"
type textarea "x"
type textarea "Nuestra galleta estilo NY, co"
type textarea "x"
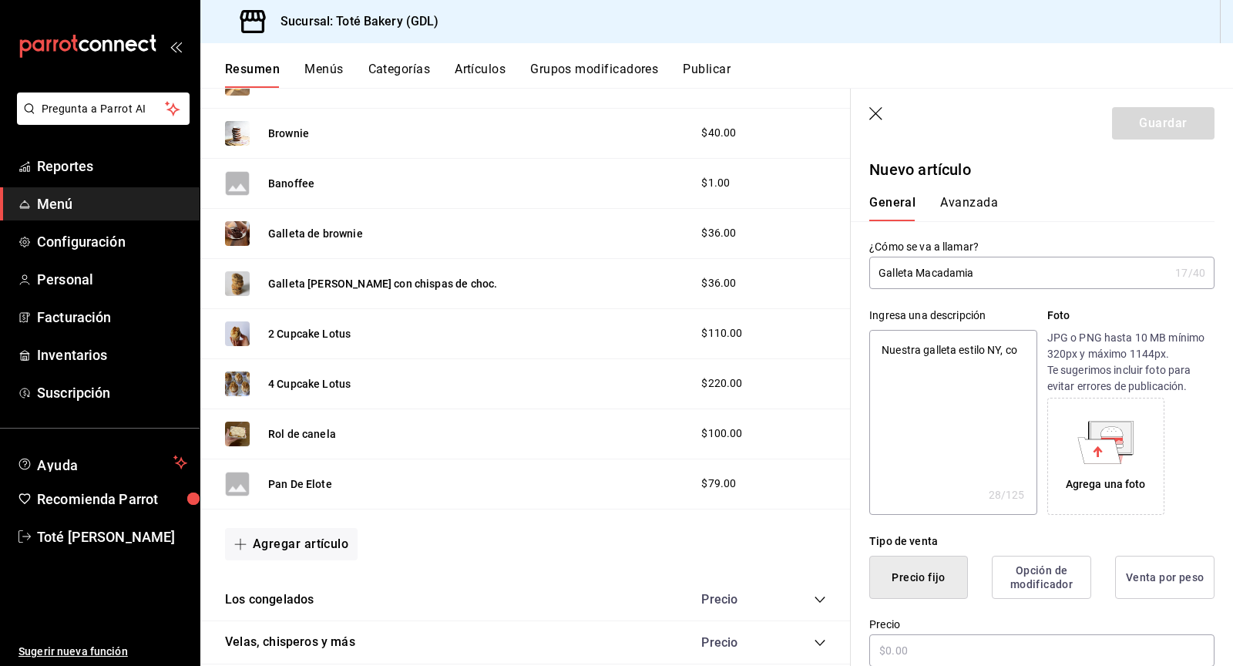
type textarea "Nuestra galleta estilo NY, con"
type textarea "x"
type textarea "Nuestra galleta estilo NY, con"
type textarea "x"
type textarea "Nuestra galleta estilo NY, con ma"
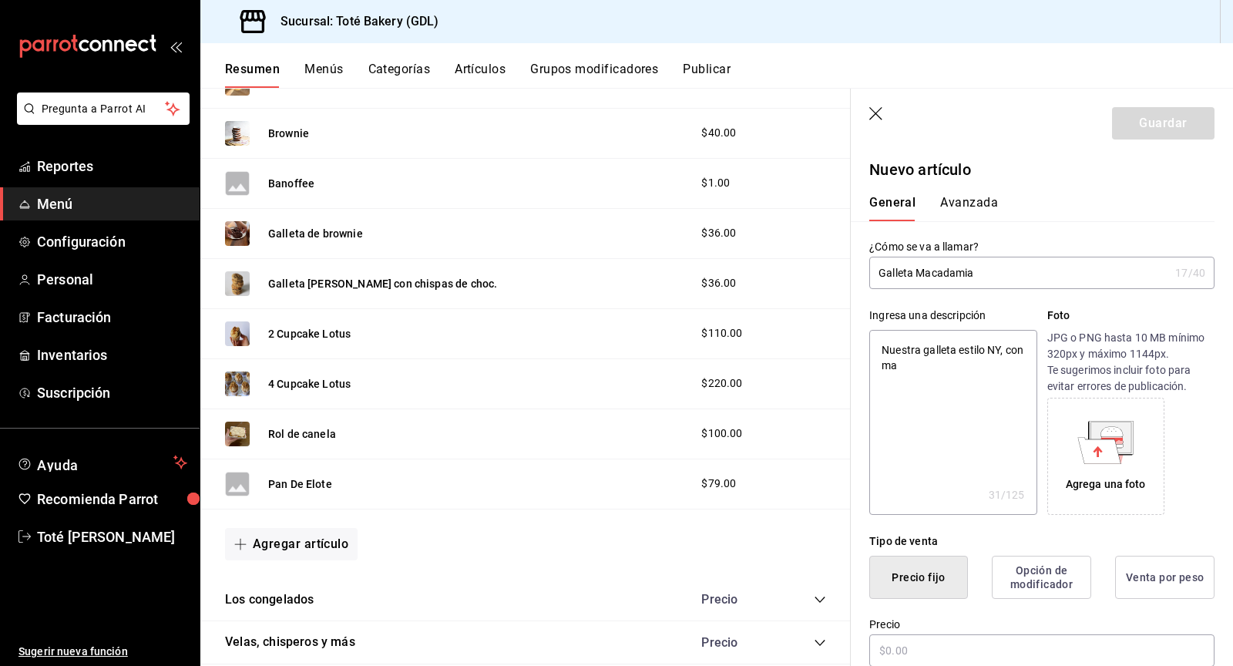
type textarea "x"
type textarea "Nuestra galleta estilo NY, con maca"
type textarea "x"
type textarea "Nuestra galleta estilo NY, con macad"
type textarea "x"
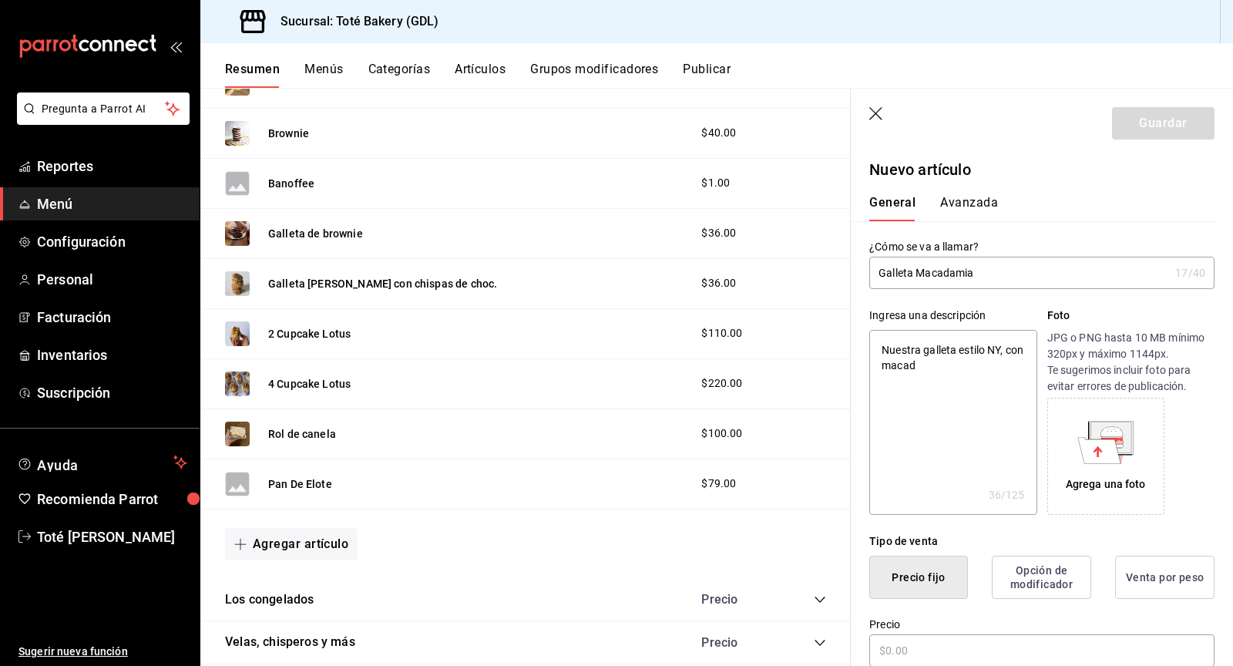
type textarea "Nuestra galleta estilo NY, con macada"
type textarea "x"
type textarea "Nuestra galleta estilo NY, con macadam"
type textarea "x"
type textarea "Nuestra galleta estilo NY, con macadami"
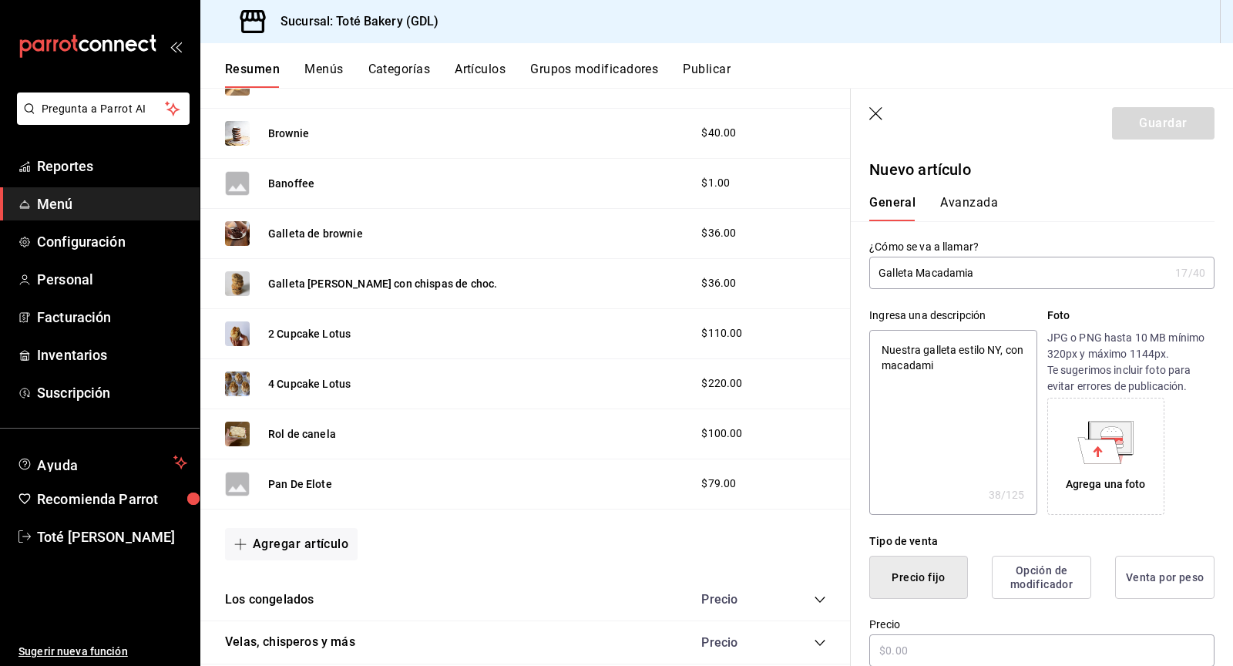
type textarea "x"
type textarea "Nuestra galleta estilo NY, con macadamia"
type textarea "x"
type textarea "Nuestra galleta estilo NY, con macadamia"
type textarea "x"
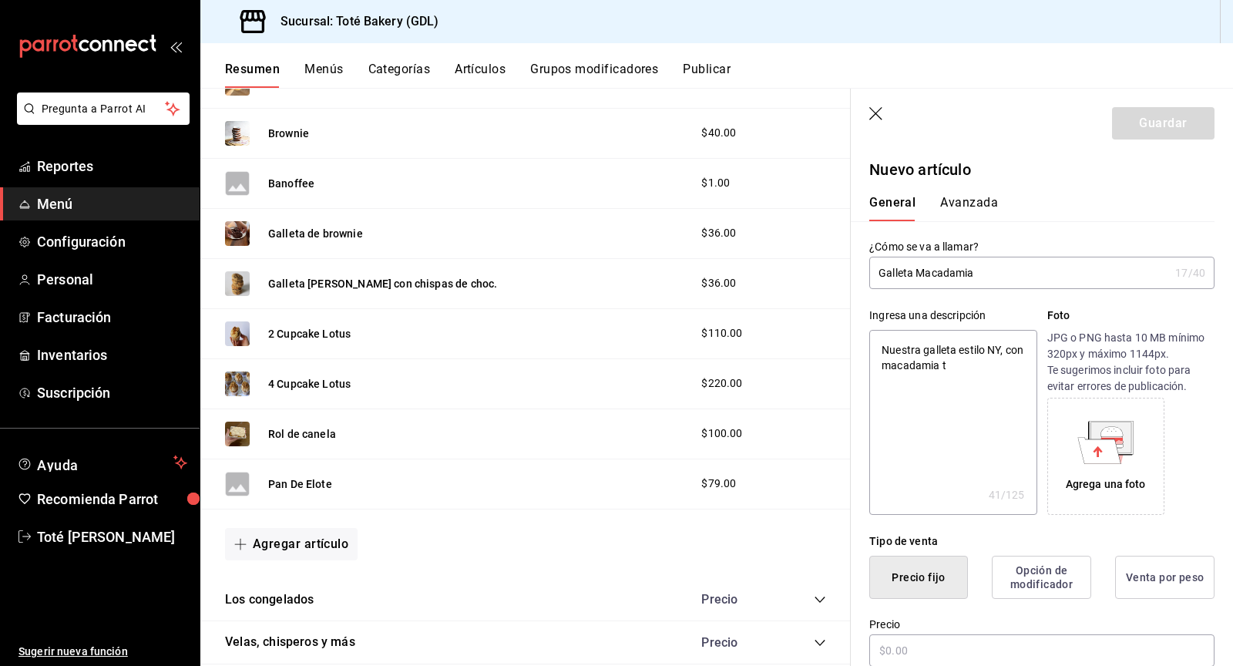
type textarea "Nuestra galleta estilo NY, con macadamia to"
type textarea "x"
type textarea "Nuestra galleta estilo NY, con macadamia tos"
type textarea "x"
type textarea "Nuestra galleta estilo NY, con macadamia tosa"
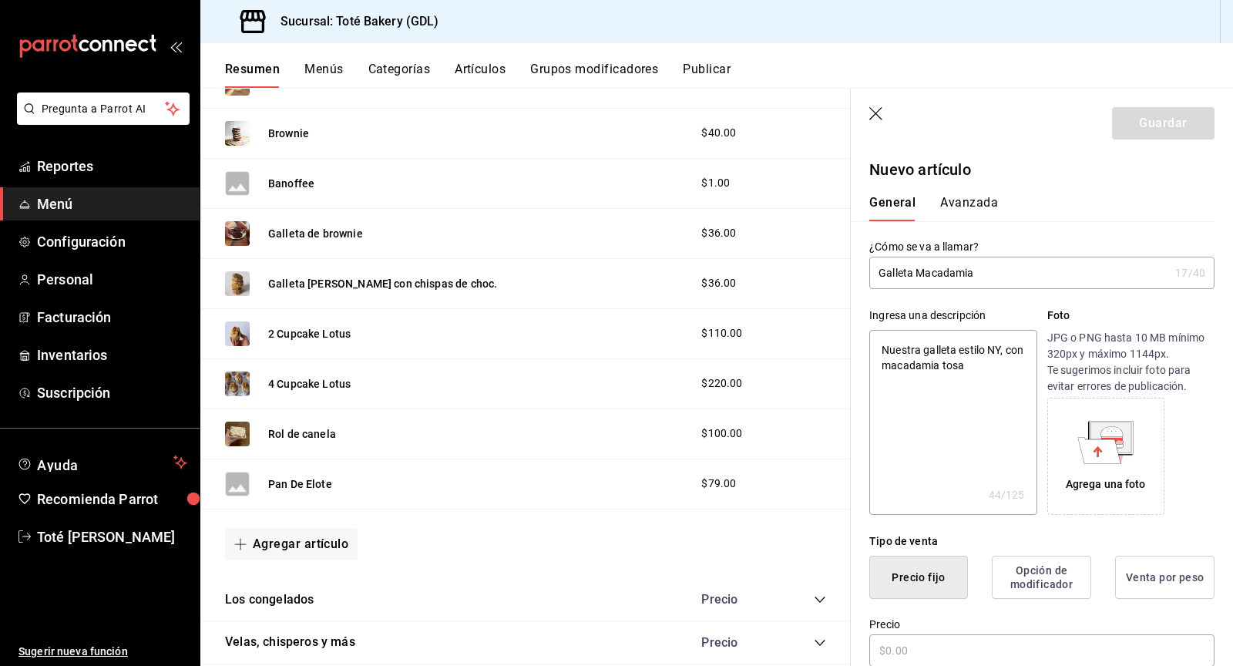
type textarea "x"
type textarea "Nuestra galleta estilo NY, con macadamia [PERSON_NAME]"
type textarea "x"
type textarea "Nuestra galleta estilo NY, con macadamia tosata"
type textarea "x"
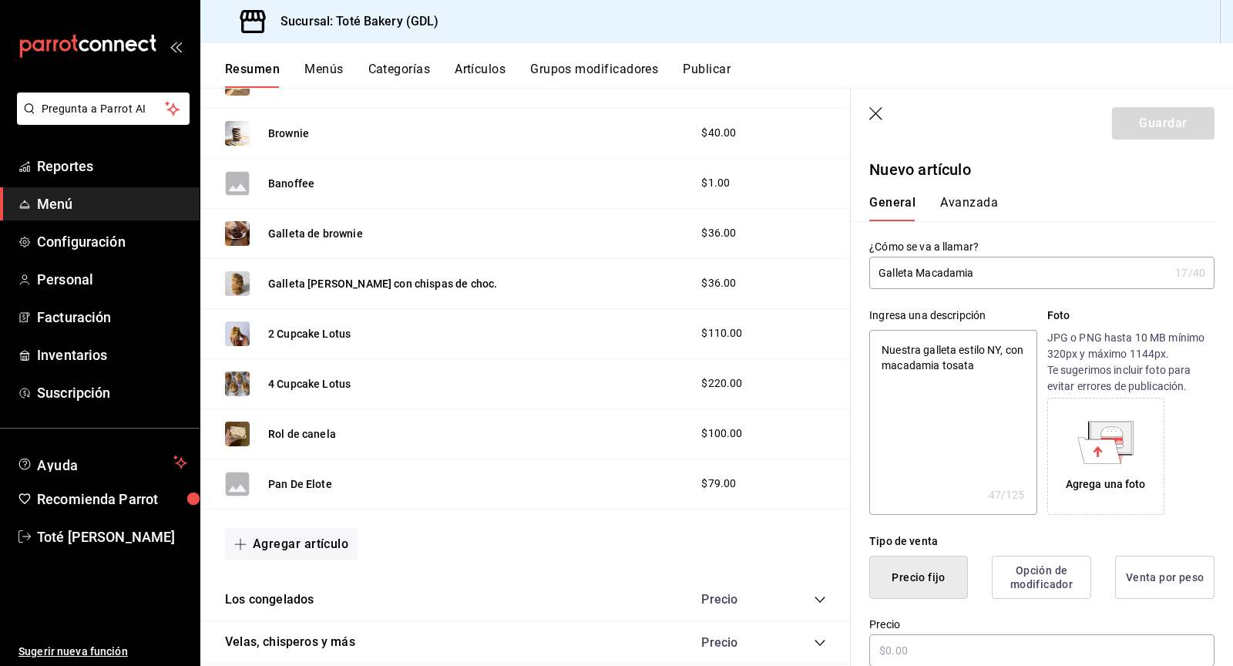
type textarea "Nuestra galleta estilo NY, con macadamia tosatad"
type textarea "x"
type textarea "Nuestra galleta estilo NY, con macadamia tosatada"
type textarea "x"
type textarea "Nuestra galleta estilo NY, con macadamia tosatada y"
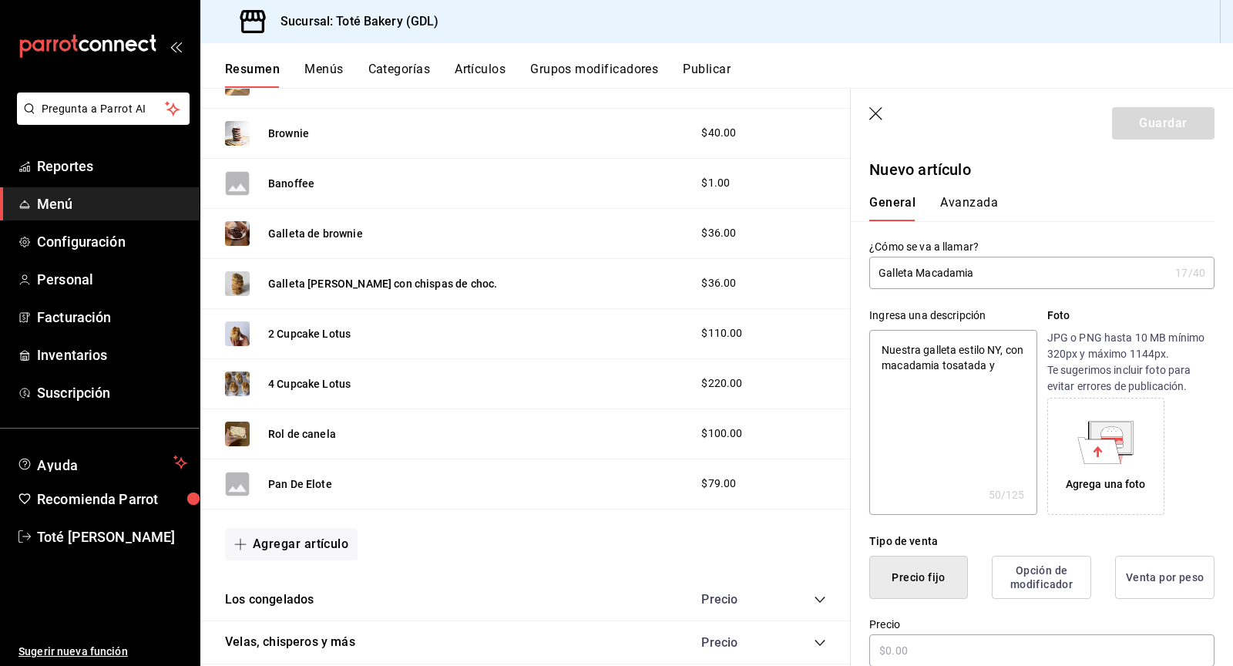
type textarea "x"
type textarea "Nuestra galleta estilo NY, con macadamia tosatada y"
type textarea "x"
type textarea "Nuestra galleta estilo NY, con macadamia tosatada y c"
type textarea "x"
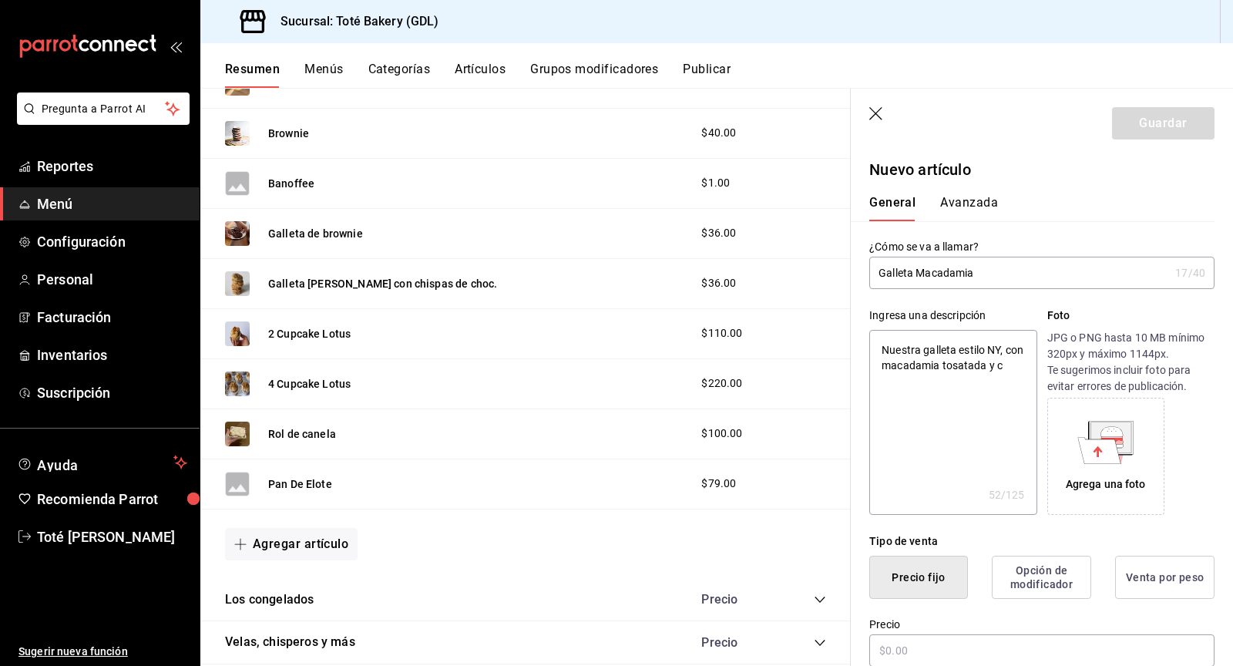
type textarea "Nuestra galleta estilo NY, con macadamia tosatada y ch"
type textarea "x"
type textarea "Nuestra galleta estilo NY, con macadamia tosatada y cho"
type textarea "x"
type textarea "Nuestra galleta estilo NY, con macadamia tosatada y choc"
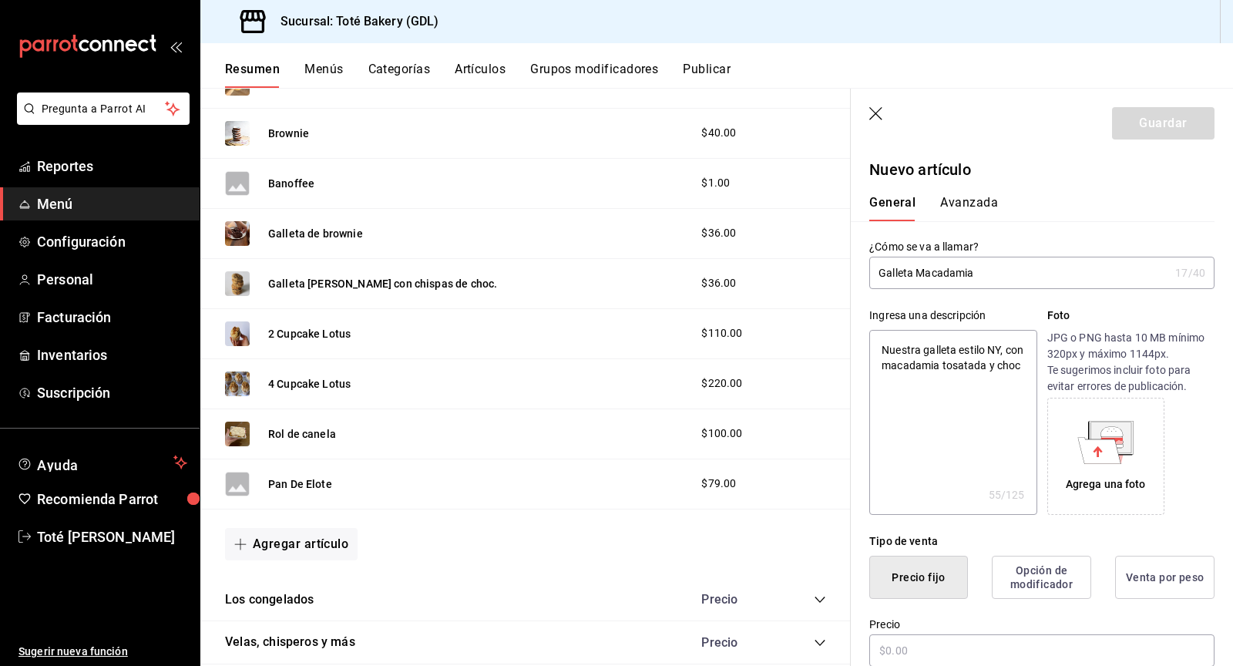
type textarea "x"
type textarea "Nuestra galleta estilo NY, con macadamia tosatada y choco"
type textarea "x"
type textarea "Nuestra galleta estilo NY, con macadamia tosatada y chocol"
type textarea "x"
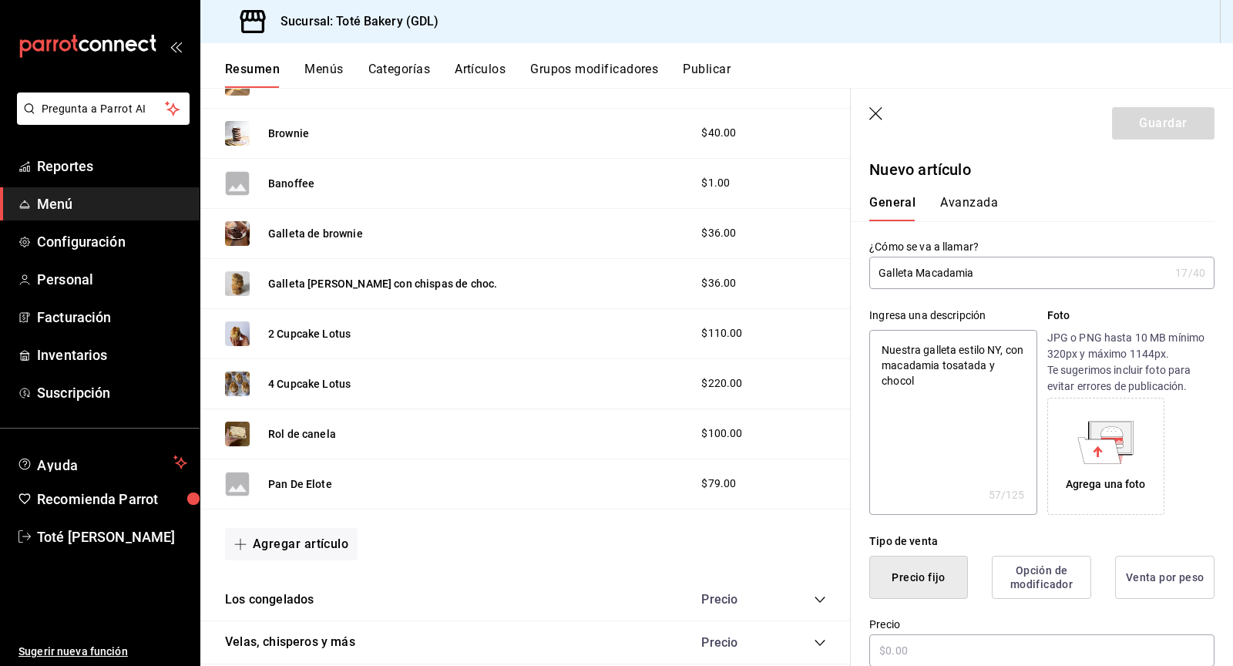
type textarea "Nuestra galleta estilo NY, con macadamia tosatada y chocola"
type textarea "x"
type textarea "Nuestra galleta estilo NY, con macadamia tosatada y chocolate"
type textarea "x"
type textarea "Nuestra galleta estilo NY, con macadamia tosatada y chocolate"
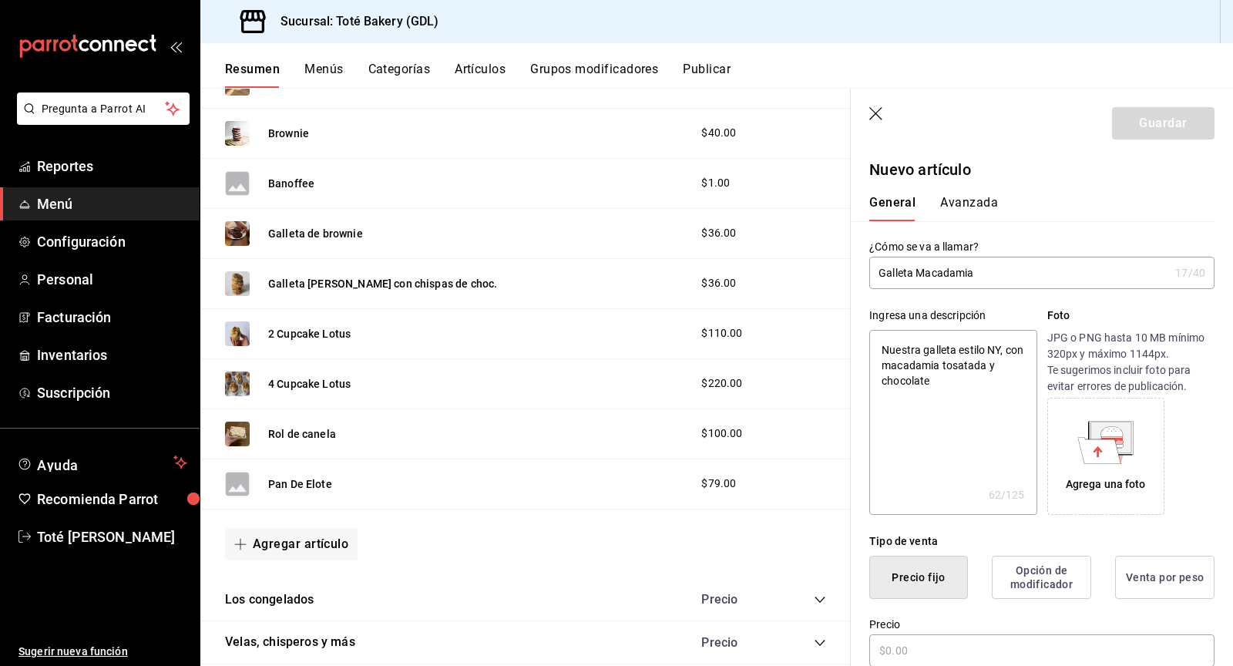
type textarea "x"
type textarea "Nuestra galleta estilo NY, con macadamia tosatada y chocolate b"
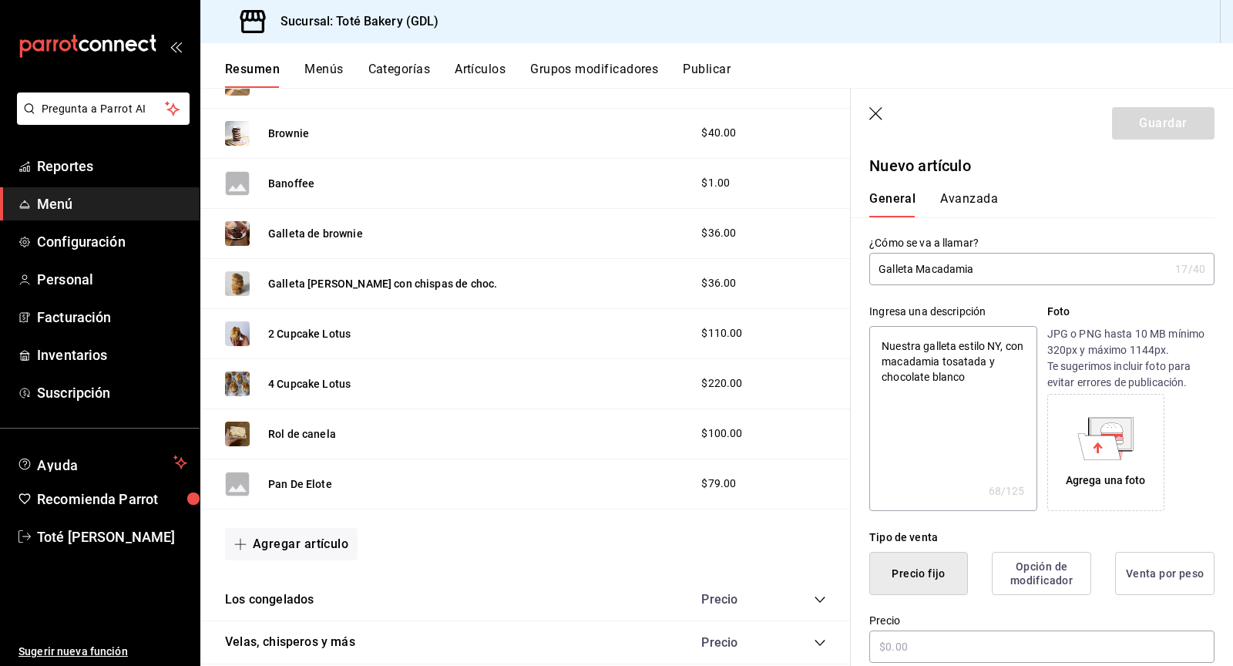
click at [965, 359] on textarea "Nuestra galleta estilo NY, con macadamia tosatada y chocolate blanco" at bounding box center [952, 418] width 167 height 185
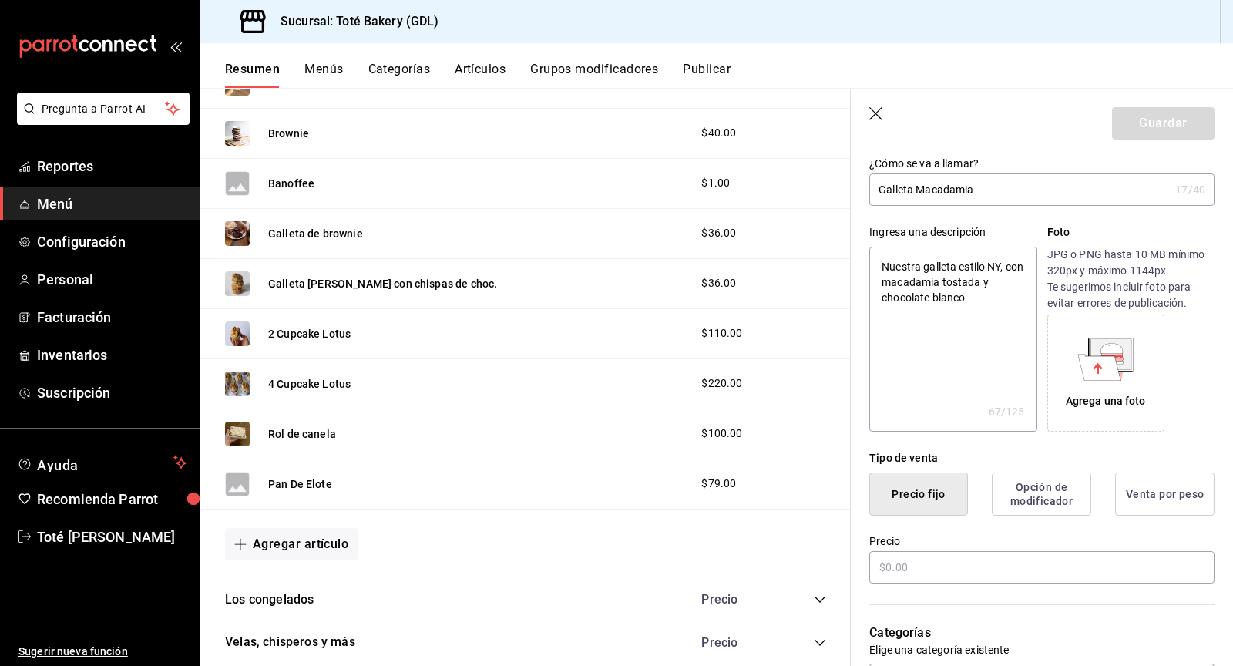
click at [967, 298] on textarea "Nuestra galleta estilo NY, con macadamia tostada y chocolate blanco" at bounding box center [952, 339] width 167 height 185
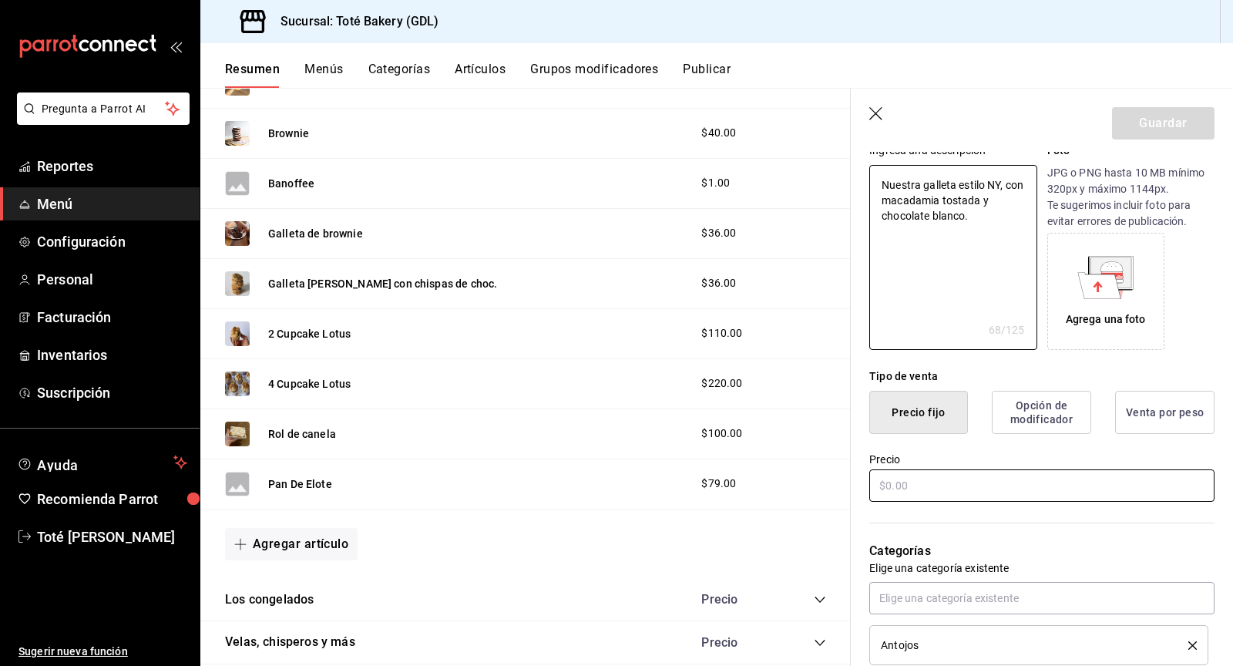
scroll to position [182, 0]
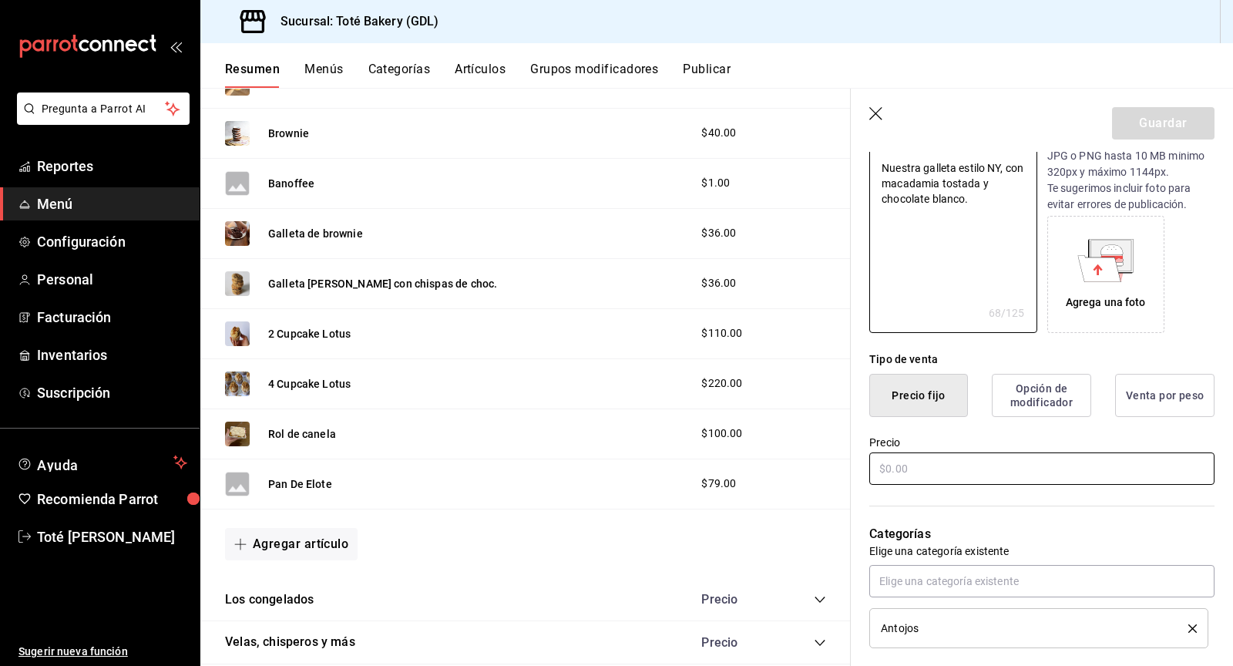
click at [984, 469] on input "text" at bounding box center [1041, 468] width 345 height 32
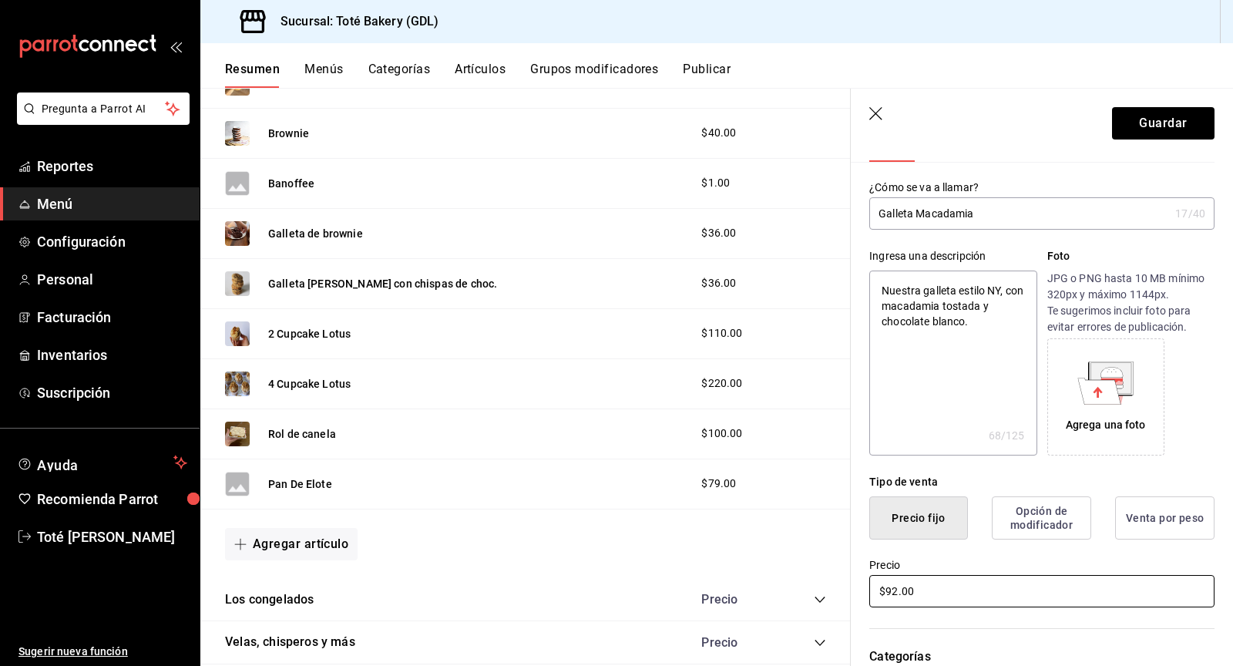
scroll to position [0, 0]
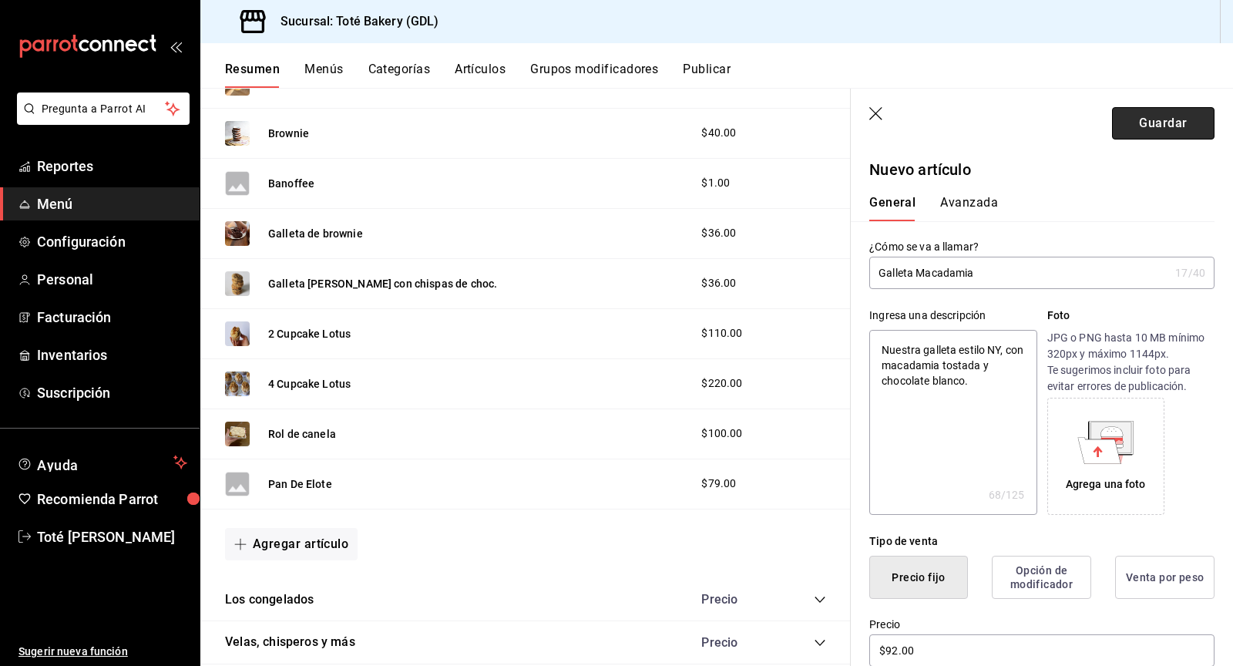
click at [1133, 119] on button "Guardar" at bounding box center [1163, 123] width 102 height 32
click at [304, 476] on button "Pan De Elote" at bounding box center [300, 483] width 64 height 15
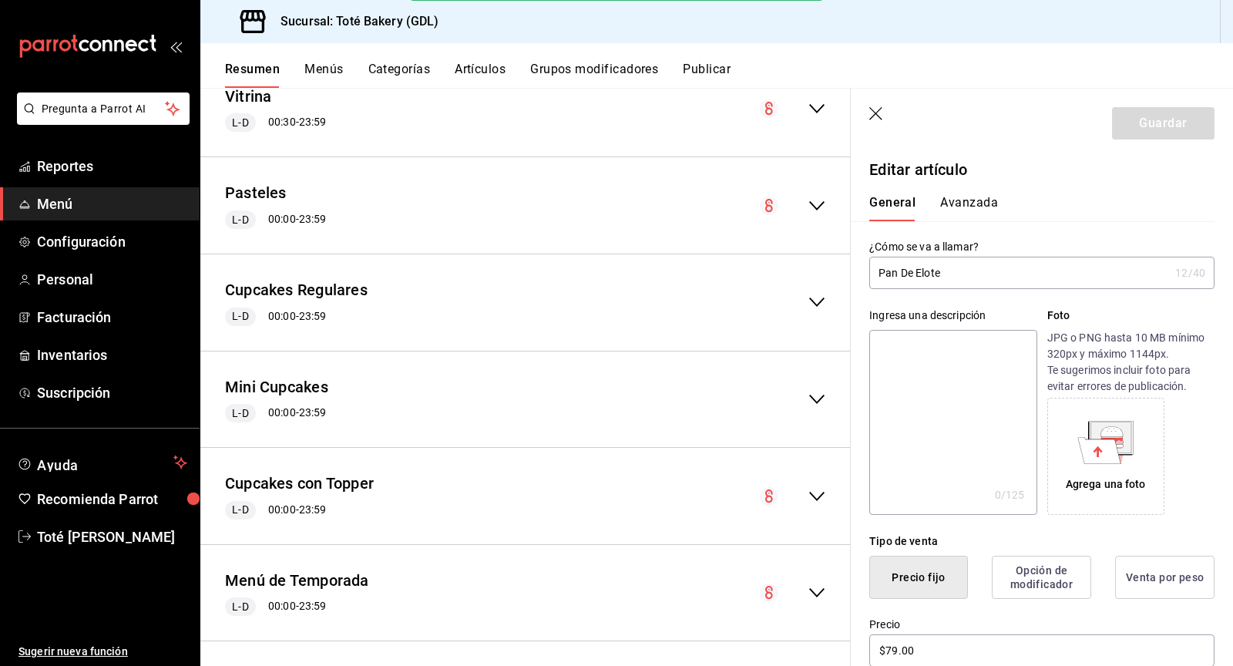
click at [957, 357] on textarea at bounding box center [952, 422] width 167 height 185
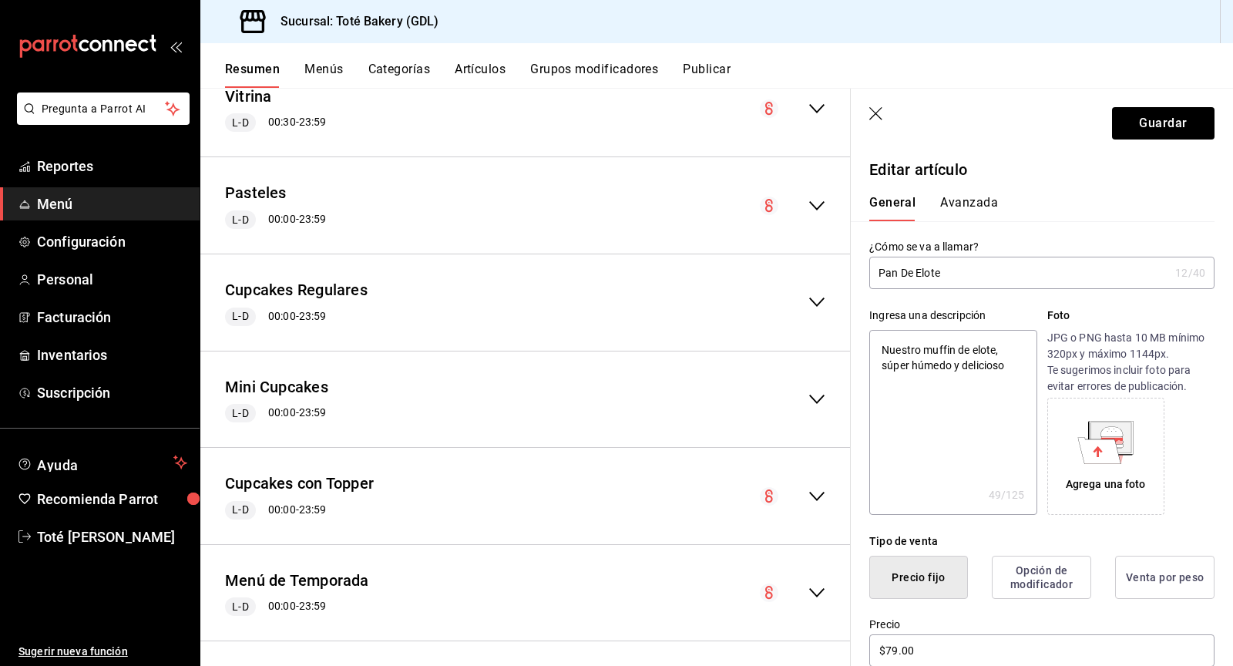
click at [976, 413] on textarea "Nuestro muffin de elote, súper húmedo y delicioso" at bounding box center [952, 422] width 167 height 185
click at [1016, 439] on textarea "Nuestro muffin de elote, súper húmedo y delicioso SOLO EN SEPTIEMBRE" at bounding box center [952, 422] width 167 height 185
click at [1006, 456] on textarea "Nuestro muffin de elote, súper húmedo y delicioso SOLO EN SEPTIEMBRE" at bounding box center [952, 422] width 167 height 185
drag, startPoint x: 933, startPoint y: 351, endPoint x: 872, endPoint y: 344, distance: 62.0
click at [872, 344] on textarea "Nuestro muffin de elote, súper húmedo y delicioso SOLO EN SEPTIEMBRE" at bounding box center [952, 422] width 167 height 185
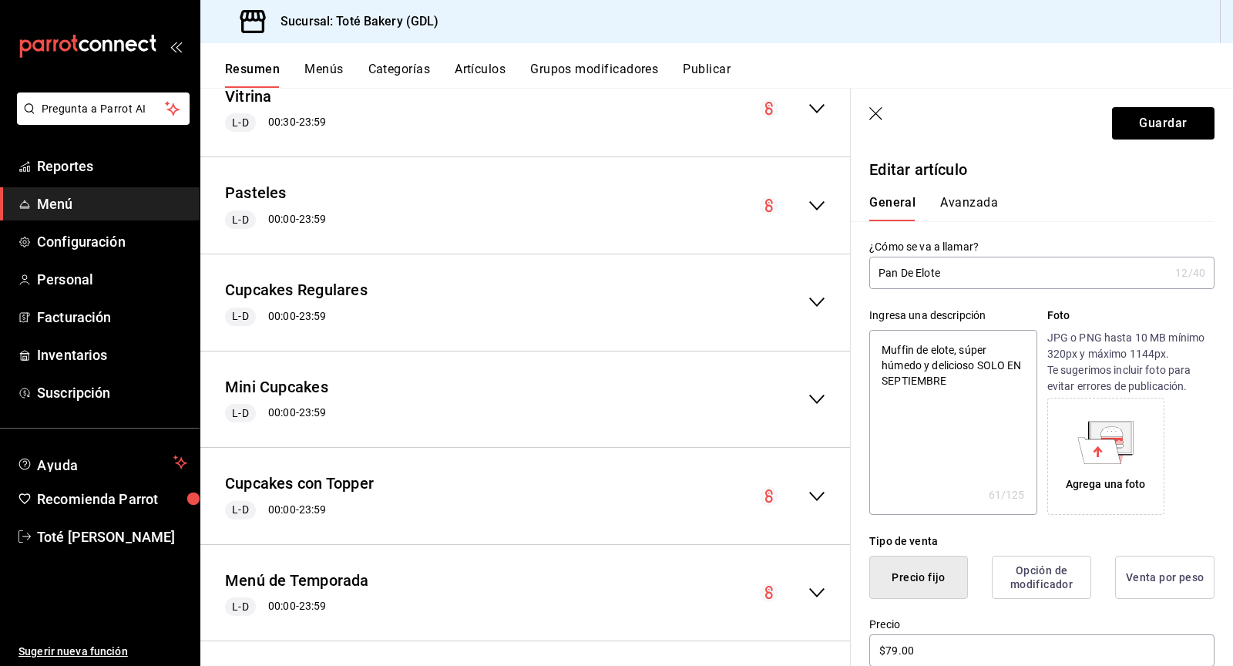
click at [954, 453] on textarea "Muffin de elote, súper húmedo y delicioso SOLO EN SEPTIEMBRE" at bounding box center [952, 422] width 167 height 185
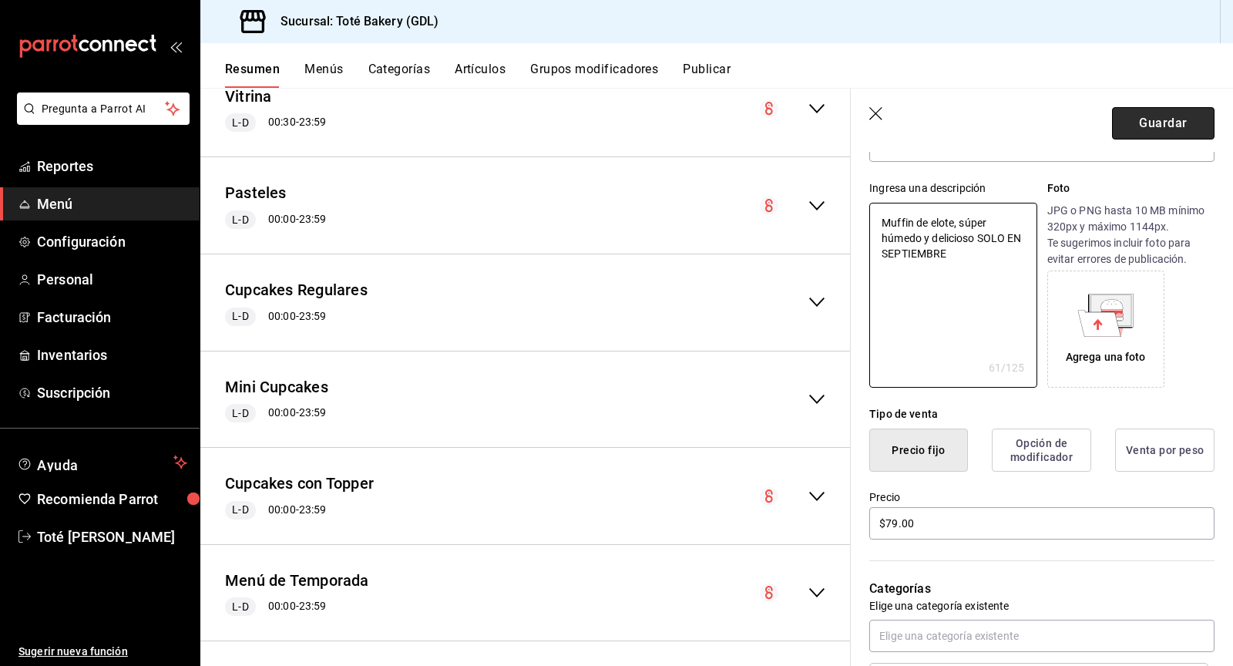
click at [1182, 118] on button "Guardar" at bounding box center [1163, 123] width 102 height 32
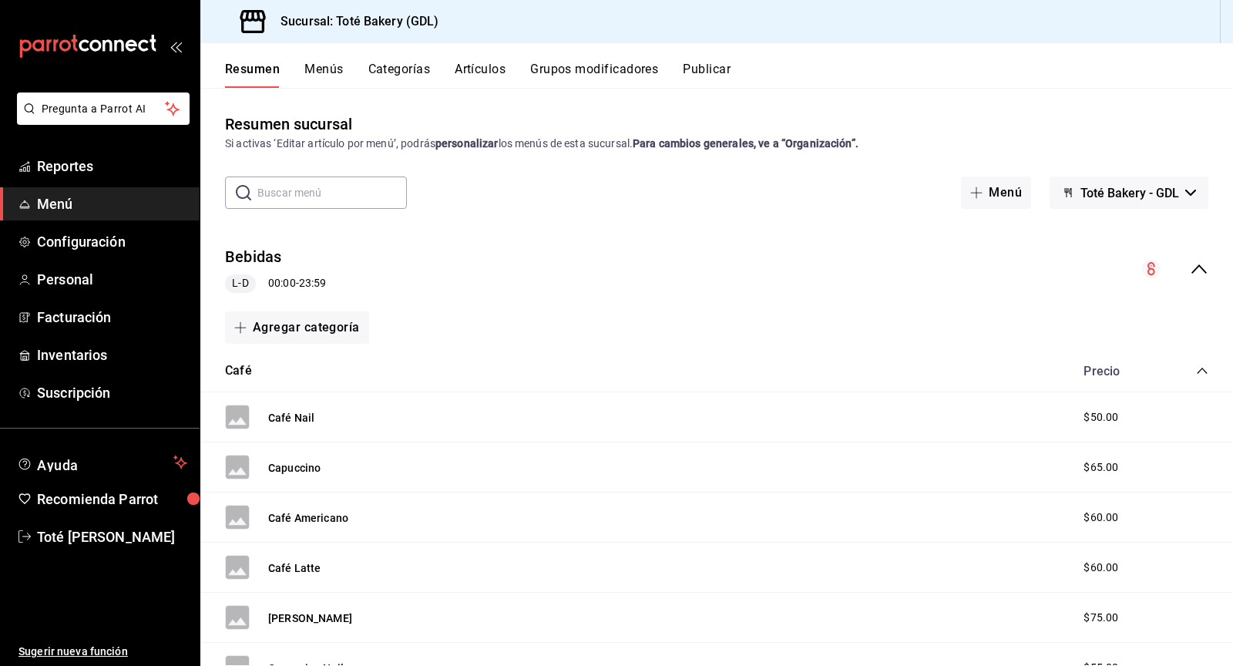
click at [702, 72] on button "Publicar" at bounding box center [707, 75] width 48 height 26
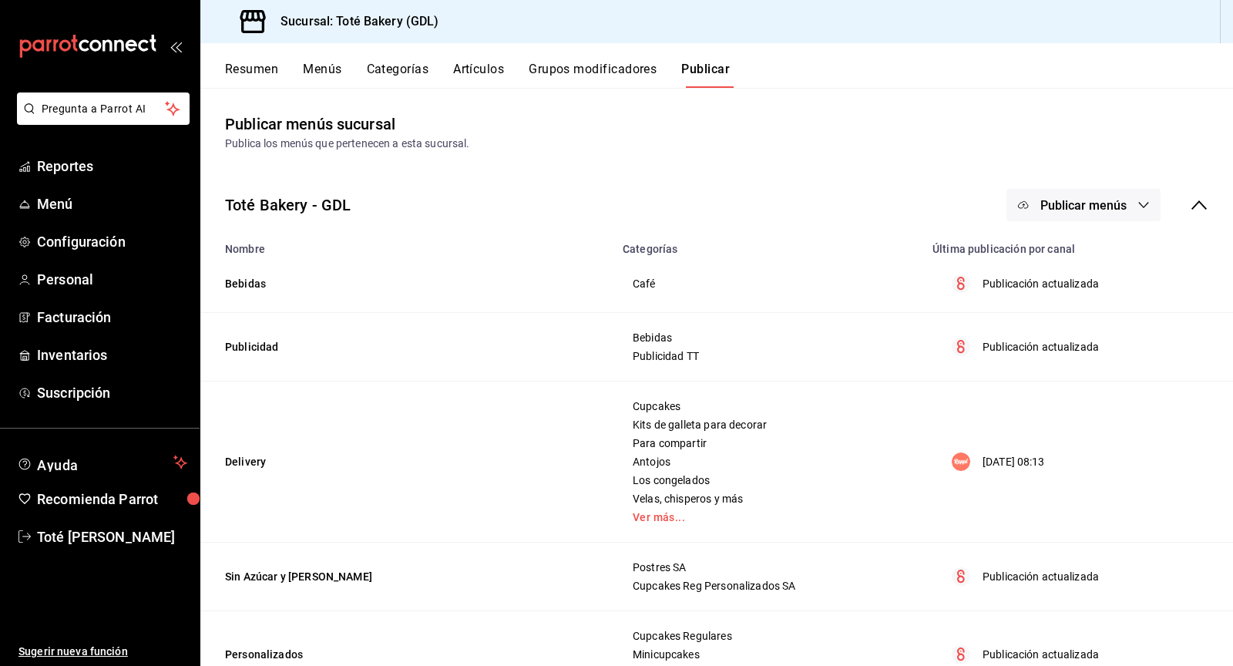
click at [1090, 208] on span "Publicar menús" at bounding box center [1083, 205] width 86 height 15
click at [1102, 259] on span "Punto de venta" at bounding box center [1106, 255] width 74 height 16
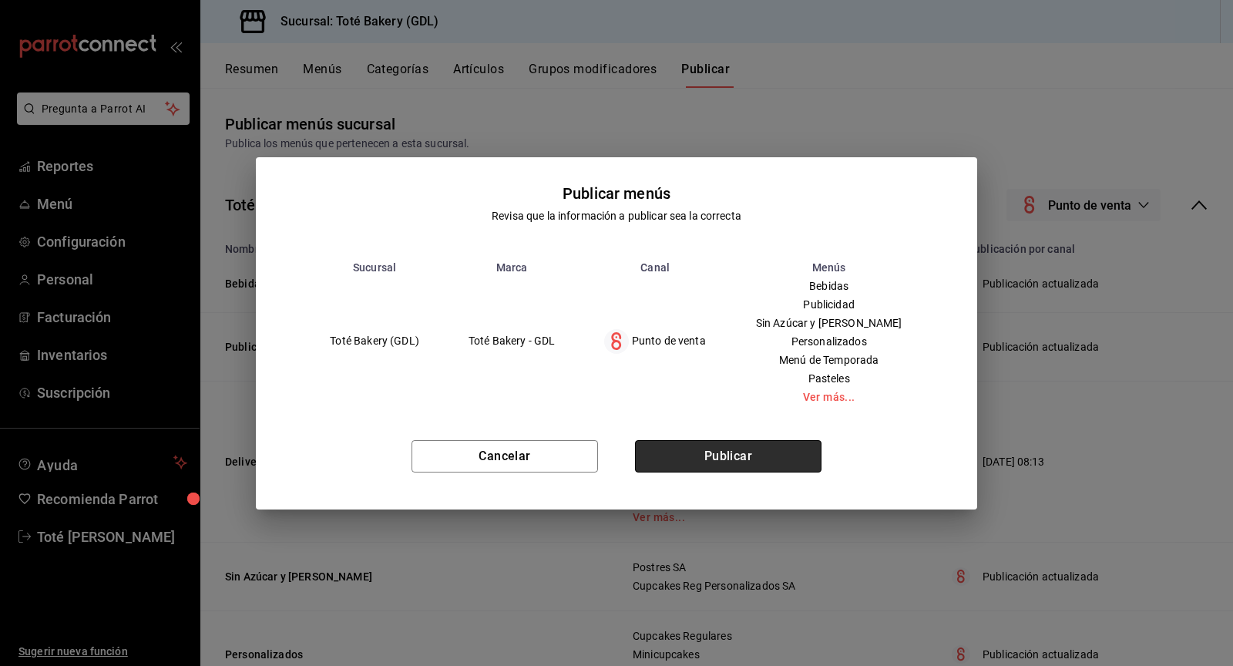
click at [778, 442] on button "Publicar" at bounding box center [728, 456] width 186 height 32
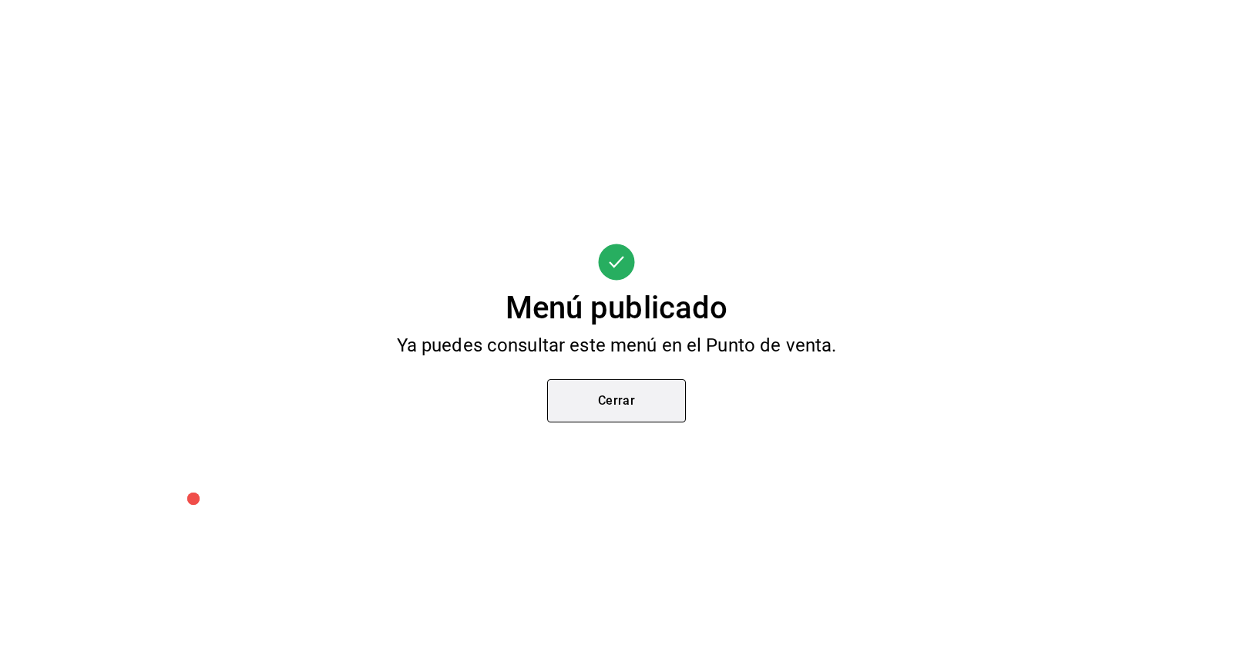
click at [653, 394] on button "Cerrar" at bounding box center [616, 400] width 139 height 43
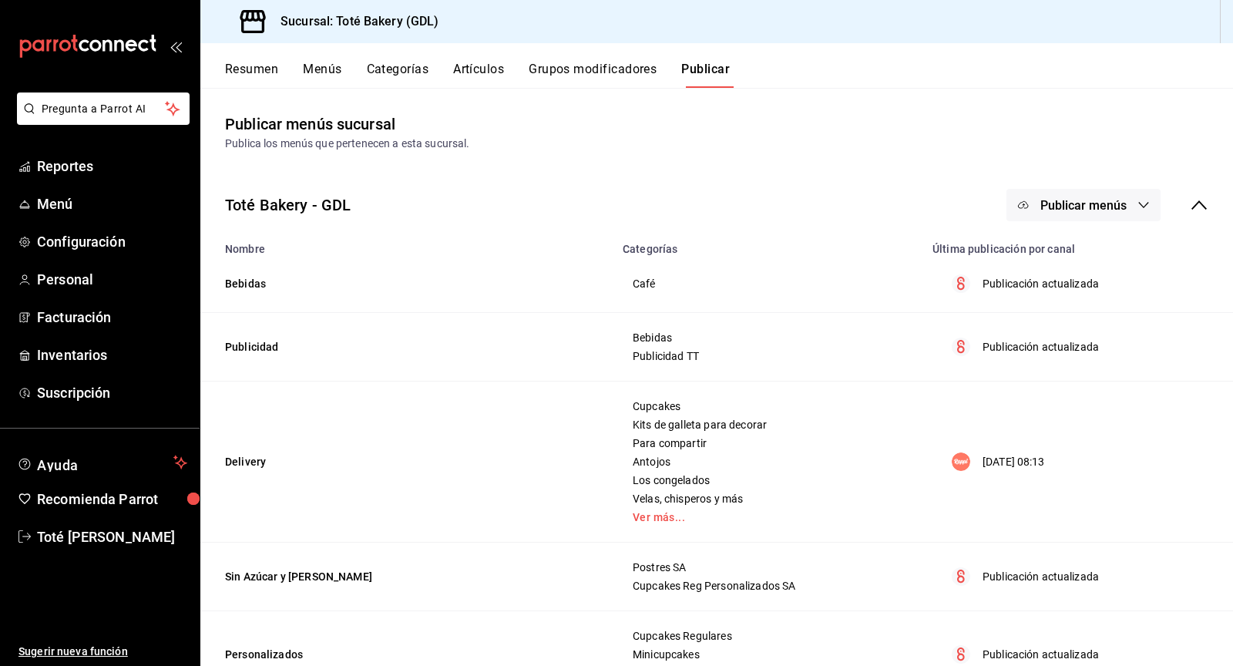
click at [1121, 196] on button "Publicar menús" at bounding box center [1083, 205] width 154 height 32
click at [1084, 297] on span "Rappi" at bounding box center [1106, 299] width 74 height 16
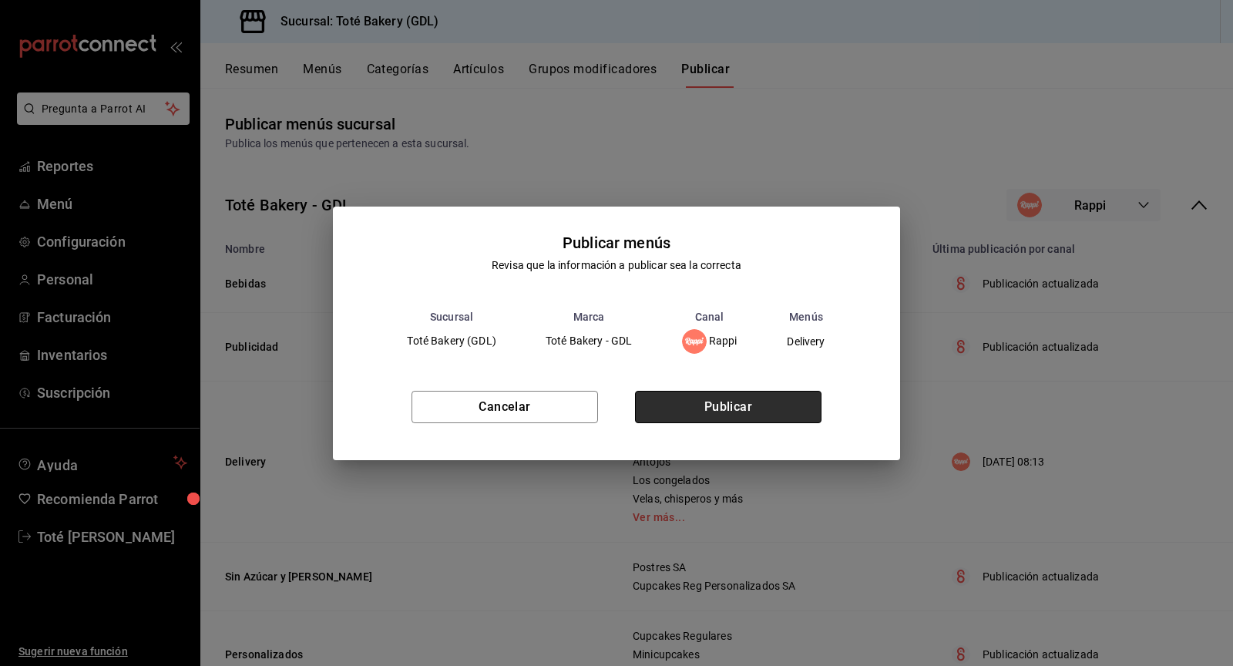
click at [693, 414] on button "Publicar" at bounding box center [728, 407] width 186 height 32
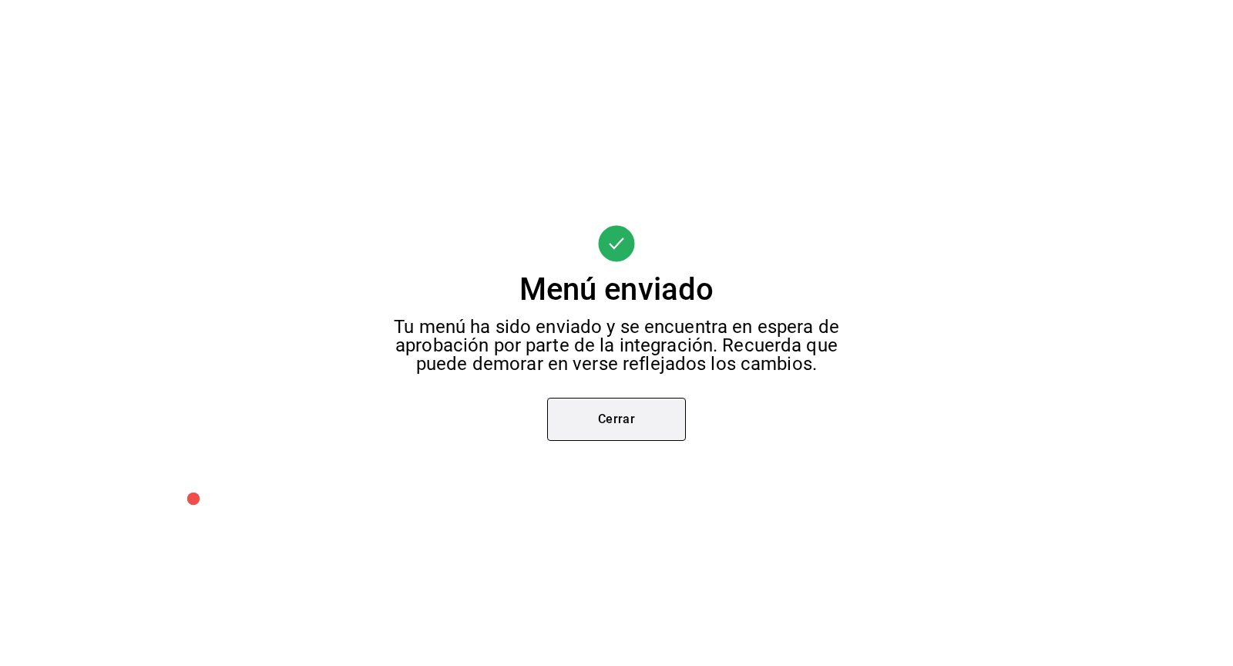
click at [598, 413] on button "Cerrar" at bounding box center [616, 419] width 139 height 43
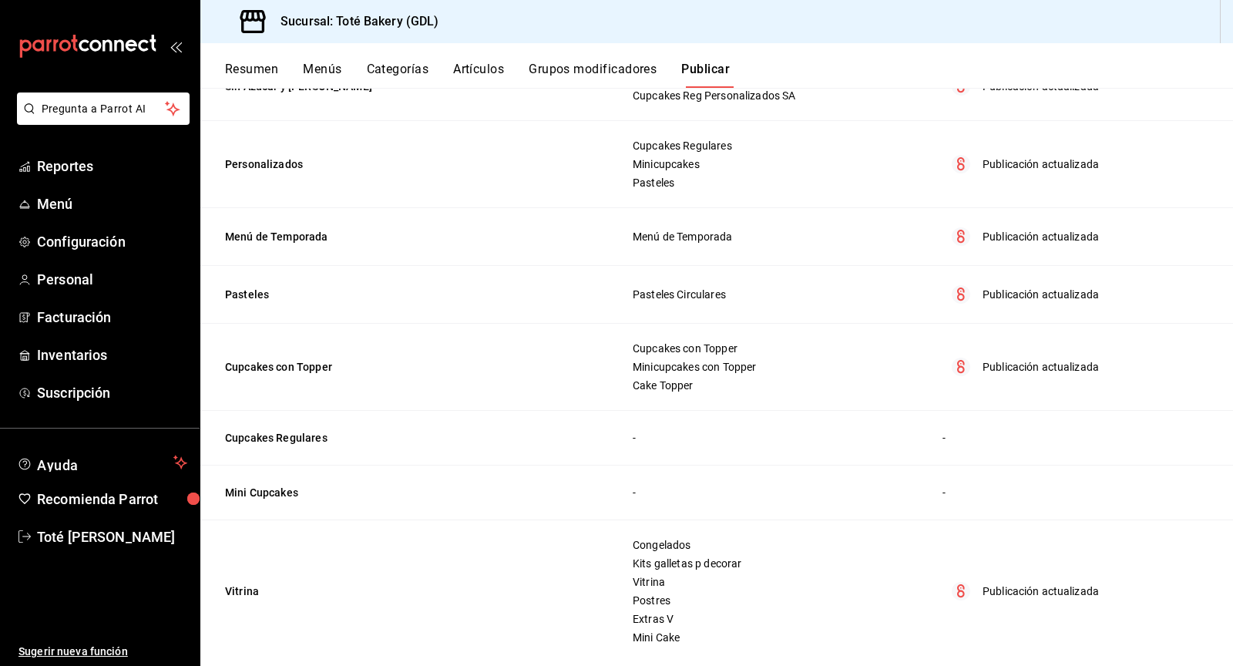
scroll to position [499, 0]
